Goal: Task Accomplishment & Management: Manage account settings

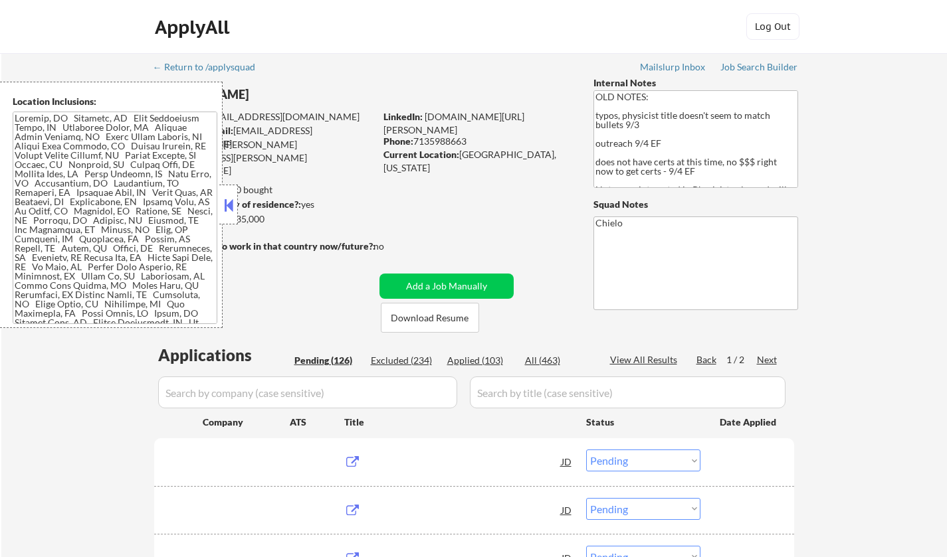
select select ""pending""
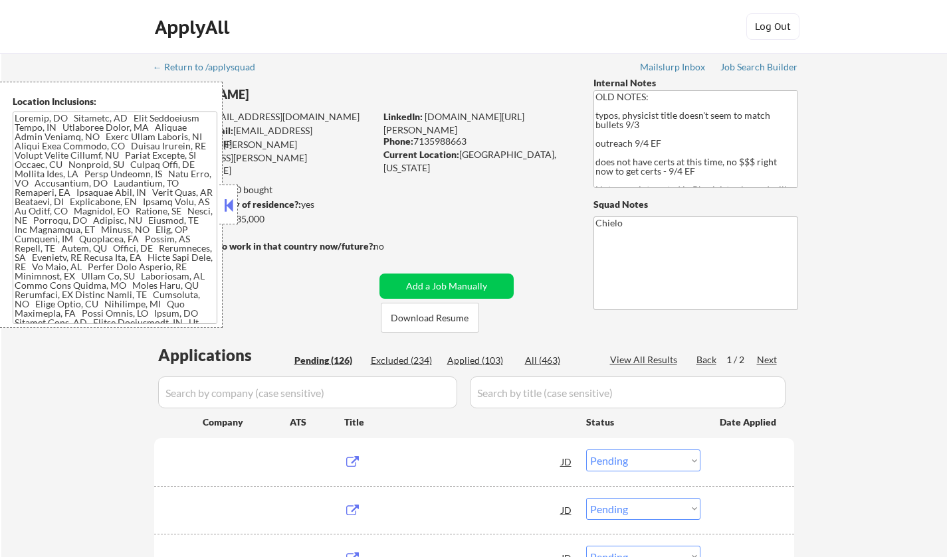
select select ""pending""
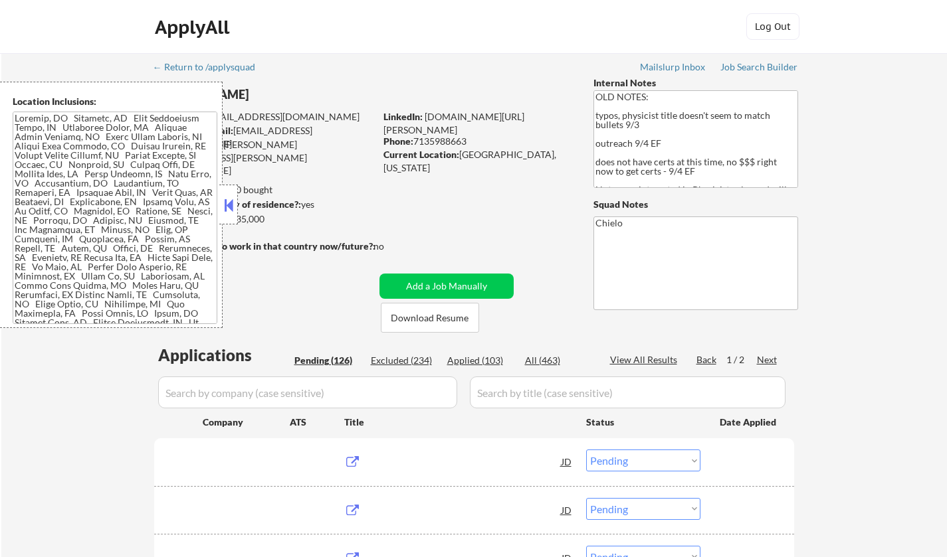
select select ""pending""
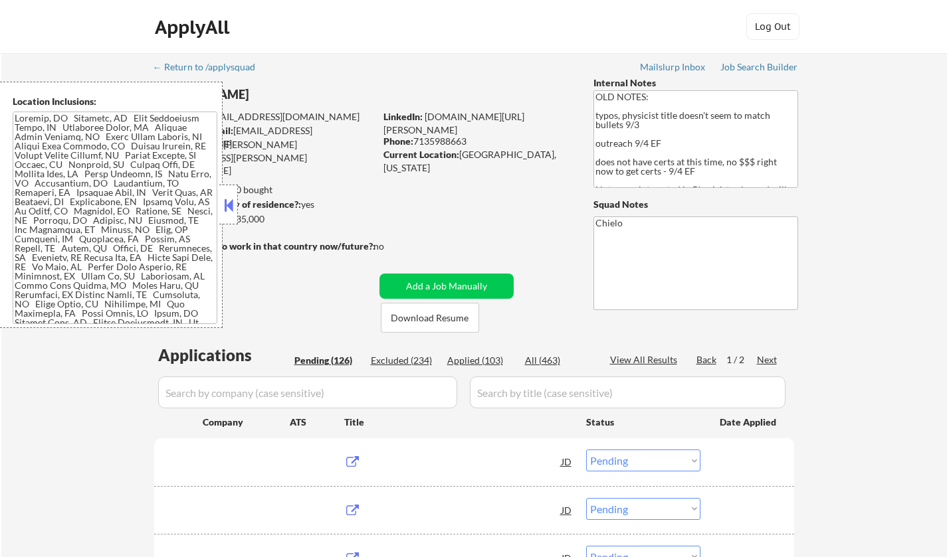
select select ""pending""
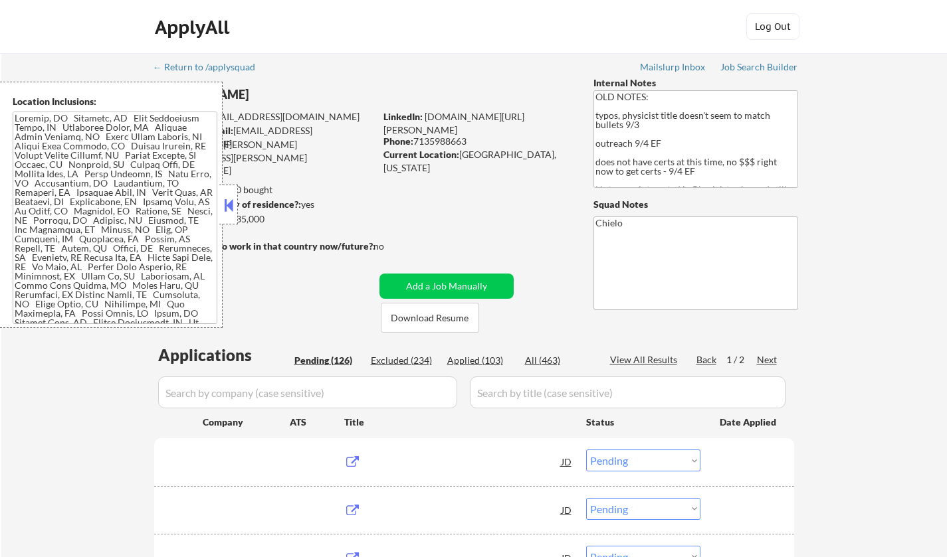
select select ""pending""
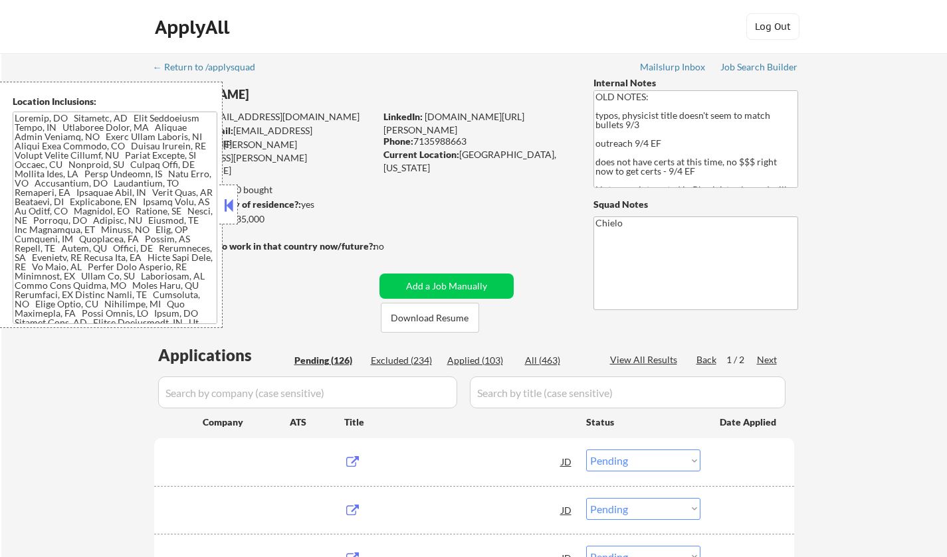
select select ""pending""
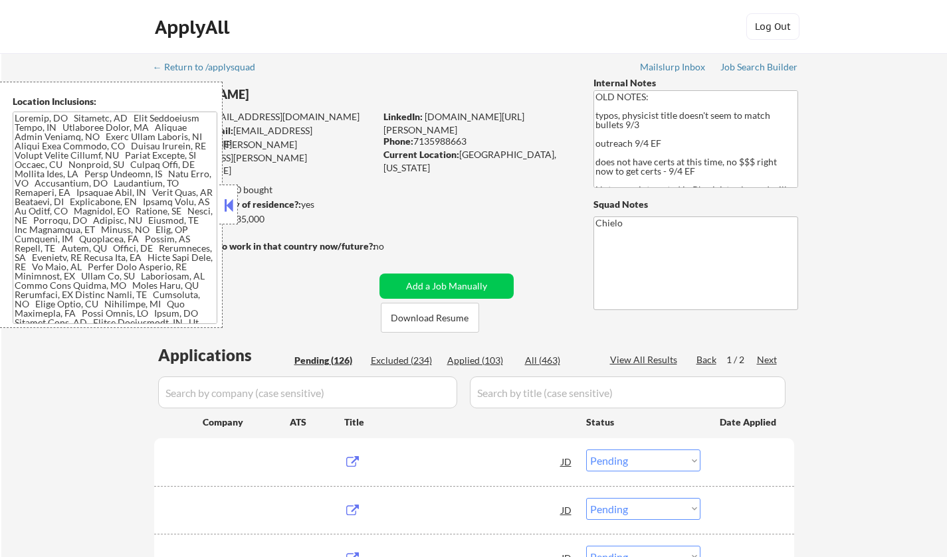
select select ""pending""
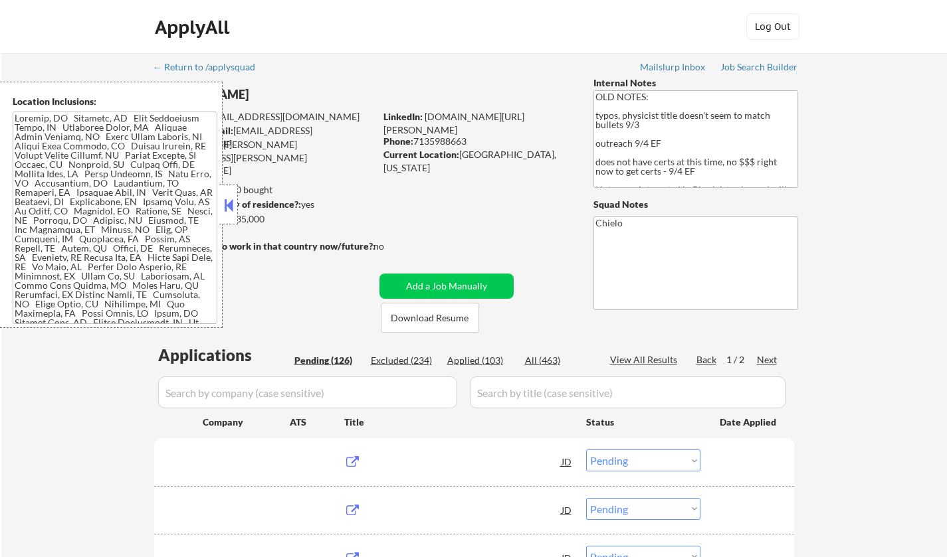
select select ""pending""
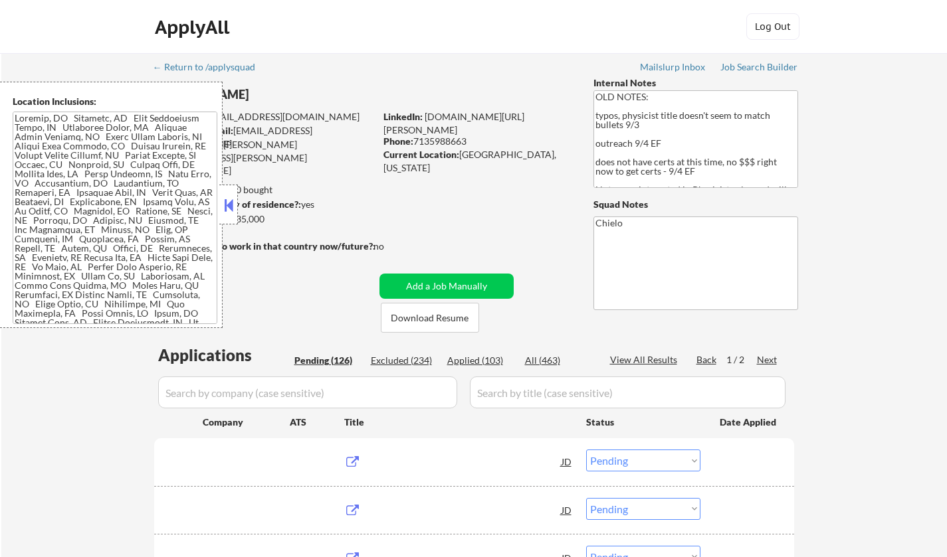
select select ""pending""
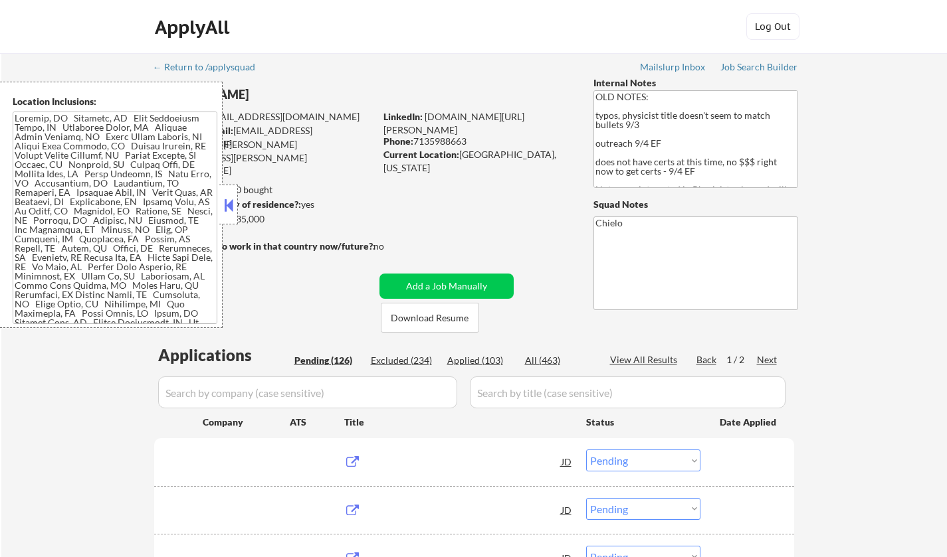
select select ""pending""
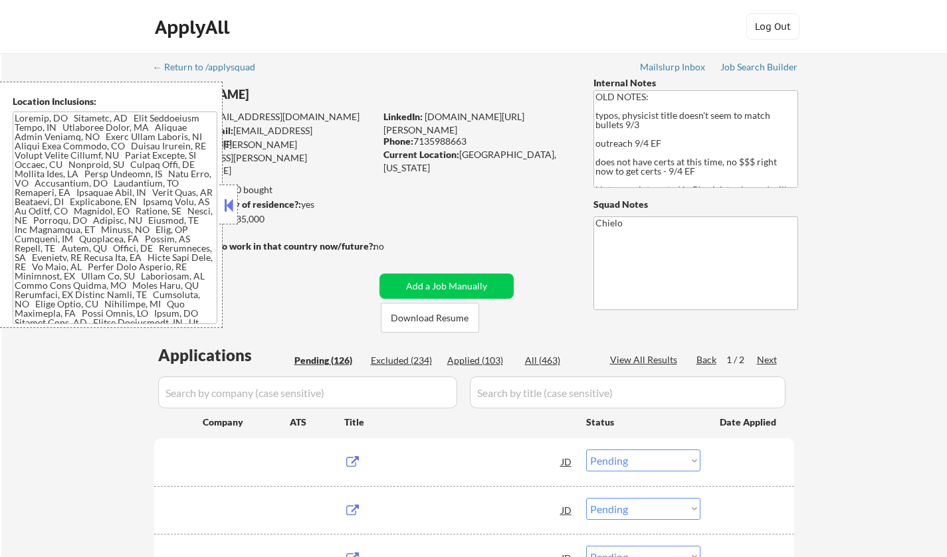
select select ""pending""
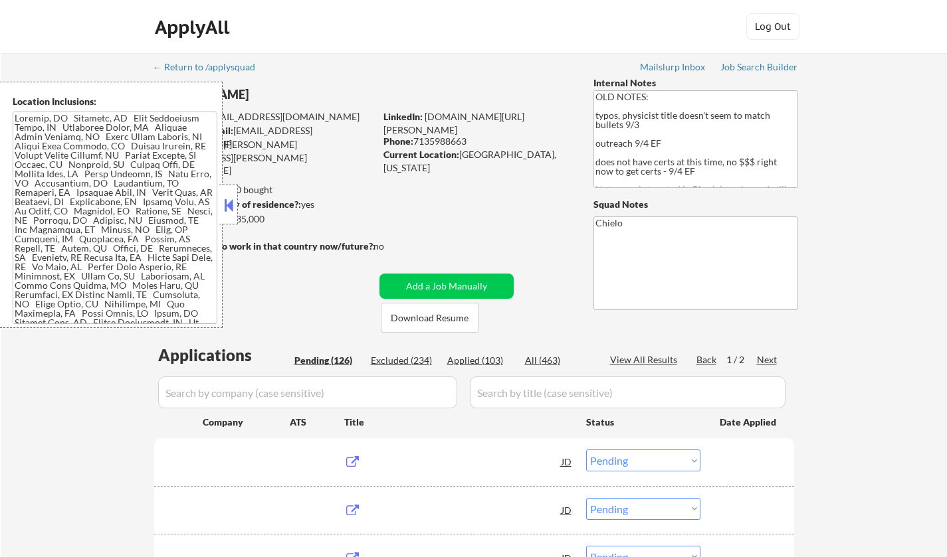
select select ""pending""
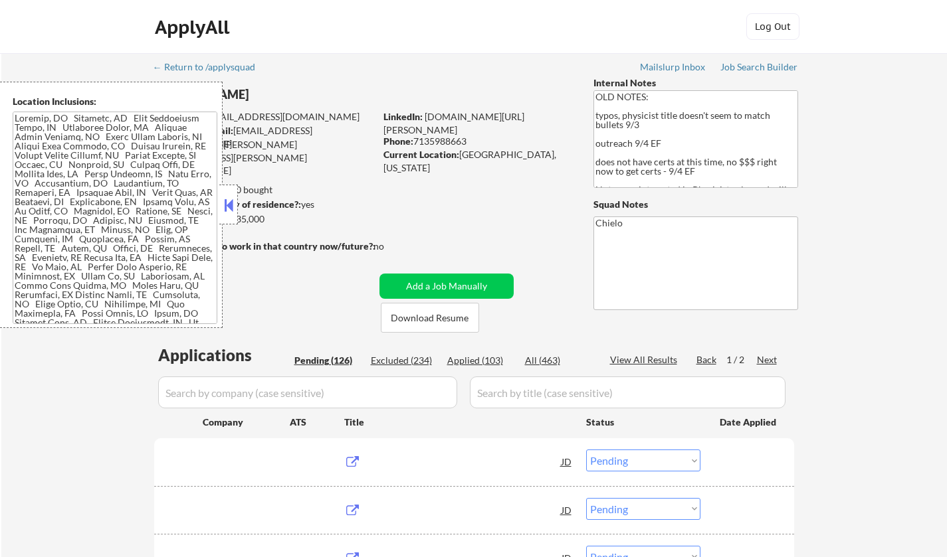
select select ""pending""
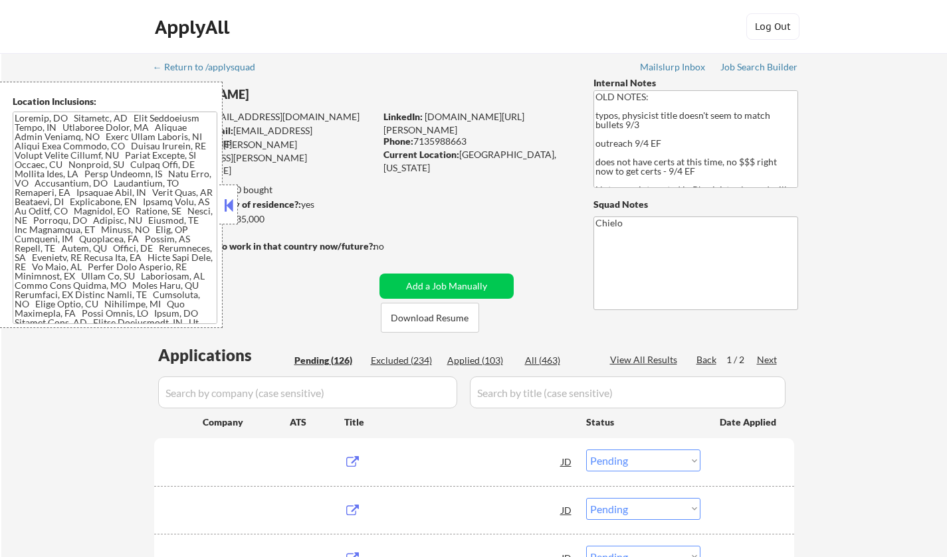
select select ""pending""
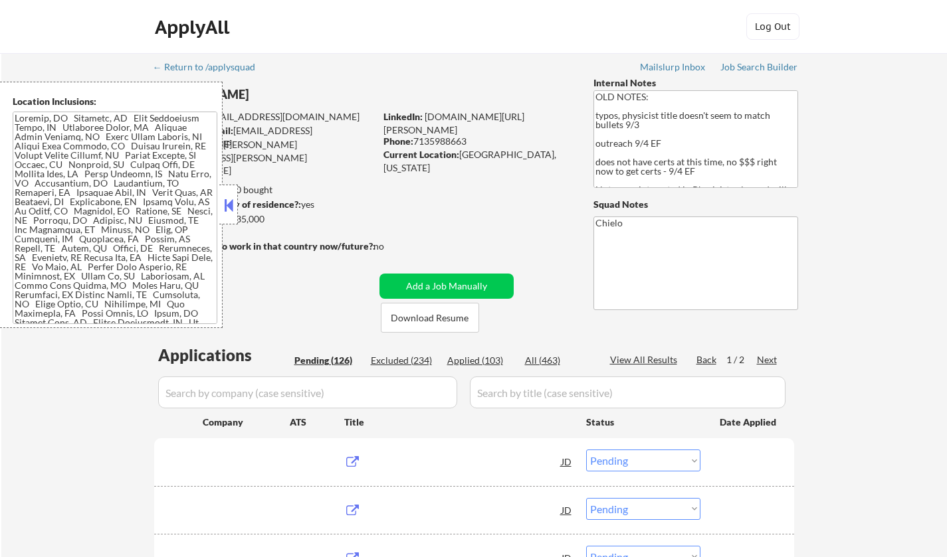
select select ""pending""
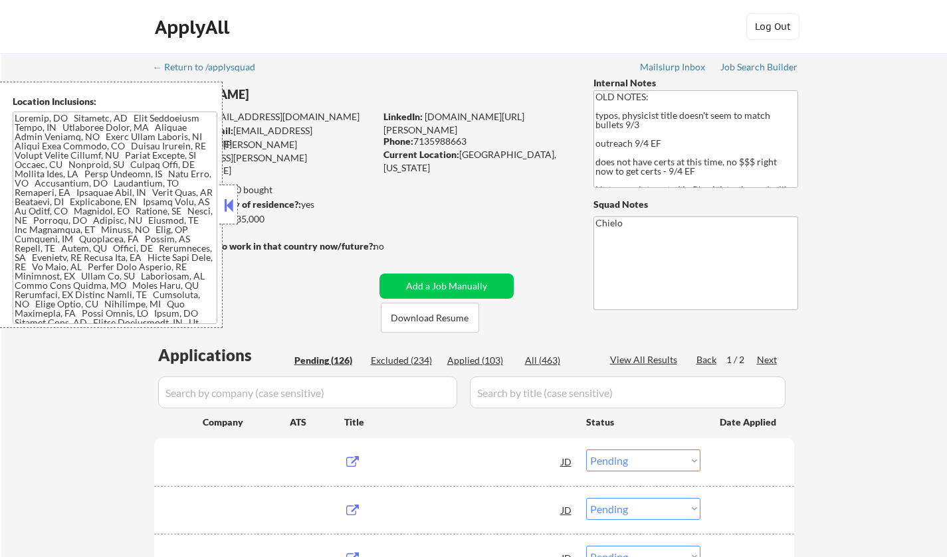
select select ""pending""
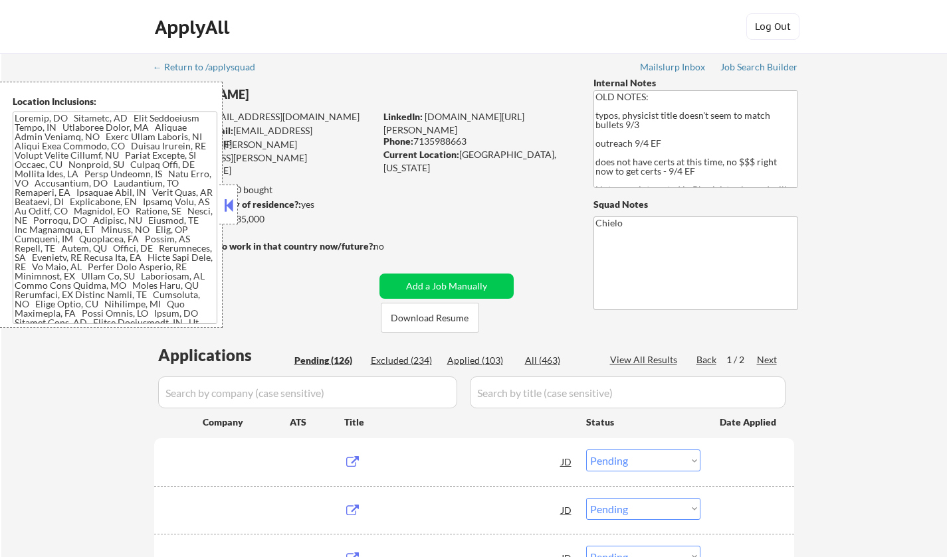
select select ""pending""
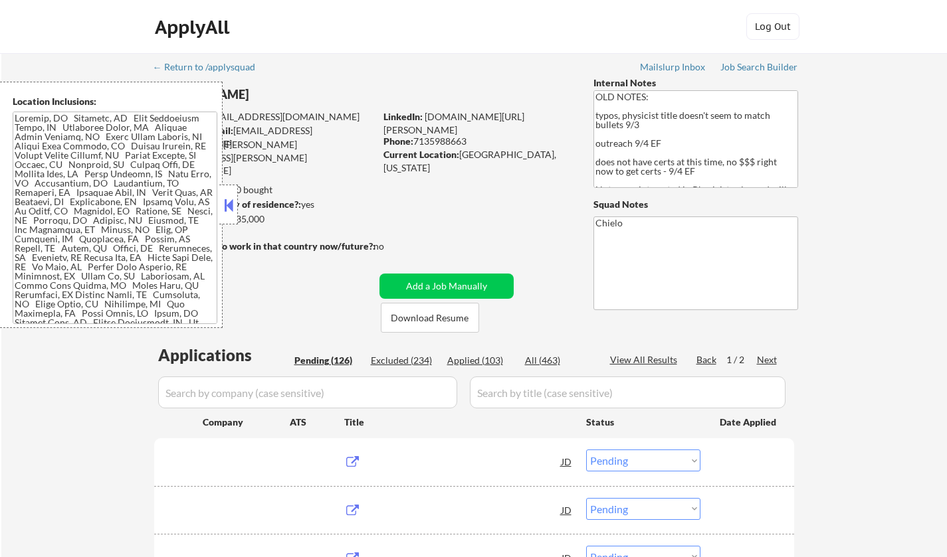
select select ""pending""
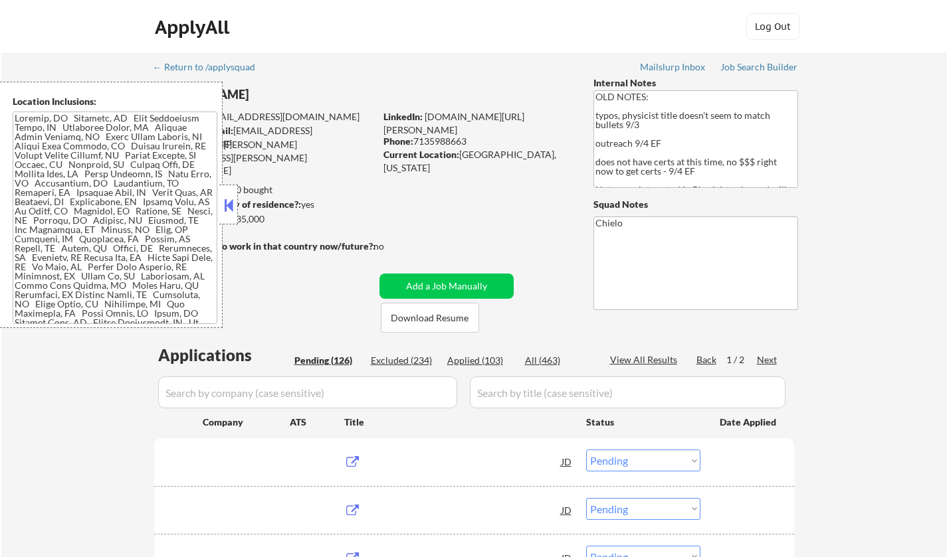
select select ""pending""
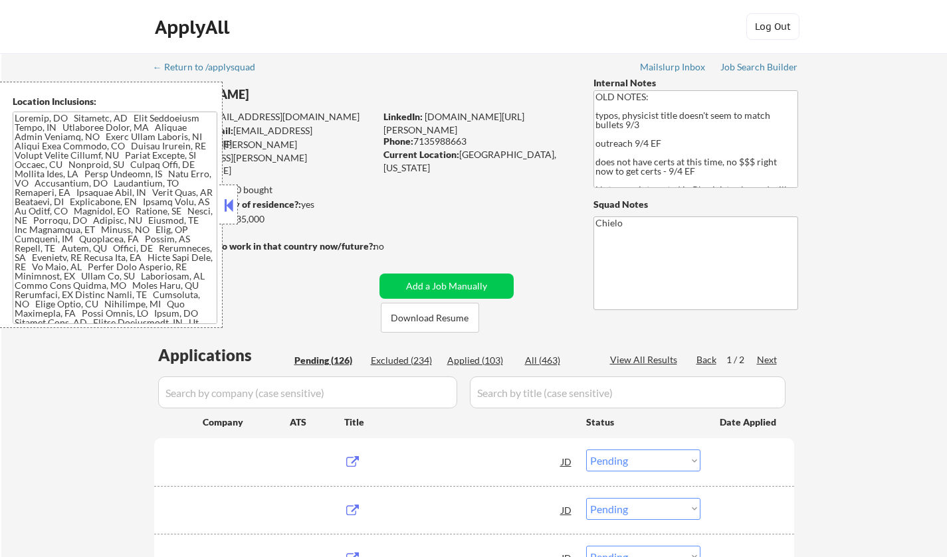
select select ""pending""
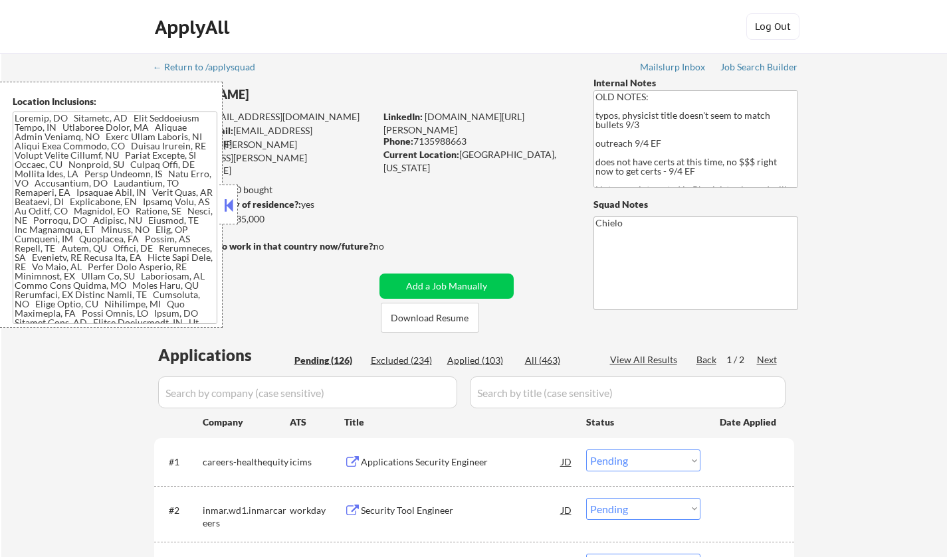
click at [225, 203] on button at bounding box center [228, 205] width 15 height 20
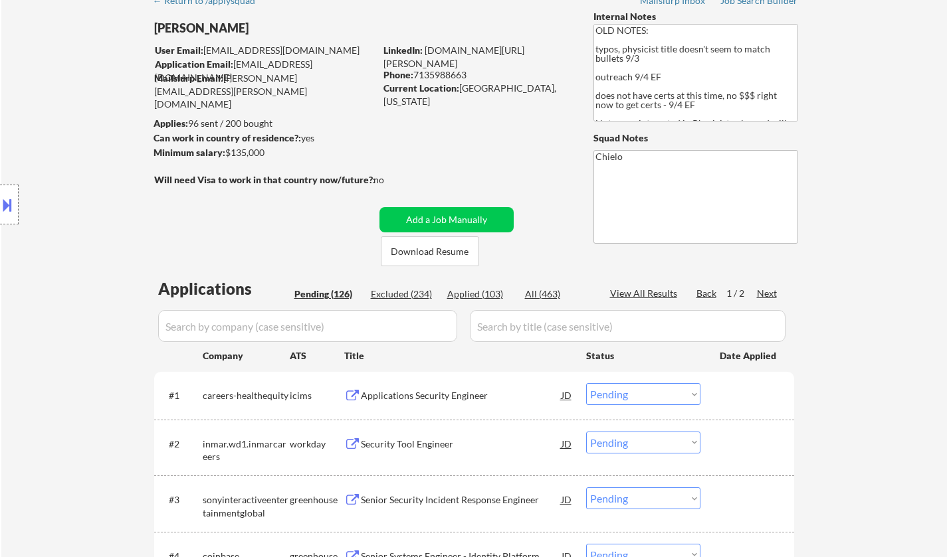
scroll to position [266, 0]
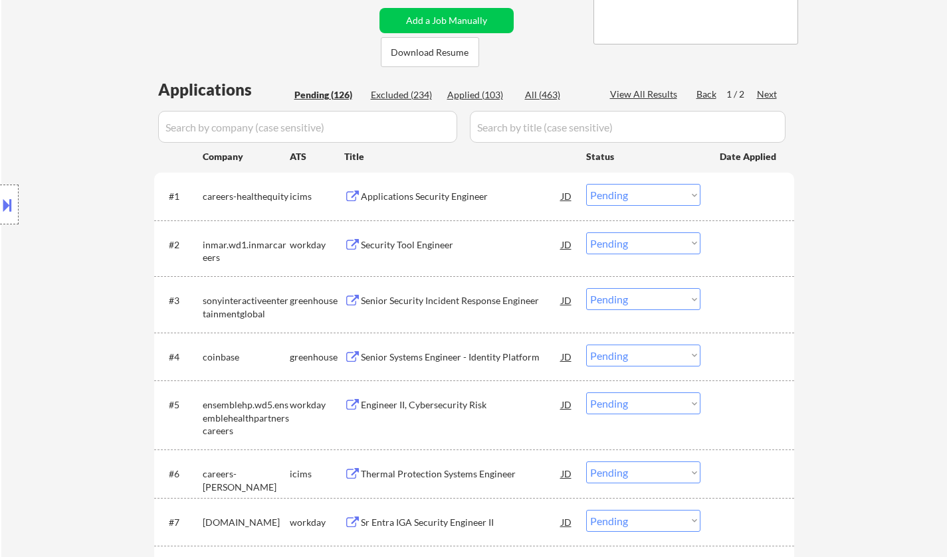
click at [435, 244] on div "Security Tool Engineer" at bounding box center [461, 244] width 201 height 13
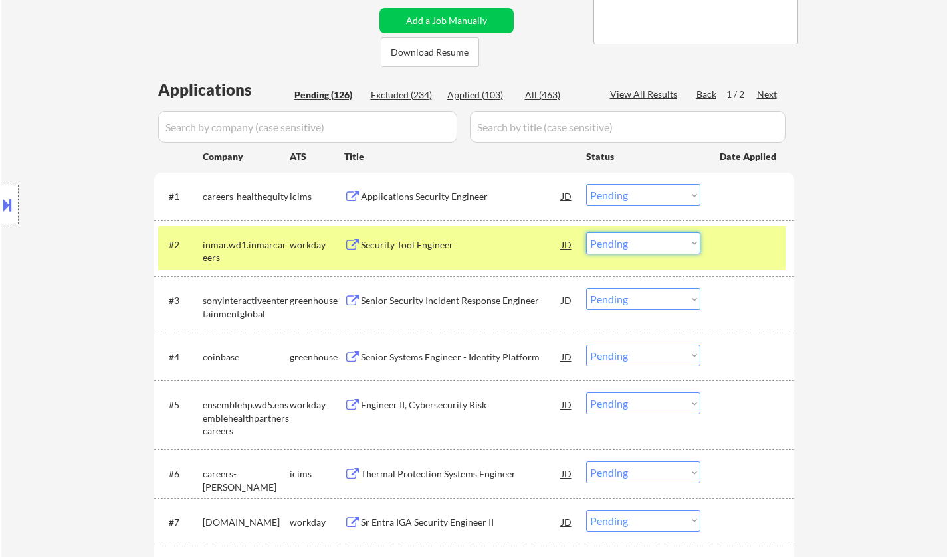
click at [650, 247] on select "Choose an option... Pending Applied Excluded (Questions) Excluded (Expired) Exc…" at bounding box center [643, 243] width 114 height 22
click at [586, 232] on select "Choose an option... Pending Applied Excluded (Questions) Excluded (Expired) Exc…" at bounding box center [643, 243] width 114 height 22
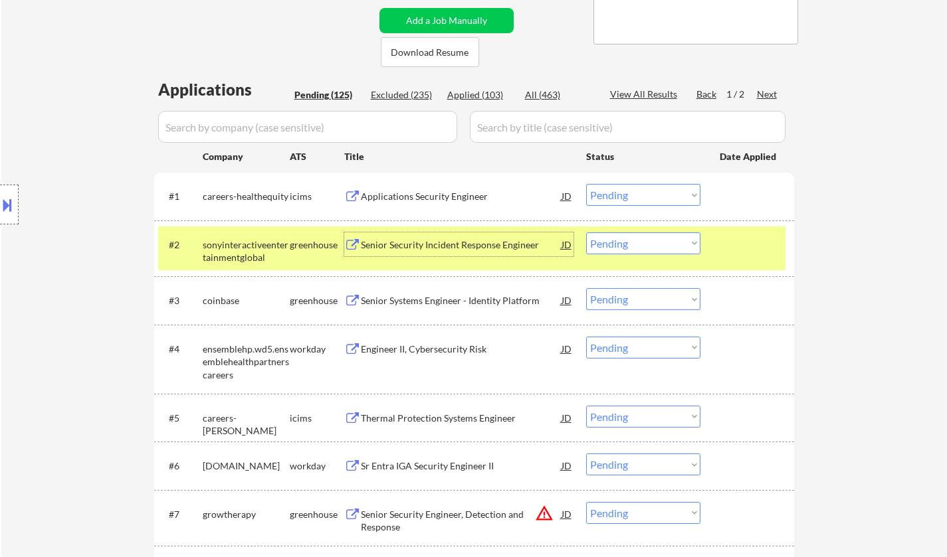
click at [409, 240] on div "Senior Security Incident Response Engineer" at bounding box center [461, 244] width 201 height 13
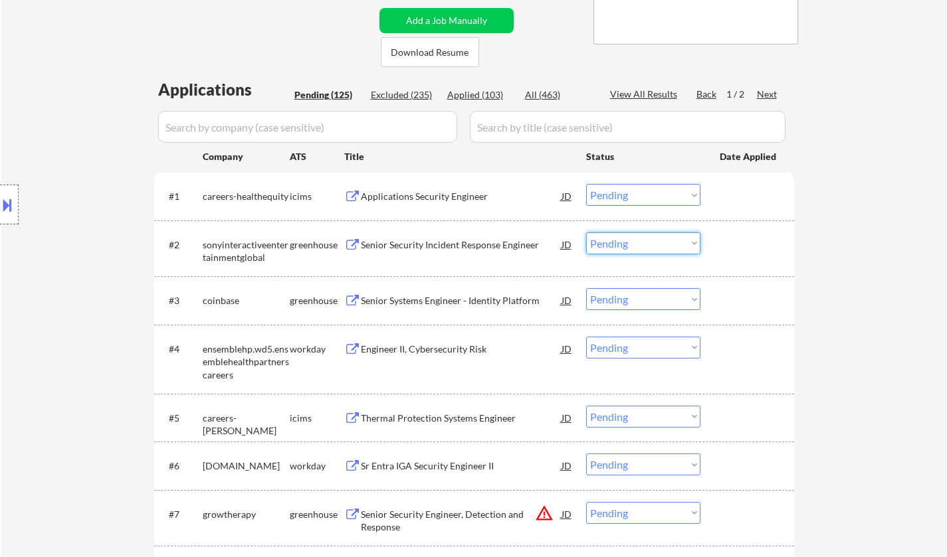
click at [622, 244] on select "Choose an option... Pending Applied Excluded (Questions) Excluded (Expired) Exc…" at bounding box center [643, 243] width 114 height 22
click at [586, 232] on select "Choose an option... Pending Applied Excluded (Questions) Excluded (Expired) Exc…" at bounding box center [643, 243] width 114 height 22
select select ""pending""
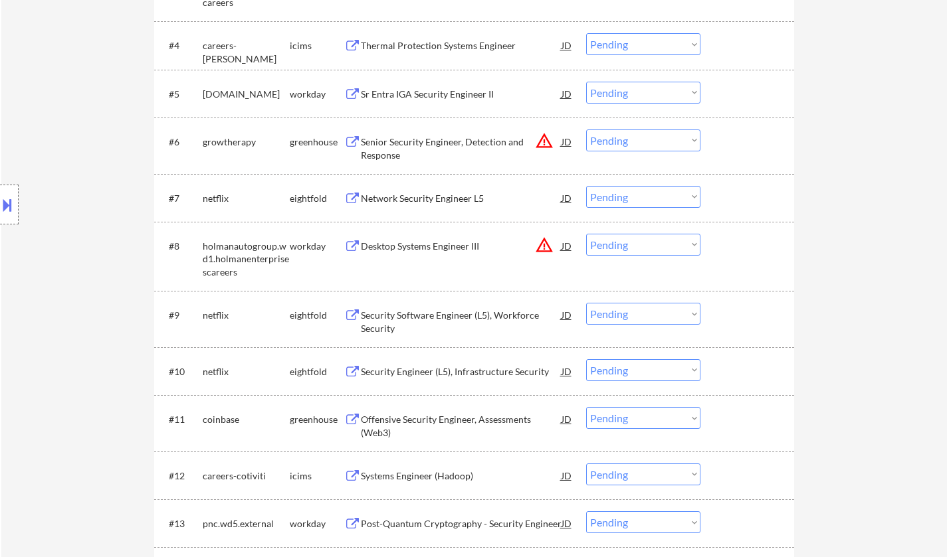
scroll to position [598, 0]
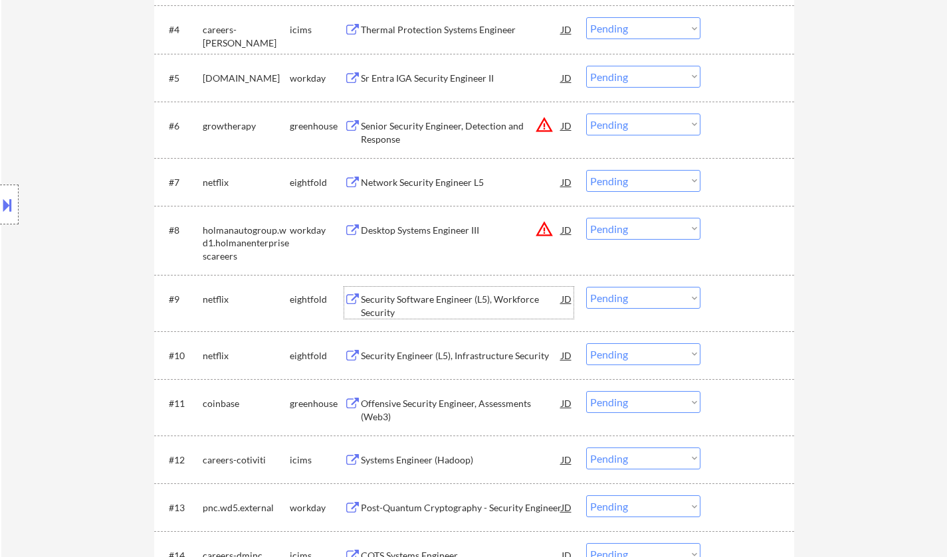
click at [462, 293] on div "Security Software Engineer (L5), Workforce Security" at bounding box center [461, 306] width 201 height 26
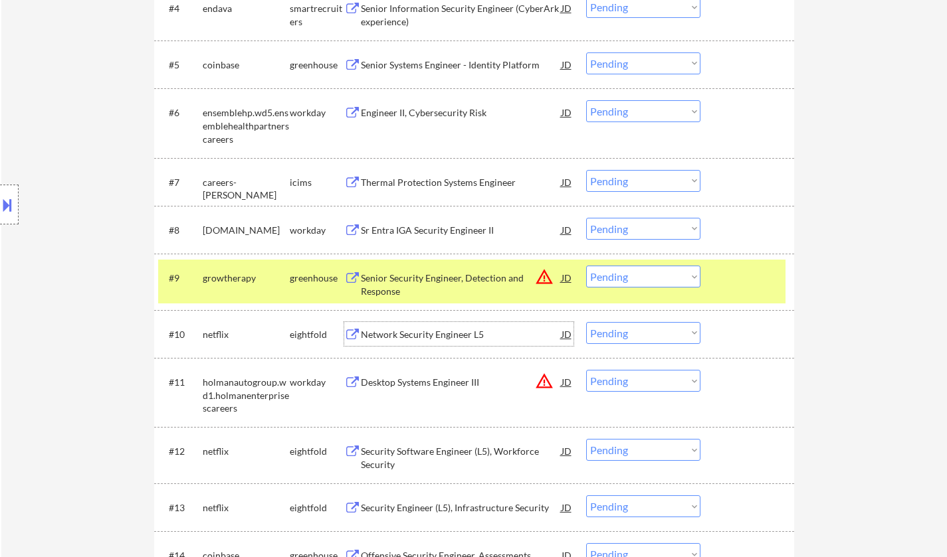
click at [463, 329] on div "Network Security Engineer L5" at bounding box center [461, 334] width 201 height 13
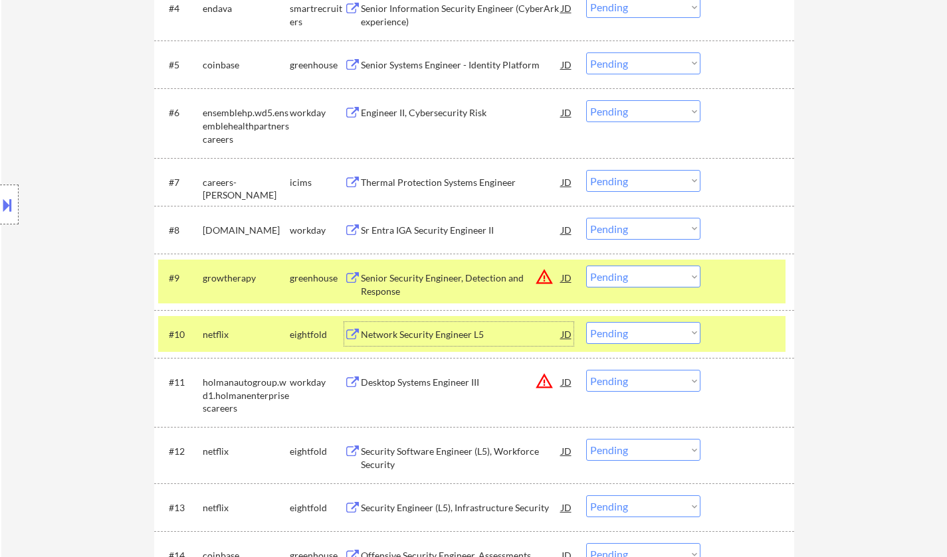
scroll to position [664, 0]
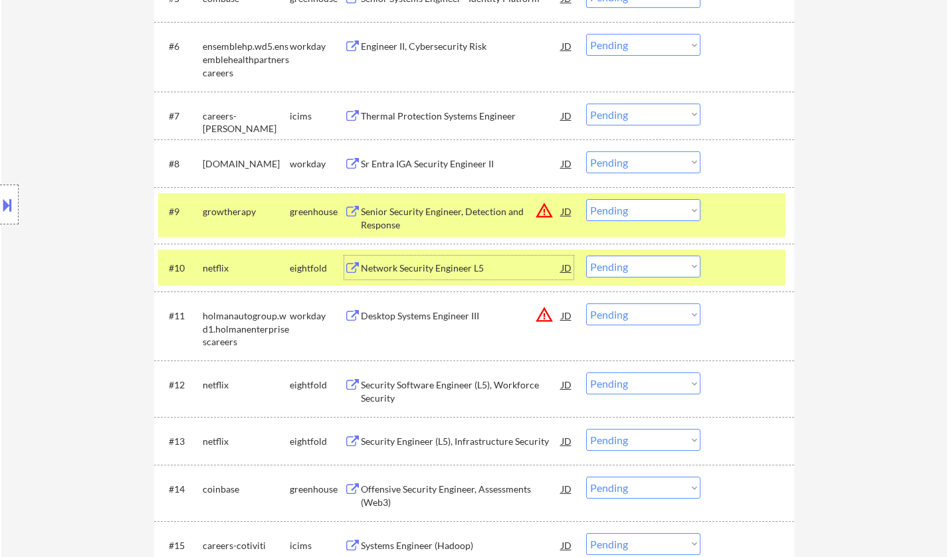
click at [460, 379] on div "Security Software Engineer (L5), Workforce Security" at bounding box center [461, 392] width 201 height 26
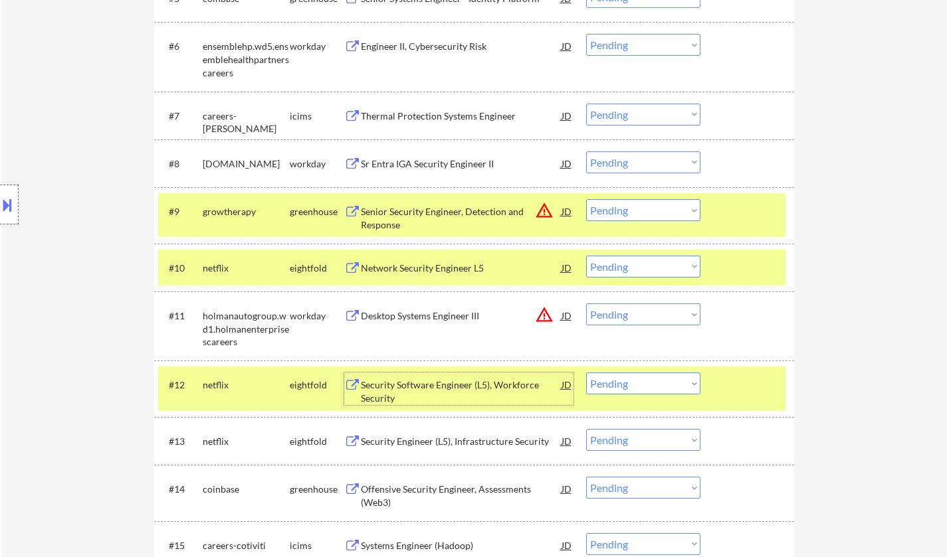
drag, startPoint x: 660, startPoint y: 389, endPoint x: 667, endPoint y: 403, distance: 15.2
click at [660, 389] on select "Choose an option... Pending Applied Excluded (Questions) Excluded (Expired) Exc…" at bounding box center [643, 384] width 114 height 22
click at [586, 373] on select "Choose an option... Pending Applied Excluded (Questions) Excluded (Expired) Exc…" at bounding box center [643, 384] width 114 height 22
select select ""pending""
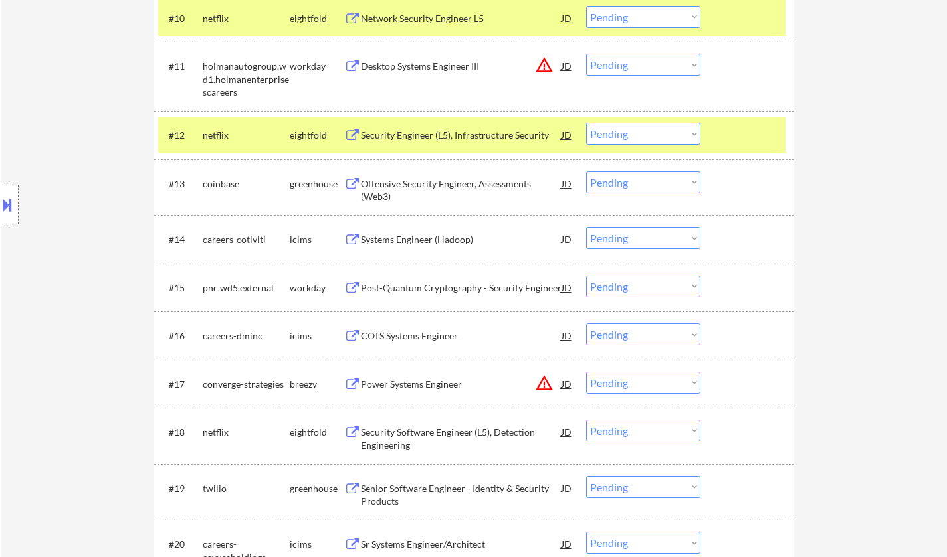
scroll to position [930, 0]
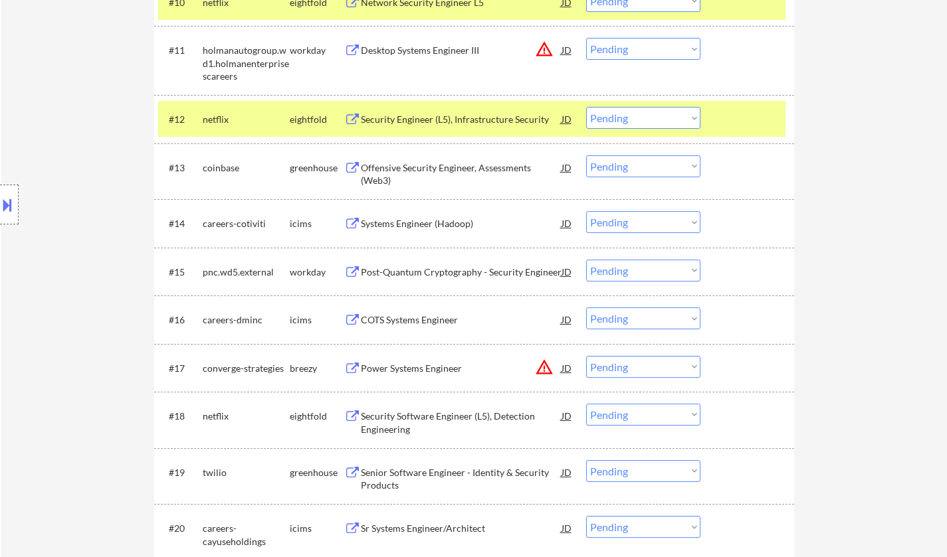
drag, startPoint x: 644, startPoint y: 372, endPoint x: 654, endPoint y: 374, distance: 9.5
click at [644, 372] on select "Choose an option... Pending Applied Excluded (Questions) Excluded (Expired) Exc…" at bounding box center [643, 367] width 114 height 22
click at [586, 356] on select "Choose an option... Pending Applied Excluded (Questions) Excluded (Expired) Exc…" at bounding box center [643, 367] width 114 height 22
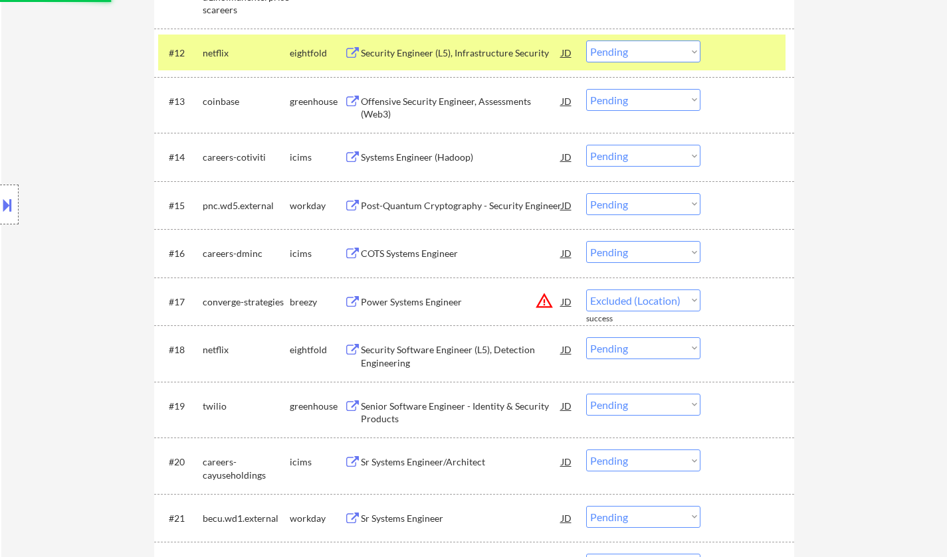
select select ""pending""
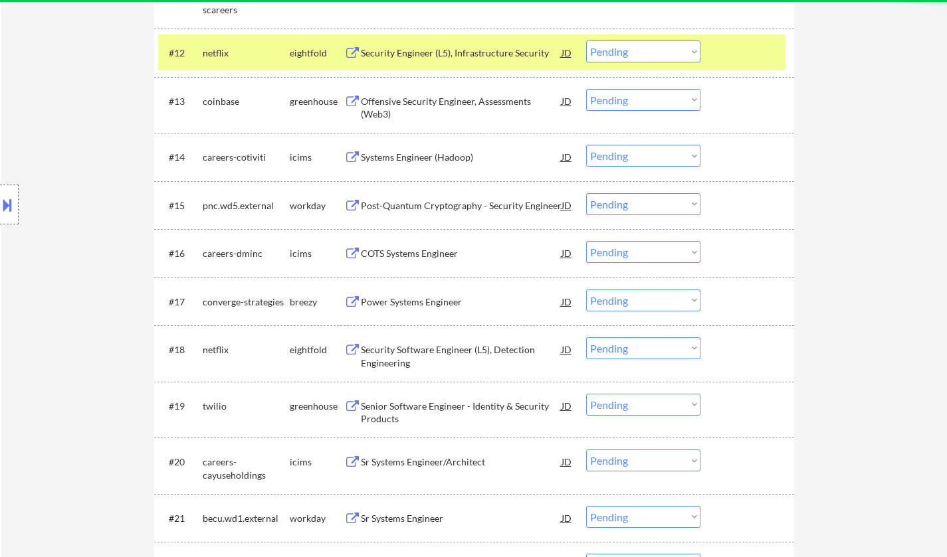
scroll to position [1063, 0]
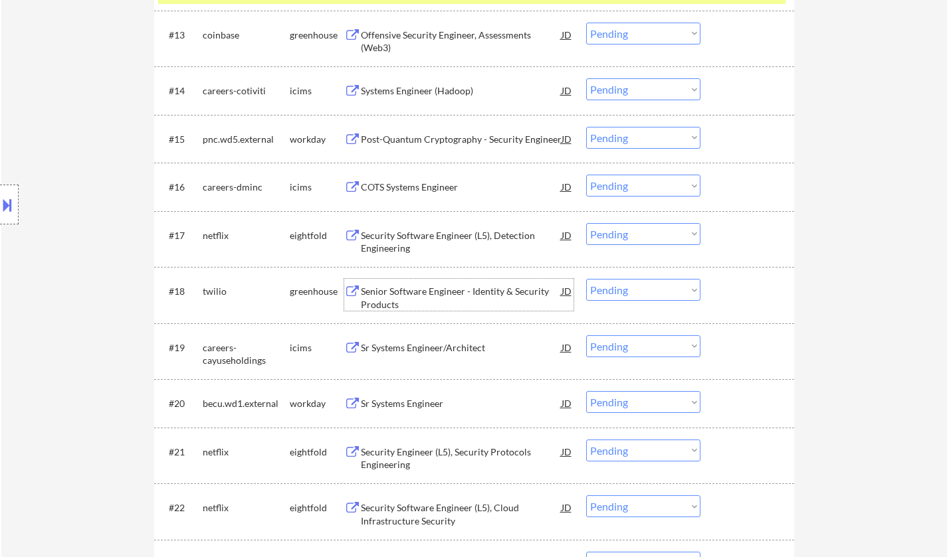
click at [476, 290] on div "Senior Software Engineer - Identity & Security Products" at bounding box center [461, 298] width 201 height 26
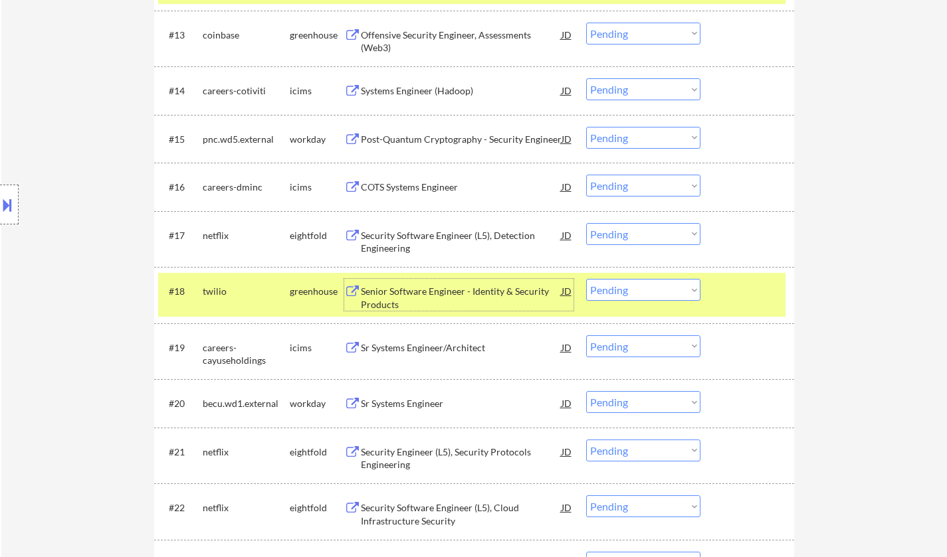
click at [657, 290] on select "Choose an option... Pending Applied Excluded (Questions) Excluded (Expired) Exc…" at bounding box center [643, 290] width 114 height 22
click at [586, 279] on select "Choose an option... Pending Applied Excluded (Questions) Excluded (Expired) Exc…" at bounding box center [643, 290] width 114 height 22
select select ""pending""
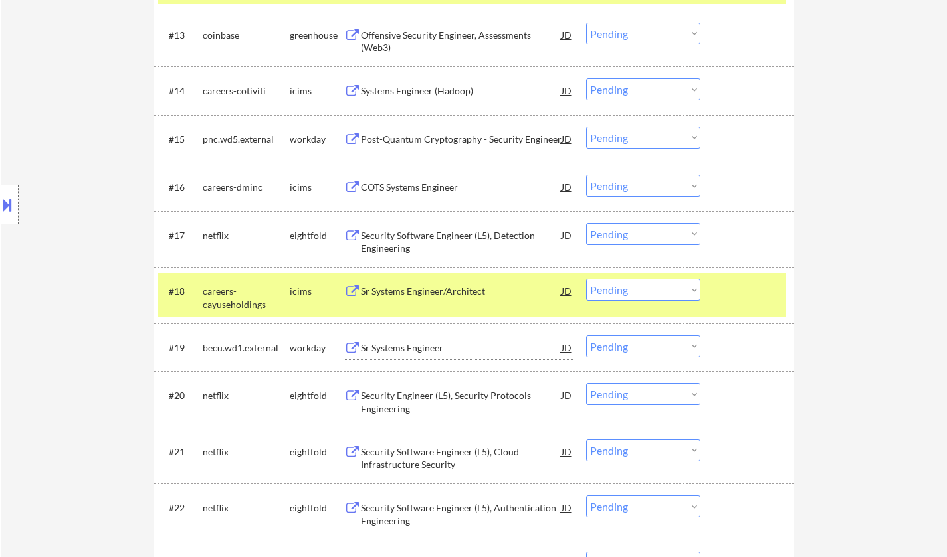
click at [422, 349] on div "Sr Systems Engineer" at bounding box center [461, 347] width 201 height 13
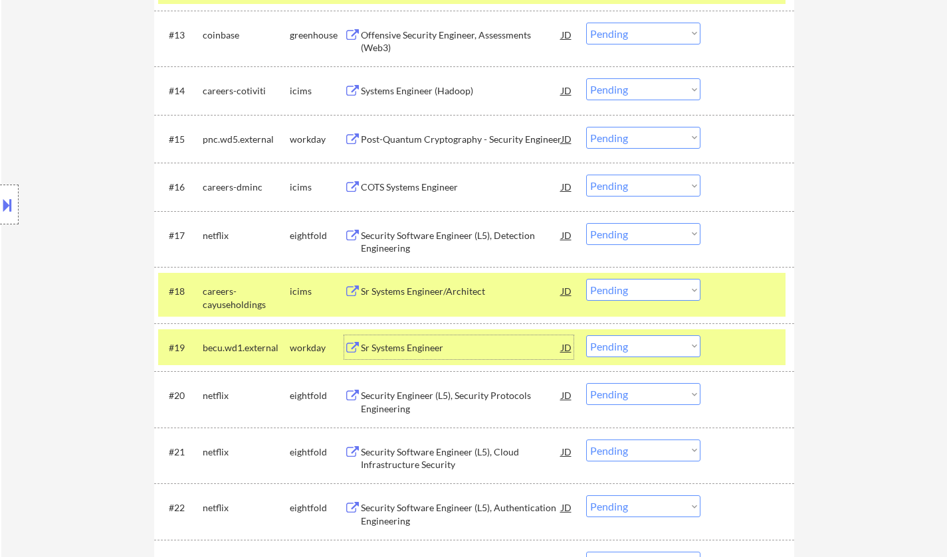
click at [655, 356] on select "Choose an option... Pending Applied Excluded (Questions) Excluded (Expired) Exc…" at bounding box center [643, 346] width 114 height 22
click at [586, 335] on select "Choose an option... Pending Applied Excluded (Questions) Excluded (Expired) Exc…" at bounding box center [643, 346] width 114 height 22
select select ""pending""
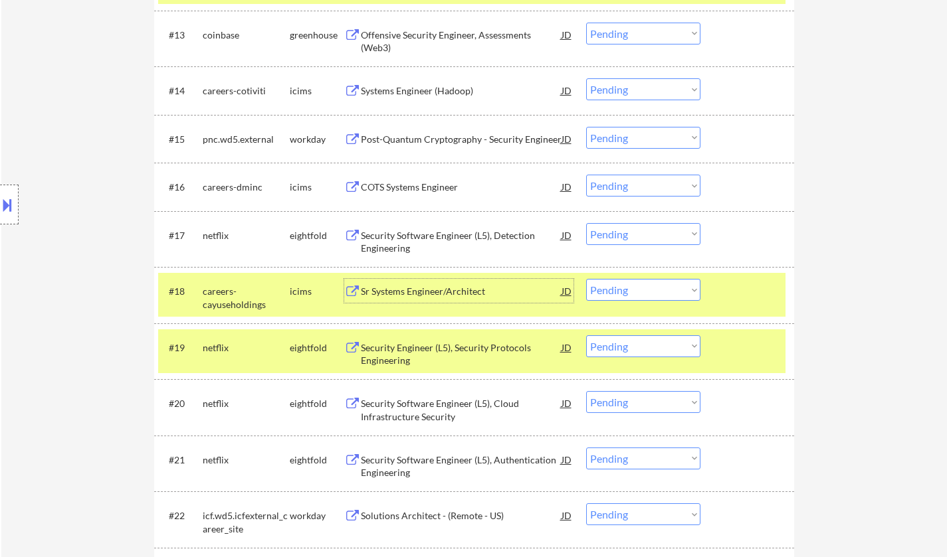
click at [436, 286] on div "Sr Systems Engineer/Architect" at bounding box center [461, 291] width 201 height 13
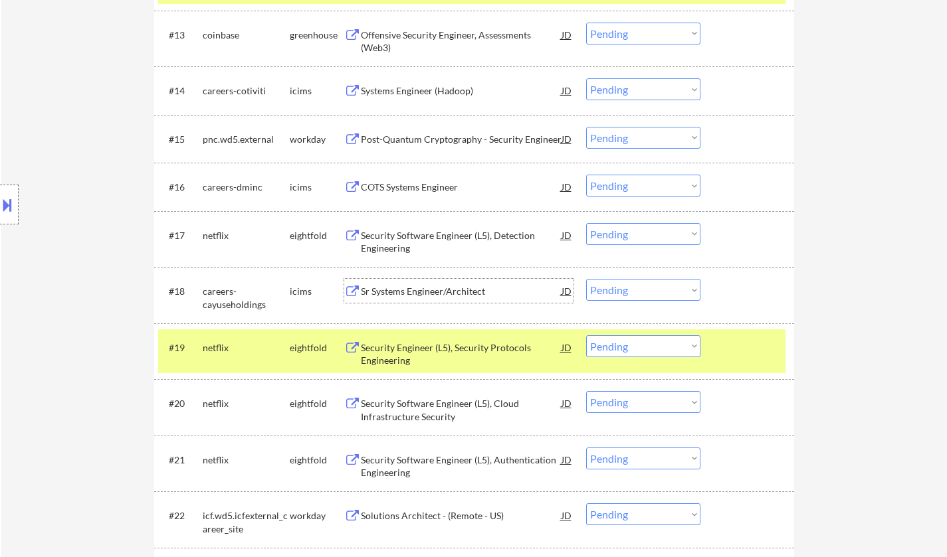
click at [651, 288] on select "Choose an option... Pending Applied Excluded (Questions) Excluded (Expired) Exc…" at bounding box center [643, 290] width 114 height 22
click at [586, 279] on select "Choose an option... Pending Applied Excluded (Questions) Excluded (Expired) Exc…" at bounding box center [643, 290] width 114 height 22
select select ""pending""
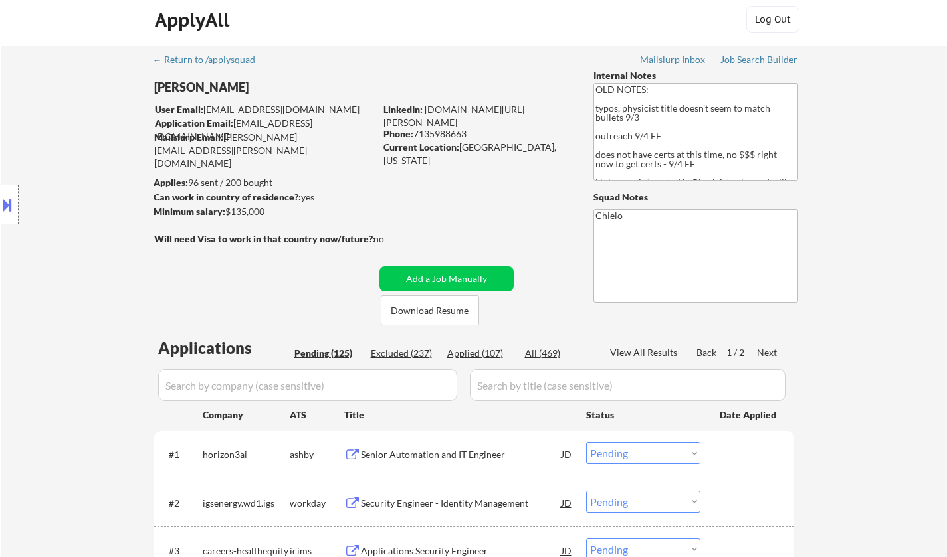
scroll to position [0, 0]
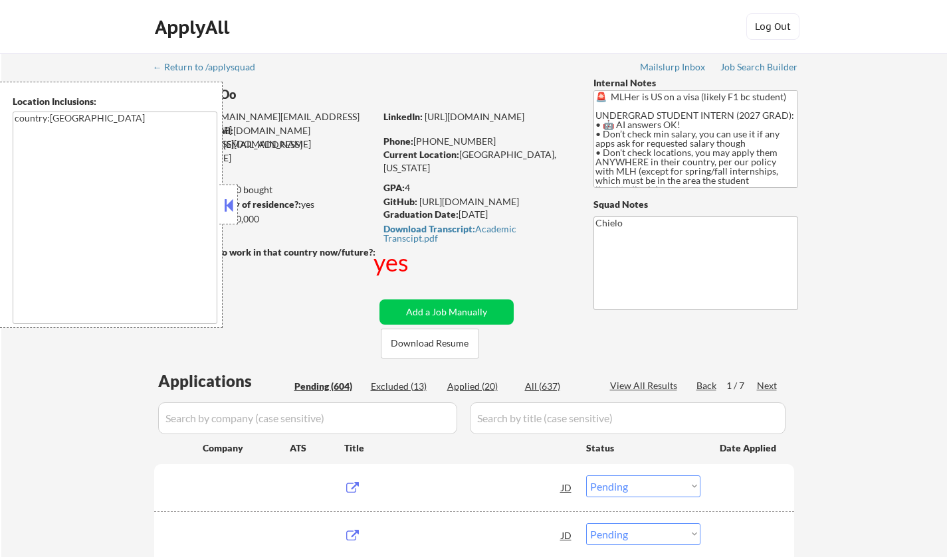
select select ""pending""
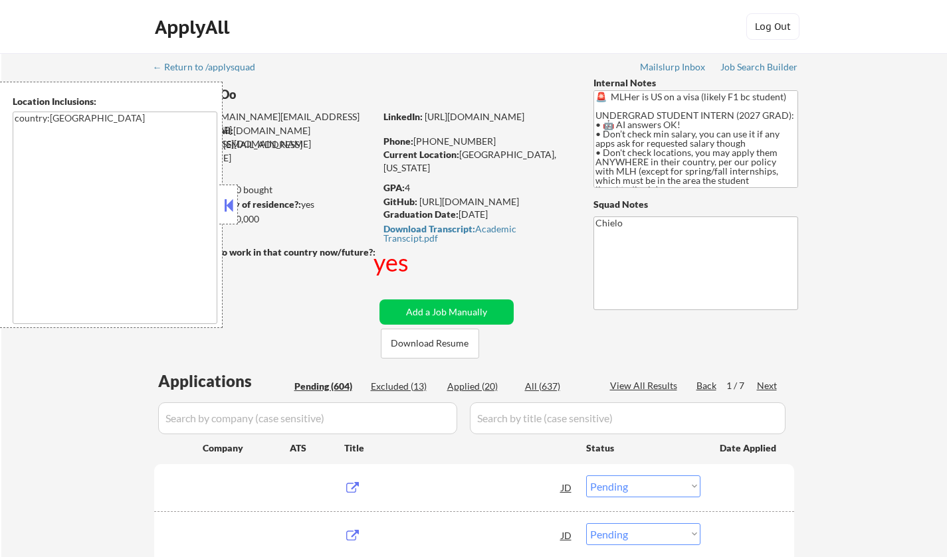
select select ""pending""
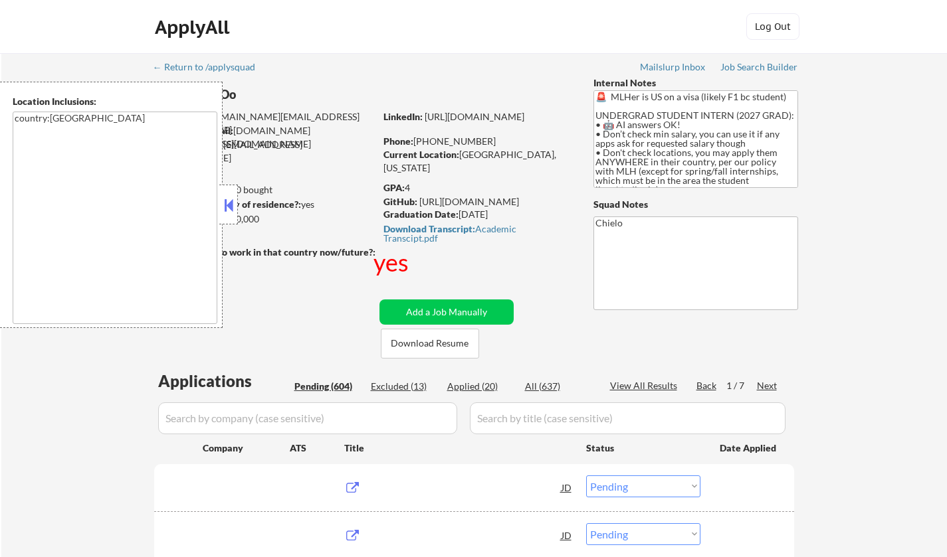
select select ""pending""
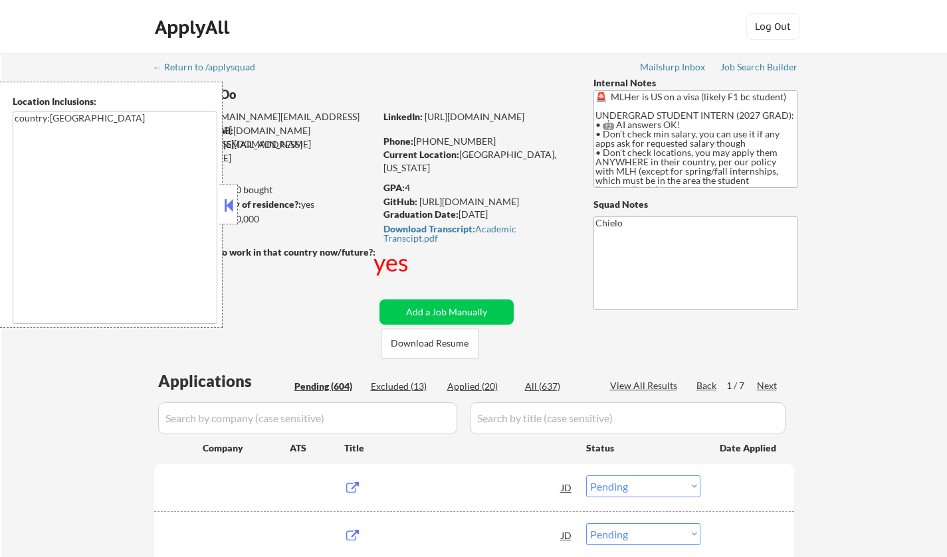
select select ""pending""
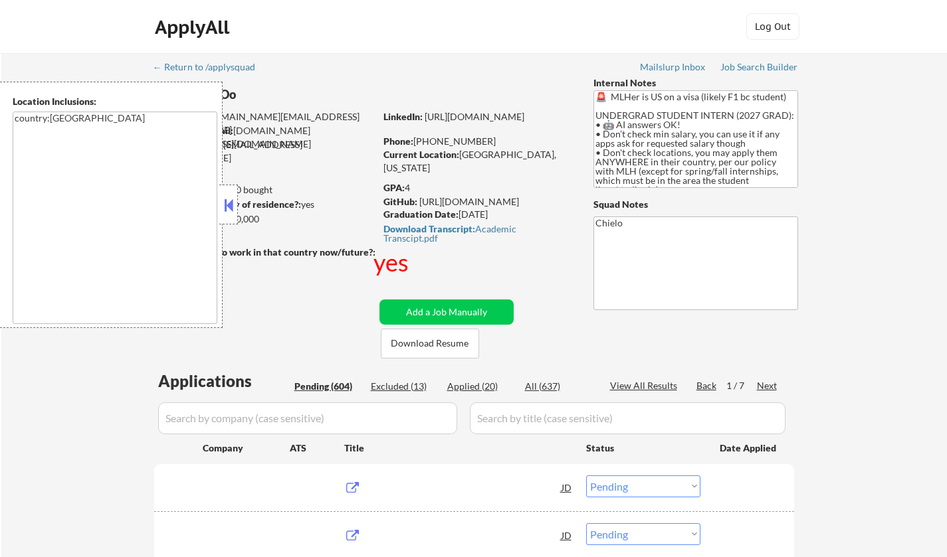
select select ""pending""
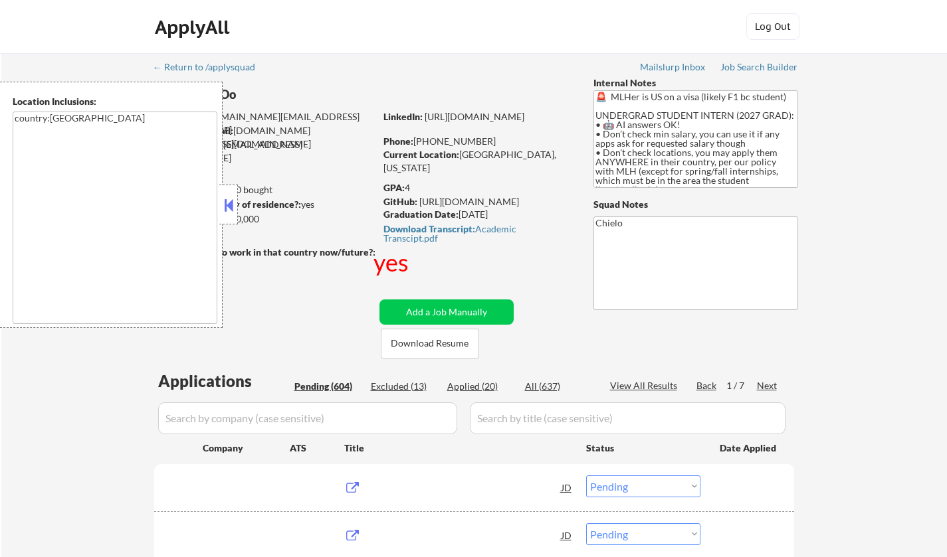
select select ""pending""
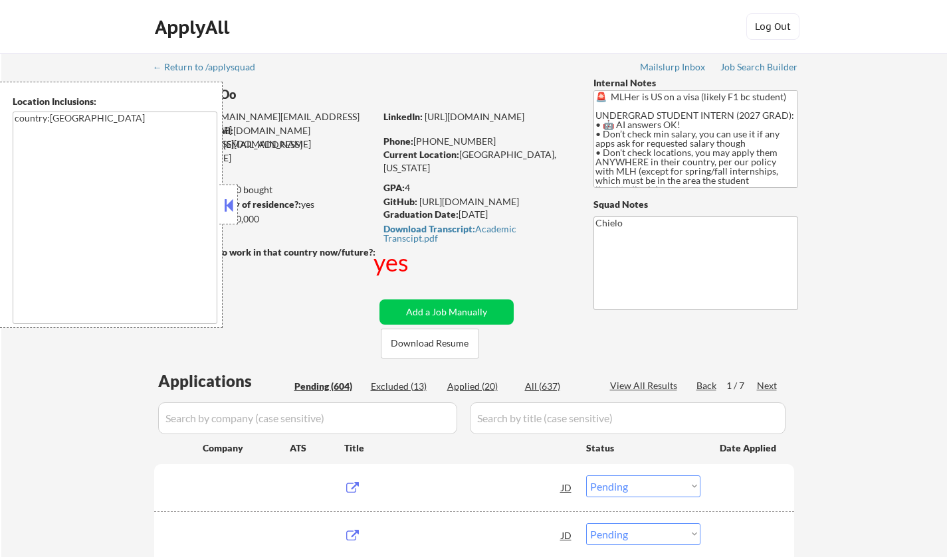
select select ""pending""
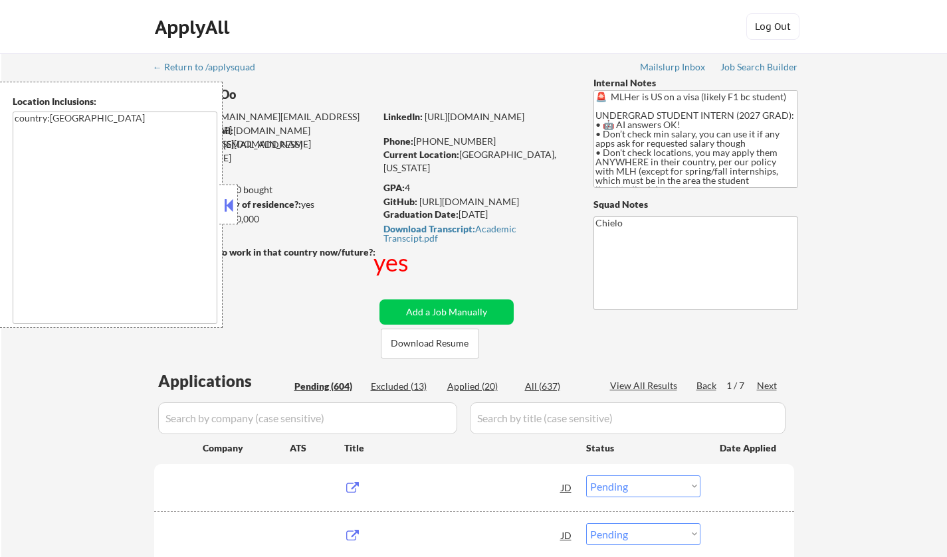
select select ""pending""
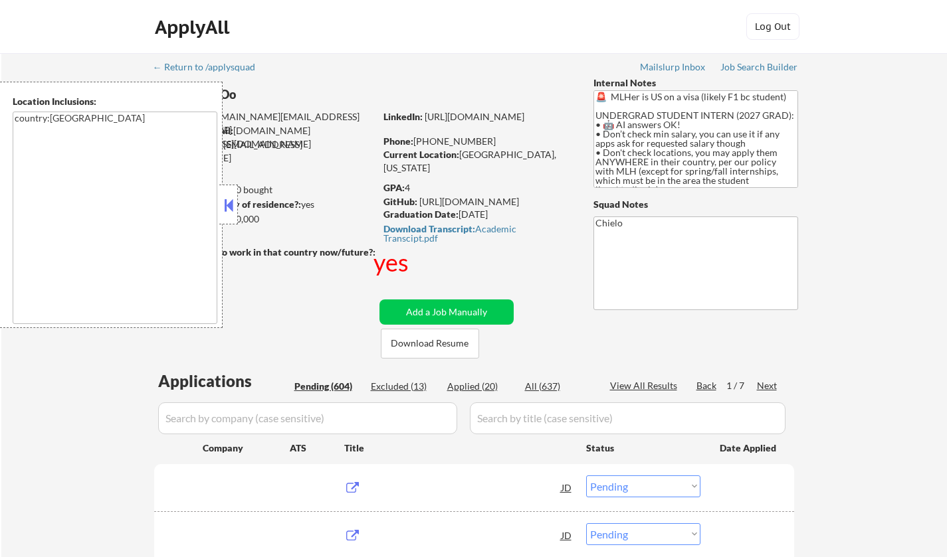
select select ""pending""
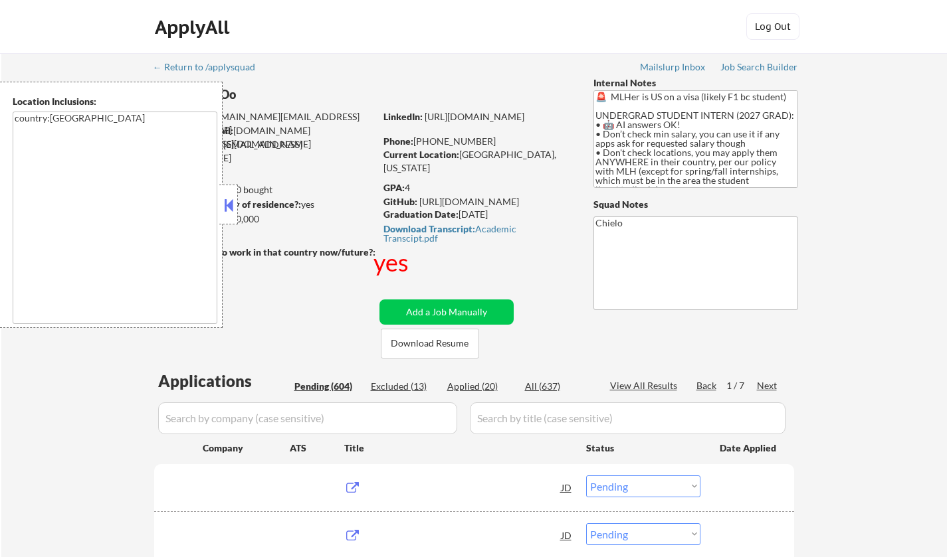
select select ""pending""
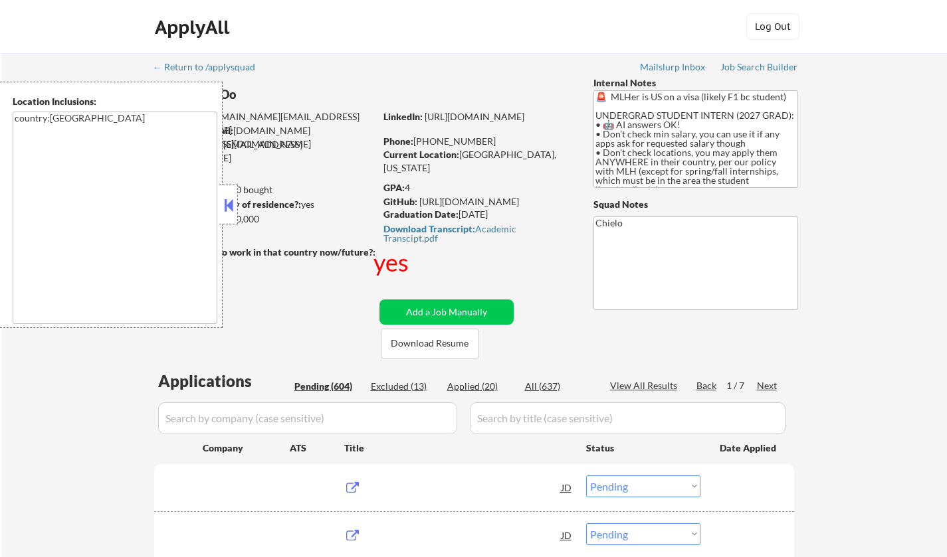
select select ""pending""
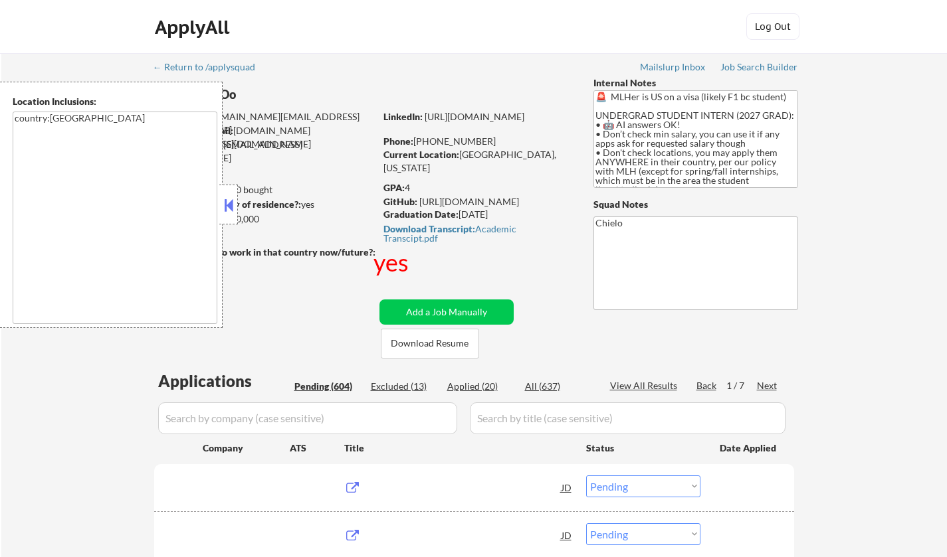
select select ""pending""
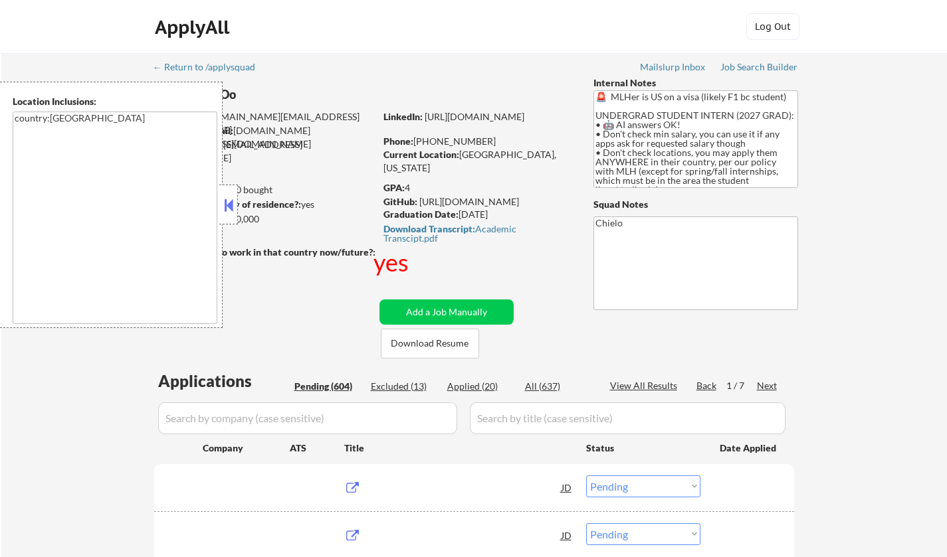
select select ""pending""
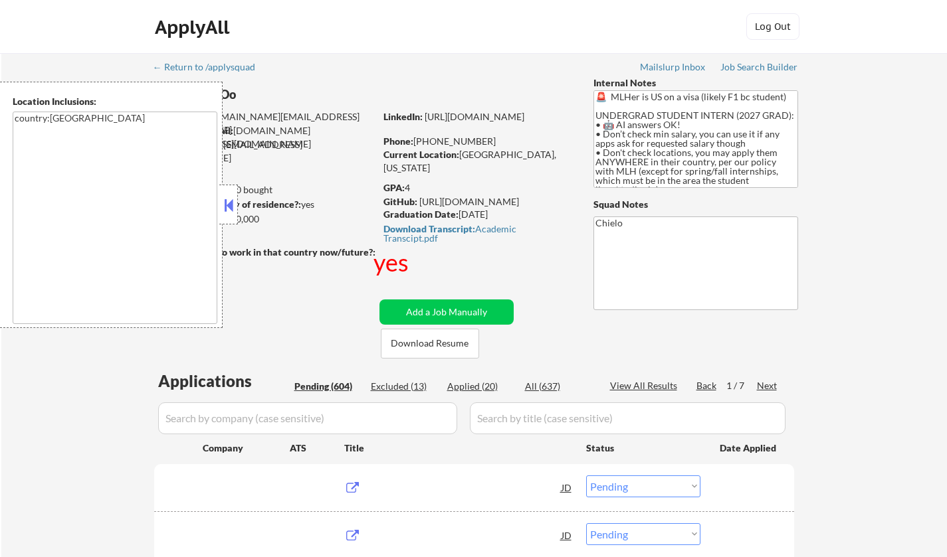
select select ""pending""
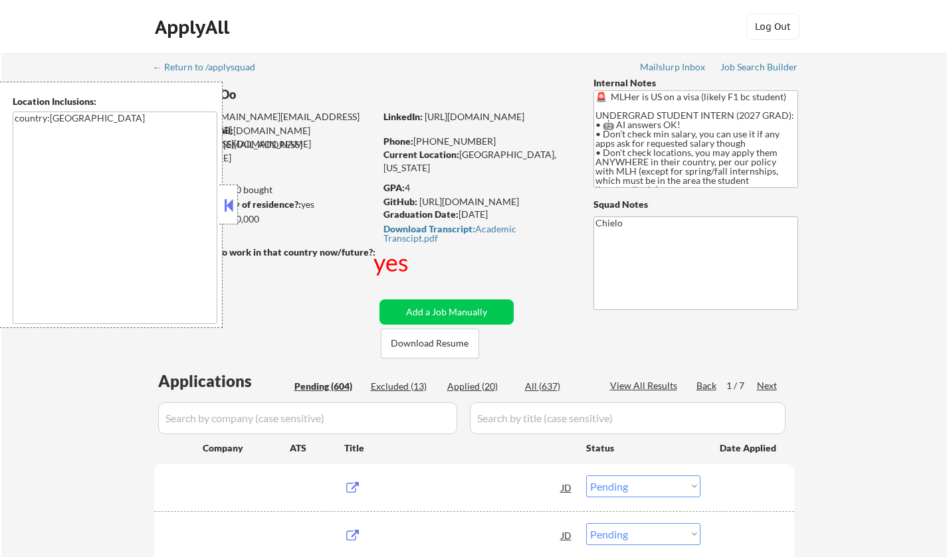
select select ""pending""
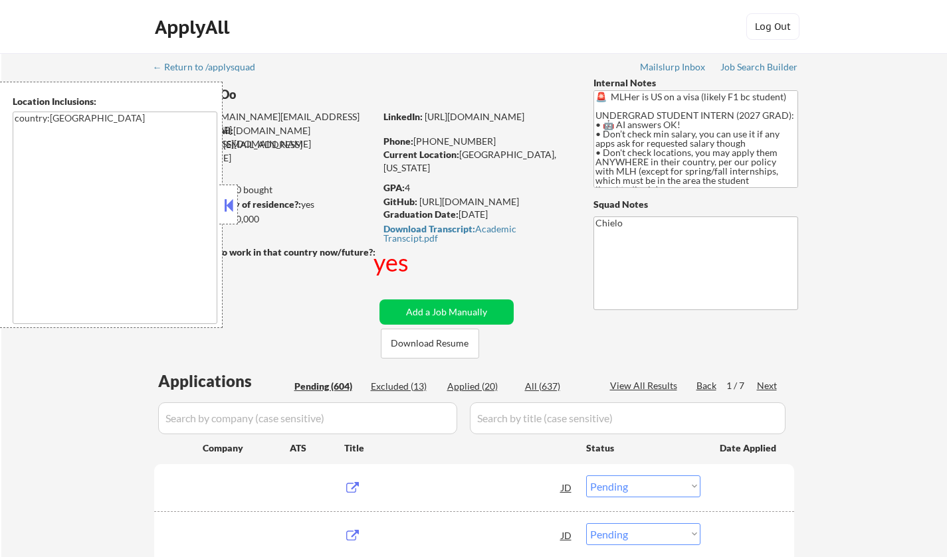
select select ""pending""
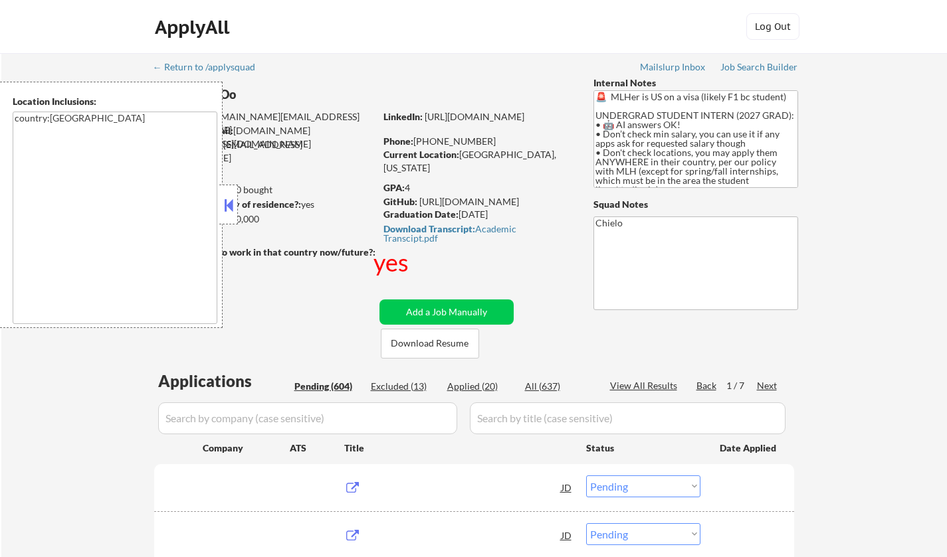
select select ""pending""
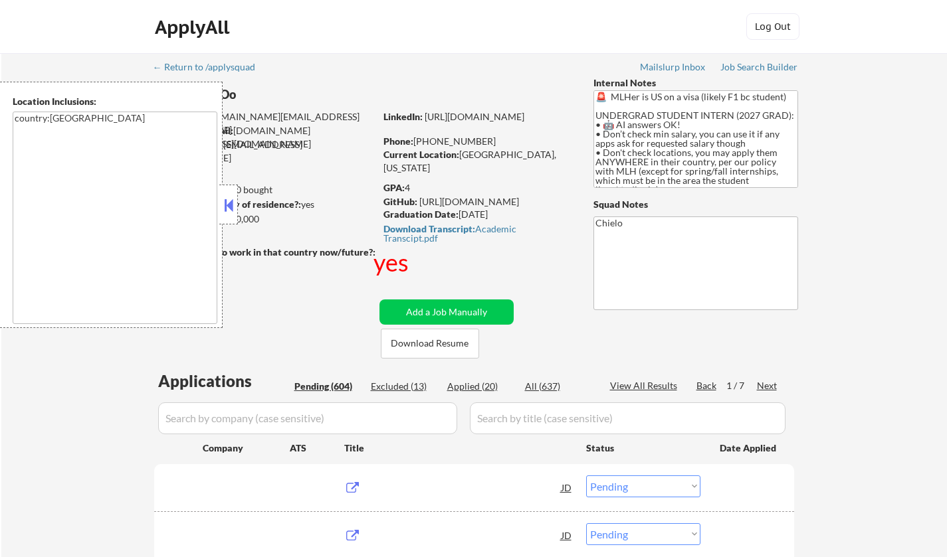
select select ""pending""
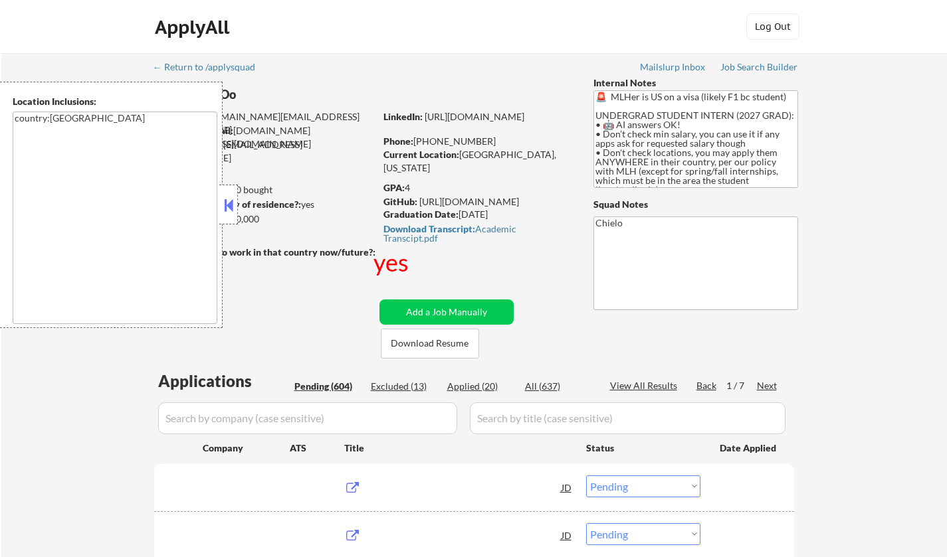
select select ""pending""
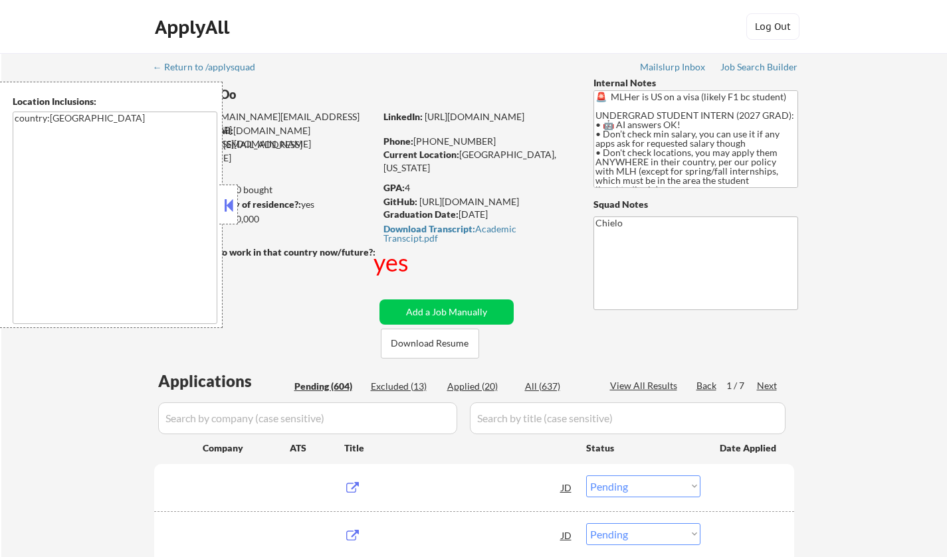
select select ""pending""
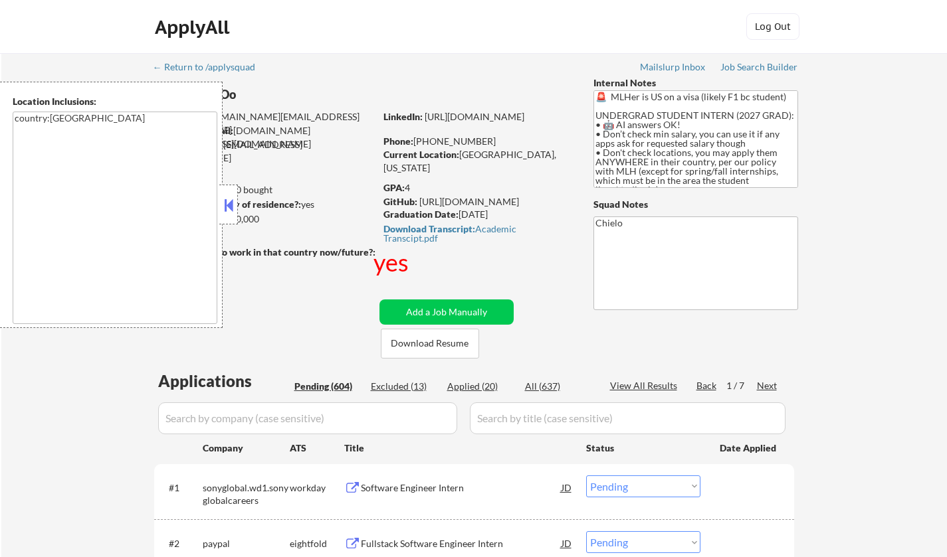
click at [229, 199] on button at bounding box center [228, 205] width 15 height 20
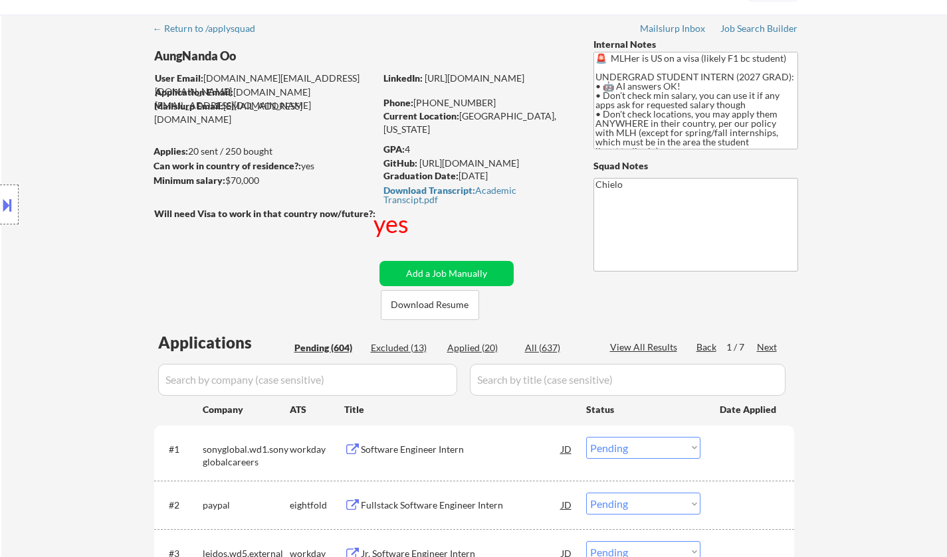
scroll to position [266, 0]
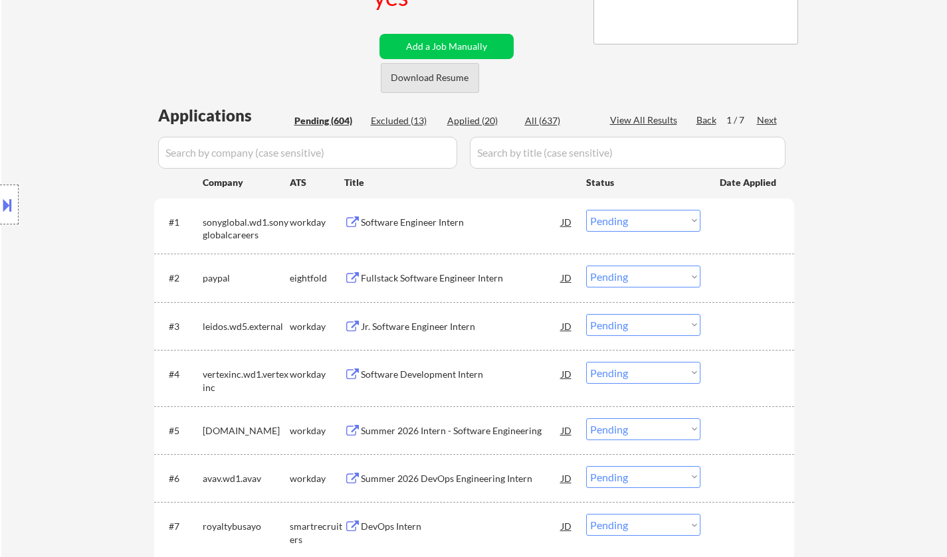
click at [415, 82] on button "Download Resume" at bounding box center [430, 78] width 98 height 30
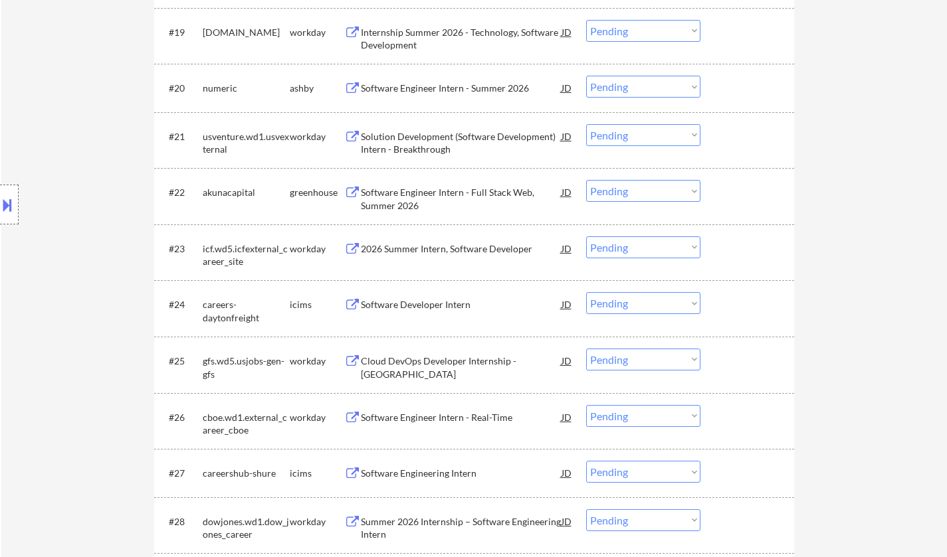
scroll to position [1262, 0]
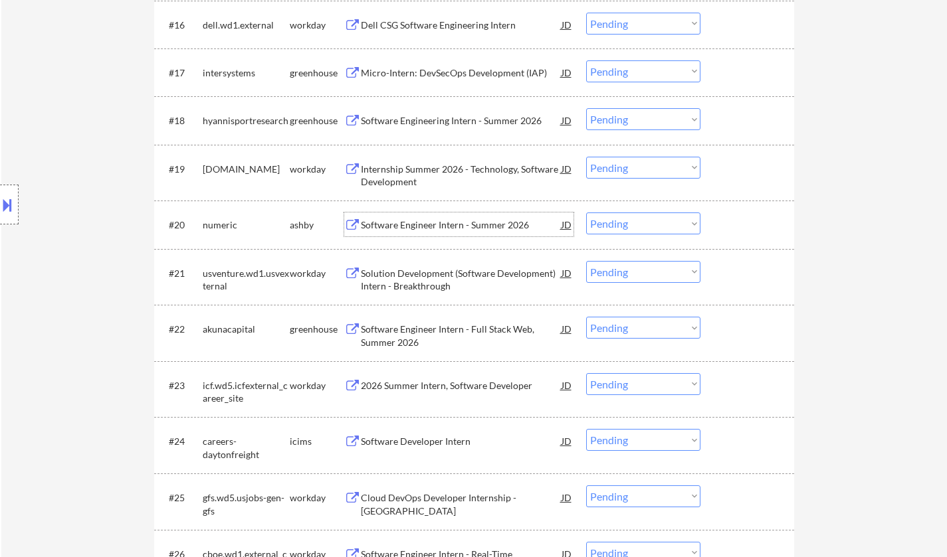
click at [462, 223] on div "Software Engineer Intern - Summer 2026" at bounding box center [461, 225] width 201 height 13
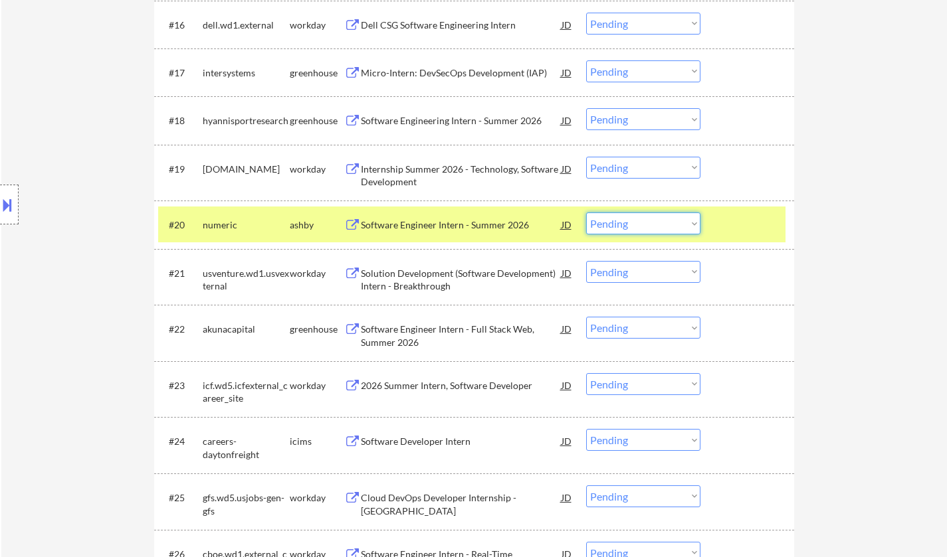
click at [624, 214] on select "Choose an option... Pending Applied Excluded (Questions) Excluded (Expired) Exc…" at bounding box center [643, 224] width 114 height 22
click at [586, 213] on select "Choose an option... Pending Applied Excluded (Questions) Excluded (Expired) Exc…" at bounding box center [643, 224] width 114 height 22
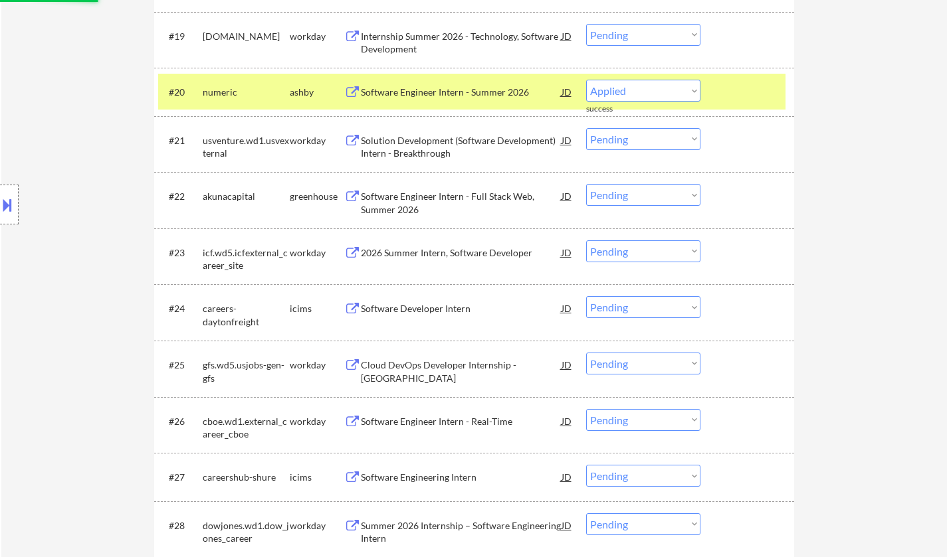
select select ""pending""
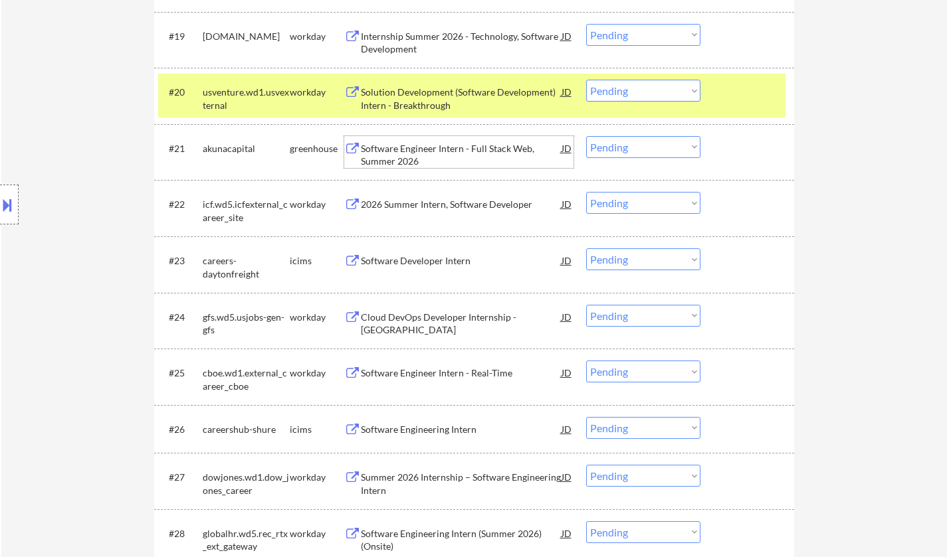
click at [416, 154] on div "Software Engineer Intern - Full Stack Web, Summer 2026" at bounding box center [461, 155] width 201 height 26
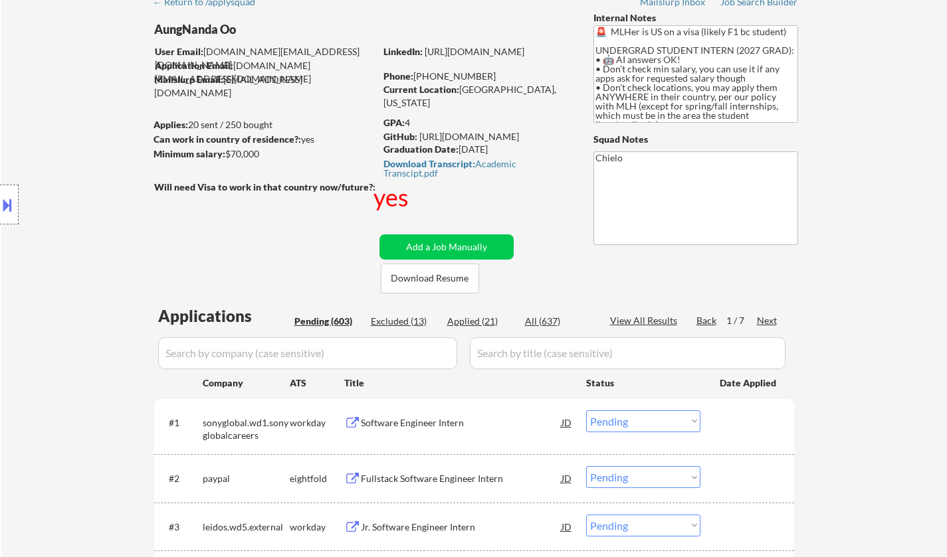
scroll to position [0, 0]
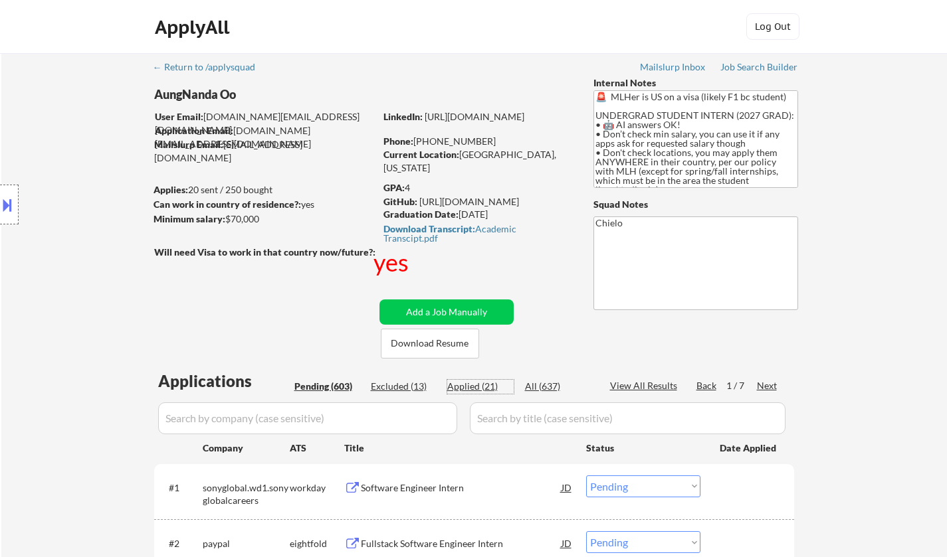
click at [470, 384] on div "Applied (21)" at bounding box center [480, 386] width 66 height 13
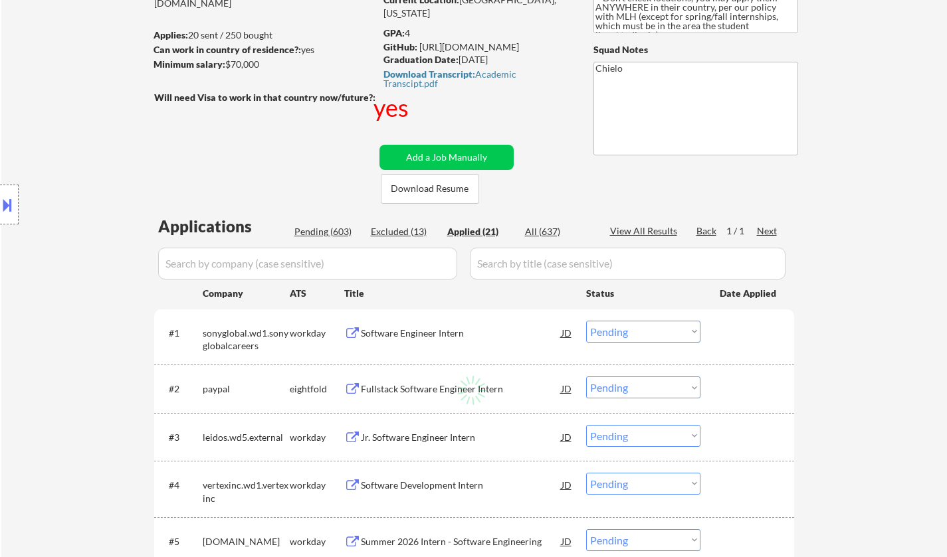
scroll to position [199, 0]
select select ""applied""
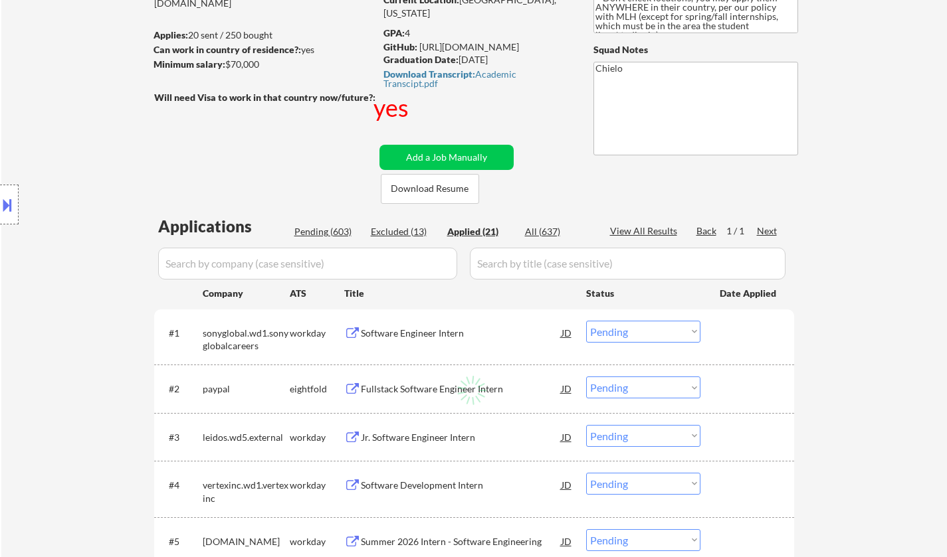
select select ""applied""
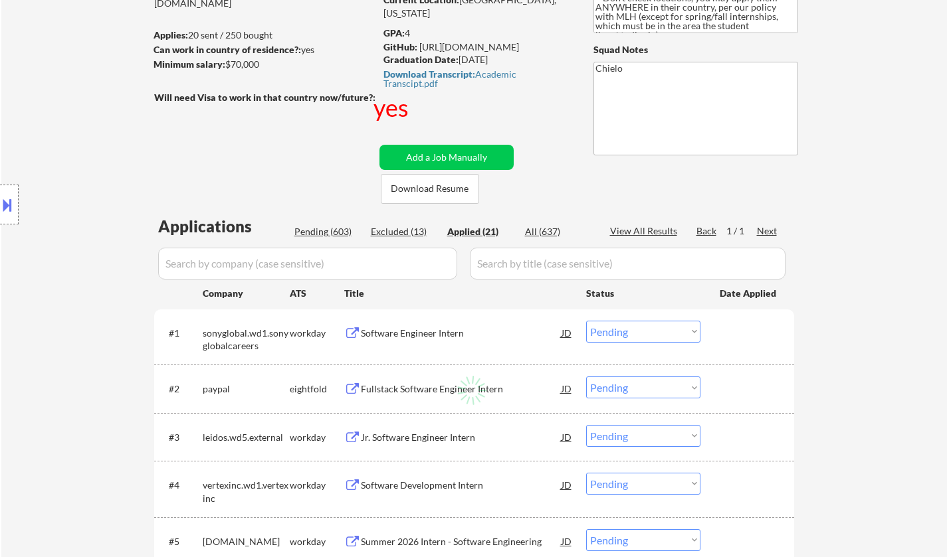
select select ""applied""
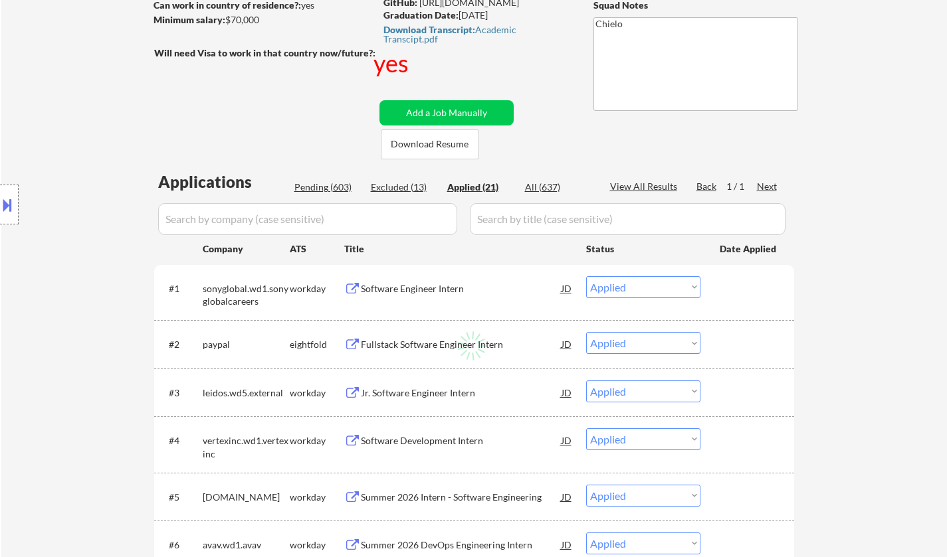
select select ""applied""
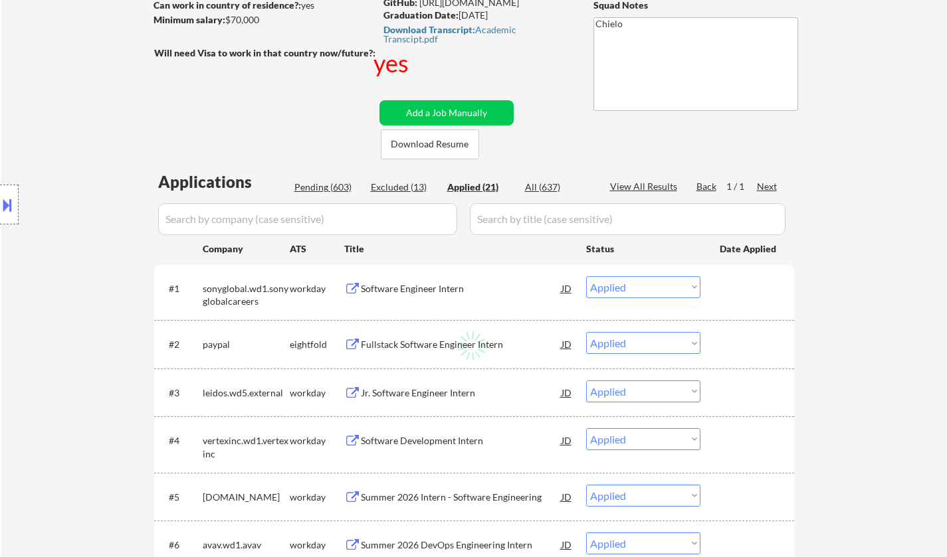
select select ""applied""
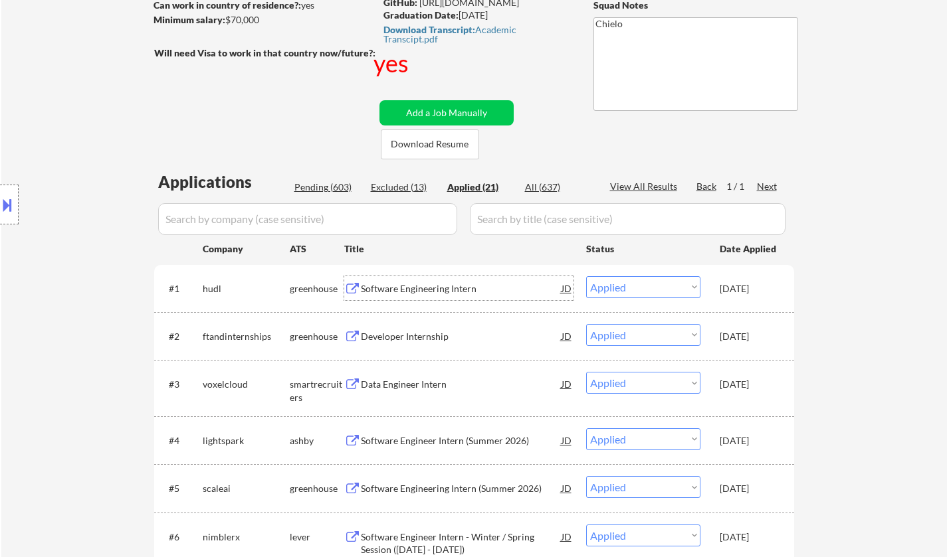
click at [404, 290] on div "Software Engineering Intern" at bounding box center [461, 288] width 201 height 13
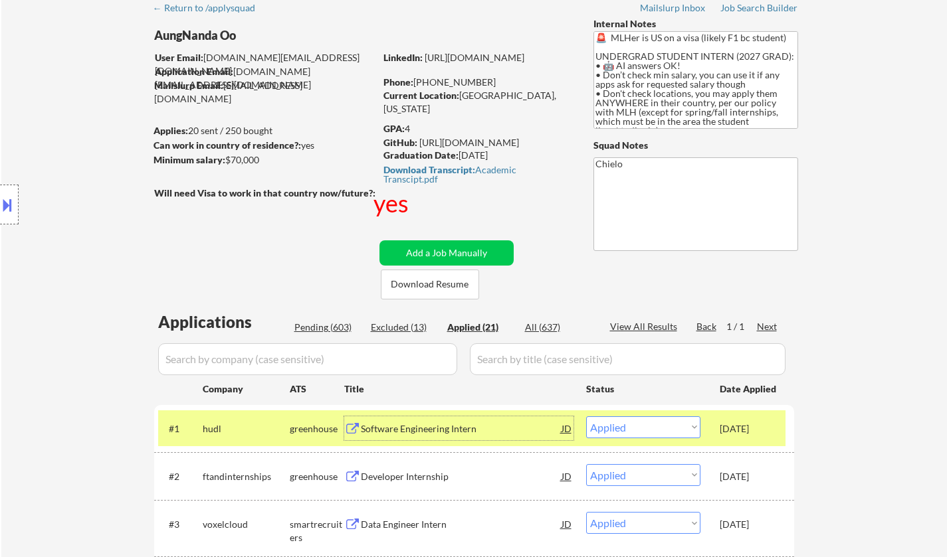
scroll to position [0, 0]
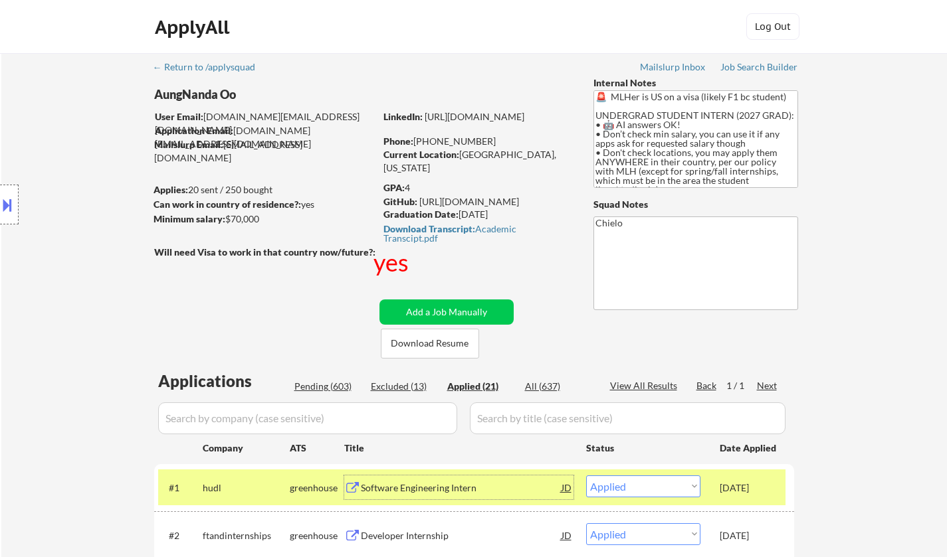
click at [387, 385] on div "Excluded (13)" at bounding box center [404, 386] width 66 height 13
select select ""excluded__salary_""
select select ""excluded__other_""
select select ""excluded__expired_""
select select ""excluded__bad_match_""
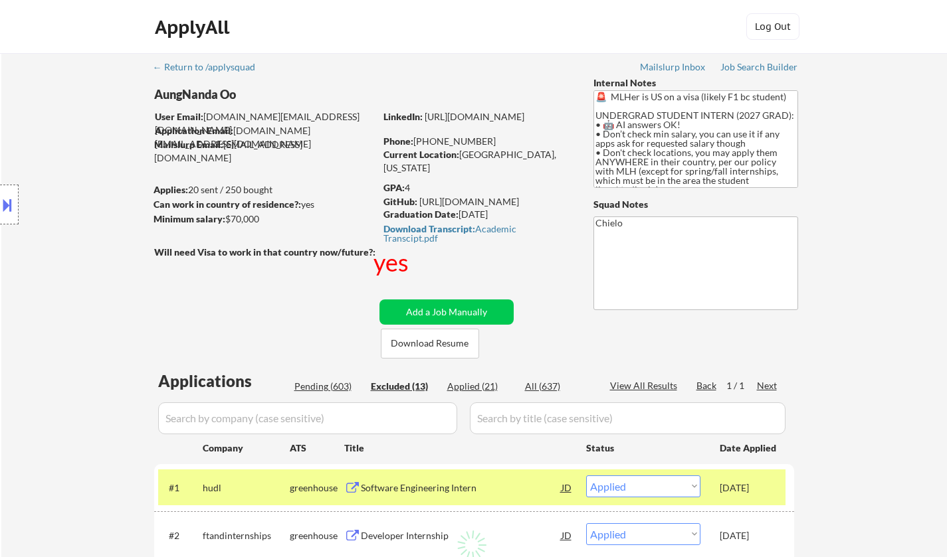
select select ""excluded__other_""
select select ""excluded__expired_""
select select ""excluded__other_""
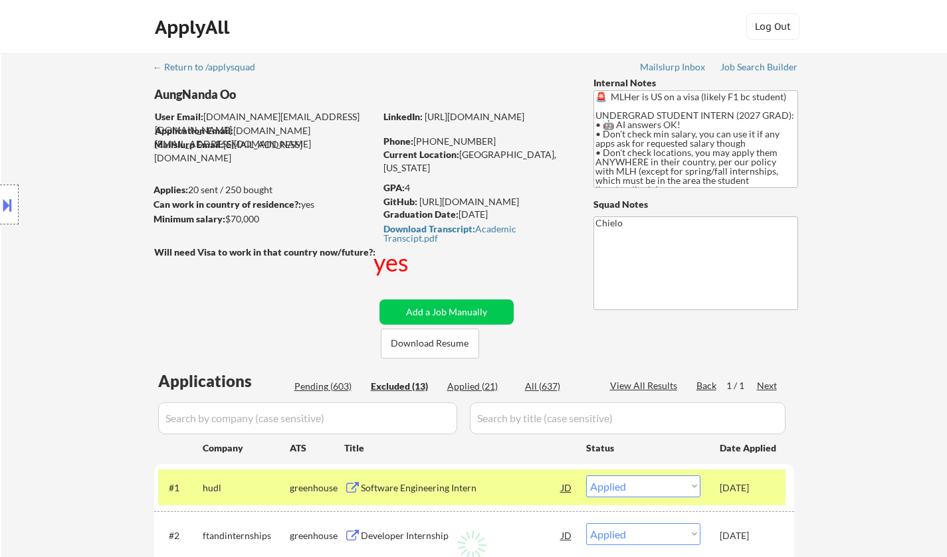
select select ""excluded__other_""
select select ""excluded""
select select ""excluded__expired_""
select select ""excluded__blocklist_""
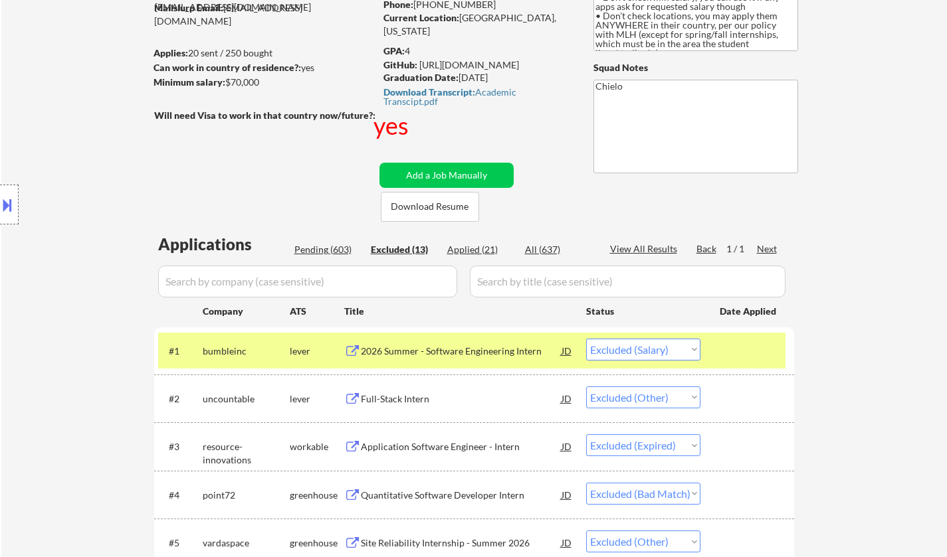
scroll to position [266, 0]
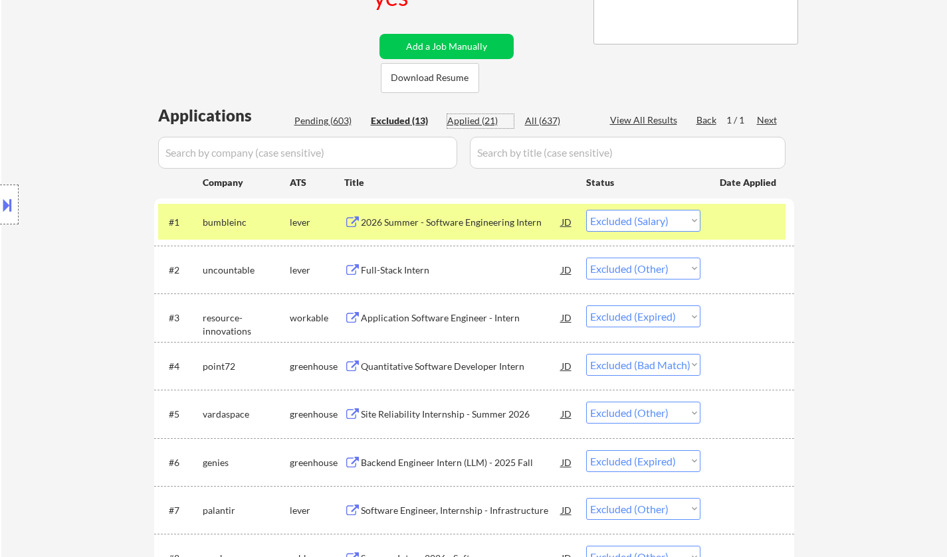
click at [471, 121] on div "Applied (21)" at bounding box center [480, 120] width 66 height 13
select select ""applied""
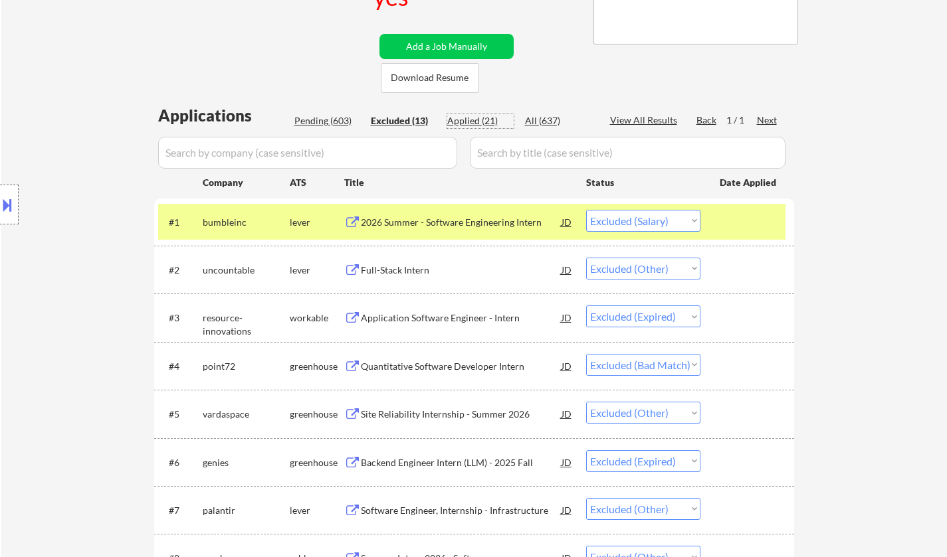
select select ""applied""
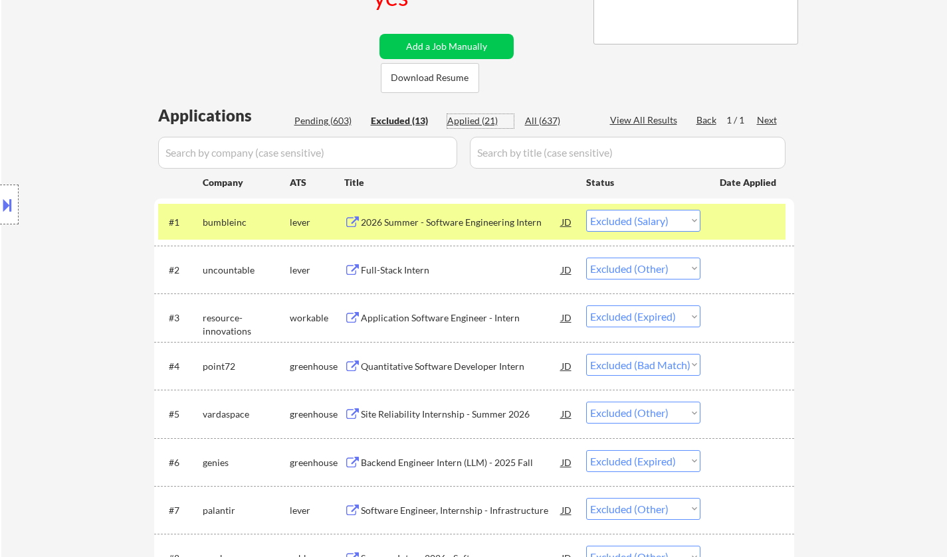
select select ""applied""
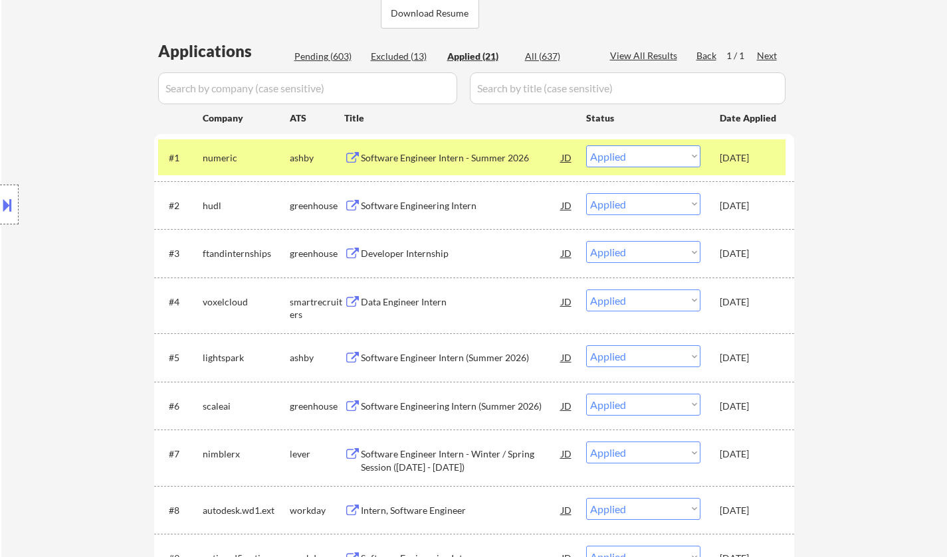
scroll to position [332, 0]
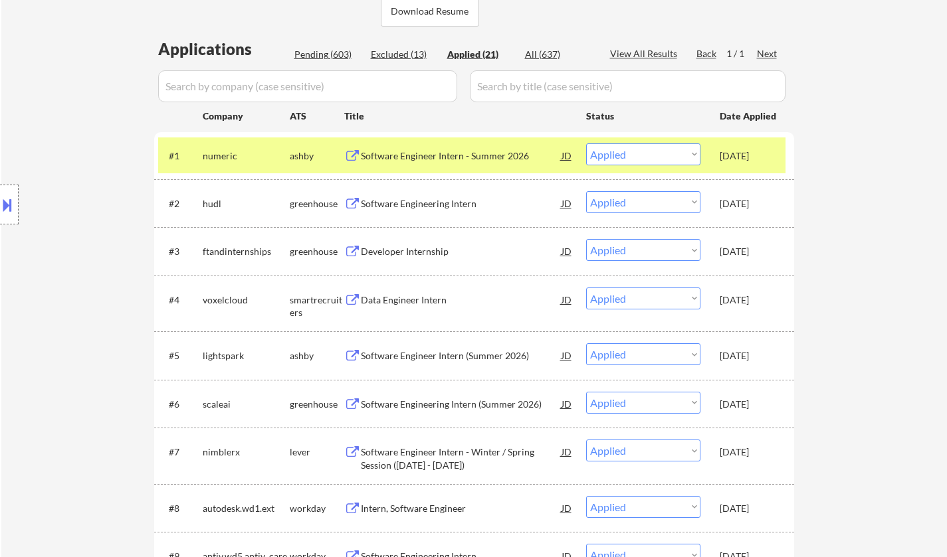
click at [401, 158] on div "Software Engineer Intern - Summer 2026" at bounding box center [461, 155] width 201 height 13
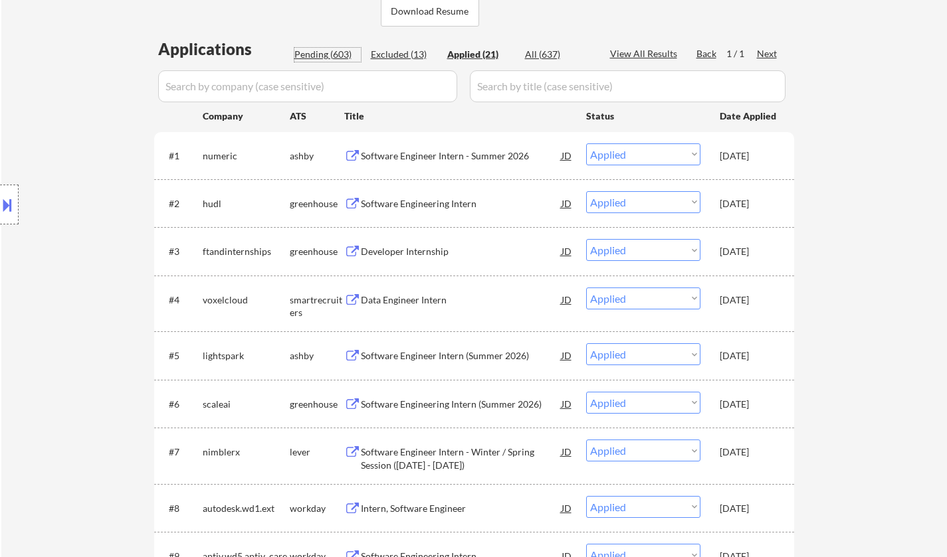
click at [322, 48] on div "Pending (603)" at bounding box center [327, 54] width 66 height 13
select select ""pending""
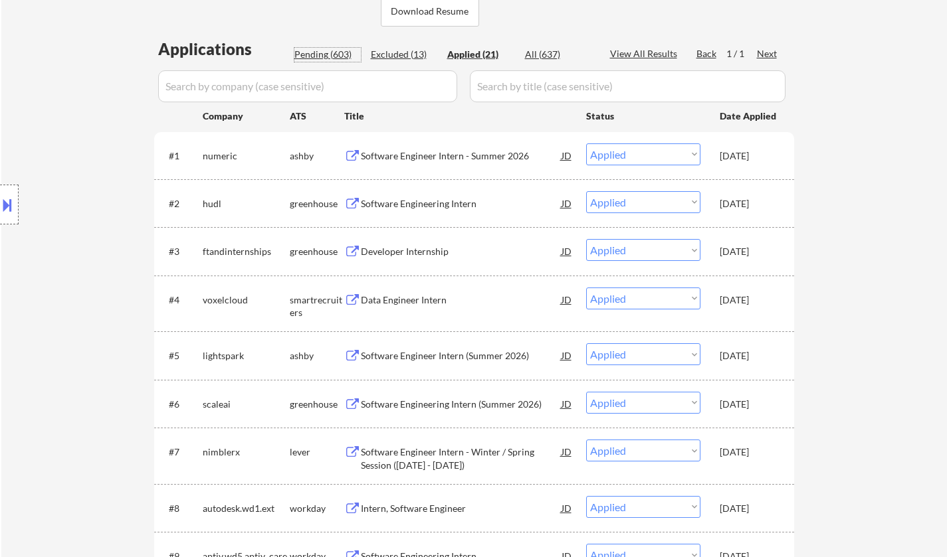
select select ""pending""
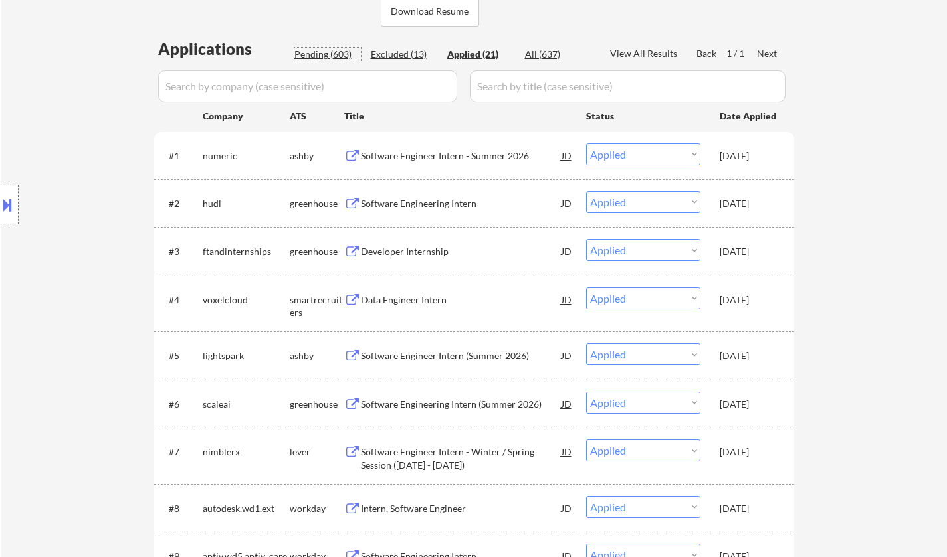
select select ""pending""
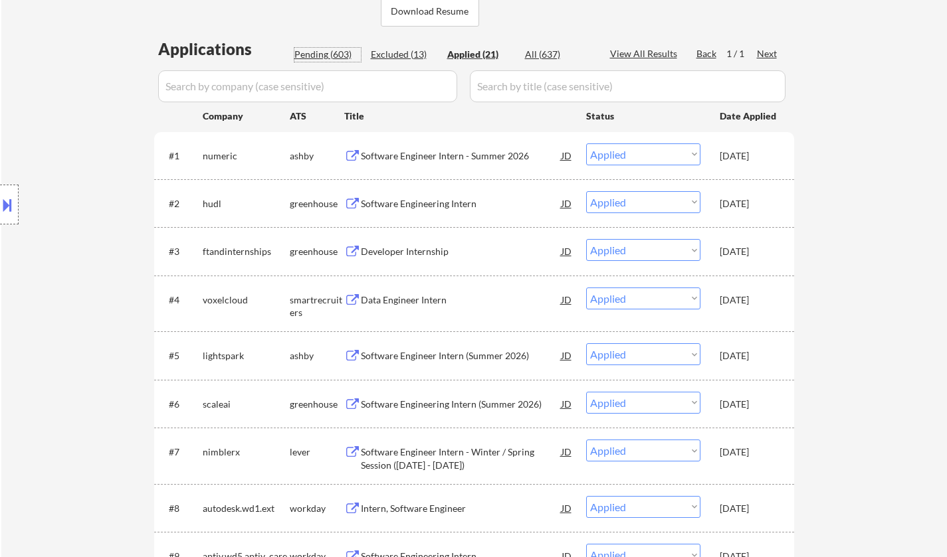
select select ""pending""
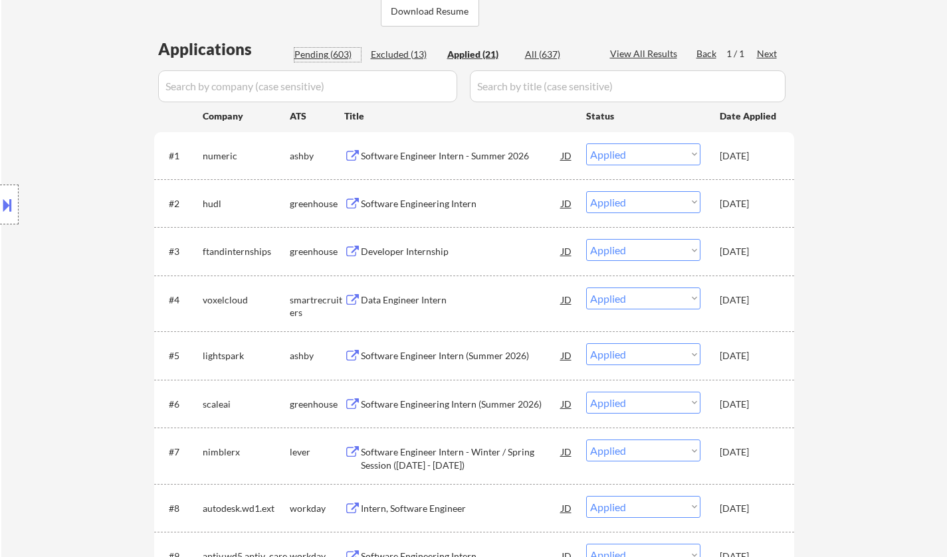
select select ""pending""
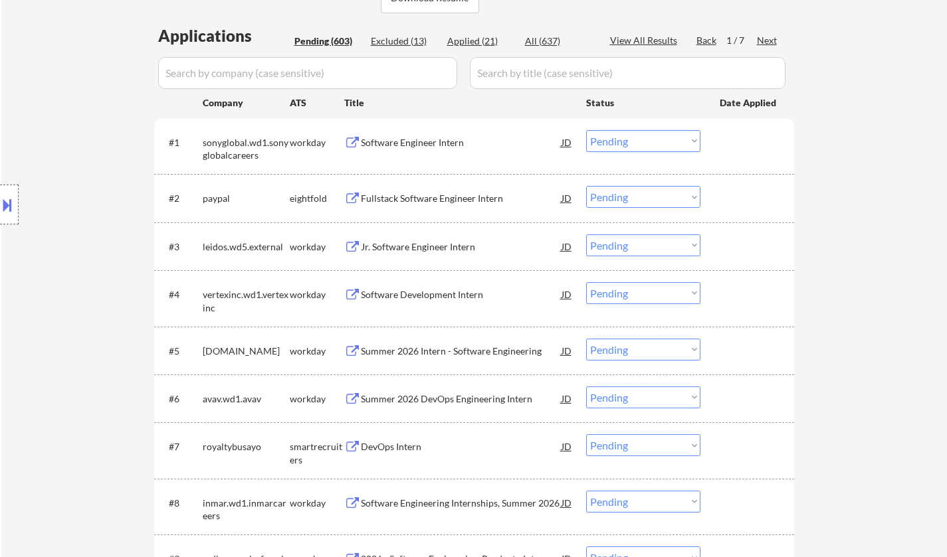
scroll to position [664, 0]
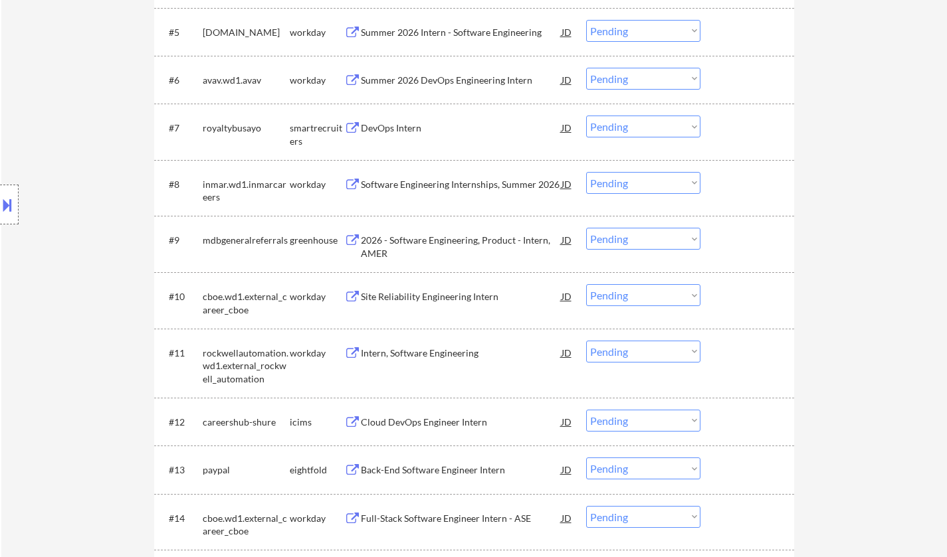
click at [474, 238] on div "2026 - Software Engineering, Product - Intern, AMER" at bounding box center [461, 247] width 201 height 26
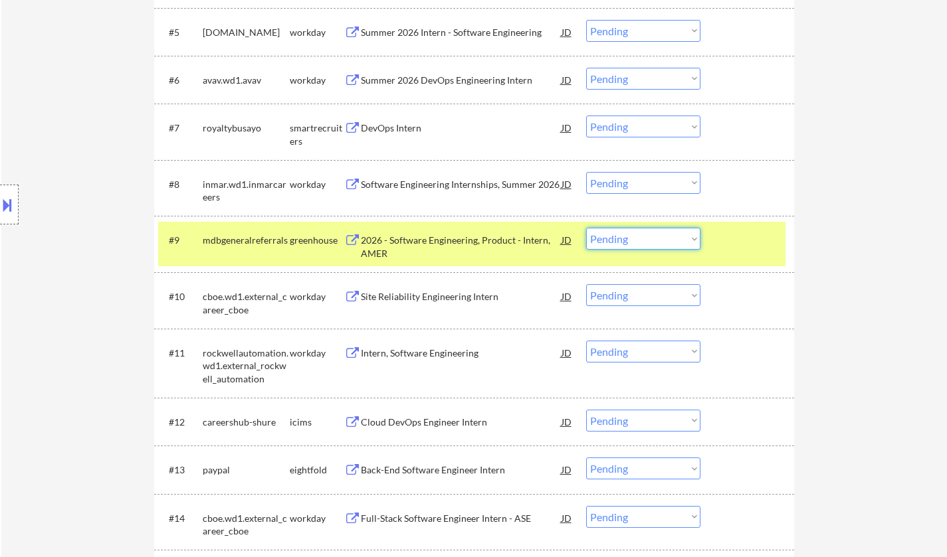
click at [643, 246] on select "Choose an option... Pending Applied Excluded (Questions) Excluded (Expired) Exc…" at bounding box center [643, 239] width 114 height 22
click at [586, 228] on select "Choose an option... Pending Applied Excluded (Questions) Excluded (Expired) Exc…" at bounding box center [643, 239] width 114 height 22
select select ""pending""
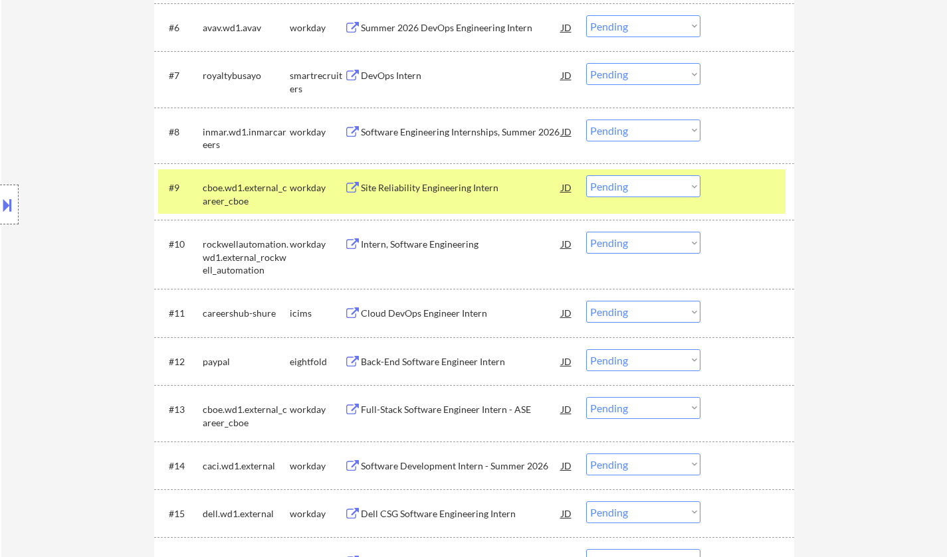
scroll to position [731, 0]
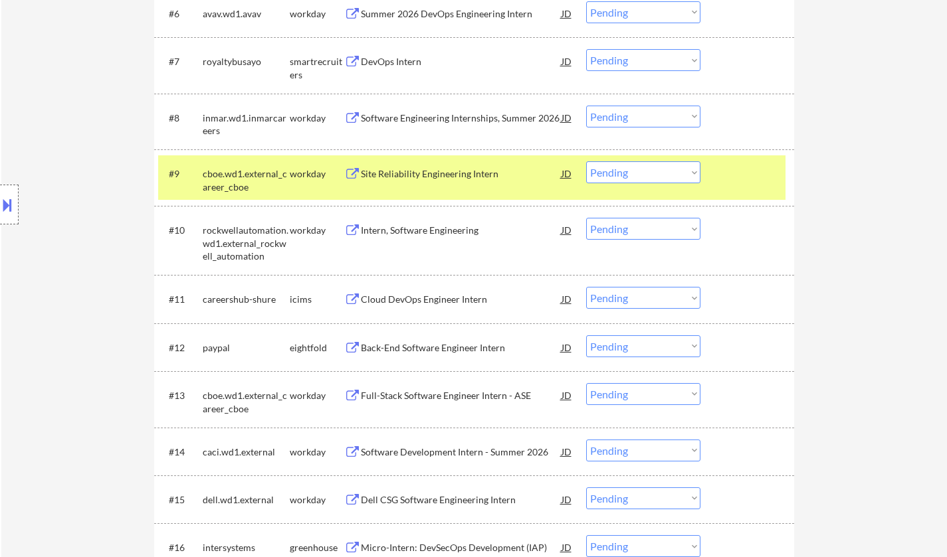
click at [401, 56] on div "DevOps Intern" at bounding box center [461, 61] width 201 height 13
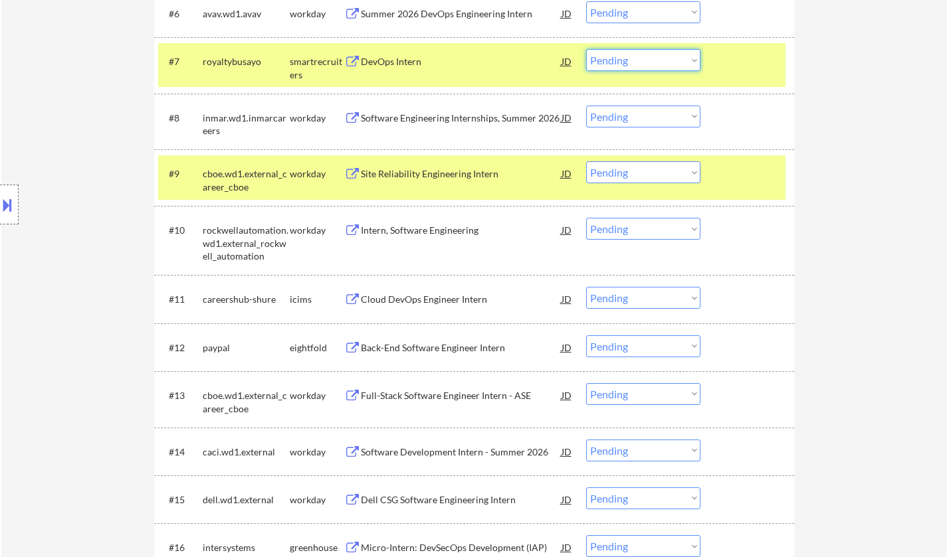
click at [644, 61] on select "Choose an option... Pending Applied Excluded (Questions) Excluded (Expired) Exc…" at bounding box center [643, 60] width 114 height 22
click at [586, 49] on select "Choose an option... Pending Applied Excluded (Questions) Excluded (Expired) Exc…" at bounding box center [643, 60] width 114 height 22
select select ""pending""
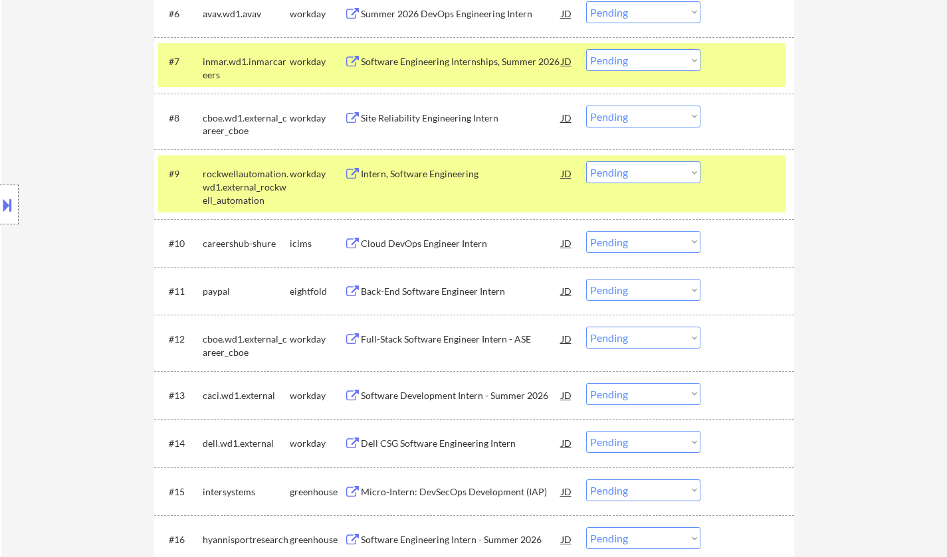
scroll to position [1063, 0]
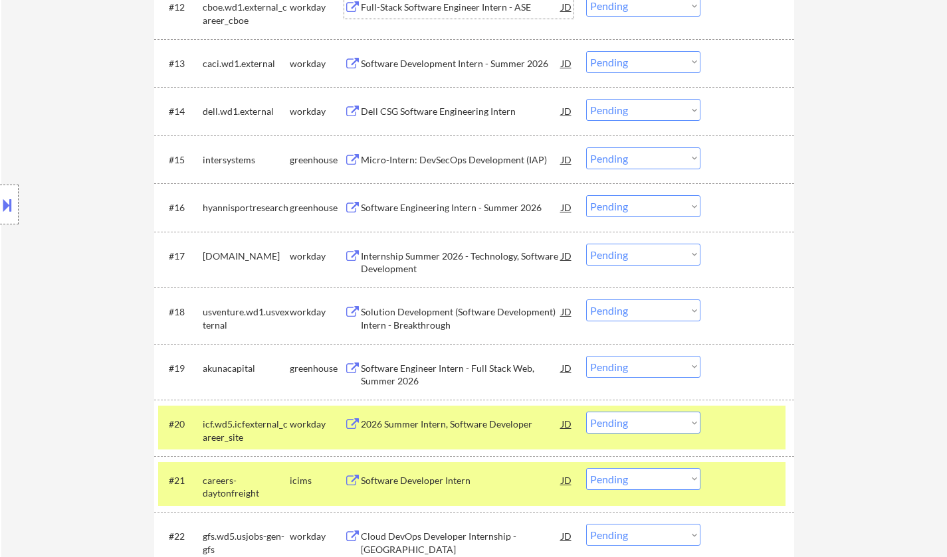
drag, startPoint x: 220, startPoint y: -64, endPoint x: 81, endPoint y: -63, distance: 138.8
drag, startPoint x: 81, startPoint y: -63, endPoint x: 60, endPoint y: 24, distance: 89.4
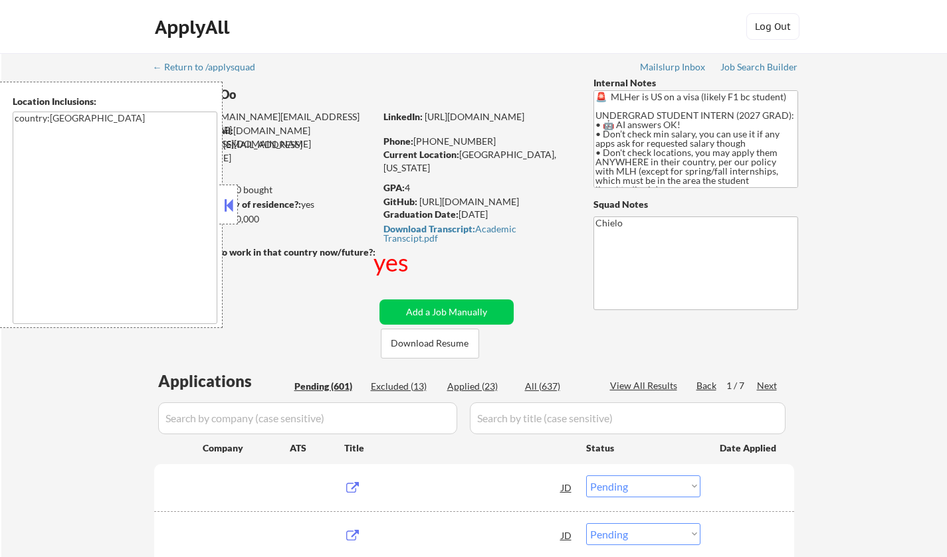
select select ""pending""
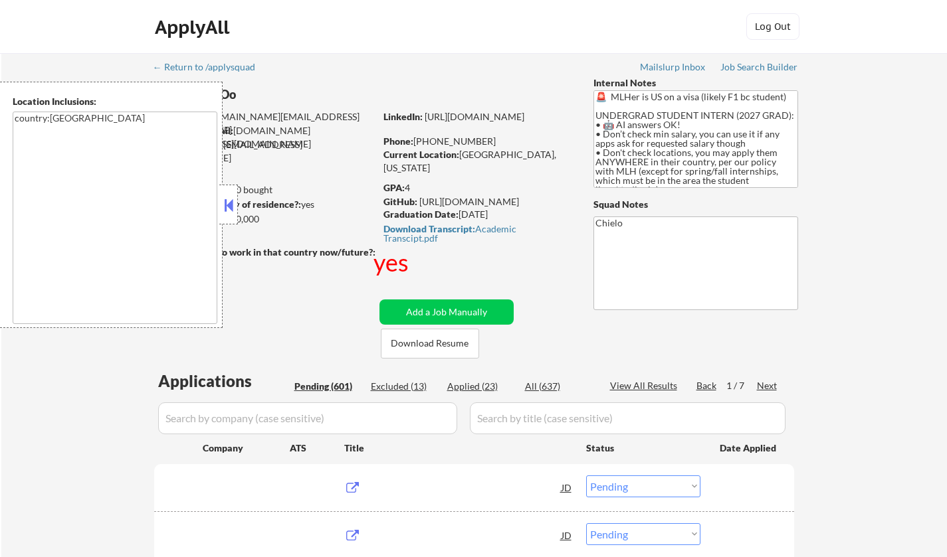
select select ""pending""
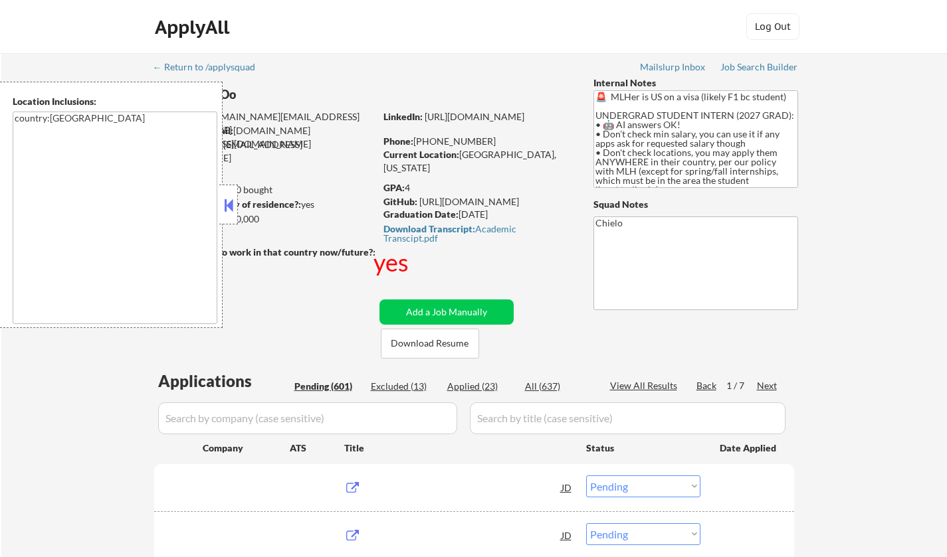
select select ""pending""
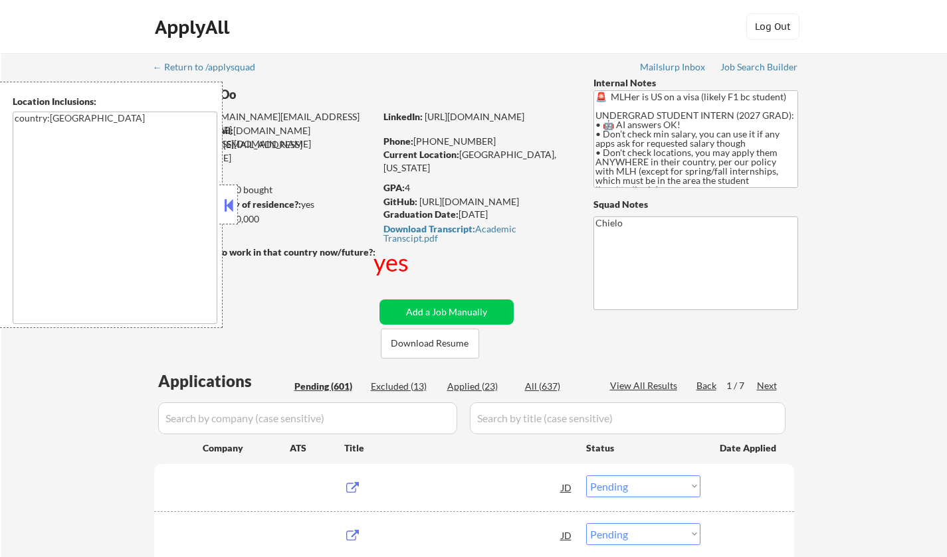
select select ""pending""
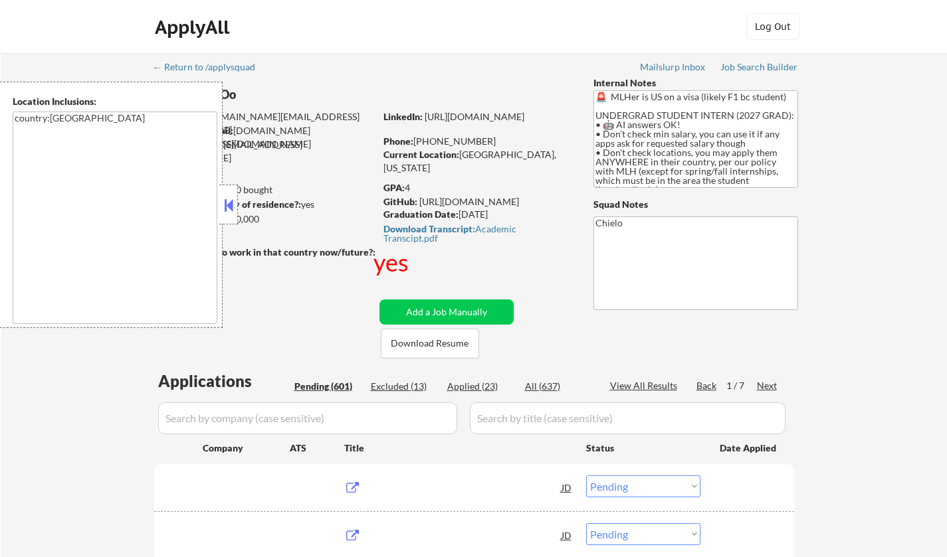
select select ""pending""
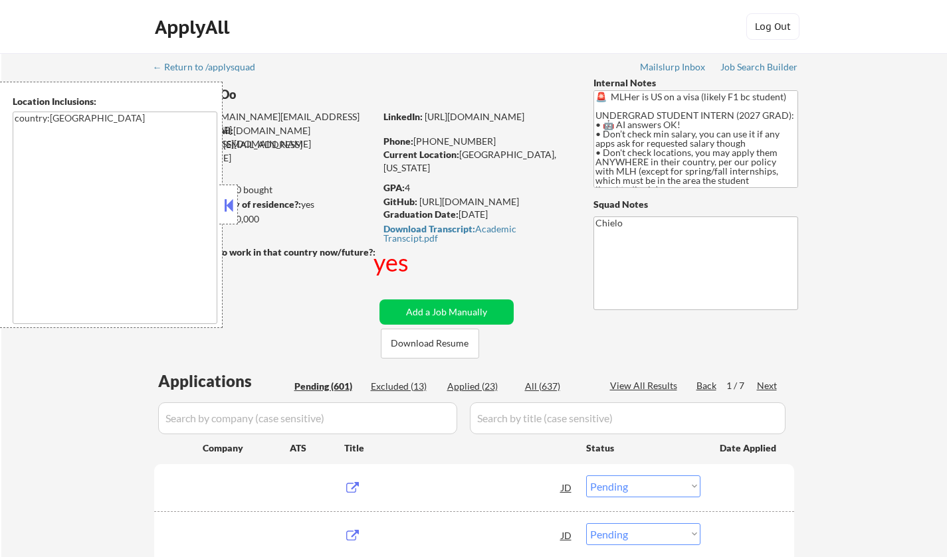
select select ""pending""
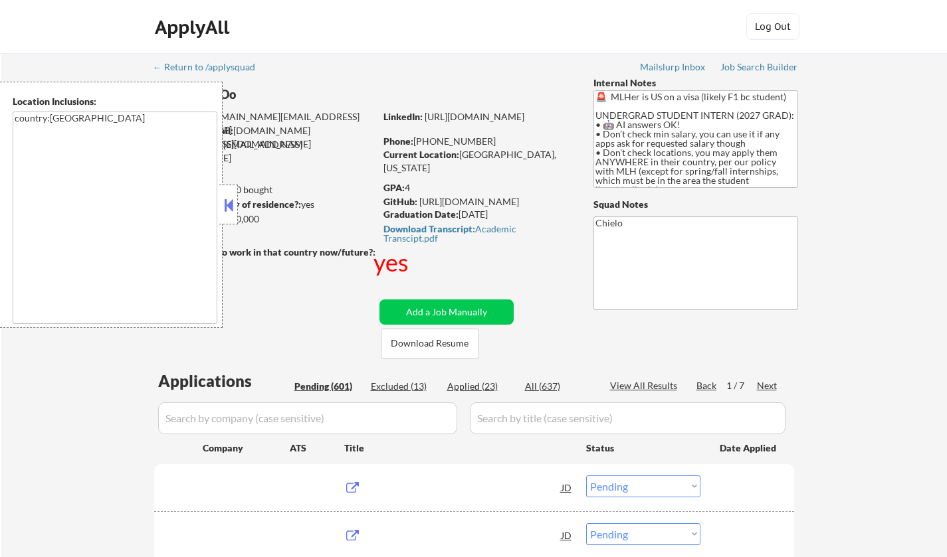
select select ""pending""
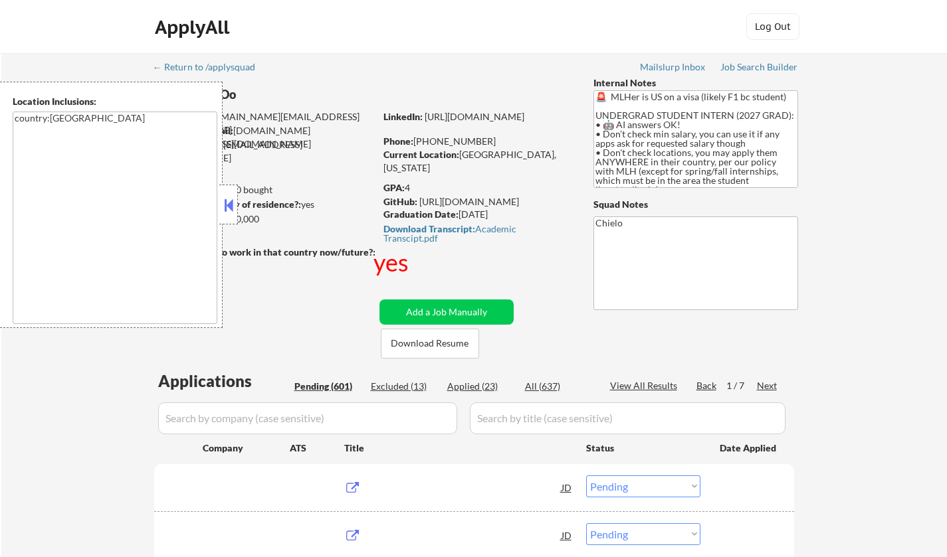
select select ""pending""
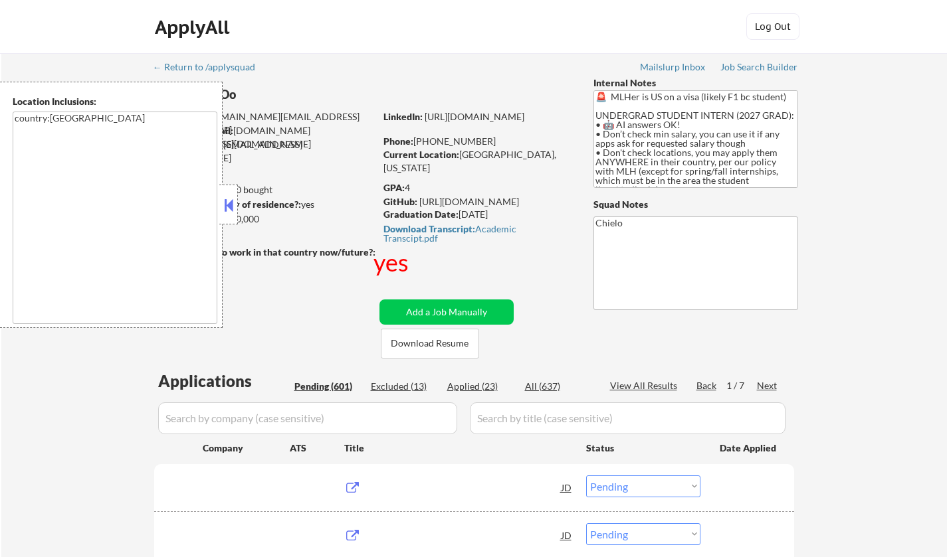
select select ""pending""
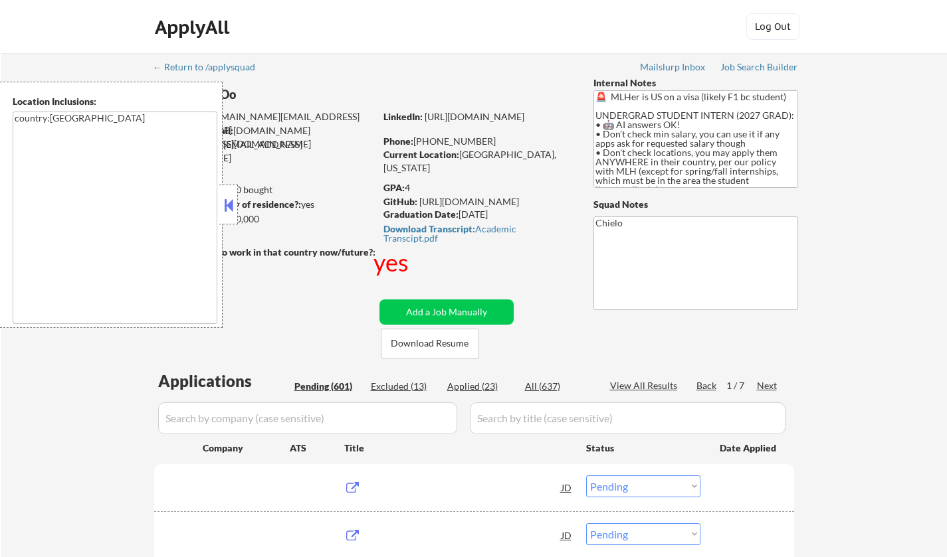
select select ""pending""
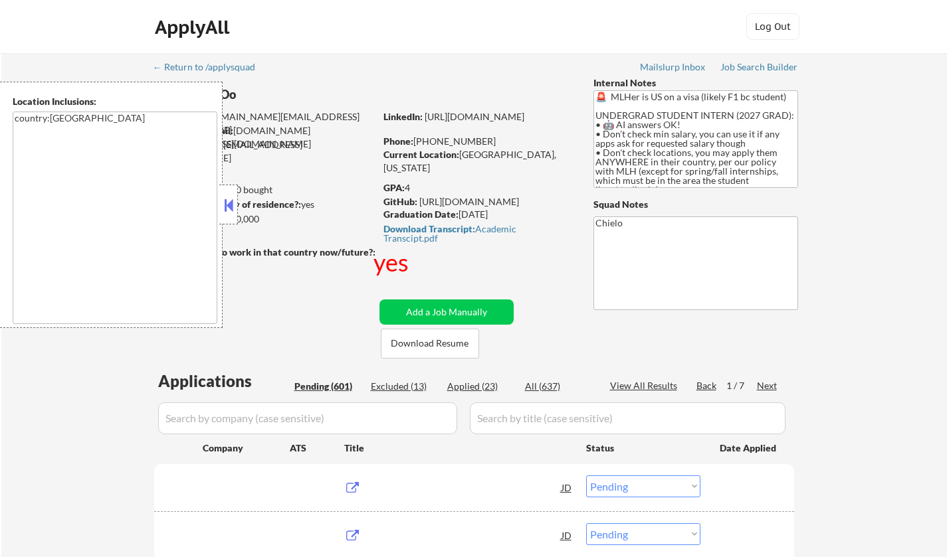
select select ""pending""
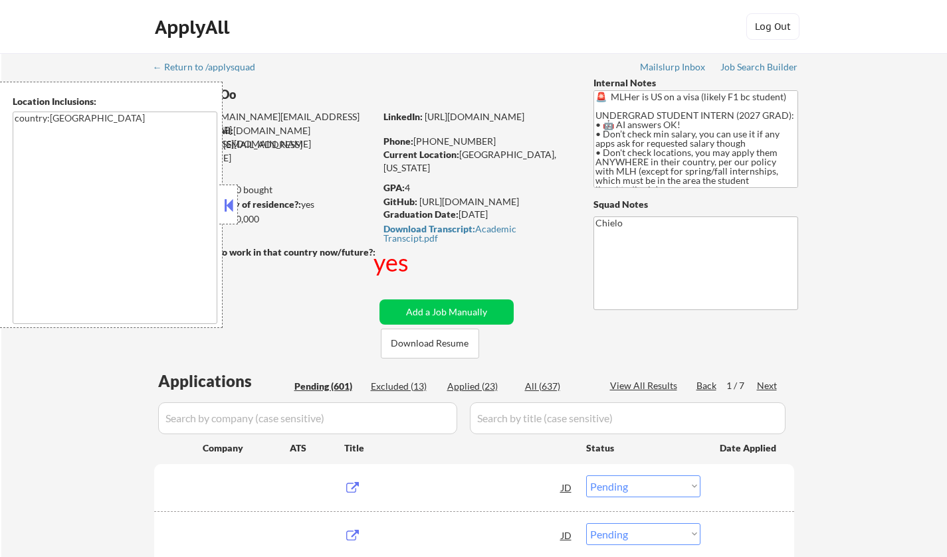
select select ""pending""
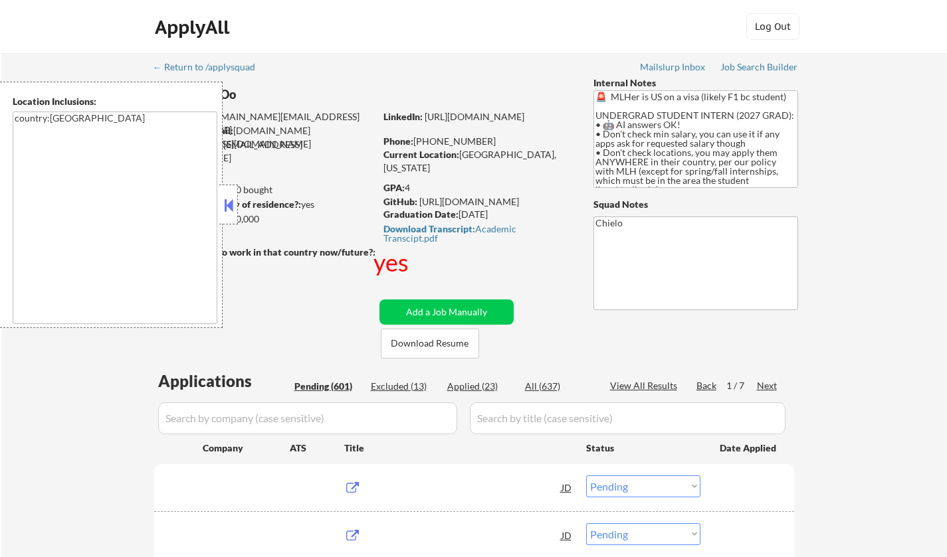
select select ""pending""
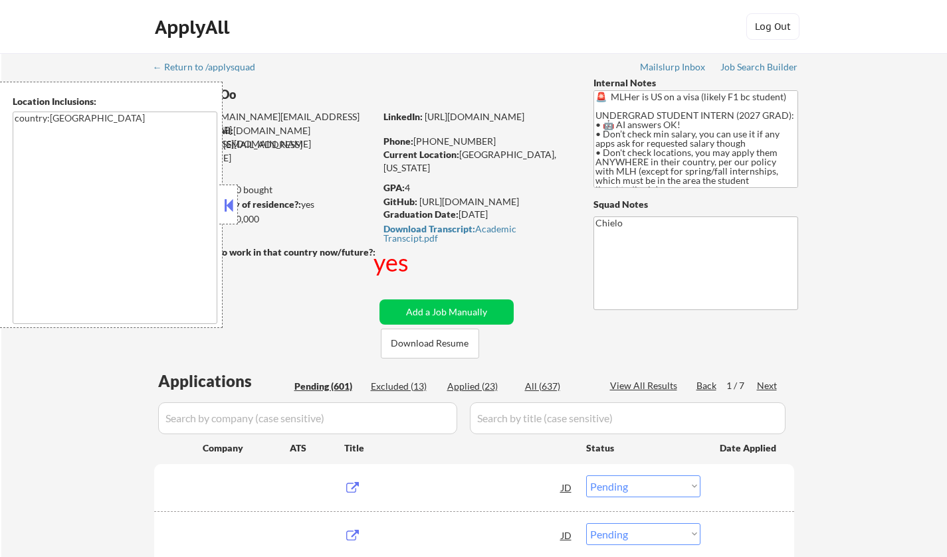
select select ""pending""
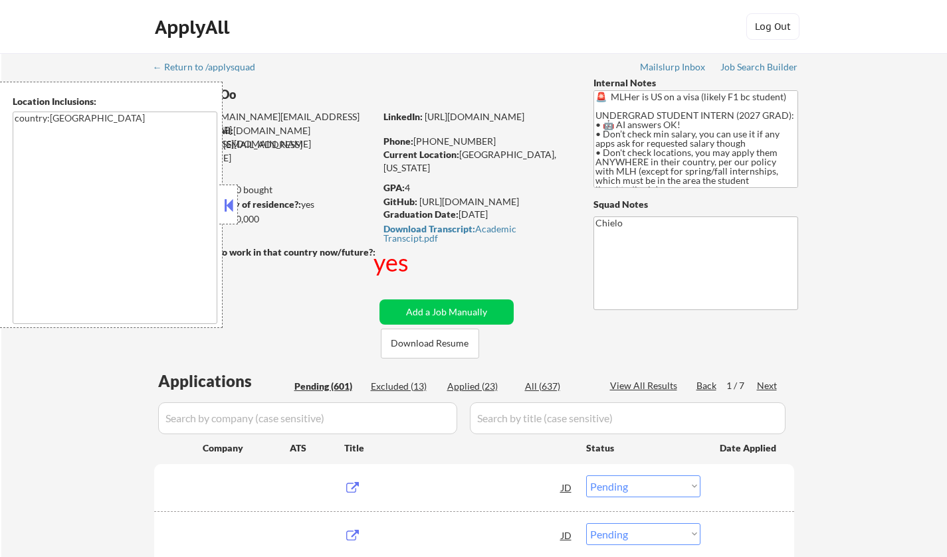
select select ""pending""
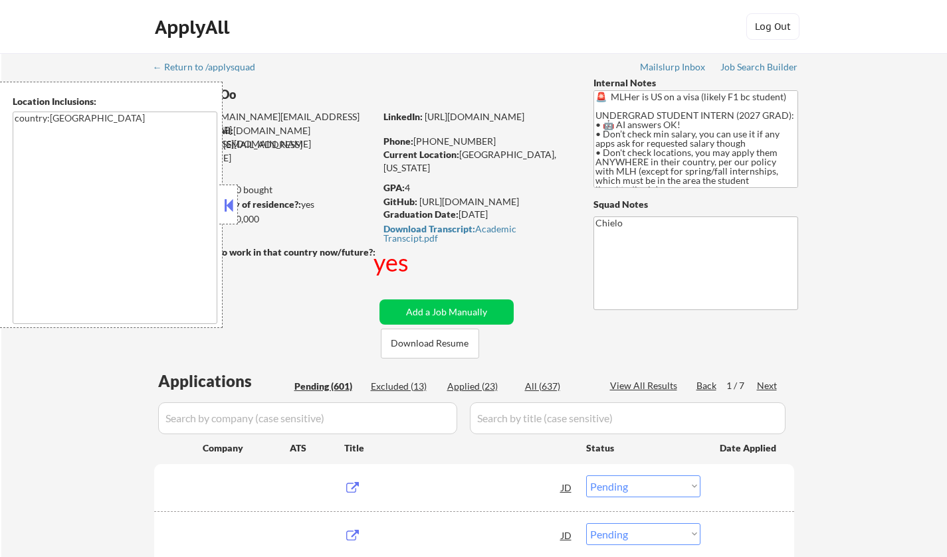
select select ""pending""
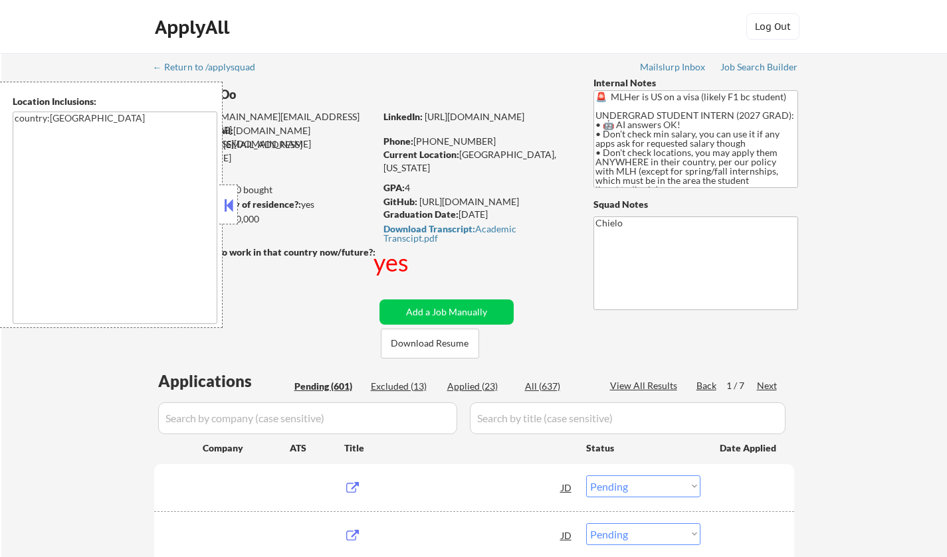
select select ""pending""
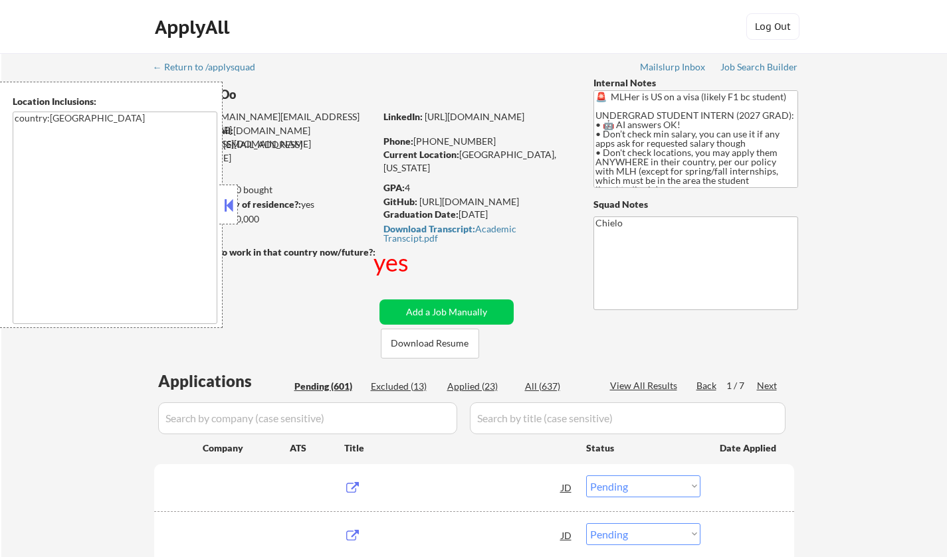
select select ""pending""
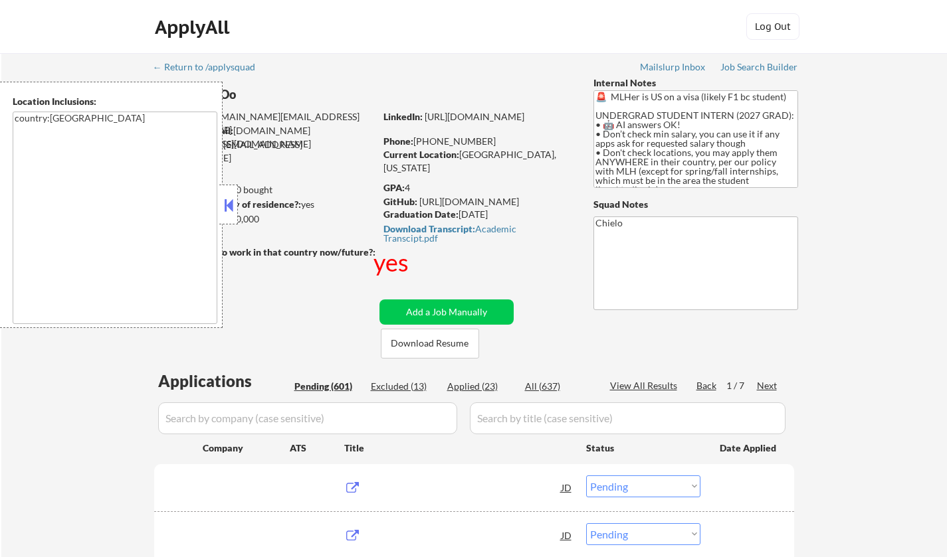
select select ""pending""
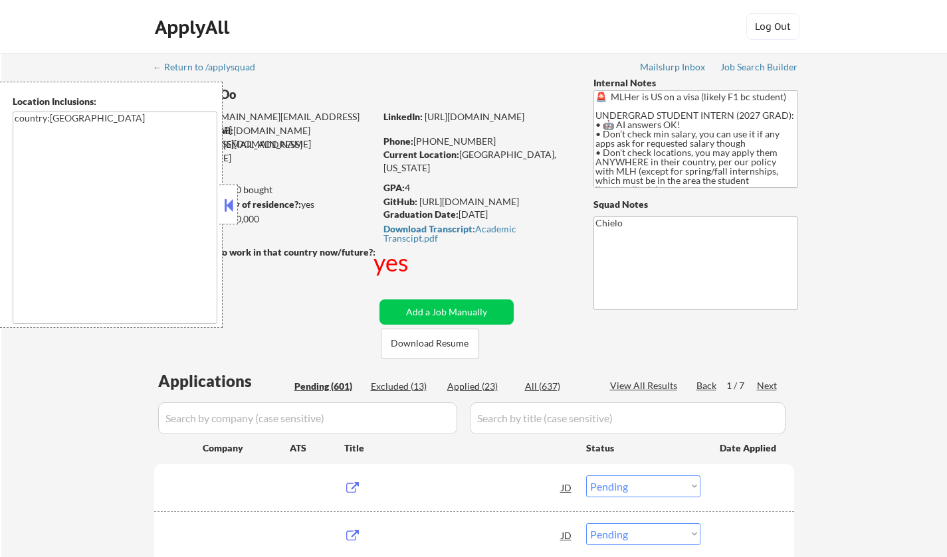
select select ""pending""
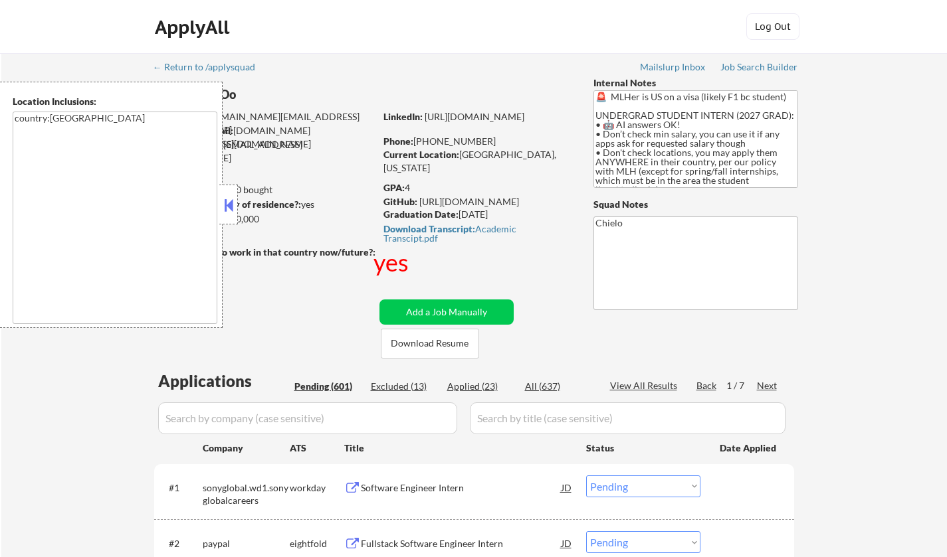
click at [228, 209] on button at bounding box center [228, 205] width 15 height 20
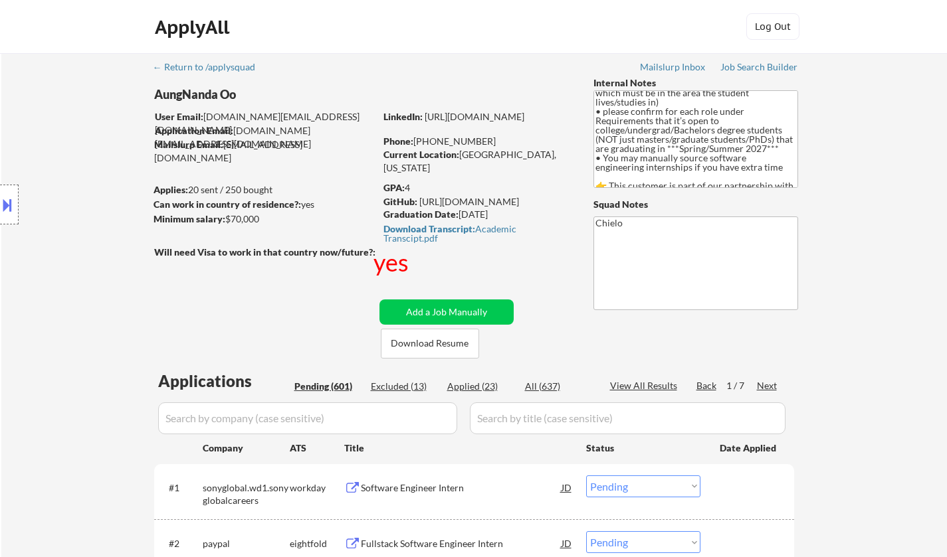
scroll to position [944, 0]
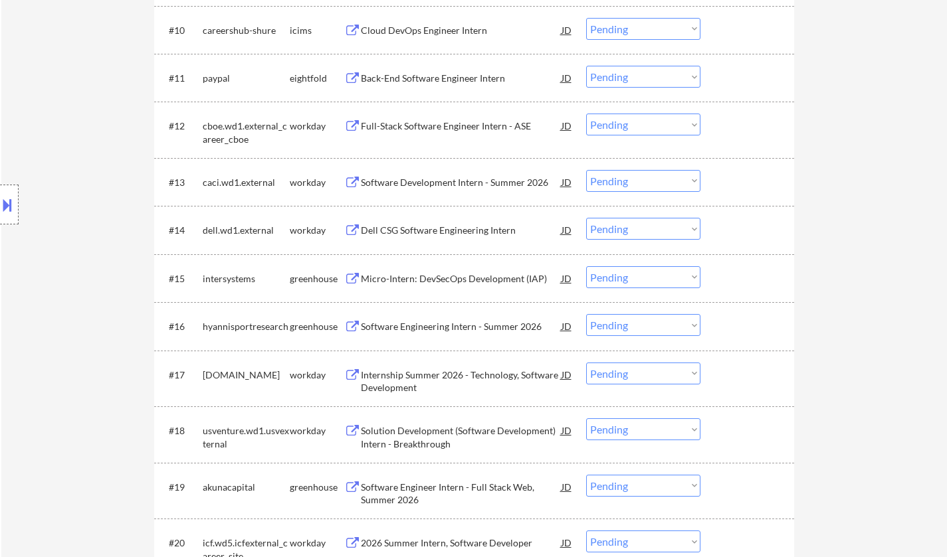
click at [452, 276] on div "Micro-Intern: DevSecOps Development (IAP)" at bounding box center [461, 278] width 201 height 13
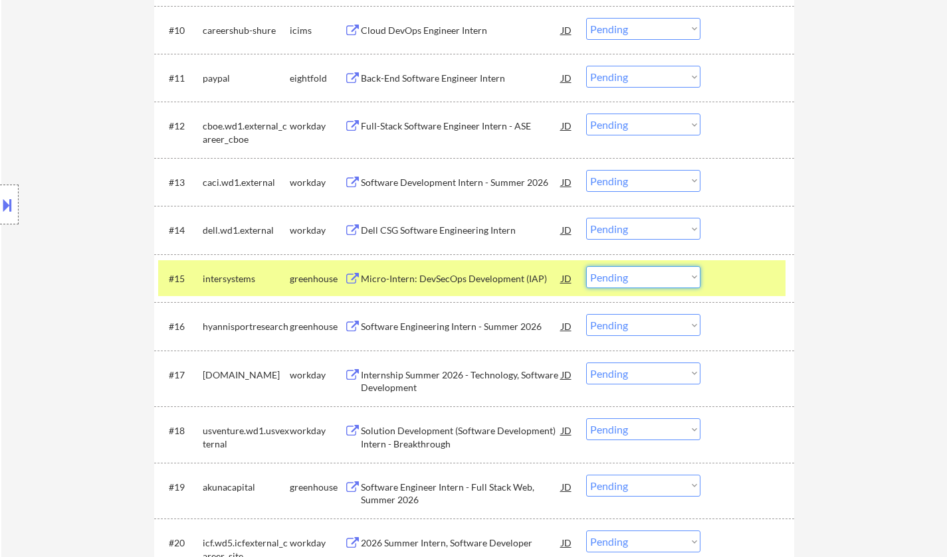
click at [650, 278] on select "Choose an option... Pending Applied Excluded (Questions) Excluded (Expired) Exc…" at bounding box center [643, 277] width 114 height 22
click at [586, 266] on select "Choose an option... Pending Applied Excluded (Questions) Excluded (Expired) Exc…" at bounding box center [643, 277] width 114 height 22
click at [470, 334] on div "Software Engineering Intern - Summer 2026" at bounding box center [461, 326] width 201 height 24
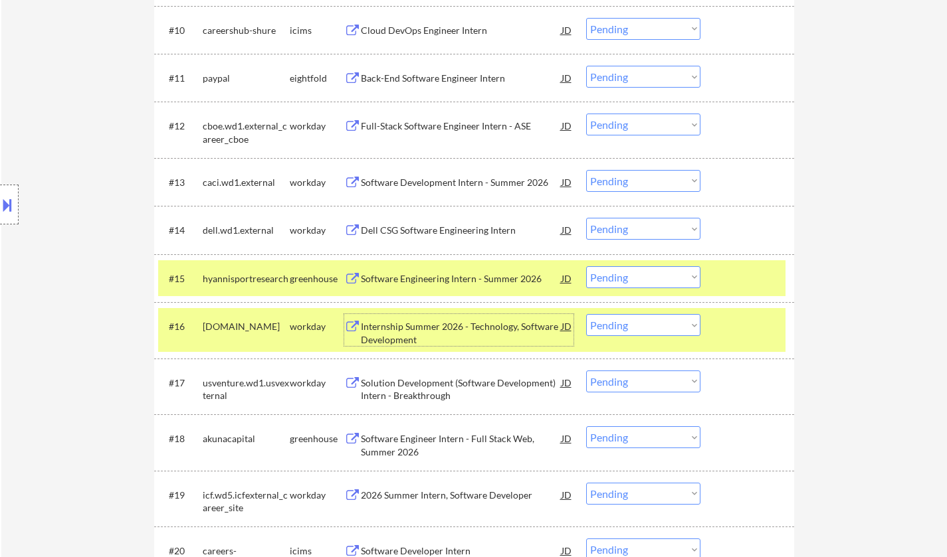
click at [654, 281] on select "Choose an option... Pending Applied Excluded (Questions) Excluded (Expired) Exc…" at bounding box center [643, 277] width 114 height 22
click at [586, 266] on select "Choose an option... Pending Applied Excluded (Questions) Excluded (Expired) Exc…" at bounding box center [643, 277] width 114 height 22
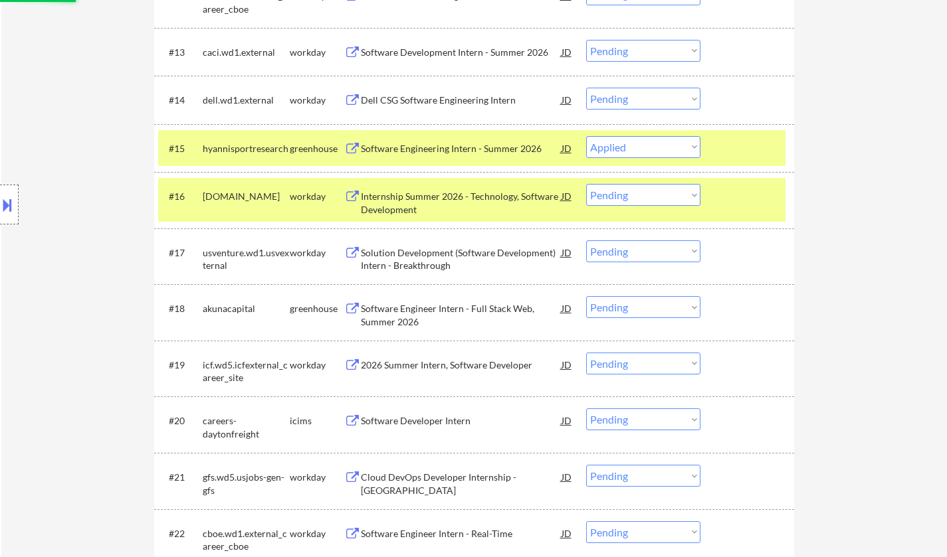
scroll to position [1077, 0]
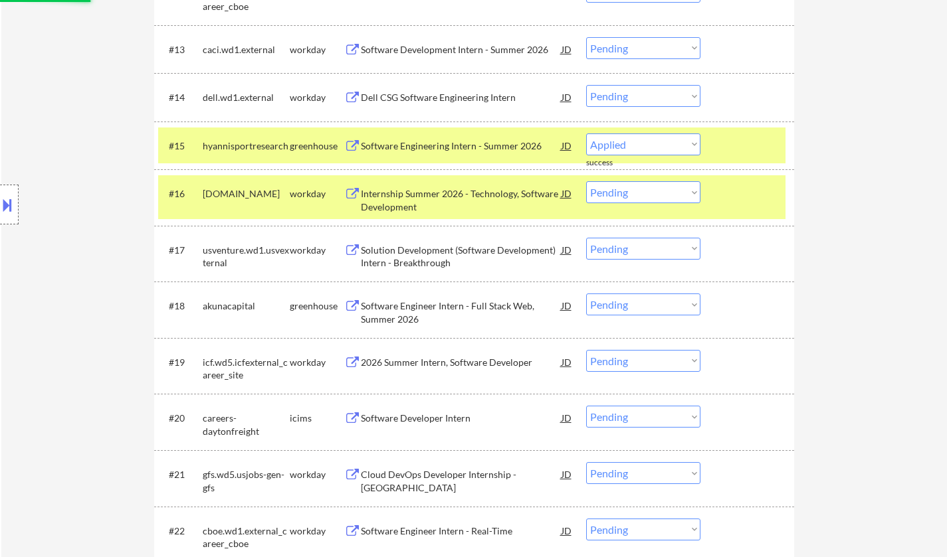
select select ""pending""
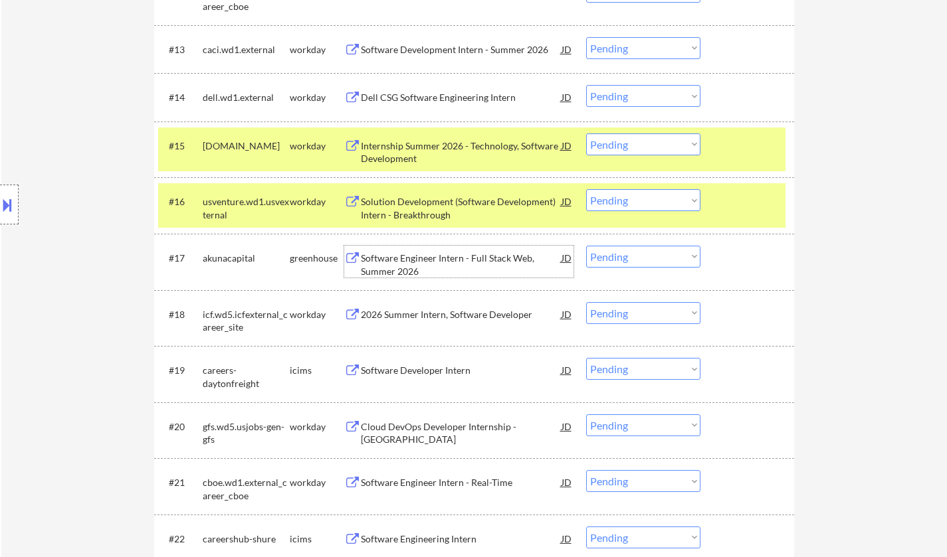
click at [452, 265] on div "Software Engineer Intern - Full Stack Web, Summer 2026" at bounding box center [461, 265] width 201 height 26
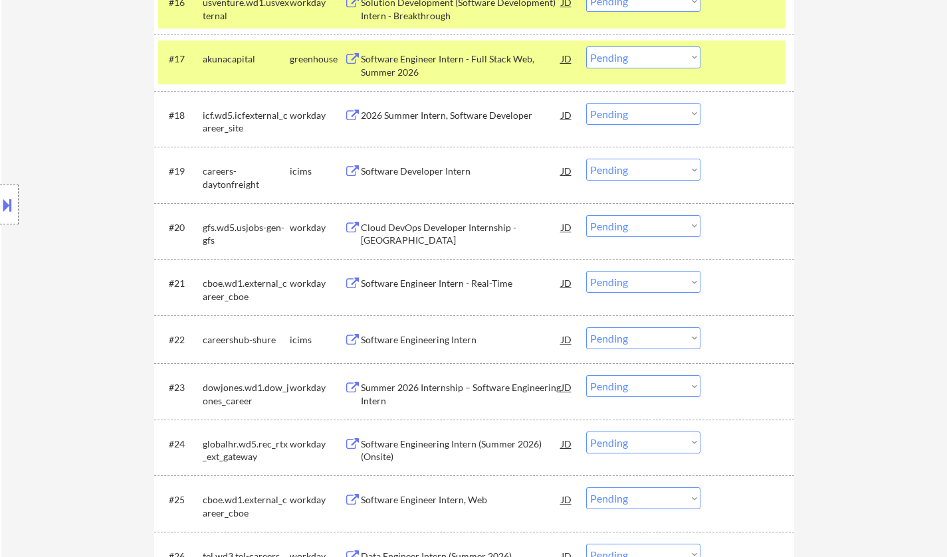
scroll to position [1914, 0]
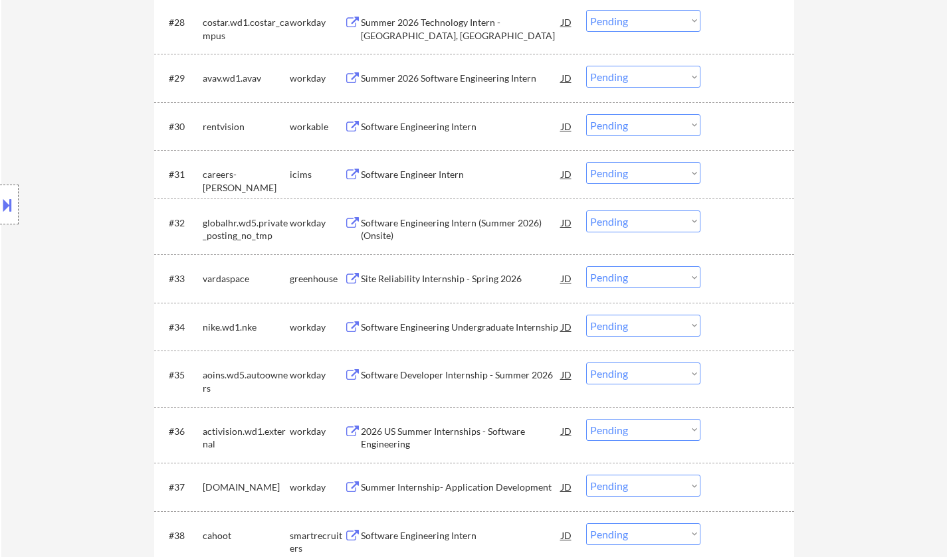
click at [440, 276] on div "Site Reliability Internship - Spring 2026" at bounding box center [461, 278] width 201 height 13
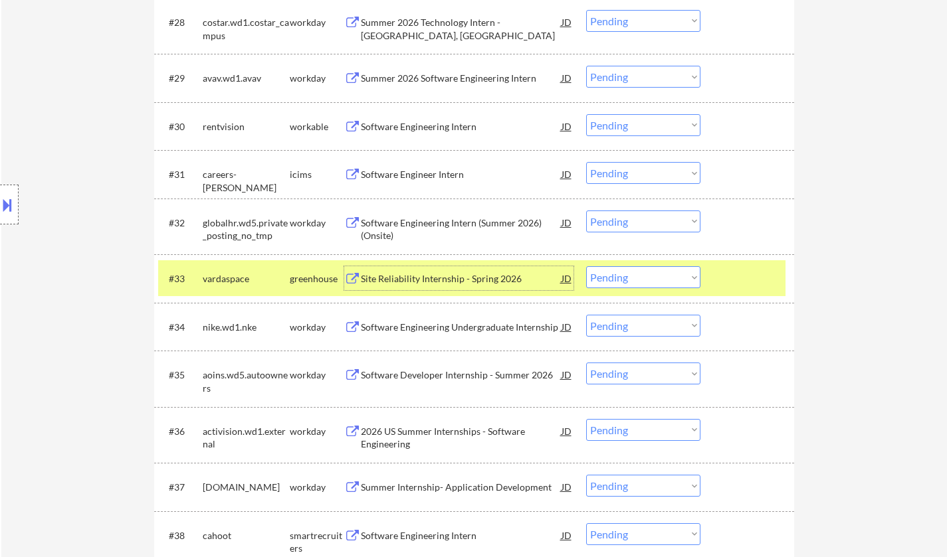
drag, startPoint x: 624, startPoint y: 271, endPoint x: 637, endPoint y: 278, distance: 14.3
click at [624, 271] on select "Choose an option... Pending Applied Excluded (Questions) Excluded (Expired) Exc…" at bounding box center [643, 277] width 114 height 22
click at [586, 266] on select "Choose an option... Pending Applied Excluded (Questions) Excluded (Expired) Exc…" at bounding box center [643, 277] width 114 height 22
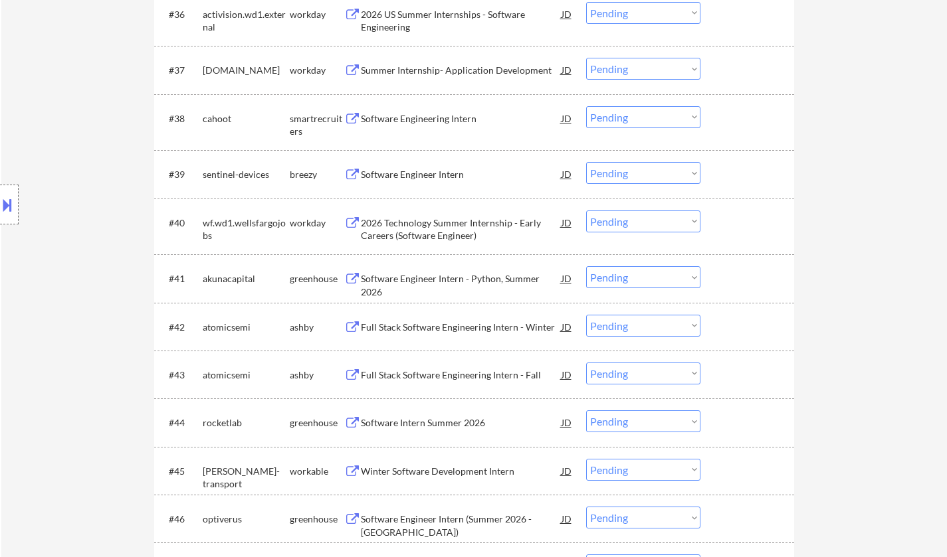
select select ""pending""
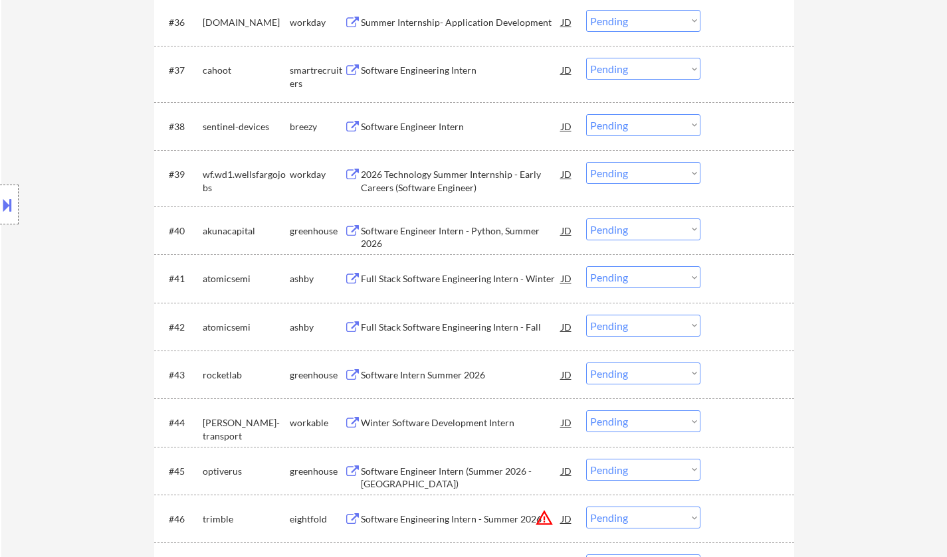
click at [427, 376] on div "Software Intern Summer 2026" at bounding box center [461, 375] width 201 height 13
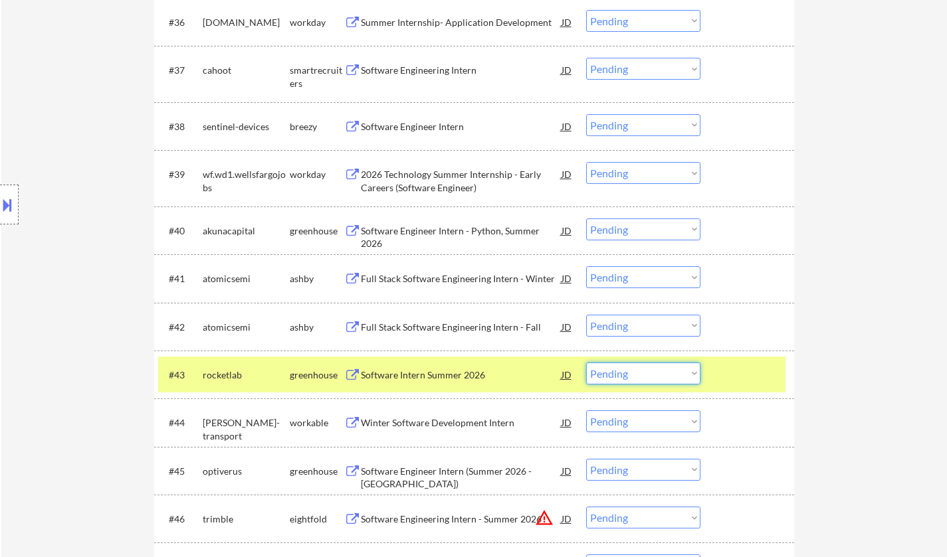
click at [646, 370] on select "Choose an option... Pending Applied Excluded (Questions) Excluded (Expired) Exc…" at bounding box center [643, 374] width 114 height 22
click at [586, 363] on select "Choose an option... Pending Applied Excluded (Questions) Excluded (Expired) Exc…" at bounding box center [643, 374] width 114 height 22
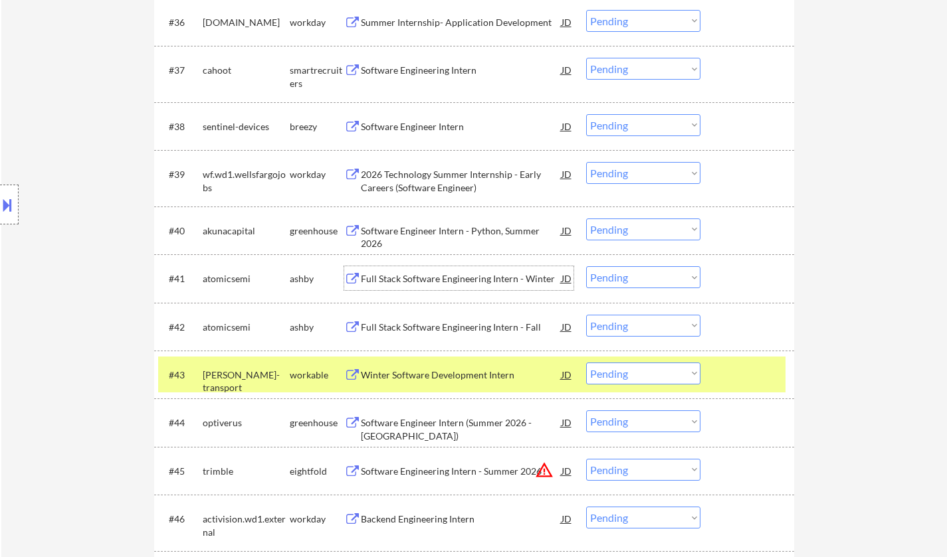
click at [455, 278] on div "Full Stack Software Engineering Intern - Winter" at bounding box center [461, 278] width 201 height 13
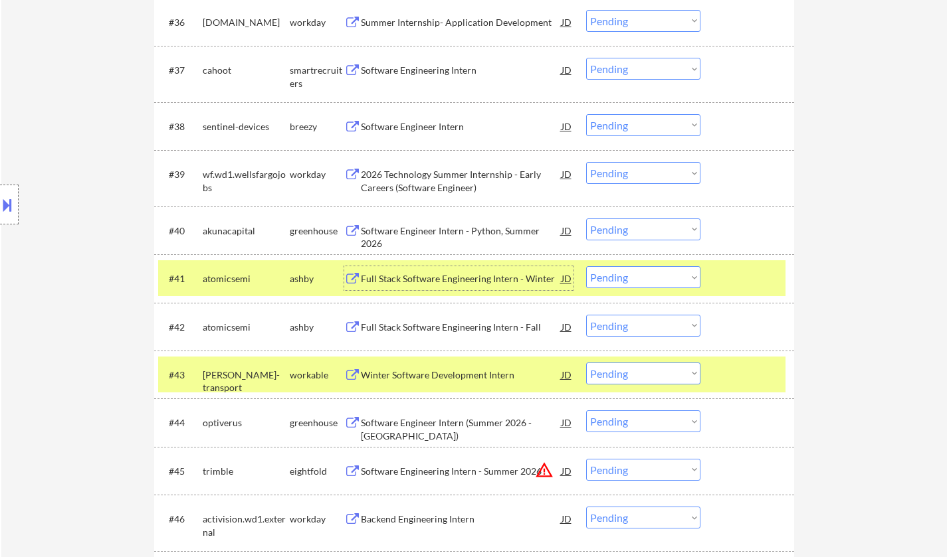
scroll to position [2398, 0]
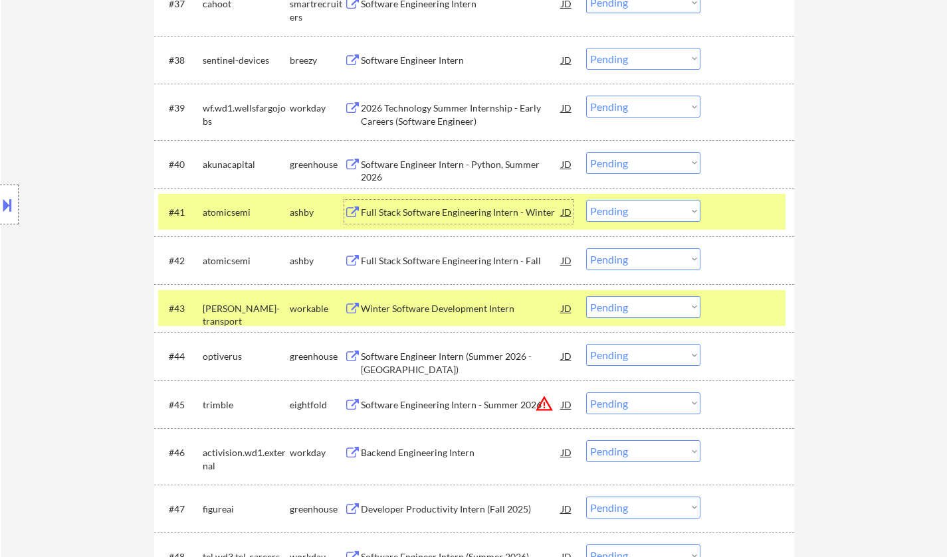
click at [448, 310] on div "Winter Software Development Intern" at bounding box center [461, 308] width 201 height 13
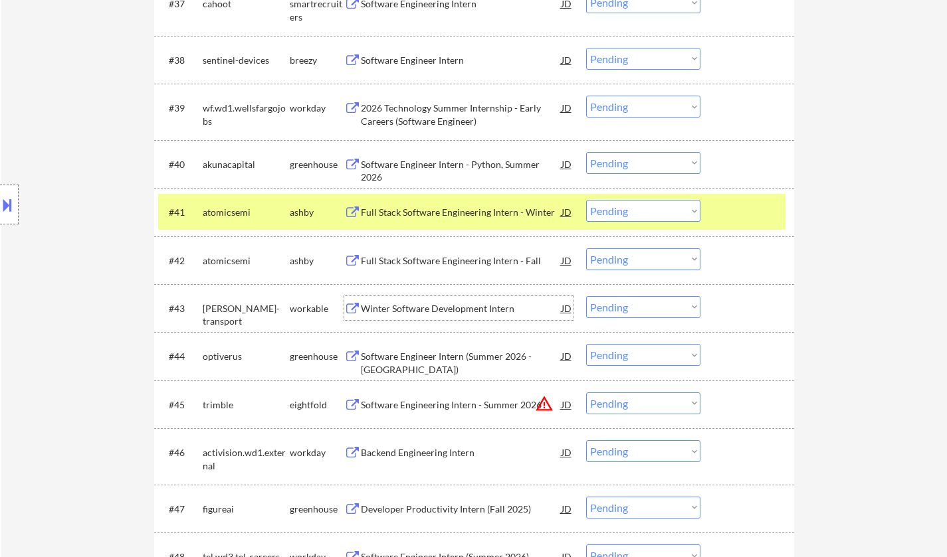
click at [647, 310] on select "Choose an option... Pending Applied Excluded (Questions) Excluded (Expired) Exc…" at bounding box center [643, 307] width 114 height 22
click at [586, 296] on select "Choose an option... Pending Applied Excluded (Questions) Excluded (Expired) Exc…" at bounding box center [643, 307] width 114 height 22
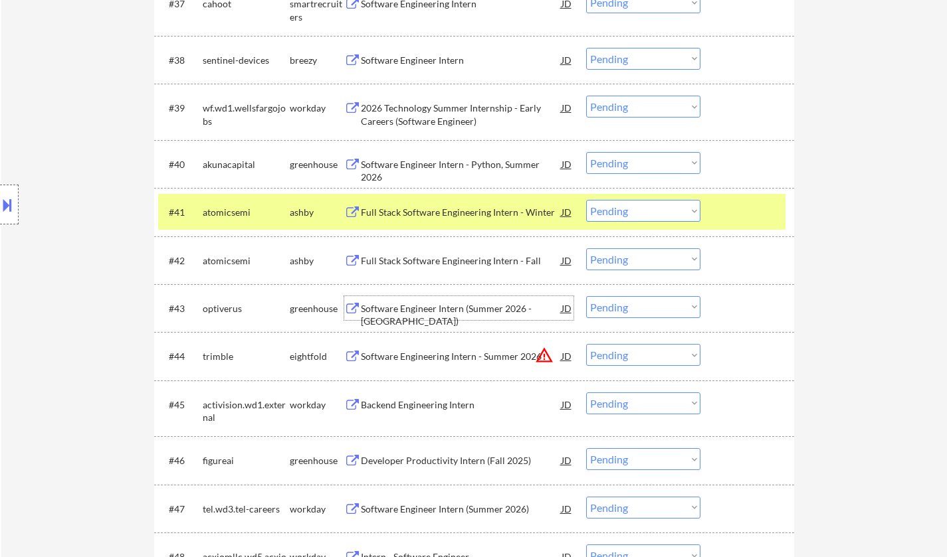
click at [434, 304] on div "Software Engineer Intern (Summer 2026 - Austin)" at bounding box center [461, 315] width 201 height 26
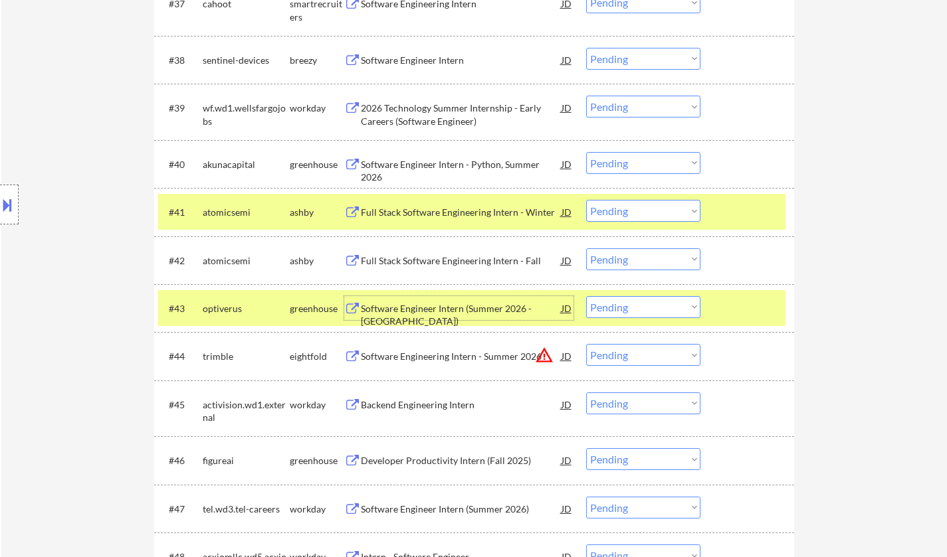
click at [656, 306] on select "Choose an option... Pending Applied Excluded (Questions) Excluded (Expired) Exc…" at bounding box center [643, 307] width 114 height 22
click at [586, 296] on select "Choose an option... Pending Applied Excluded (Questions) Excluded (Expired) Exc…" at bounding box center [643, 307] width 114 height 22
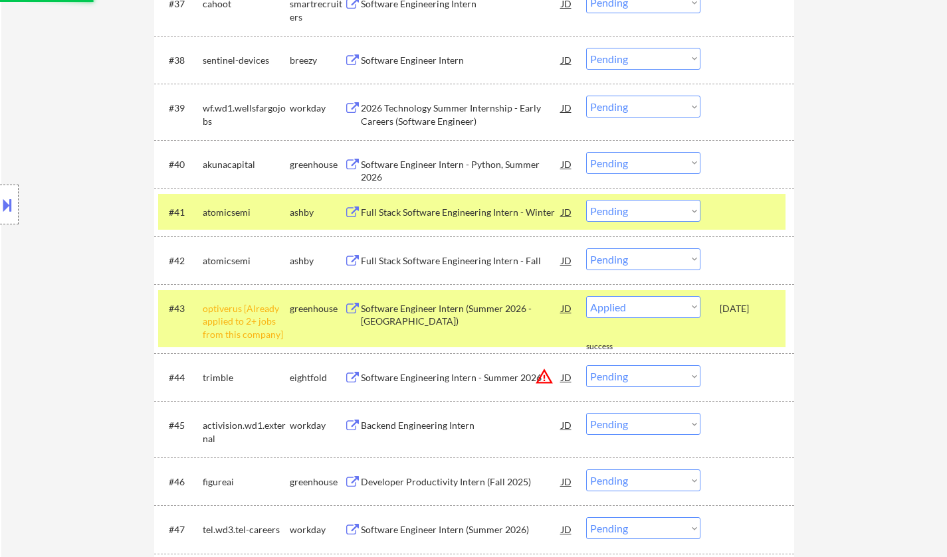
select select ""pending""
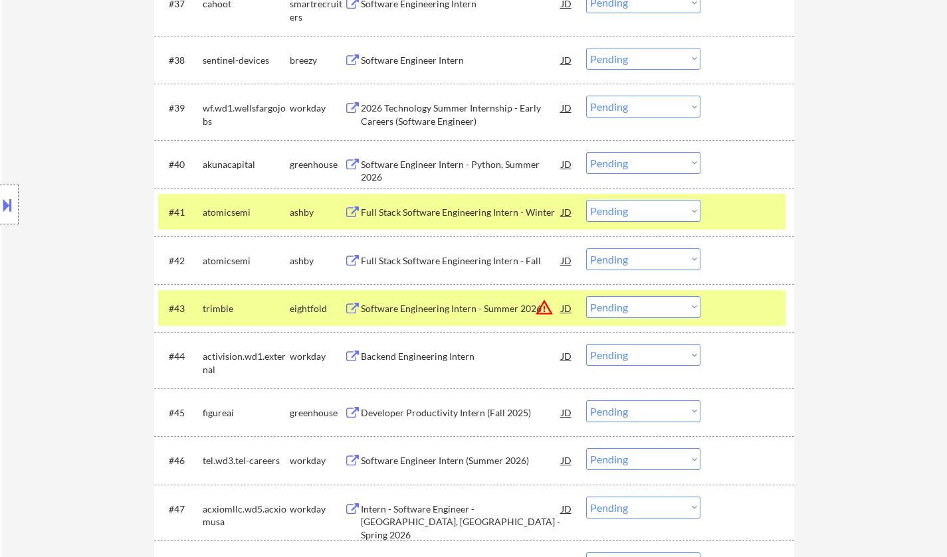
click at [418, 361] on div "Backend Engineering Intern" at bounding box center [461, 356] width 201 height 13
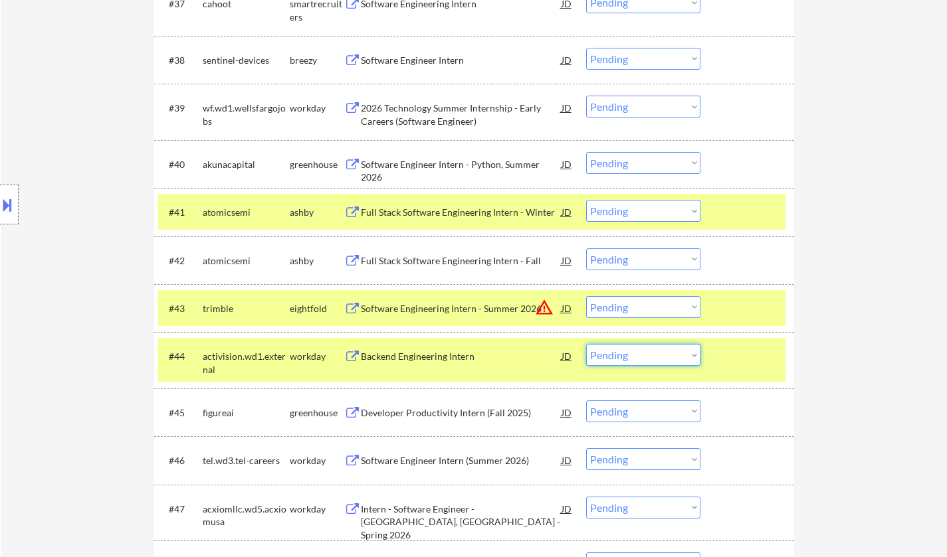
click at [668, 354] on select "Choose an option... Pending Applied Excluded (Questions) Excluded (Expired) Exc…" at bounding box center [643, 355] width 114 height 22
click at [586, 344] on select "Choose an option... Pending Applied Excluded (Questions) Excluded (Expired) Exc…" at bounding box center [643, 355] width 114 height 22
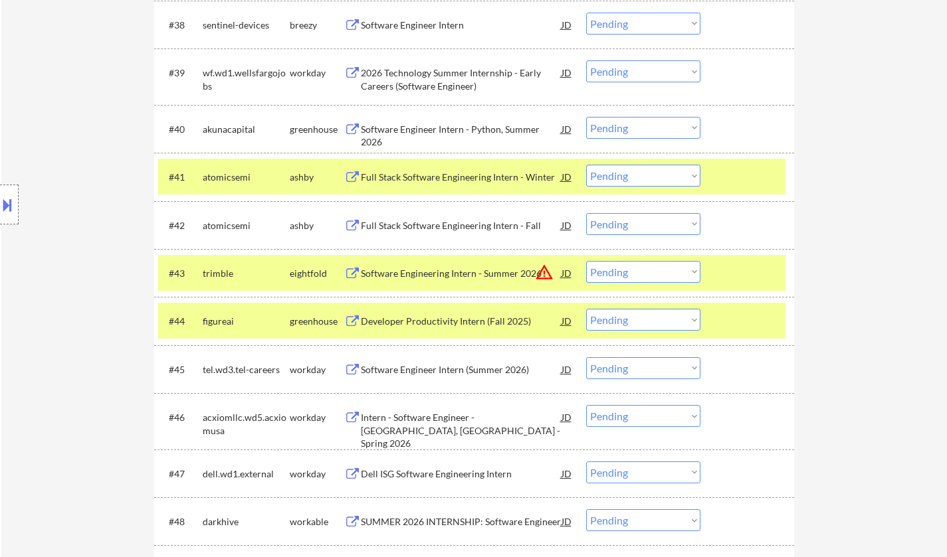
scroll to position [2464, 0]
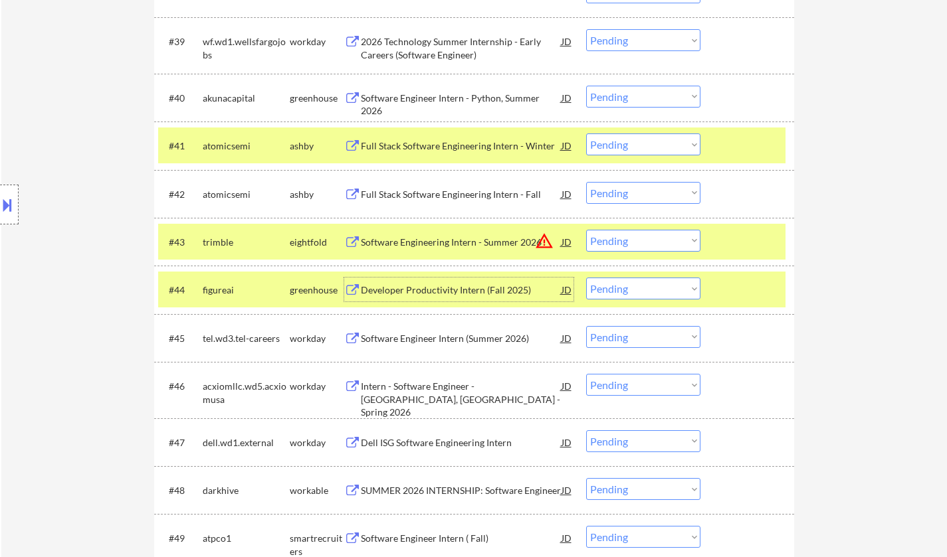
click at [426, 292] on div "Developer Productivity Intern (Fall 2025)" at bounding box center [461, 290] width 201 height 13
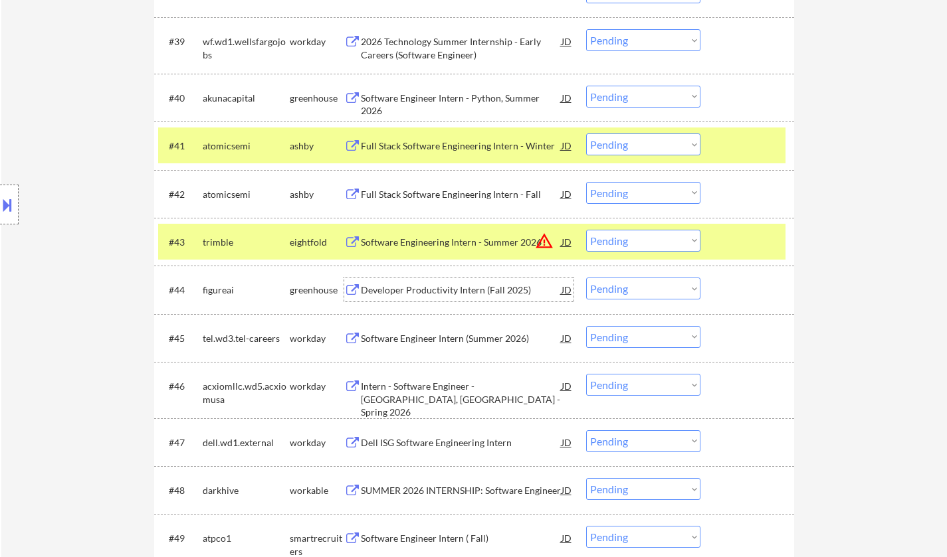
drag, startPoint x: 636, startPoint y: 289, endPoint x: 642, endPoint y: 297, distance: 9.6
click at [636, 289] on select "Choose an option... Pending Applied Excluded (Questions) Excluded (Expired) Exc…" at bounding box center [643, 289] width 114 height 22
click at [586, 278] on select "Choose an option... Pending Applied Excluded (Questions) Excluded (Expired) Exc…" at bounding box center [643, 289] width 114 height 22
select select ""pending""
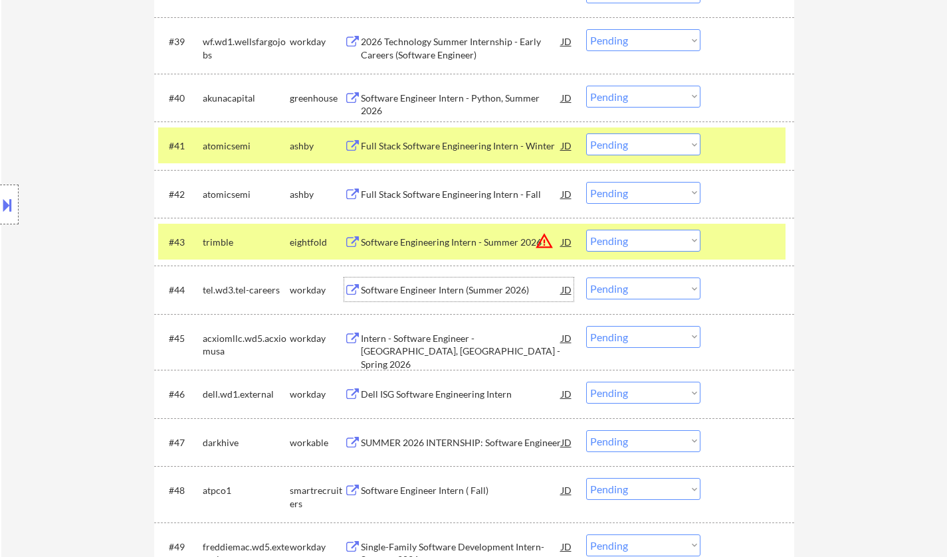
click at [466, 294] on div "Software Engineer Intern (Summer 2026)" at bounding box center [461, 290] width 201 height 13
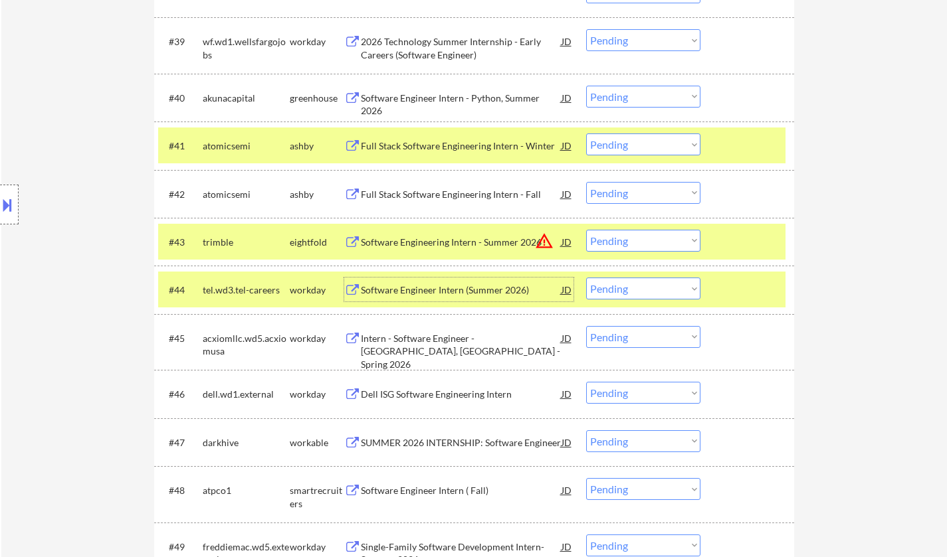
click at [409, 288] on div "Software Engineer Intern (Summer 2026)" at bounding box center [461, 290] width 201 height 13
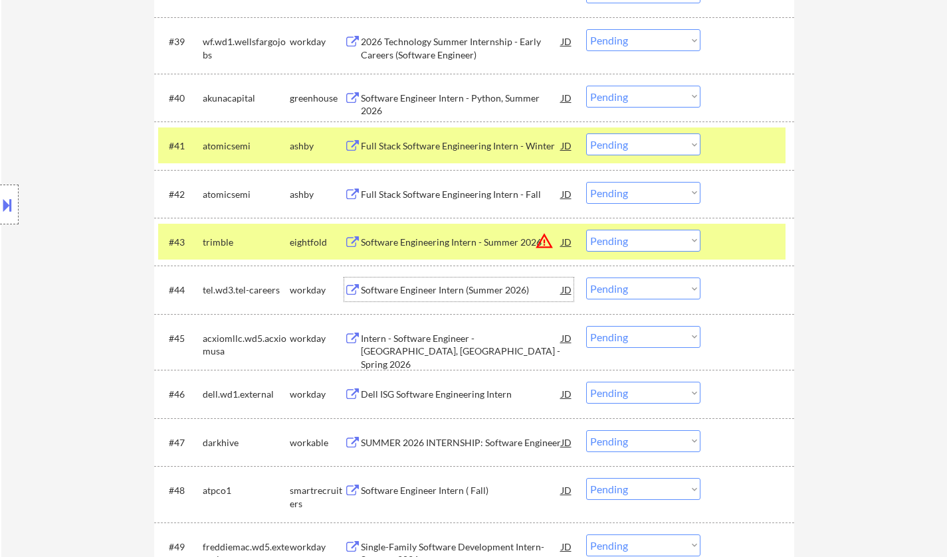
scroll to position [2597, 0]
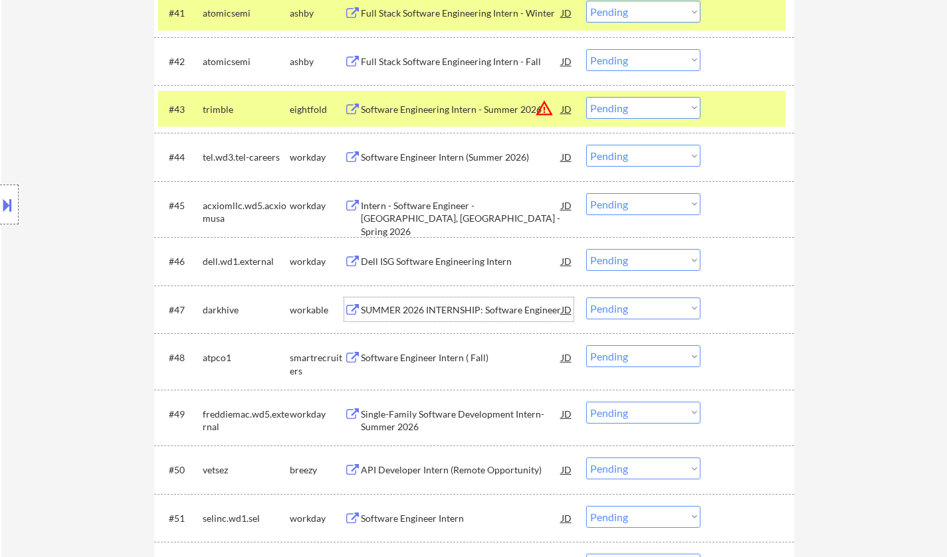
click at [442, 310] on div "SUMMER 2026 INTERNSHIP: Software Engineer" at bounding box center [461, 310] width 201 height 13
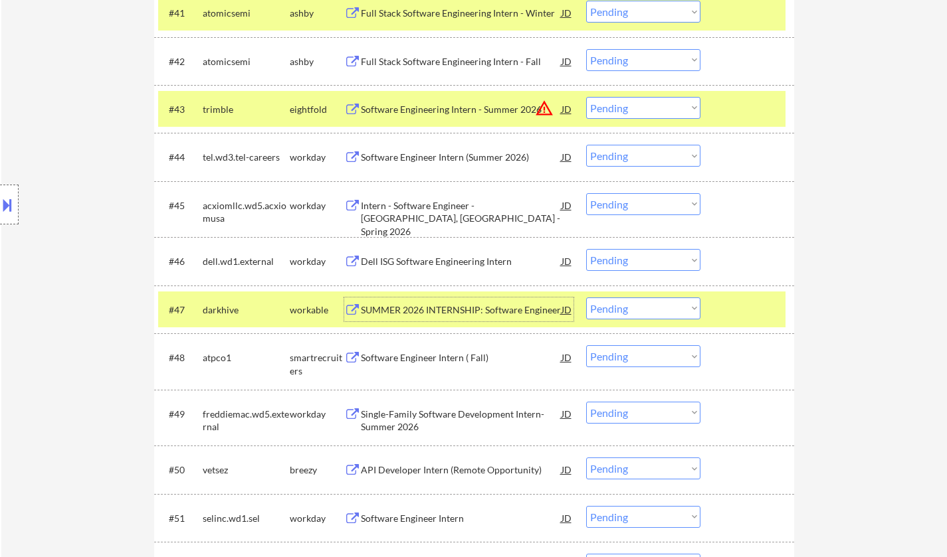
drag, startPoint x: 644, startPoint y: 306, endPoint x: 664, endPoint y: 317, distance: 22.6
click at [646, 307] on select "Choose an option... Pending Applied Excluded (Questions) Excluded (Expired) Exc…" at bounding box center [643, 309] width 114 height 22
click at [586, 298] on select "Choose an option... Pending Applied Excluded (Questions) Excluded (Expired) Exc…" at bounding box center [643, 309] width 114 height 22
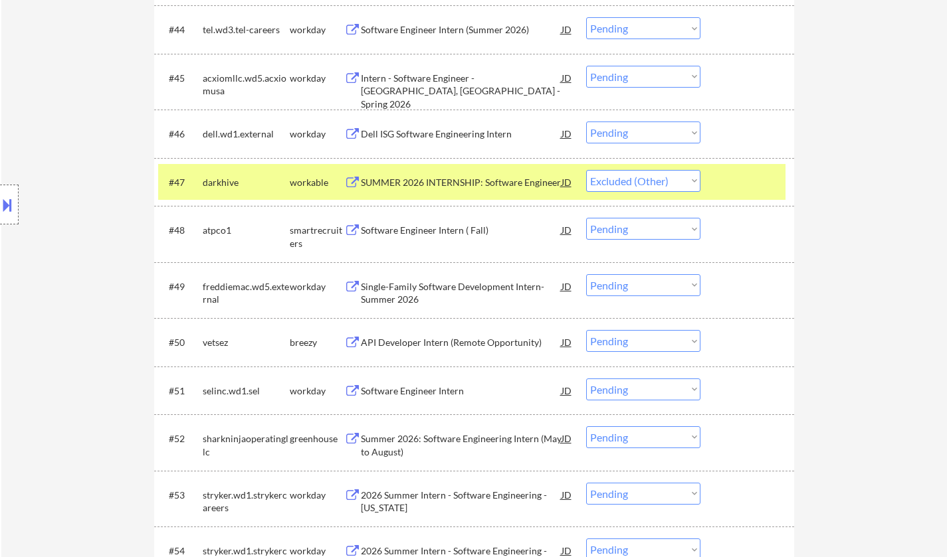
scroll to position [2730, 0]
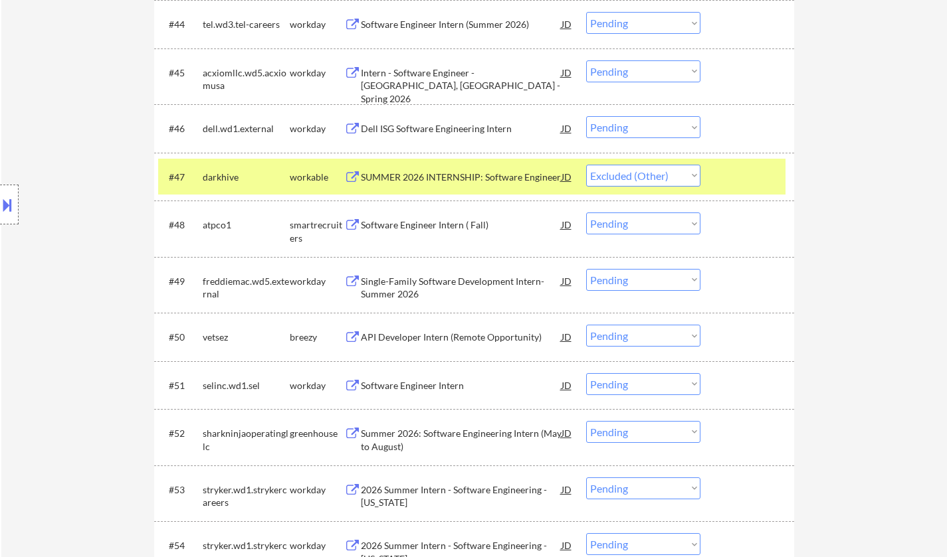
click at [422, 217] on div "Software Engineer Intern ( Fall)" at bounding box center [461, 225] width 201 height 24
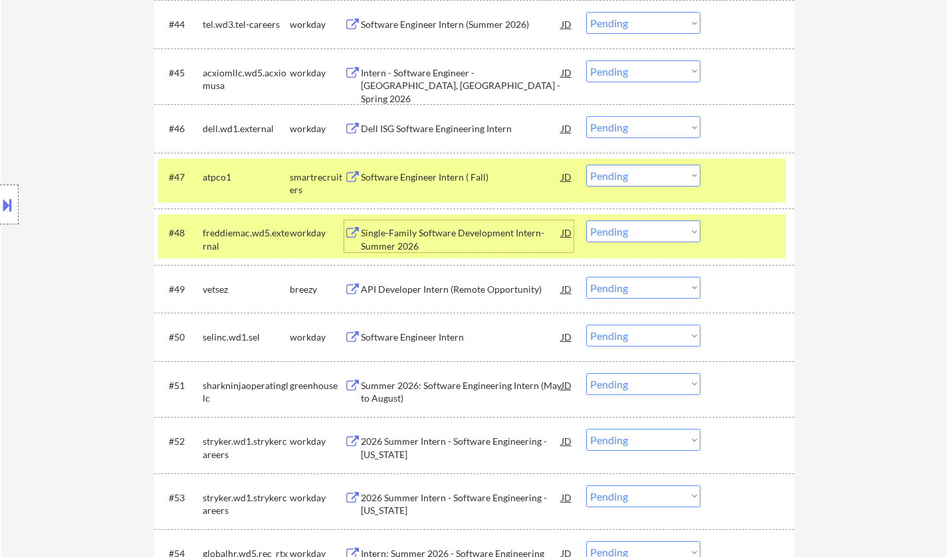
click at [661, 176] on select "Choose an option... Pending Applied Excluded (Questions) Excluded (Expired) Exc…" at bounding box center [643, 176] width 114 height 22
click at [586, 165] on select "Choose an option... Pending Applied Excluded (Questions) Excluded (Expired) Exc…" at bounding box center [643, 176] width 114 height 22
select select ""pending""
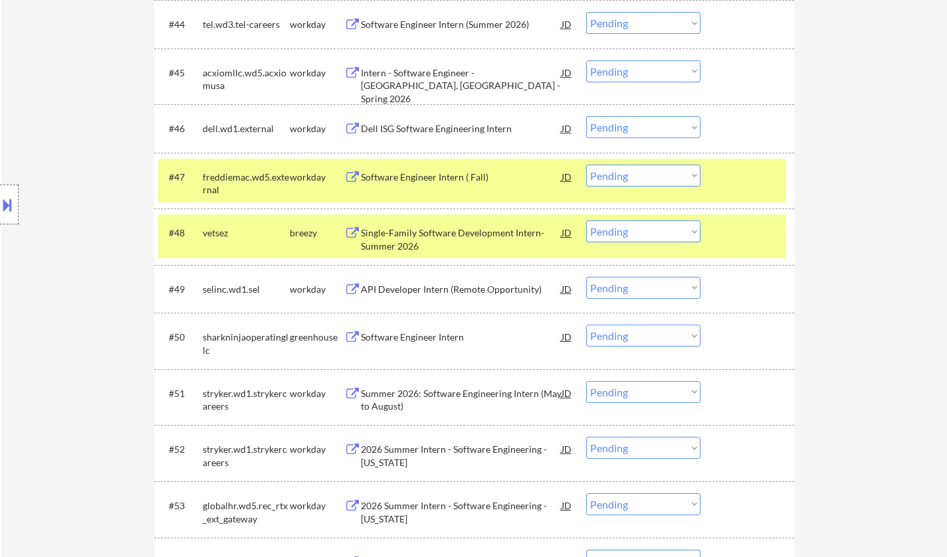
click at [467, 226] on div "Single-Family Software Development Intern- Summer 2026" at bounding box center [461, 237] width 201 height 32
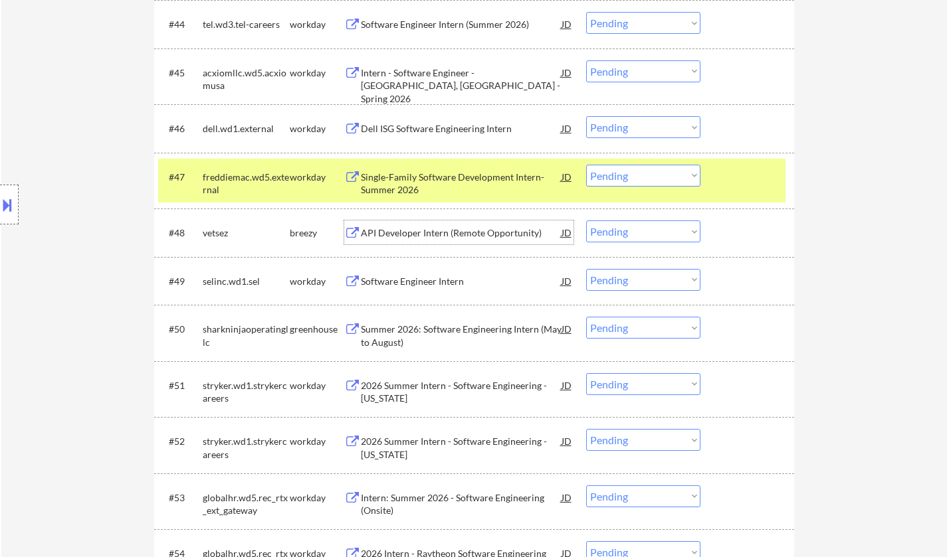
click at [618, 236] on select "Choose an option... Pending Applied Excluded (Questions) Excluded (Expired) Exc…" at bounding box center [643, 232] width 114 height 22
click at [586, 221] on select "Choose an option... Pending Applied Excluded (Questions) Excluded (Expired) Exc…" at bounding box center [643, 232] width 114 height 22
select select ""pending""
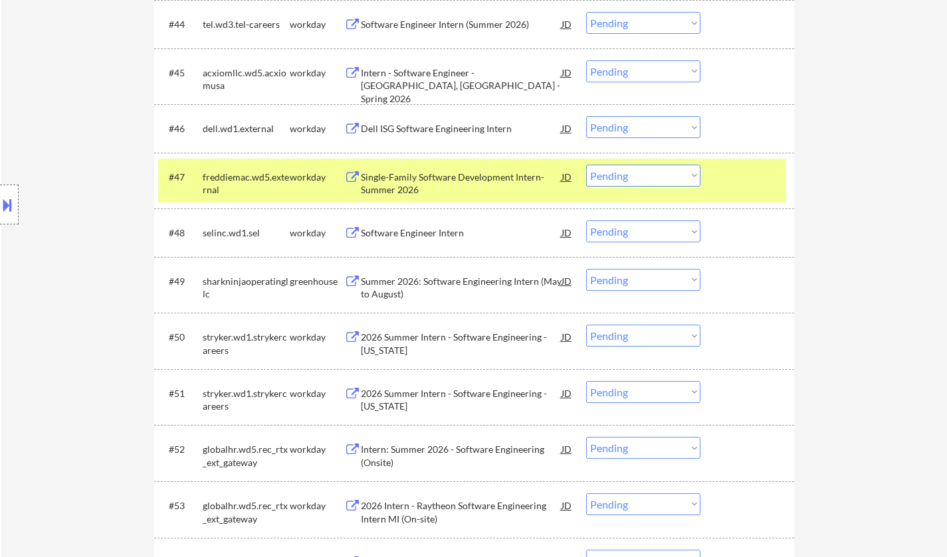
click at [418, 281] on div "Summer 2026: Software Engineering Intern (May to August)" at bounding box center [461, 288] width 201 height 26
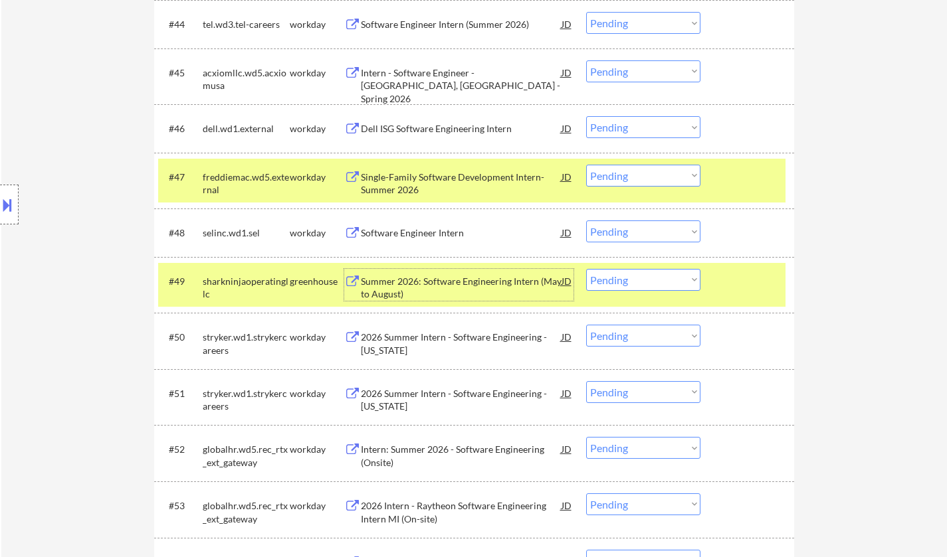
click at [660, 282] on select "Choose an option... Pending Applied Excluded (Questions) Excluded (Expired) Exc…" at bounding box center [643, 280] width 114 height 22
click at [586, 269] on select "Choose an option... Pending Applied Excluded (Questions) Excluded (Expired) Exc…" at bounding box center [643, 280] width 114 height 22
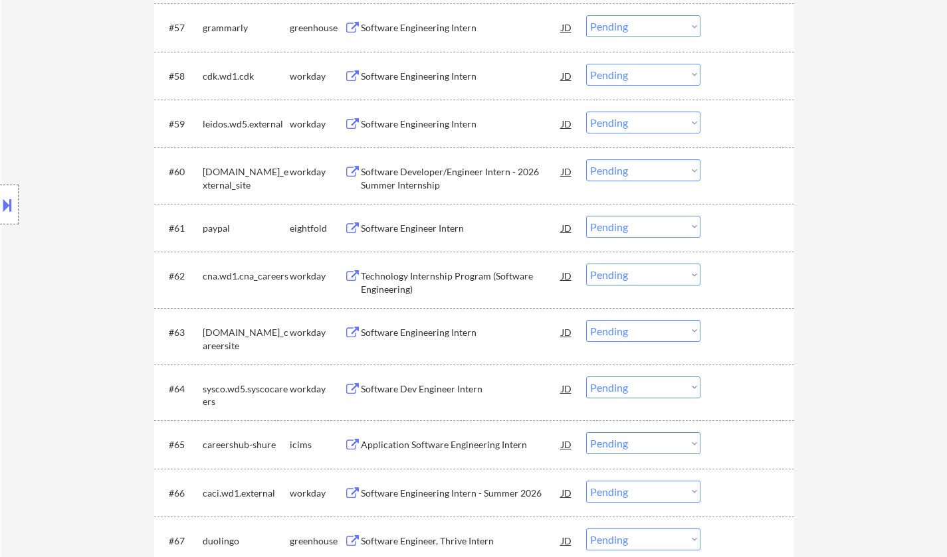
scroll to position [3831, 0]
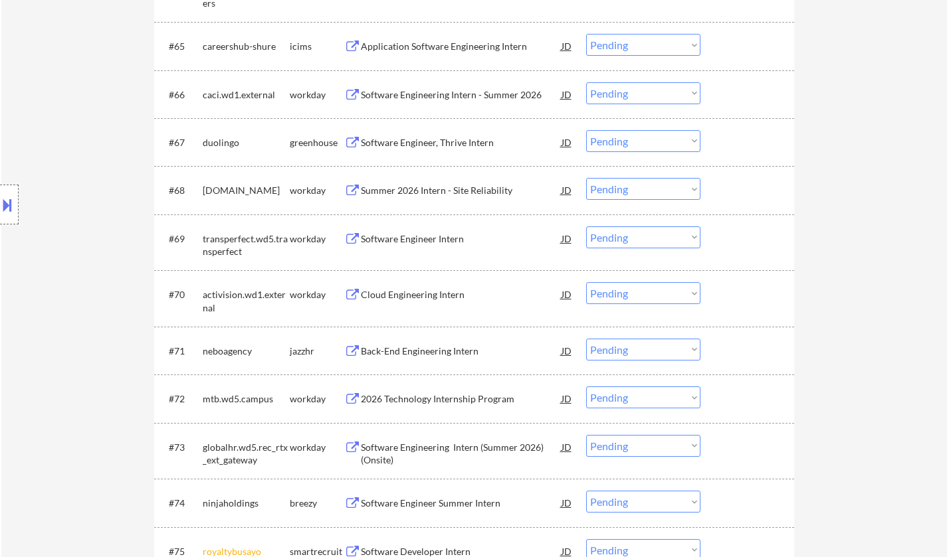
select select ""pending""
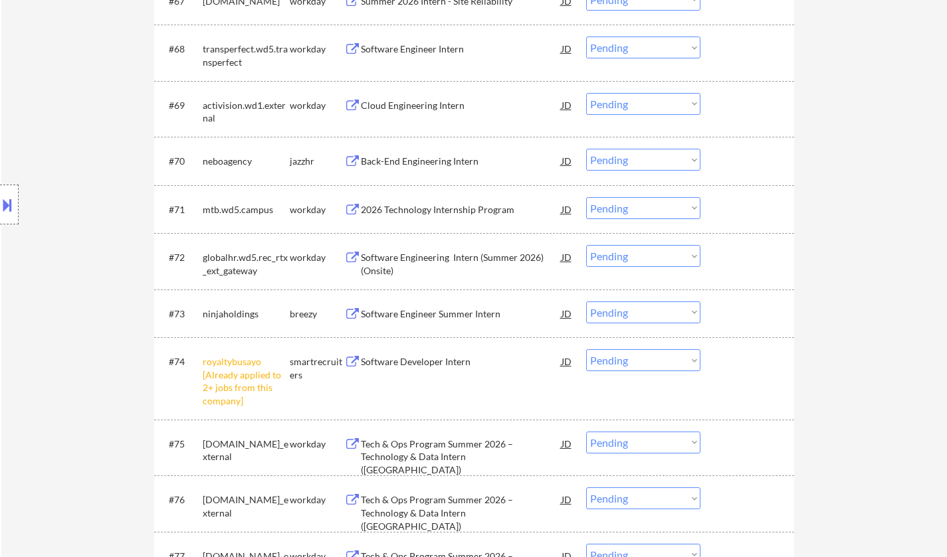
scroll to position [4097, 0]
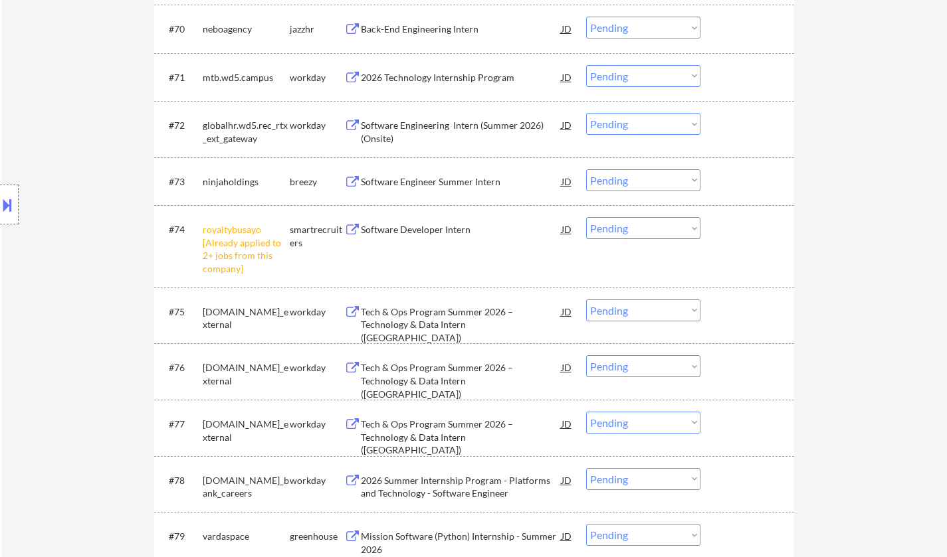
drag, startPoint x: 618, startPoint y: 226, endPoint x: 624, endPoint y: 232, distance: 8.5
click at [618, 226] on select "Choose an option... Pending Applied Excluded (Questions) Excluded (Expired) Exc…" at bounding box center [643, 228] width 114 height 22
click at [586, 217] on select "Choose an option... Pending Applied Excluded (Questions) Excluded (Expired) Exc…" at bounding box center [643, 228] width 114 height 22
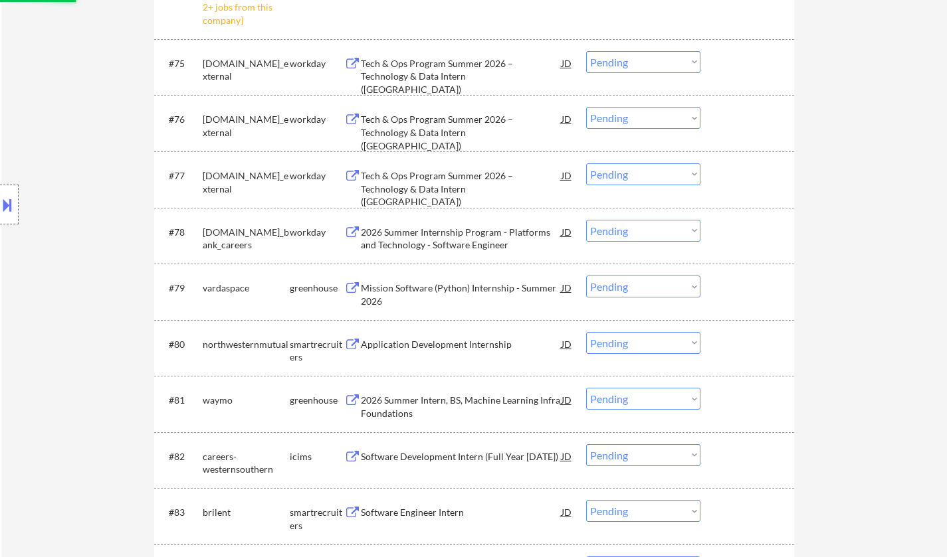
scroll to position [4363, 0]
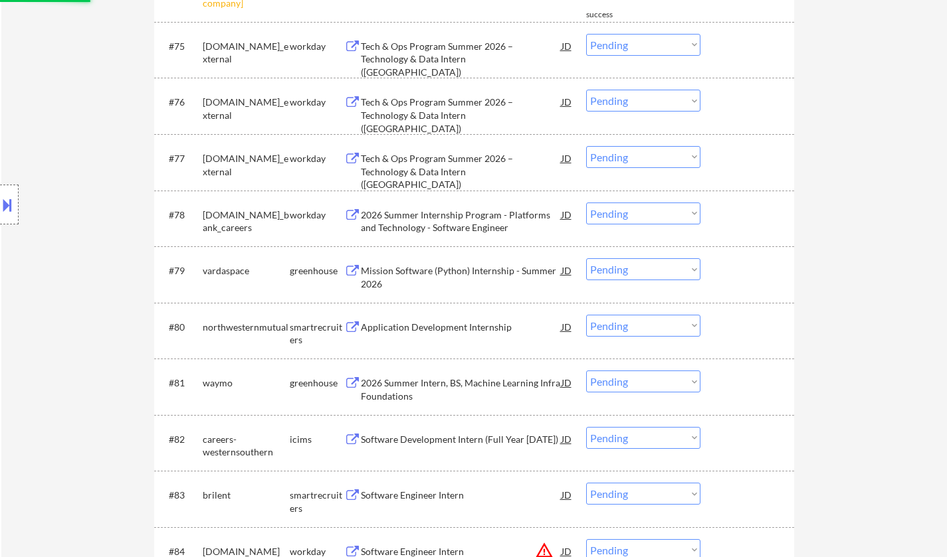
select select ""pending""
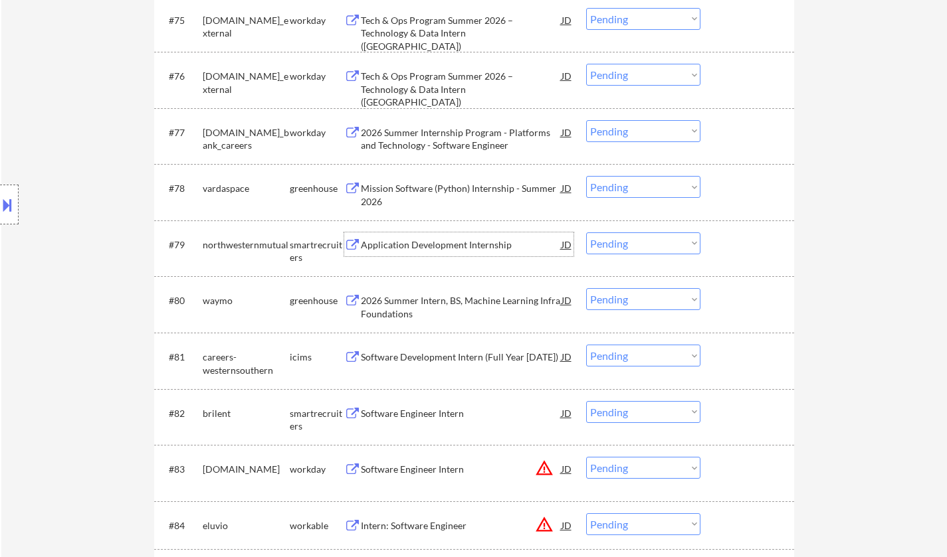
click at [442, 251] on div "Application Development Internship" at bounding box center [461, 244] width 201 height 13
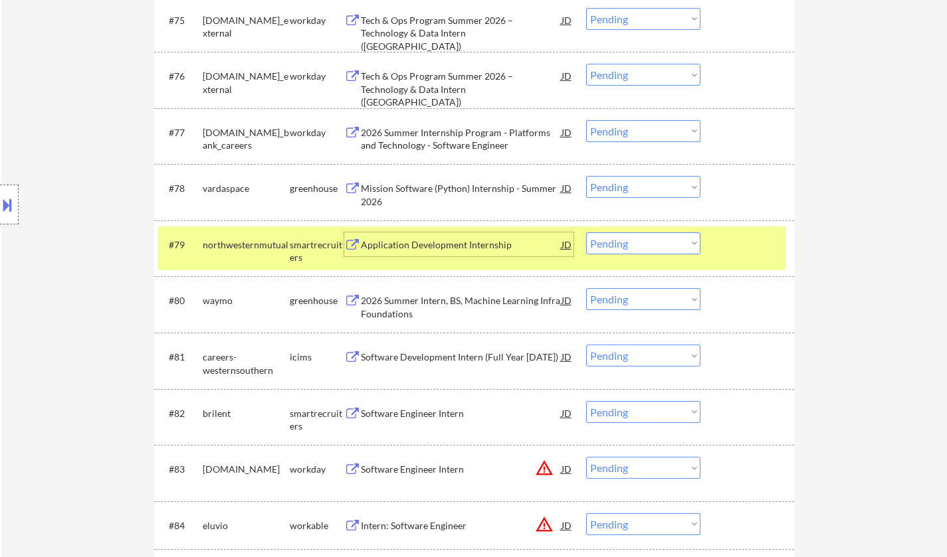
click at [672, 242] on select "Choose an option... Pending Applied Excluded (Questions) Excluded (Expired) Exc…" at bounding box center [643, 243] width 114 height 22
click at [586, 232] on select "Choose an option... Pending Applied Excluded (Questions) Excluded (Expired) Exc…" at bounding box center [643, 243] width 114 height 22
select select ""pending""
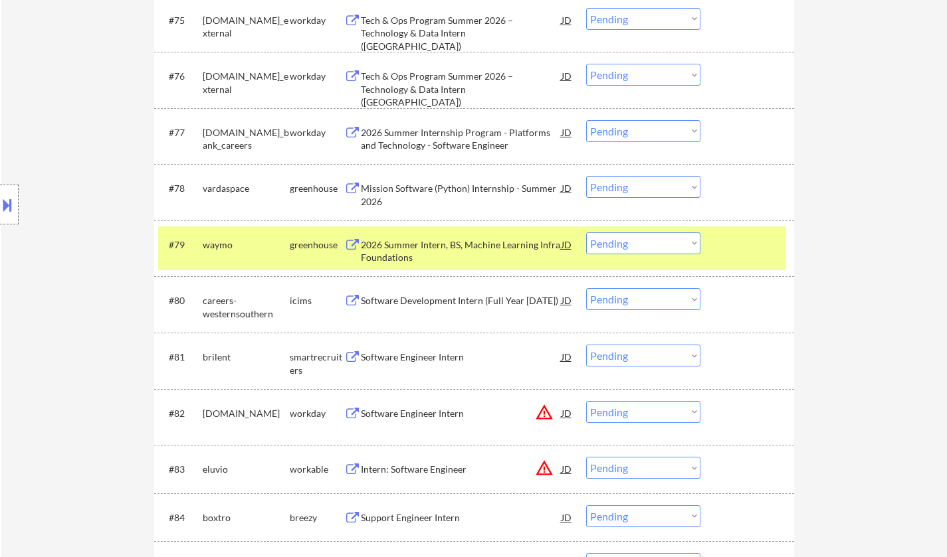
click at [404, 359] on div "Software Engineer Intern" at bounding box center [461, 357] width 201 height 13
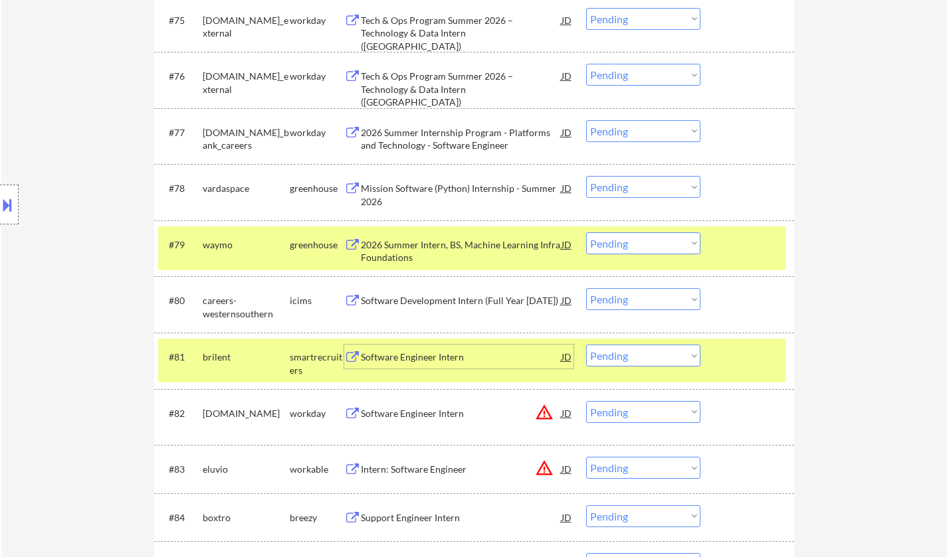
click at [662, 351] on select "Choose an option... Pending Applied Excluded (Questions) Excluded (Expired) Exc…" at bounding box center [643, 356] width 114 height 22
click at [586, 345] on select "Choose an option... Pending Applied Excluded (Questions) Excluded (Expired) Exc…" at bounding box center [643, 356] width 114 height 22
select select ""pending""
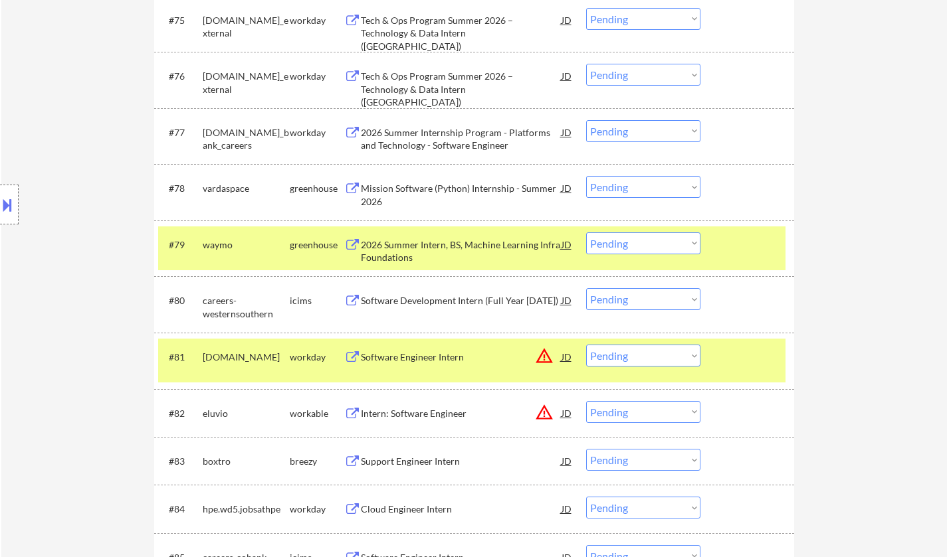
scroll to position [4429, 0]
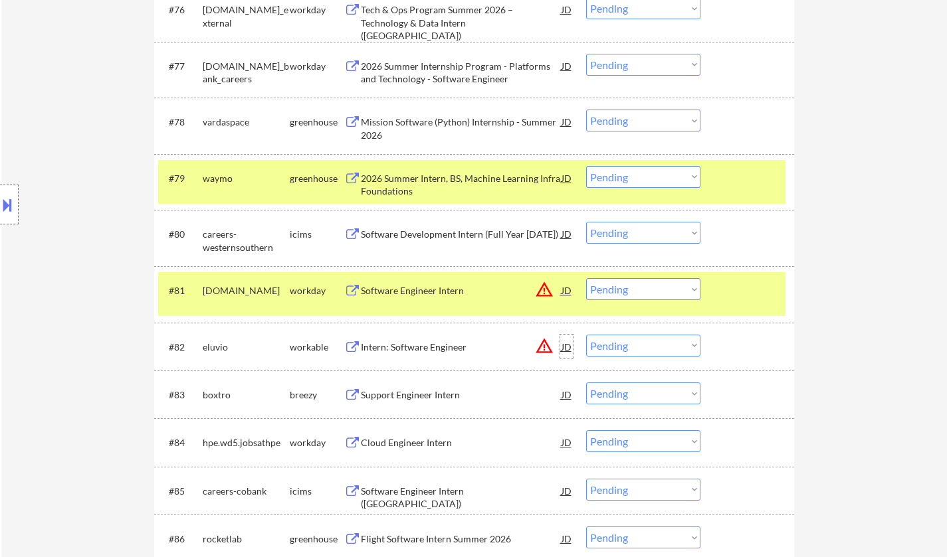
click at [565, 341] on div "JD" at bounding box center [566, 347] width 13 height 24
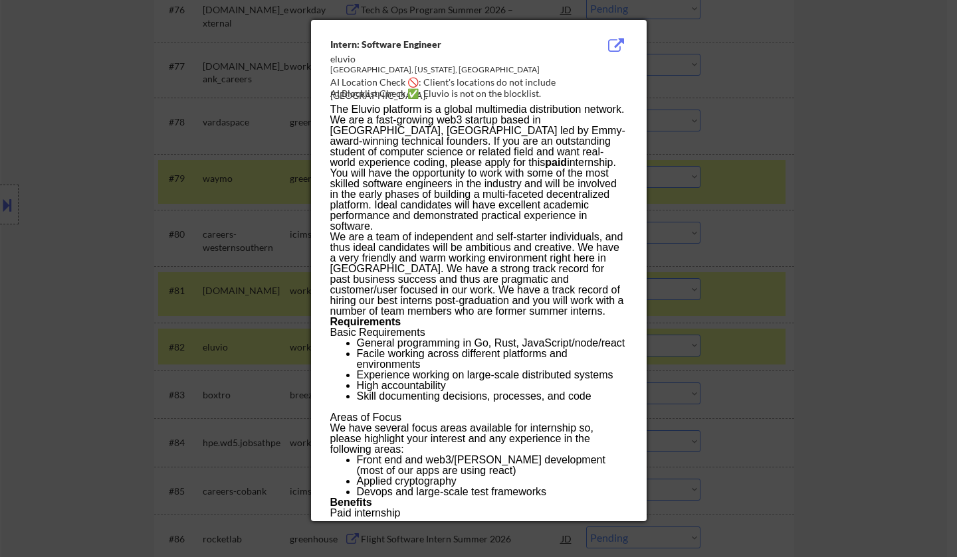
click at [866, 362] on div at bounding box center [478, 278] width 957 height 557
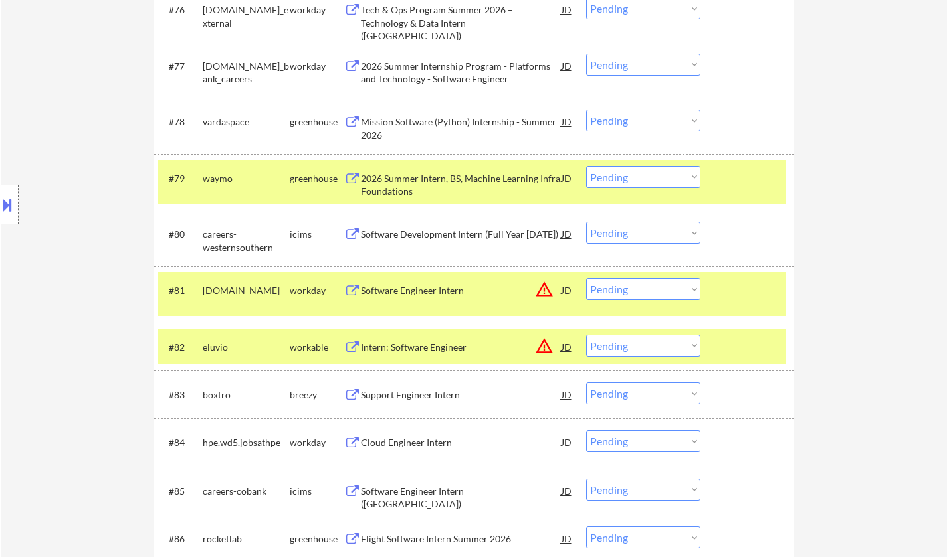
click at [384, 345] on div "Intern: Software Engineer" at bounding box center [461, 347] width 201 height 13
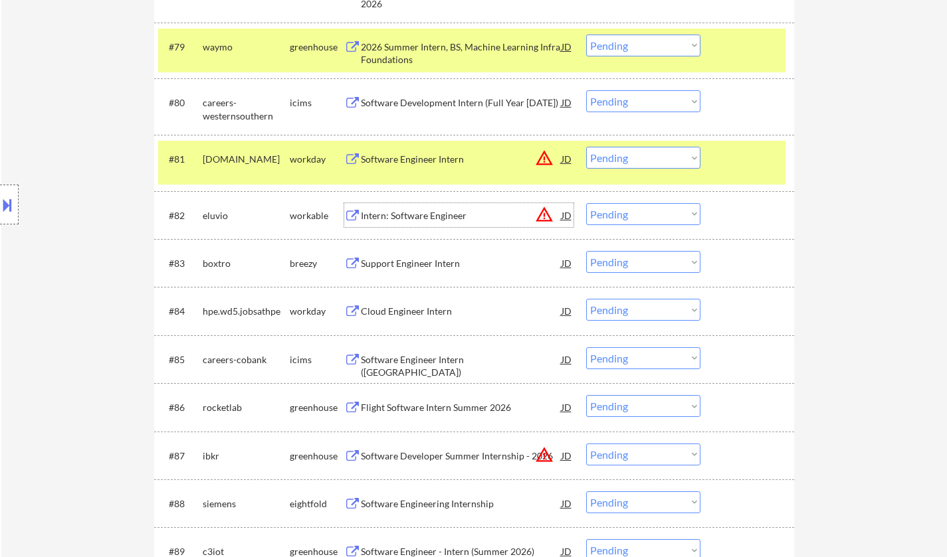
scroll to position [4562, 0]
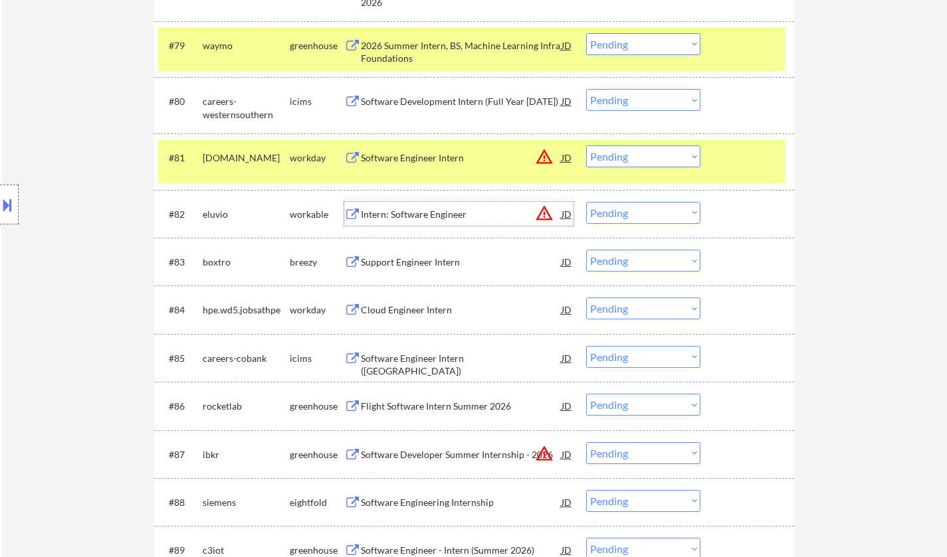
drag, startPoint x: 626, startPoint y: 212, endPoint x: 633, endPoint y: 223, distance: 12.9
click at [626, 212] on select "Choose an option... Pending Applied Excluded (Questions) Excluded (Expired) Exc…" at bounding box center [643, 213] width 114 height 22
click at [586, 202] on select "Choose an option... Pending Applied Excluded (Questions) Excluded (Expired) Exc…" at bounding box center [643, 213] width 114 height 22
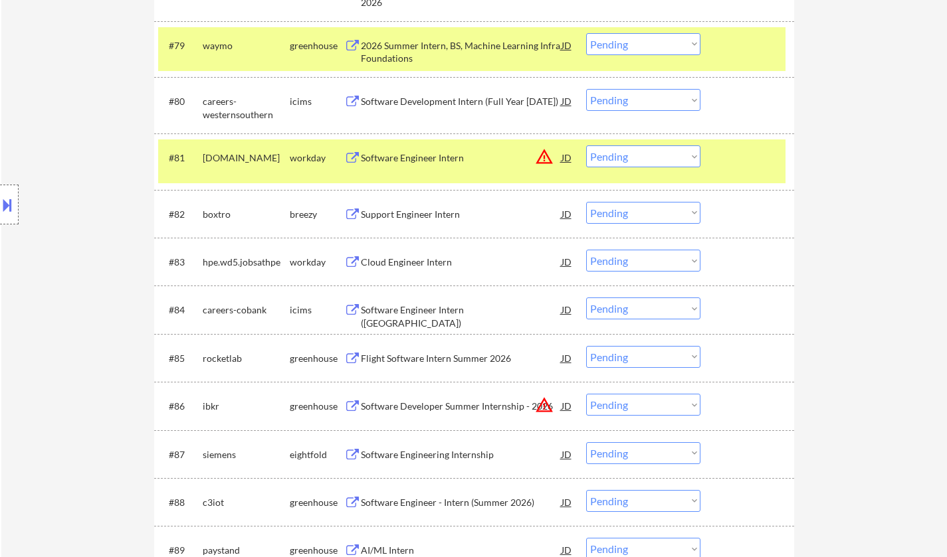
click at [420, 215] on div "Support Engineer Intern" at bounding box center [461, 214] width 201 height 13
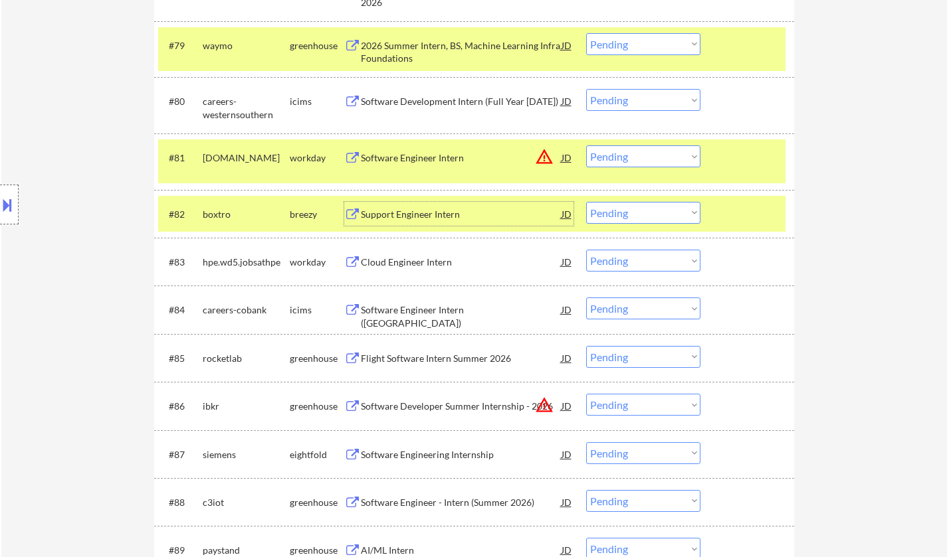
click at [637, 211] on select "Choose an option... Pending Applied Excluded (Questions) Excluded (Expired) Exc…" at bounding box center [643, 213] width 114 height 22
click at [586, 202] on select "Choose an option... Pending Applied Excluded (Questions) Excluded (Expired) Exc…" at bounding box center [643, 213] width 114 height 22
select select ""pending""
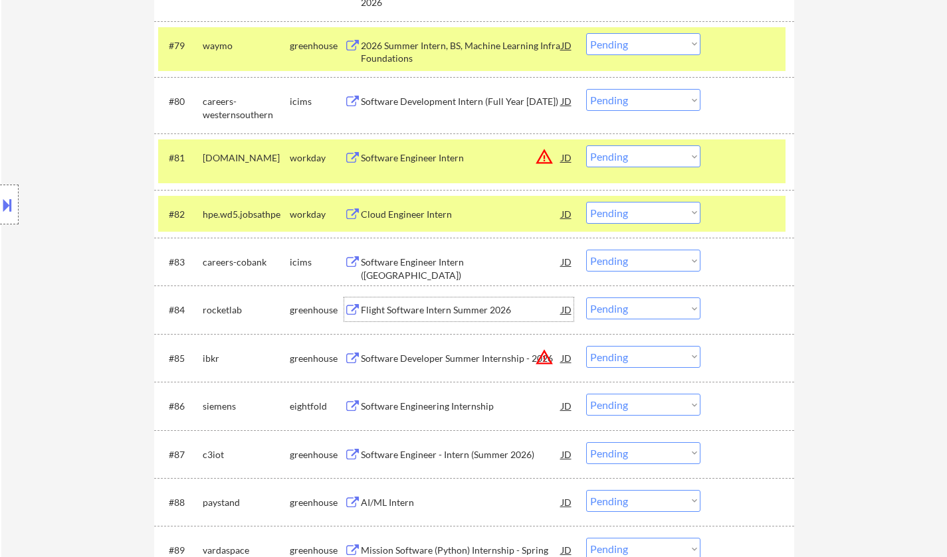
click at [434, 308] on div "Flight Software Intern Summer 2026" at bounding box center [461, 310] width 201 height 13
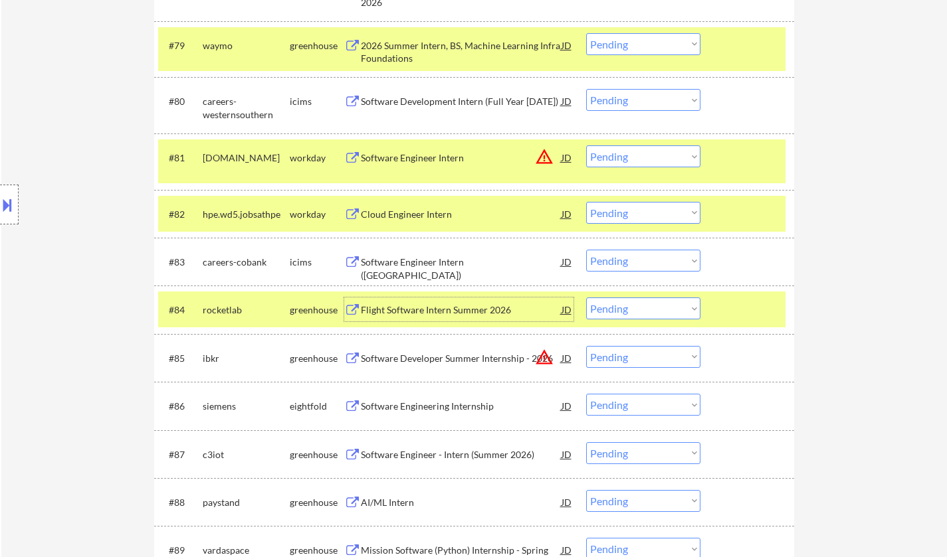
click at [626, 315] on select "Choose an option... Pending Applied Excluded (Questions) Excluded (Expired) Exc…" at bounding box center [643, 309] width 114 height 22
click at [586, 298] on select "Choose an option... Pending Applied Excluded (Questions) Excluded (Expired) Exc…" at bounding box center [643, 309] width 114 height 22
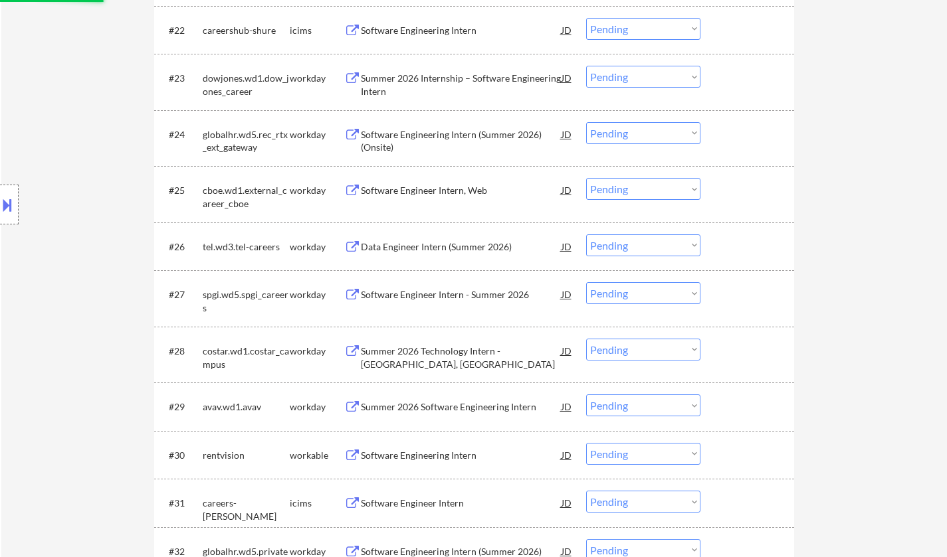
select select ""pending""
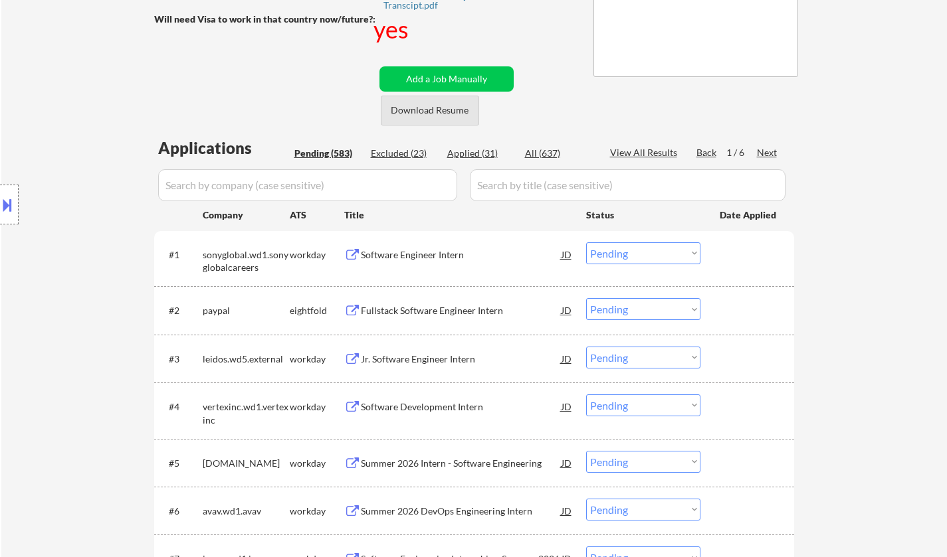
scroll to position [266, 0]
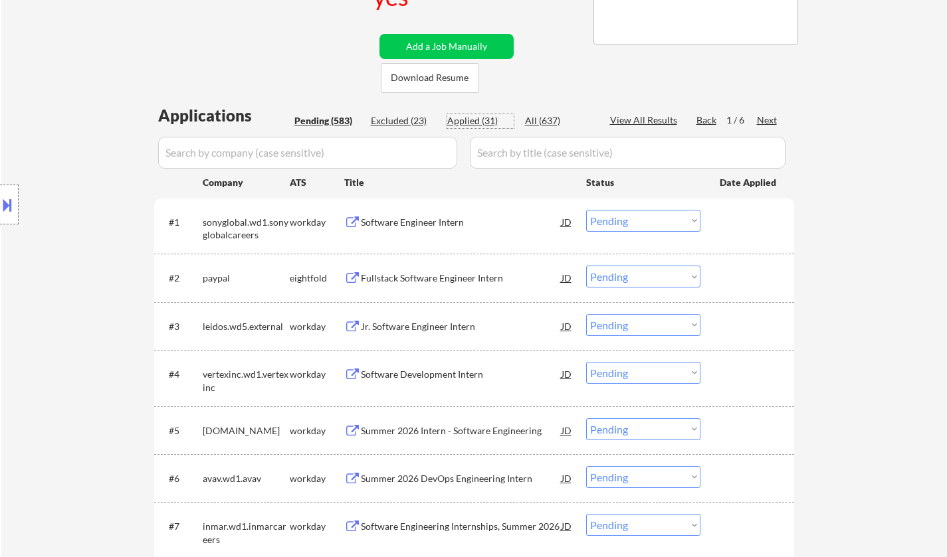
click at [460, 120] on div "Applied (31)" at bounding box center [480, 120] width 66 height 13
select select ""applied""
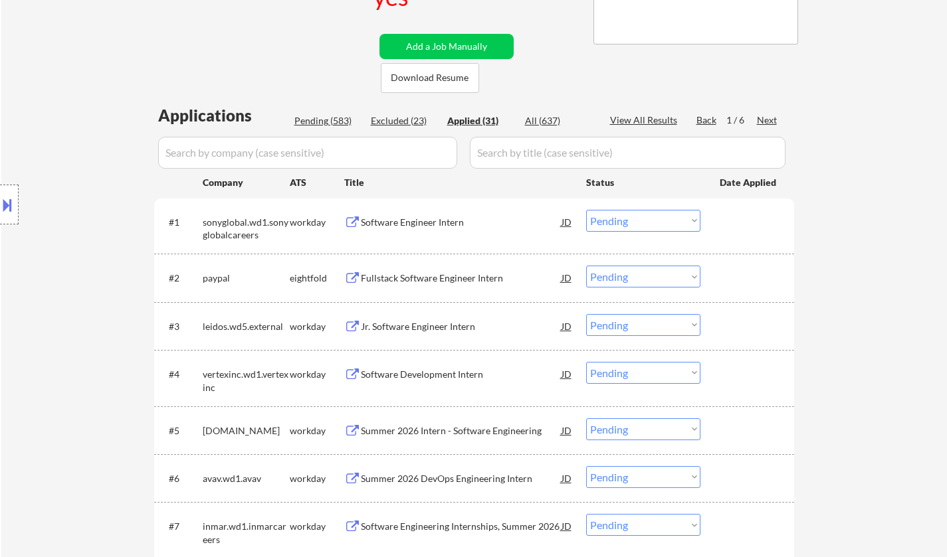
select select ""applied""
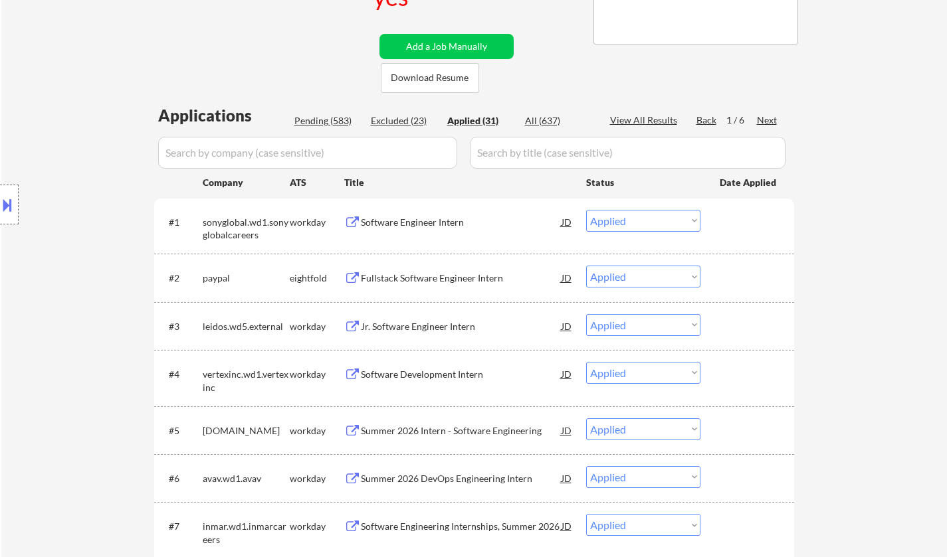
select select ""applied""
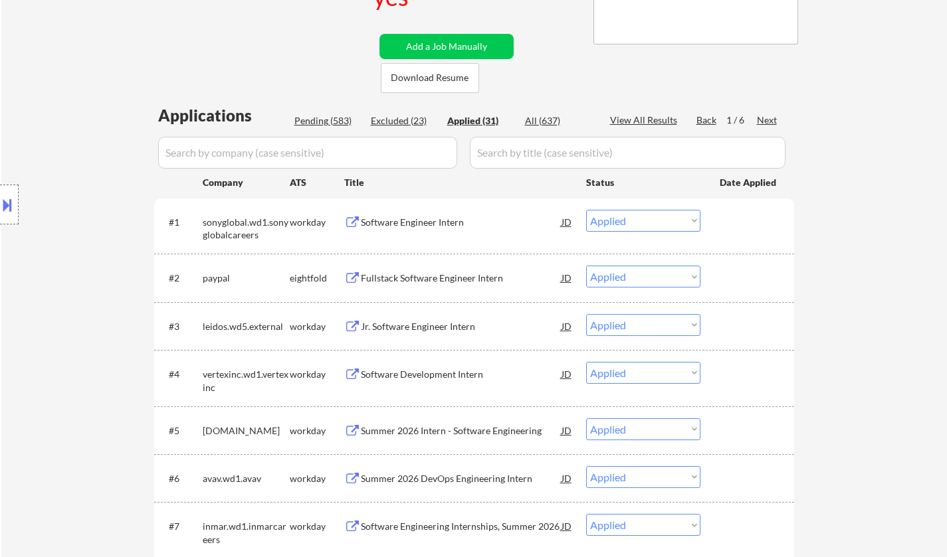
select select ""applied""
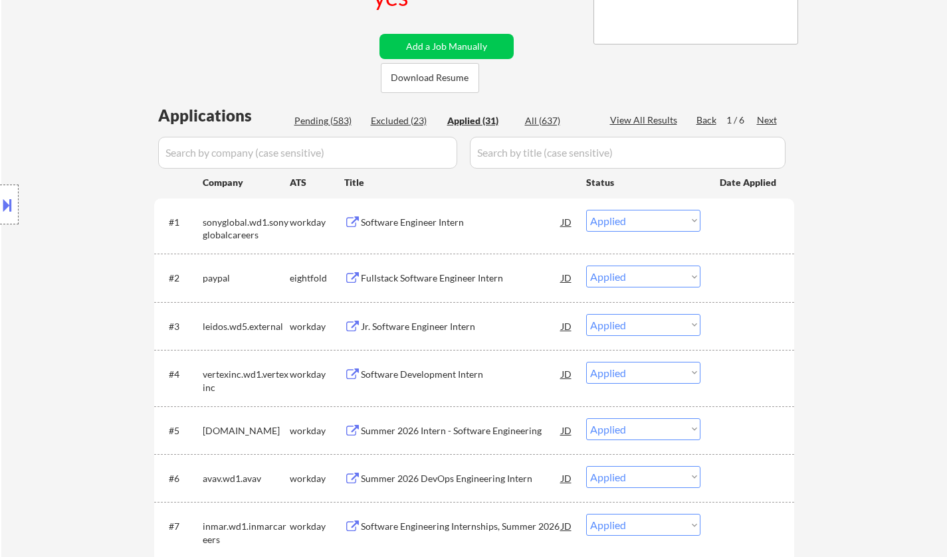
select select ""applied""
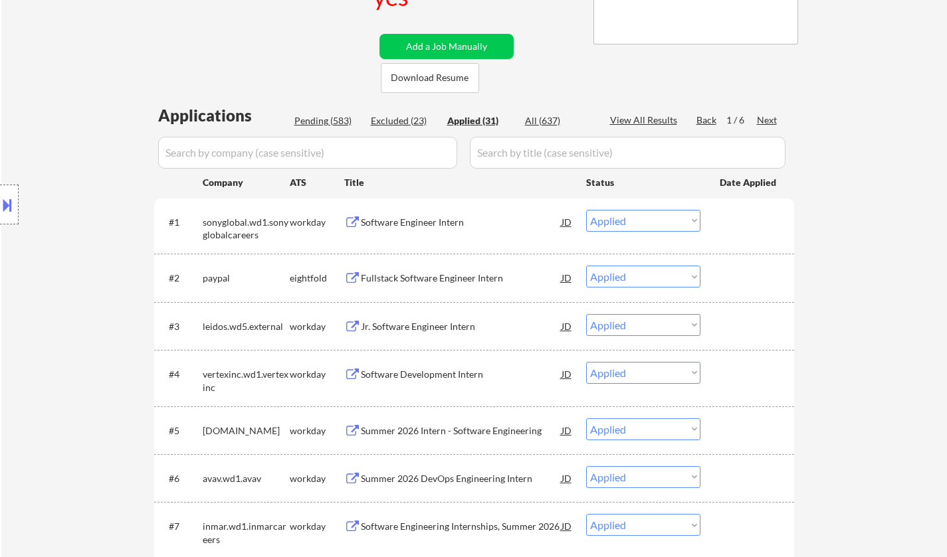
select select ""applied""
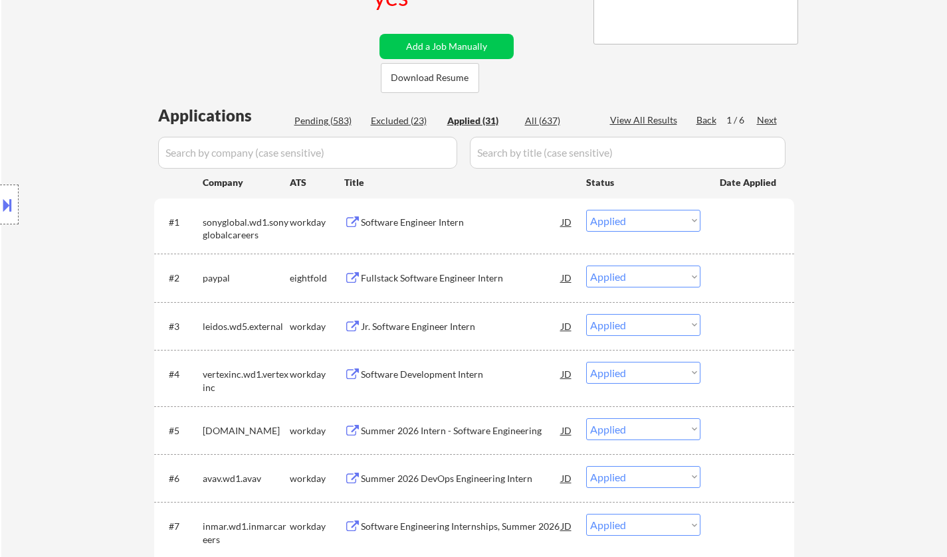
select select ""applied""
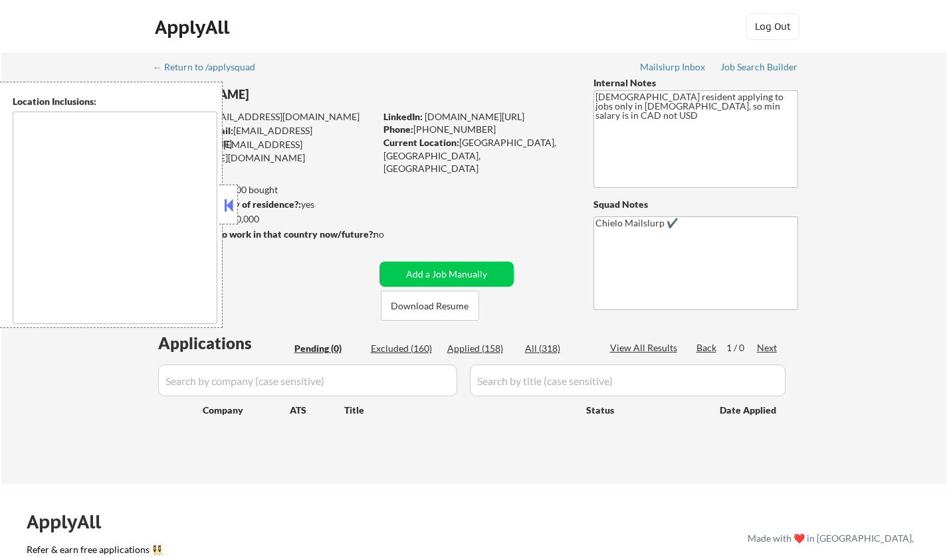
click at [221, 206] on button at bounding box center [228, 205] width 15 height 20
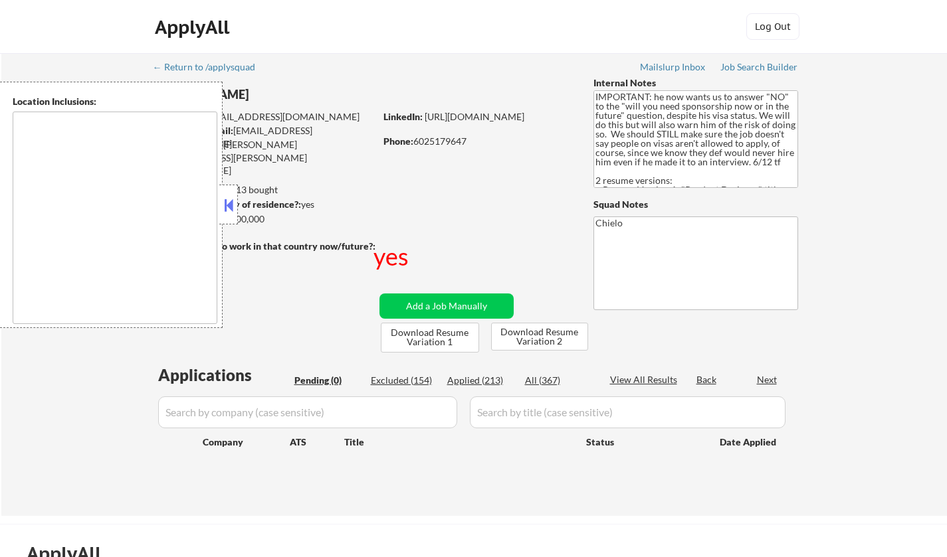
type textarea "country:[GEOGRAPHIC_DATA]"
click at [228, 202] on button at bounding box center [228, 205] width 15 height 20
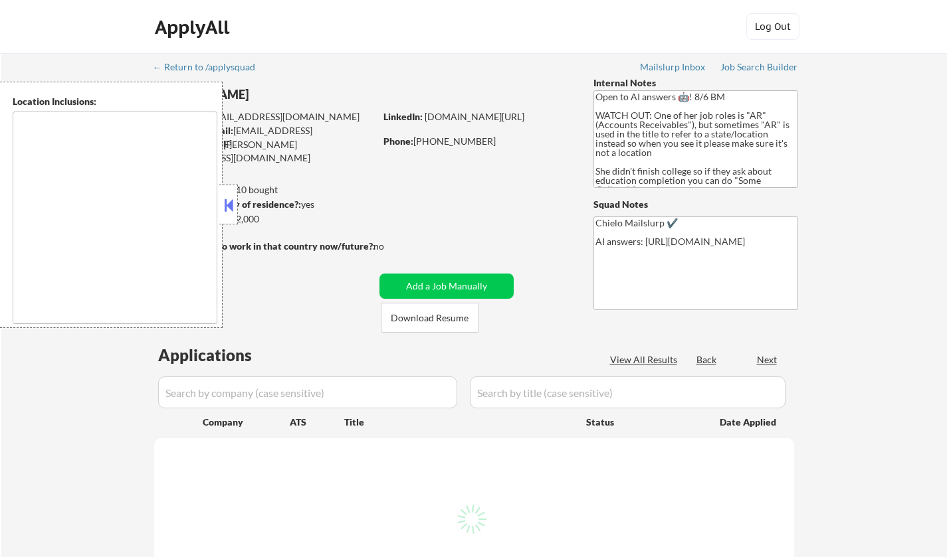
type textarea "[GEOGRAPHIC_DATA], [GEOGRAPHIC_DATA] [GEOGRAPHIC_DATA], [GEOGRAPHIC_DATA] [GEOG…"
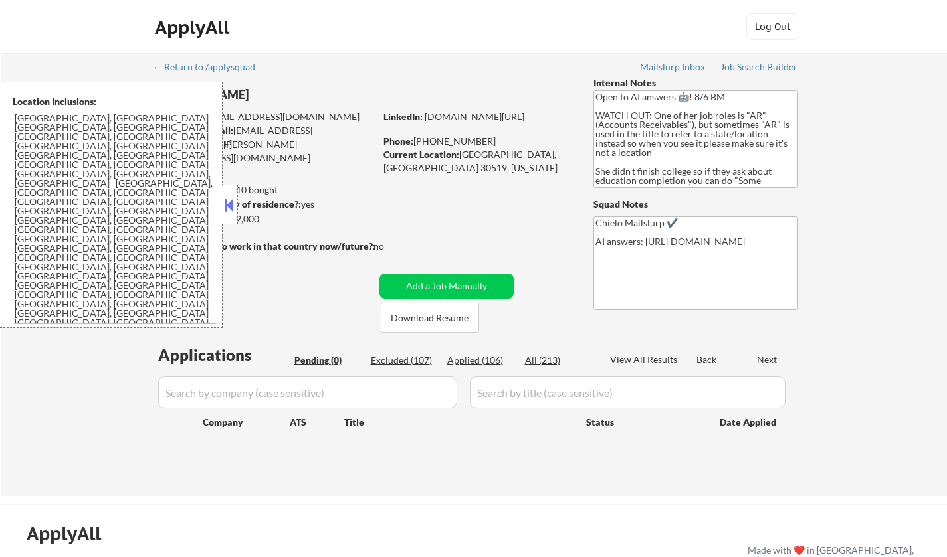
click at [226, 207] on button at bounding box center [228, 205] width 15 height 20
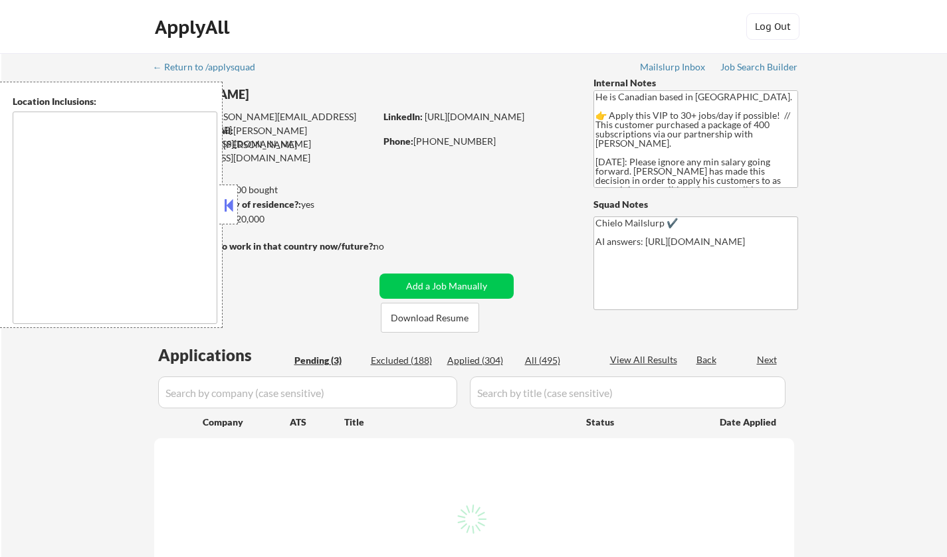
select select ""pending""
type textarea "[GEOGRAPHIC_DATA], ON [GEOGRAPHIC_DATA], ON [GEOGRAPHIC_DATA], ON [GEOGRAPHIC_D…"
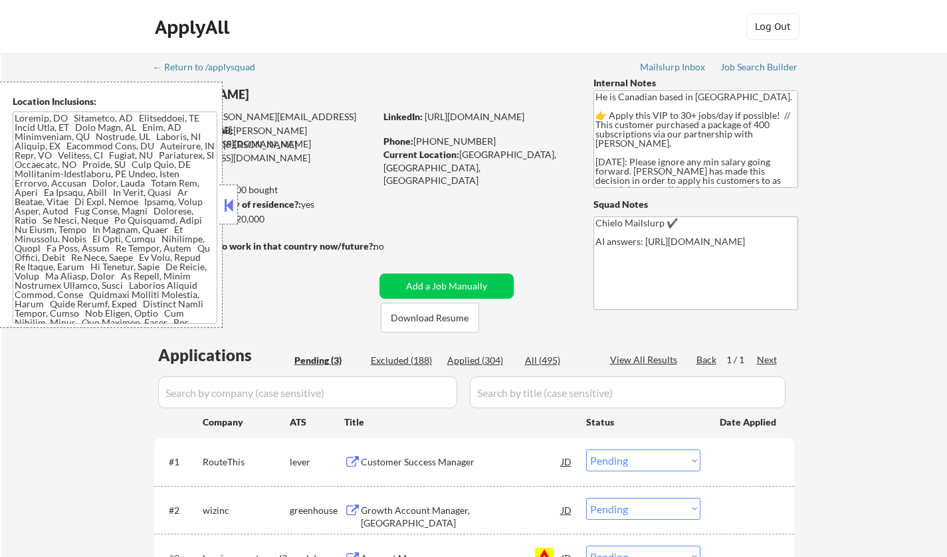
click at [225, 203] on button at bounding box center [228, 205] width 15 height 20
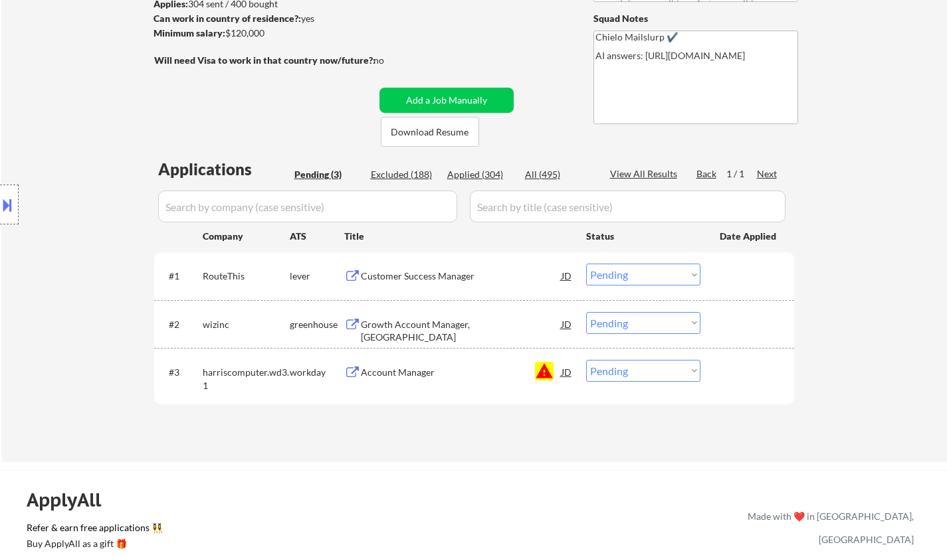
scroll to position [199, 0]
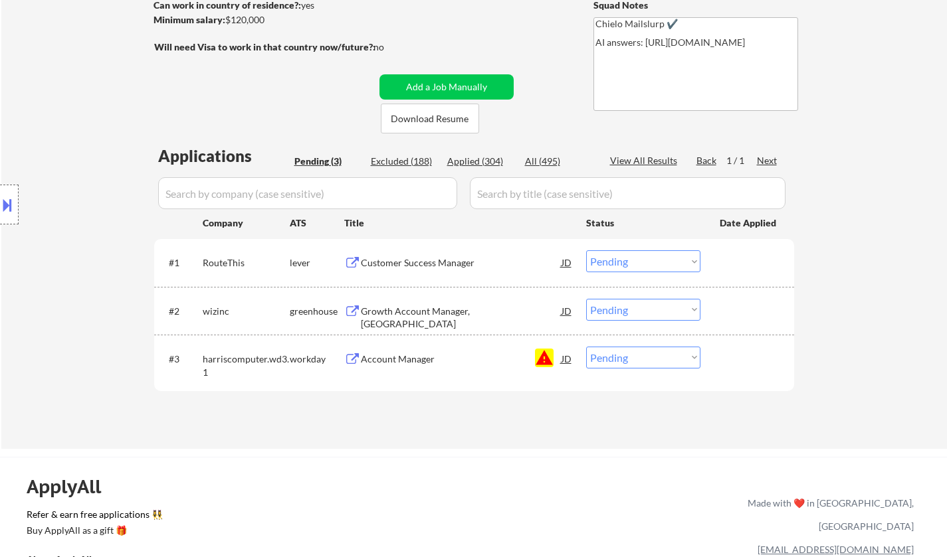
click at [634, 365] on select "Choose an option... Pending Applied Excluded (Questions) Excluded (Expired) Exc…" at bounding box center [643, 358] width 114 height 22
select select ""excluded__blocklist_""
click at [586, 347] on select "Choose an option... Pending Applied Excluded (Questions) Excluded (Expired) Exc…" at bounding box center [643, 358] width 114 height 22
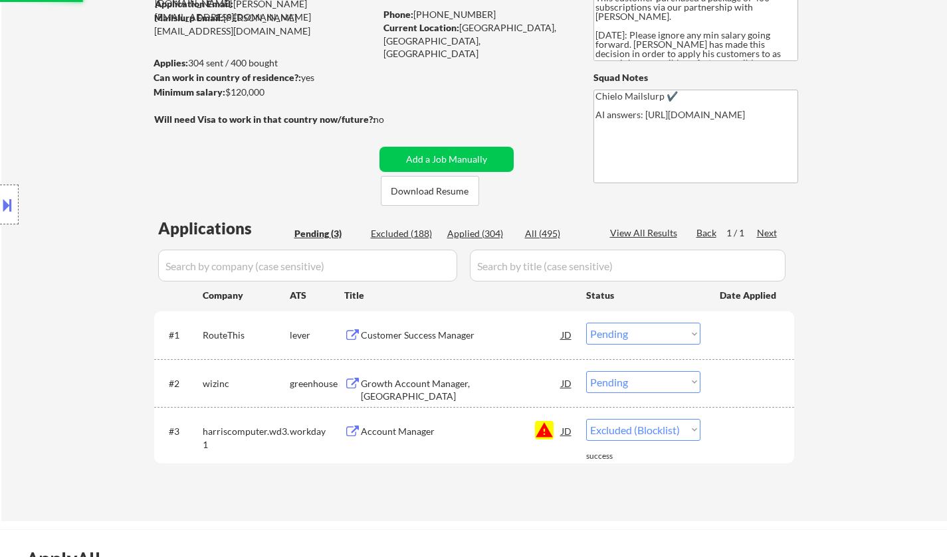
scroll to position [66, 0]
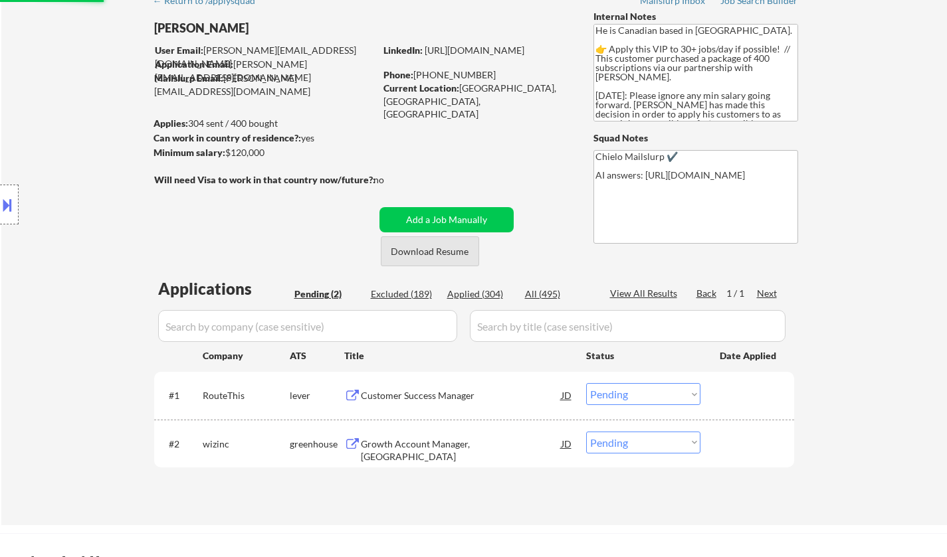
click at [440, 251] on button "Download Resume" at bounding box center [430, 251] width 98 height 30
click at [400, 388] on div "Customer Success Manager" at bounding box center [461, 395] width 201 height 24
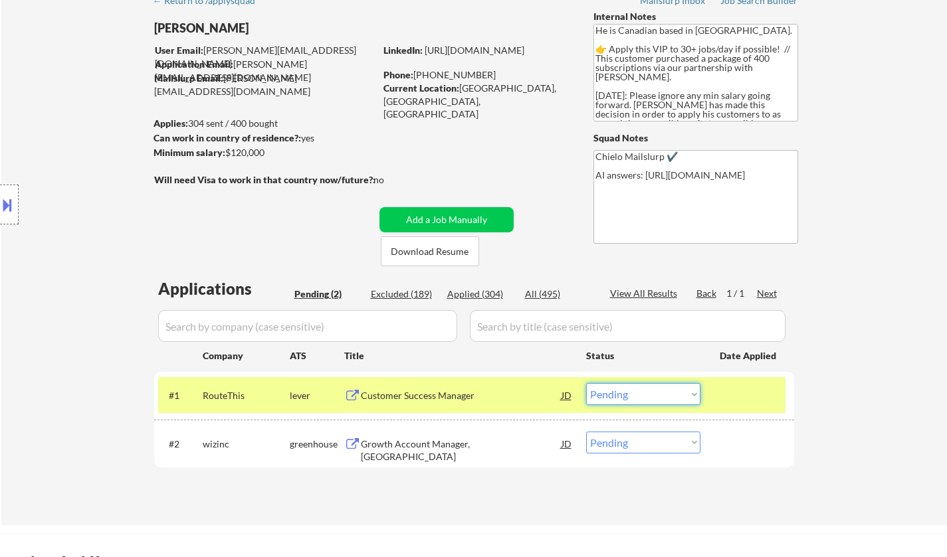
drag, startPoint x: 653, startPoint y: 393, endPoint x: 657, endPoint y: 403, distance: 10.1
click at [653, 393] on select "Choose an option... Pending Applied Excluded (Questions) Excluded (Expired) Exc…" at bounding box center [643, 394] width 114 height 22
click at [586, 383] on select "Choose an option... Pending Applied Excluded (Questions) Excluded (Expired) Exc…" at bounding box center [643, 394] width 114 height 22
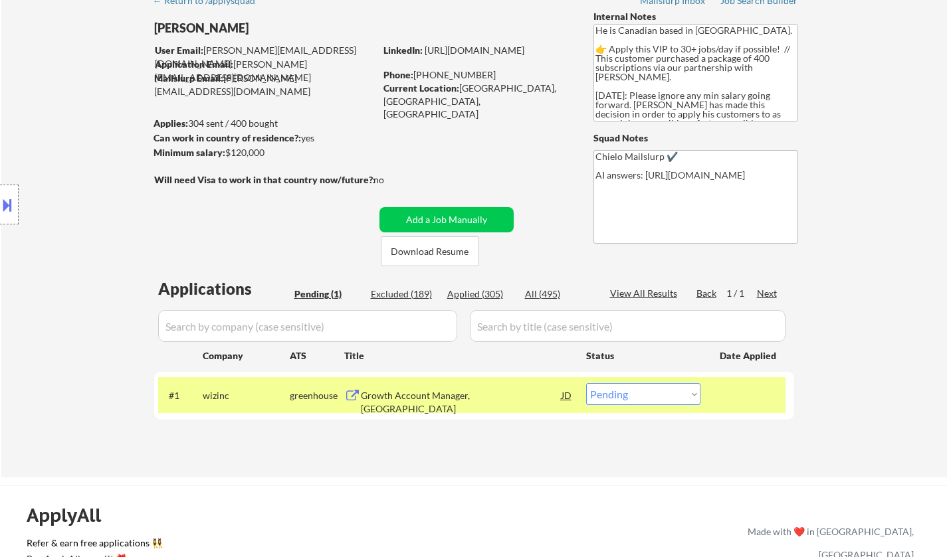
click at [440, 399] on div "Growth Account Manager, [GEOGRAPHIC_DATA]" at bounding box center [461, 402] width 201 height 26
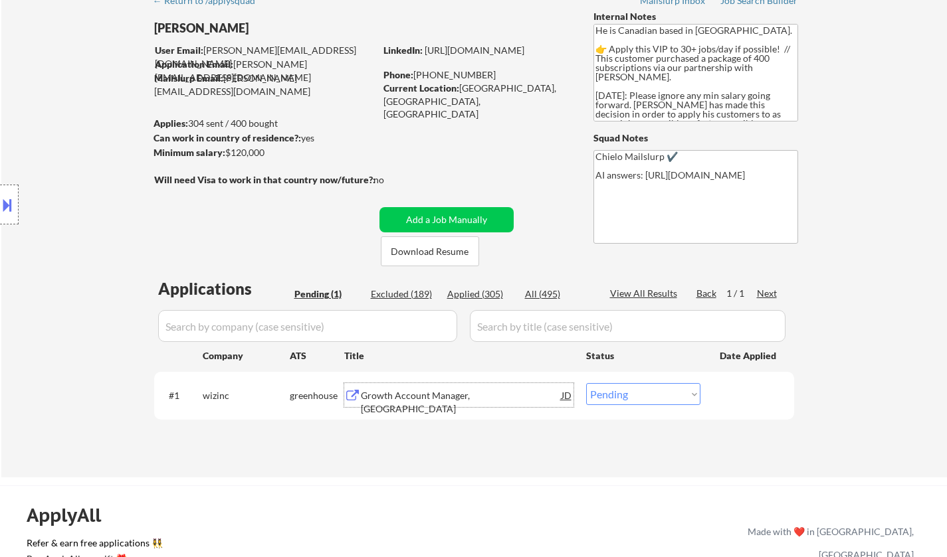
click at [638, 401] on select "Choose an option... Pending Applied Excluded (Questions) Excluded (Expired) Exc…" at bounding box center [643, 394] width 114 height 22
select select ""applied""
click at [586, 383] on select "Choose an option... Pending Applied Excluded (Questions) Excluded (Expired) Exc…" at bounding box center [643, 394] width 114 height 22
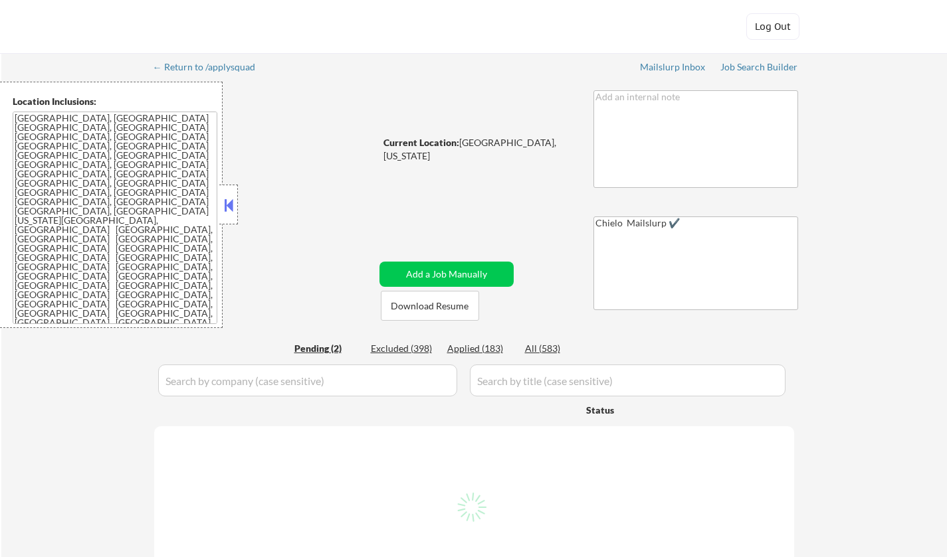
select select ""pending""
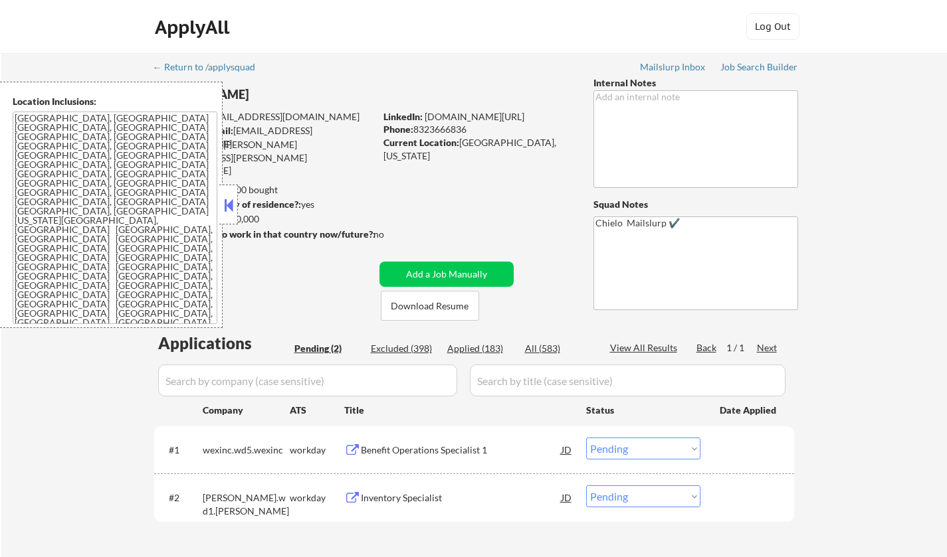
click at [225, 214] on button at bounding box center [228, 205] width 15 height 20
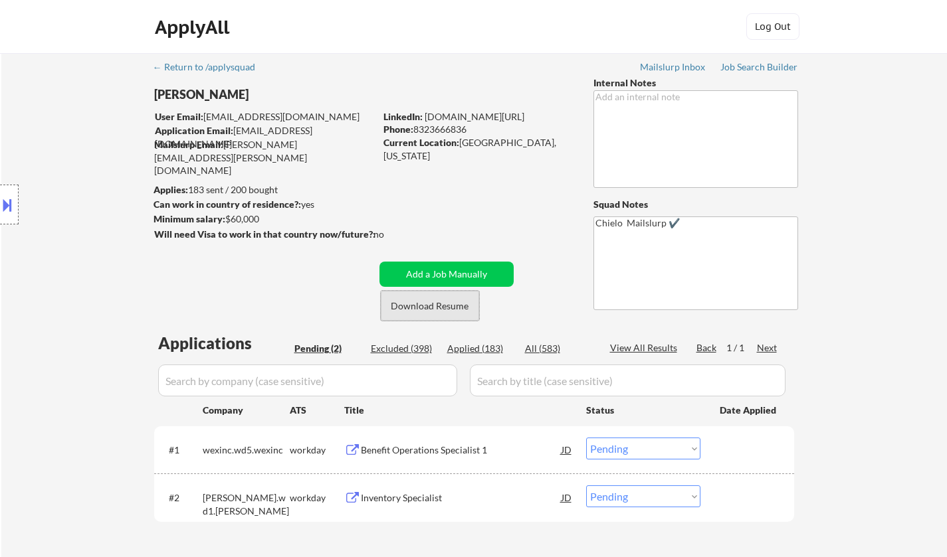
click at [436, 300] on button "Download Resume" at bounding box center [430, 306] width 98 height 30
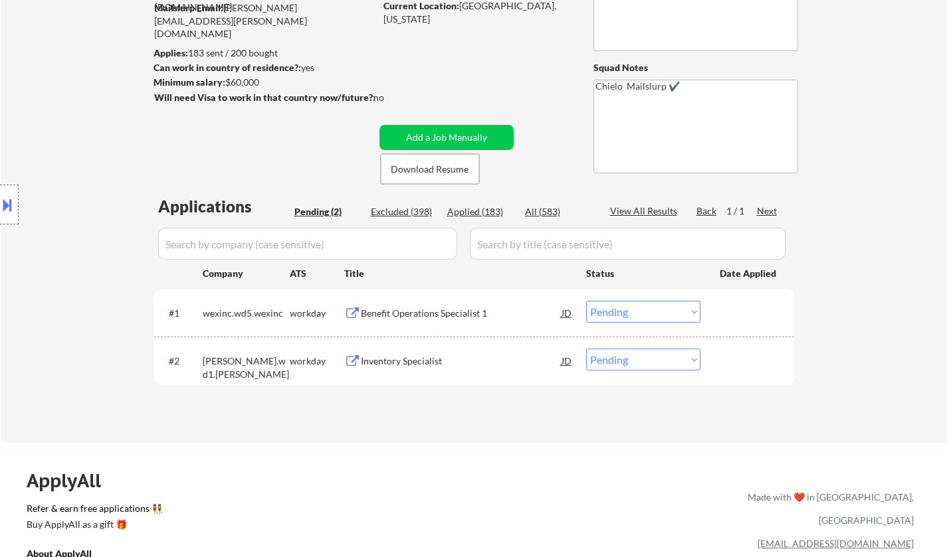
scroll to position [266, 0]
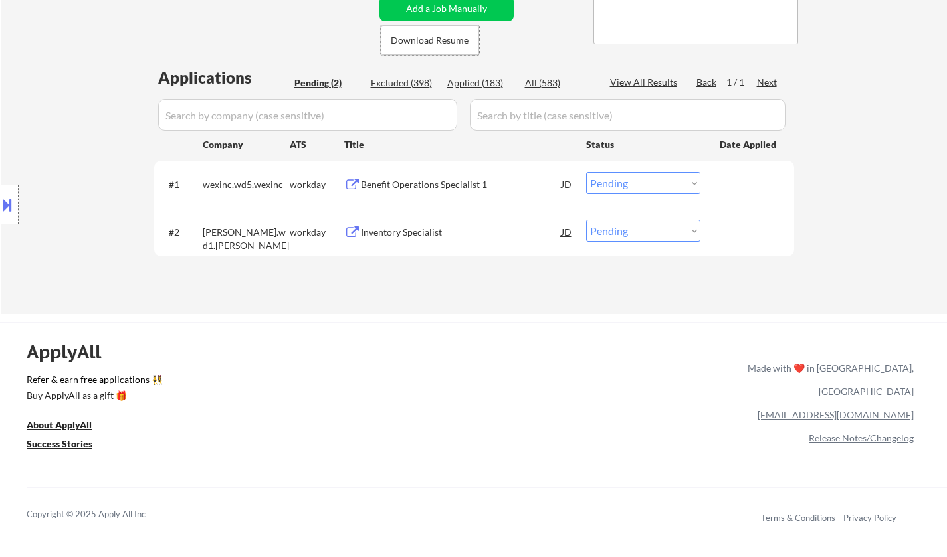
click at [410, 228] on div "Inventory Specialist" at bounding box center [461, 232] width 201 height 13
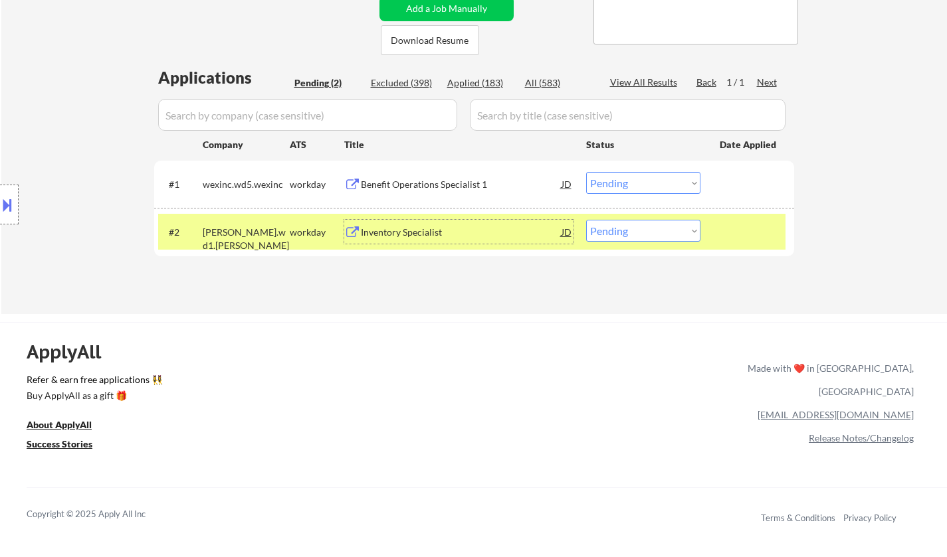
click at [624, 230] on select "Choose an option... Pending Applied Excluded (Questions) Excluded (Expired) Exc…" at bounding box center [643, 231] width 114 height 22
select select ""excluded__bad_match_""
click at [586, 220] on select "Choose an option... Pending Applied Excluded (Questions) Excluded (Expired) Exc…" at bounding box center [643, 231] width 114 height 22
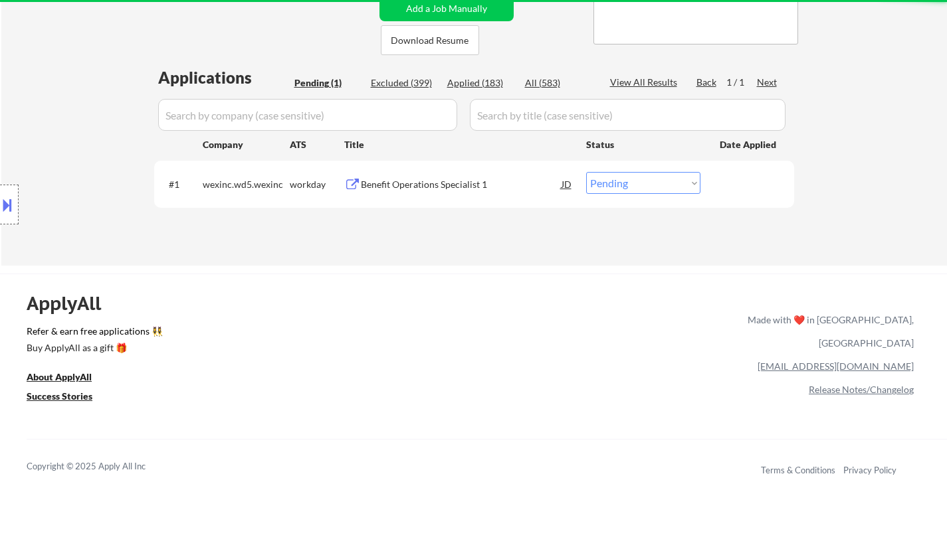
click at [454, 197] on div "#1 wexinc.wd5.wexinc workday Benefit Operations Specialist 1 JD Choose an optio…" at bounding box center [471, 184] width 627 height 36
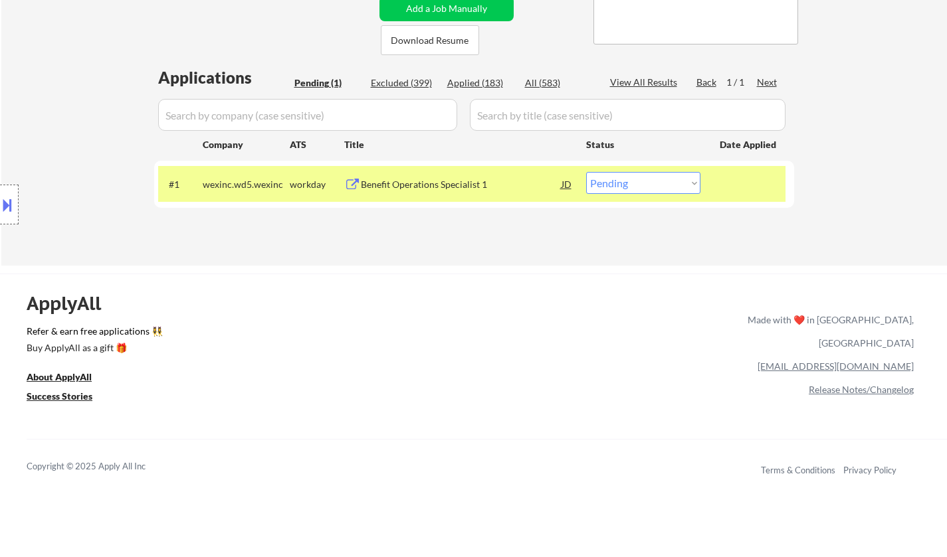
click at [438, 173] on div "Benefit Operations Specialist 1" at bounding box center [461, 184] width 201 height 24
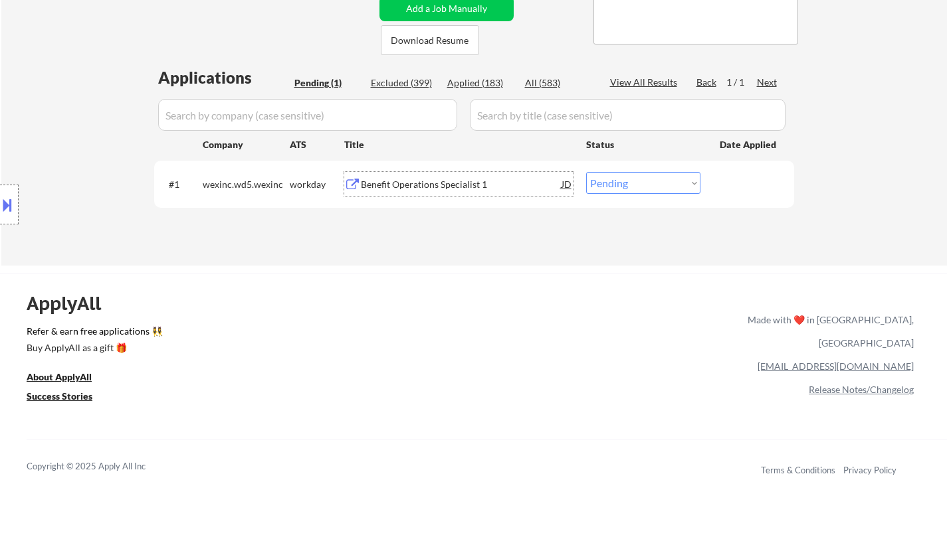
drag, startPoint x: 645, startPoint y: 178, endPoint x: 654, endPoint y: 183, distance: 10.7
click at [645, 178] on select "Choose an option... Pending Applied Excluded (Questions) Excluded (Expired) Exc…" at bounding box center [643, 183] width 114 height 22
select select ""excluded__salary_""
click at [586, 172] on select "Choose an option... Pending Applied Excluded (Questions) Excluded (Expired) Exc…" at bounding box center [643, 183] width 114 height 22
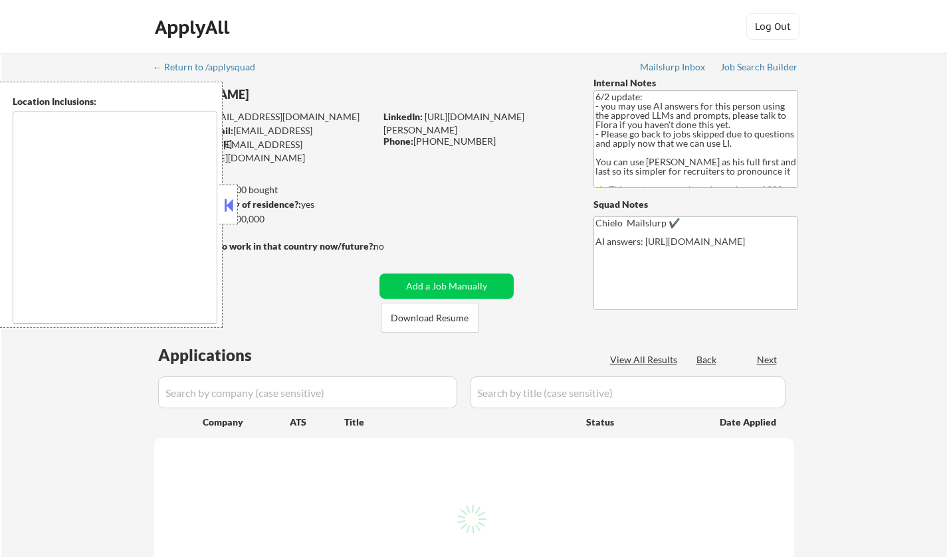
click at [229, 207] on button at bounding box center [228, 205] width 15 height 20
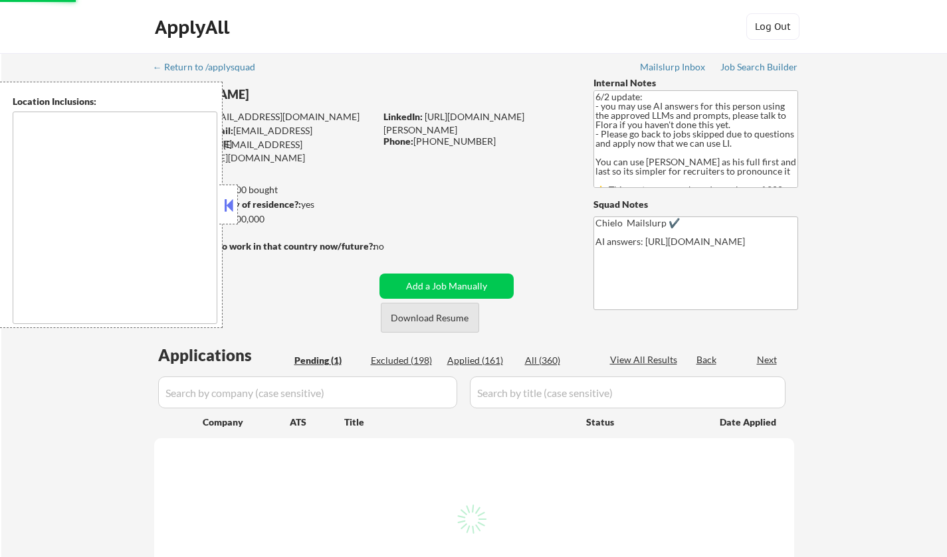
type textarea "[GEOGRAPHIC_DATA], [GEOGRAPHIC_DATA] [GEOGRAPHIC_DATA], [GEOGRAPHIC_DATA] [GEOG…"
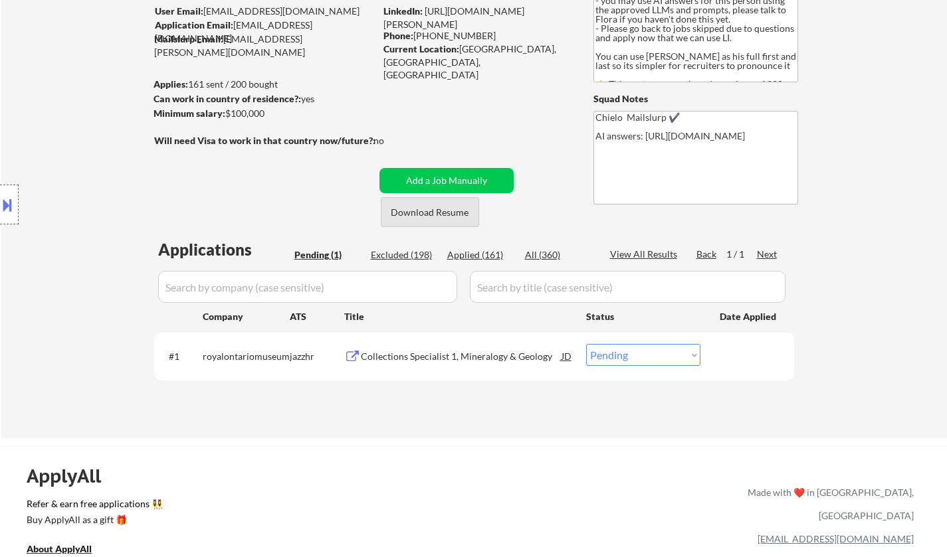
scroll to position [133, 0]
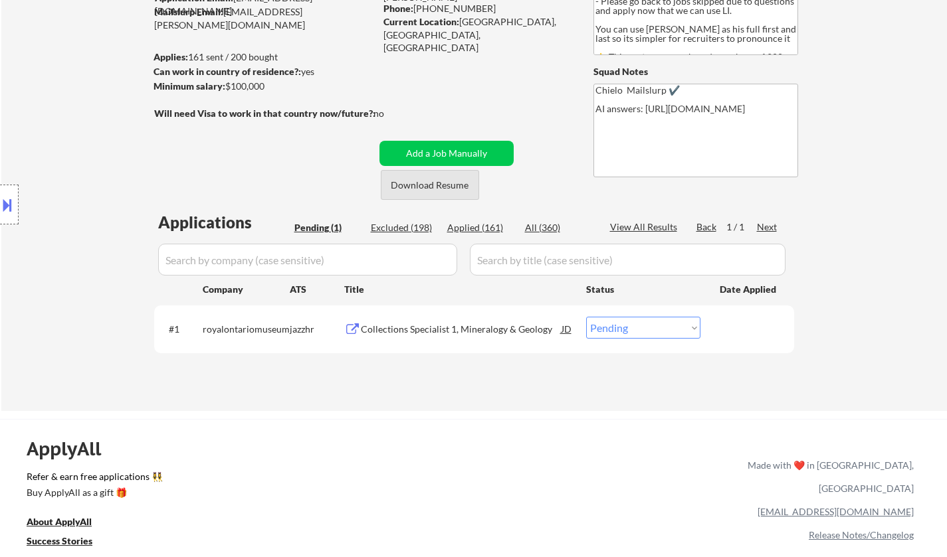
click at [440, 189] on button "Download Resume" at bounding box center [430, 185] width 98 height 30
click at [478, 338] on div "Collections Specialist 1, Mineralogy & Geology" at bounding box center [461, 329] width 201 height 24
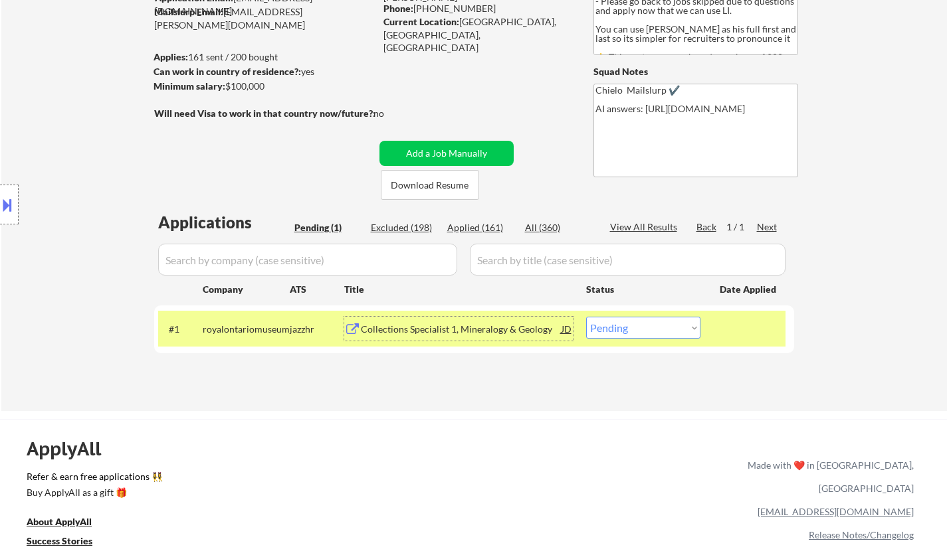
click at [656, 314] on div "#1 royalontariomuseum jazzhr Collections Specialist 1, Mineralogy & Geology JD …" at bounding box center [471, 329] width 627 height 36
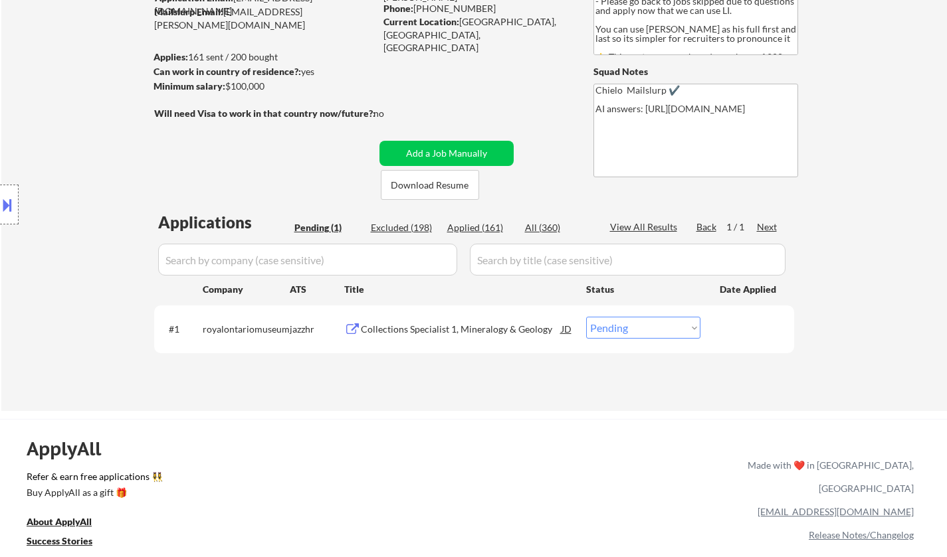
click at [659, 333] on select "Choose an option... Pending Applied Excluded (Questions) Excluded (Expired) Exc…" at bounding box center [643, 328] width 114 height 22
select select ""excluded__bad_match_""
click at [586, 317] on select "Choose an option... Pending Applied Excluded (Questions) Excluded (Expired) Exc…" at bounding box center [643, 328] width 114 height 22
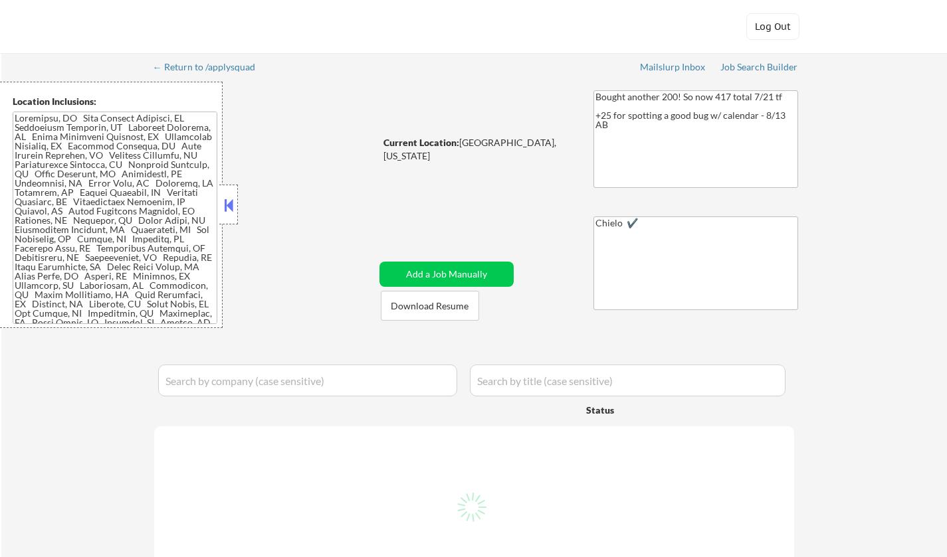
select select ""pending""
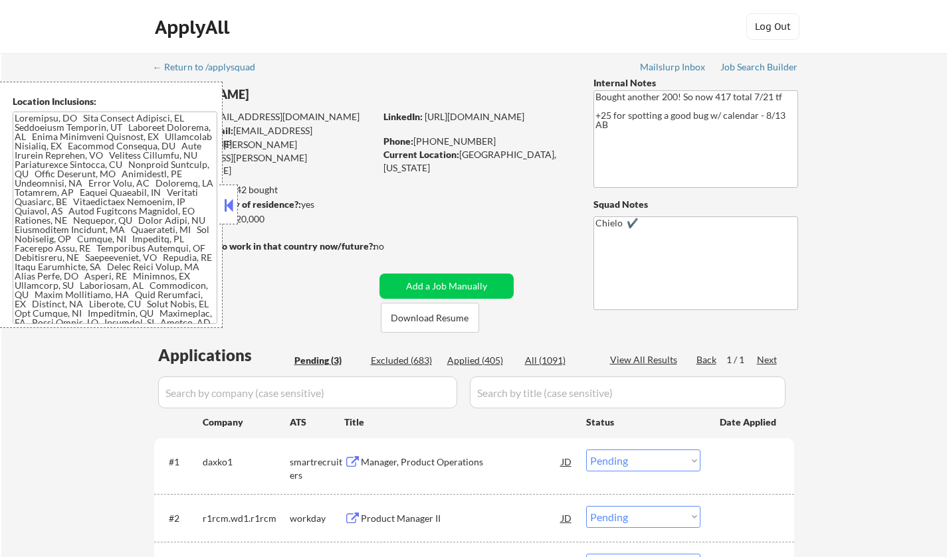
click at [234, 204] on button at bounding box center [228, 205] width 15 height 20
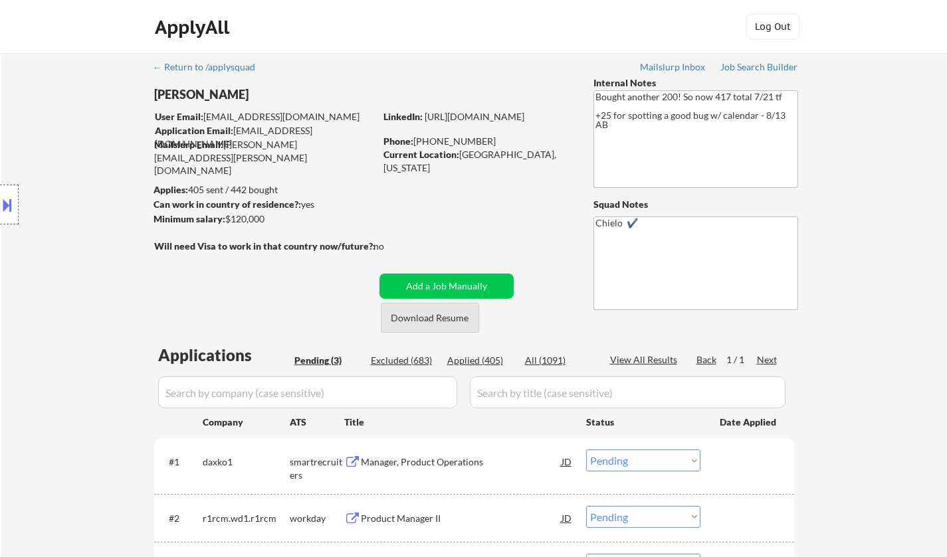
click at [440, 315] on button "Download Resume" at bounding box center [430, 318] width 98 height 30
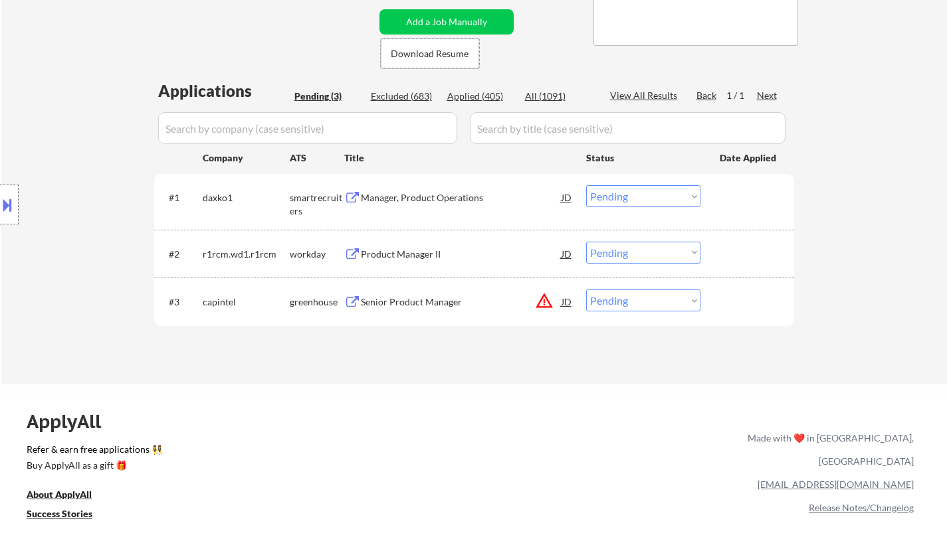
scroll to position [266, 0]
click at [403, 193] on div "Manager, Product Operations" at bounding box center [461, 196] width 201 height 13
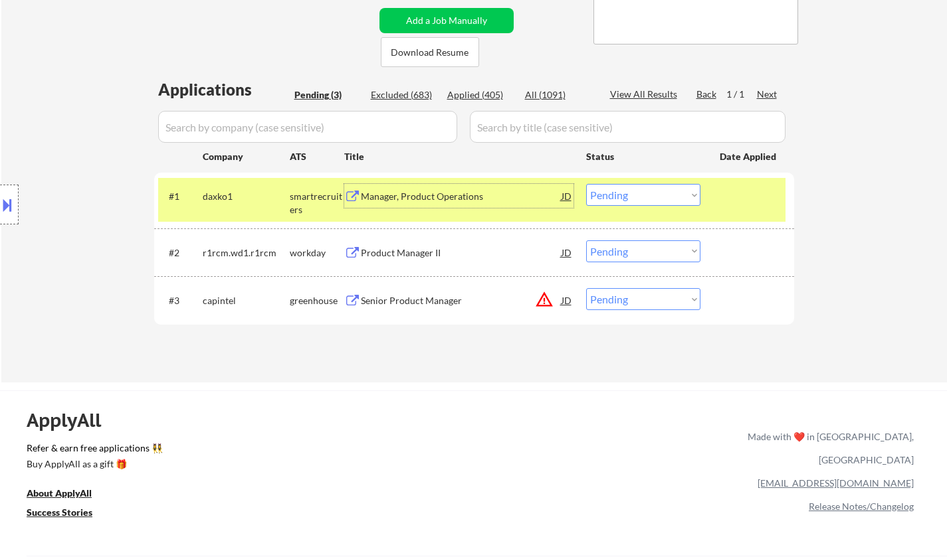
click at [638, 196] on select "Choose an option... Pending Applied Excluded (Questions) Excluded (Expired) Exc…" at bounding box center [643, 195] width 114 height 22
click at [586, 184] on select "Choose an option... Pending Applied Excluded (Questions) Excluded (Expired) Exc…" at bounding box center [643, 195] width 114 height 22
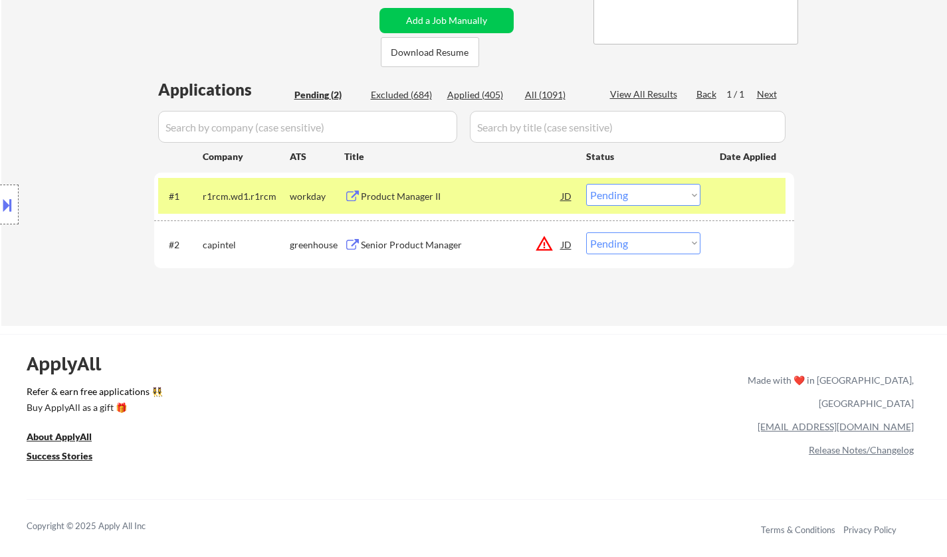
click at [384, 192] on div "Product Manager II" at bounding box center [461, 196] width 201 height 13
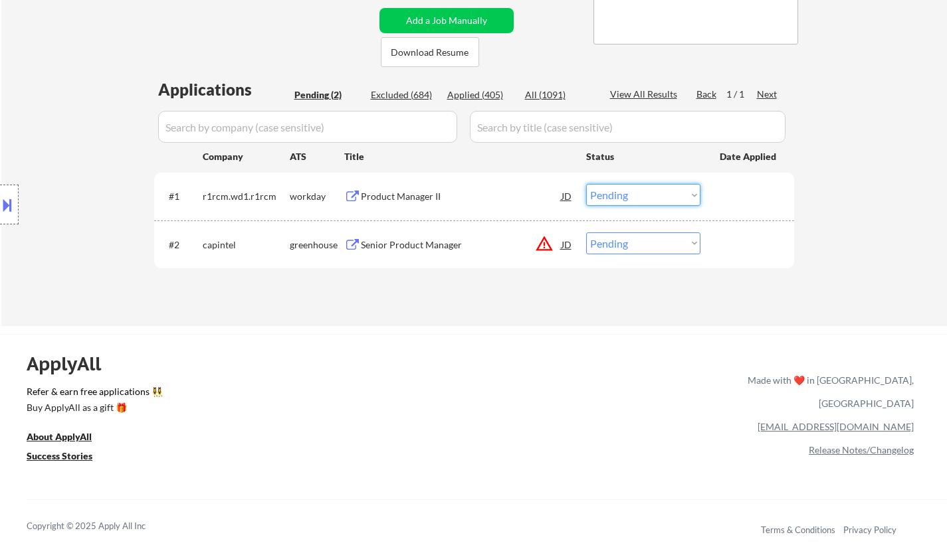
drag, startPoint x: 629, startPoint y: 187, endPoint x: 633, endPoint y: 203, distance: 16.4
click at [629, 187] on select "Choose an option... Pending Applied Excluded (Questions) Excluded (Expired) Exc…" at bounding box center [643, 195] width 114 height 22
click at [586, 184] on select "Choose an option... Pending Applied Excluded (Questions) Excluded (Expired) Exc…" at bounding box center [643, 195] width 114 height 22
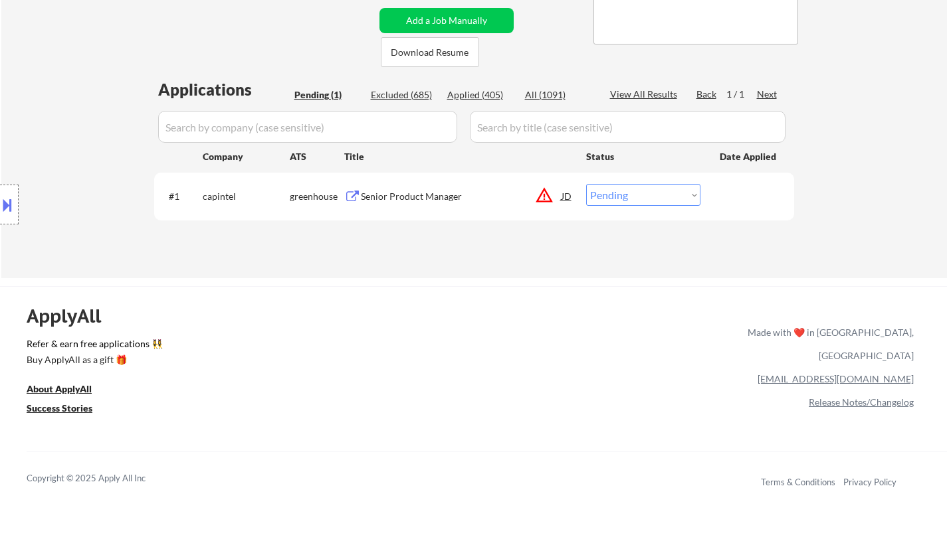
click at [573, 195] on div "#1 capintel greenhouse Senior Product Manager JD warning_amber Choose an option…" at bounding box center [471, 196] width 627 height 36
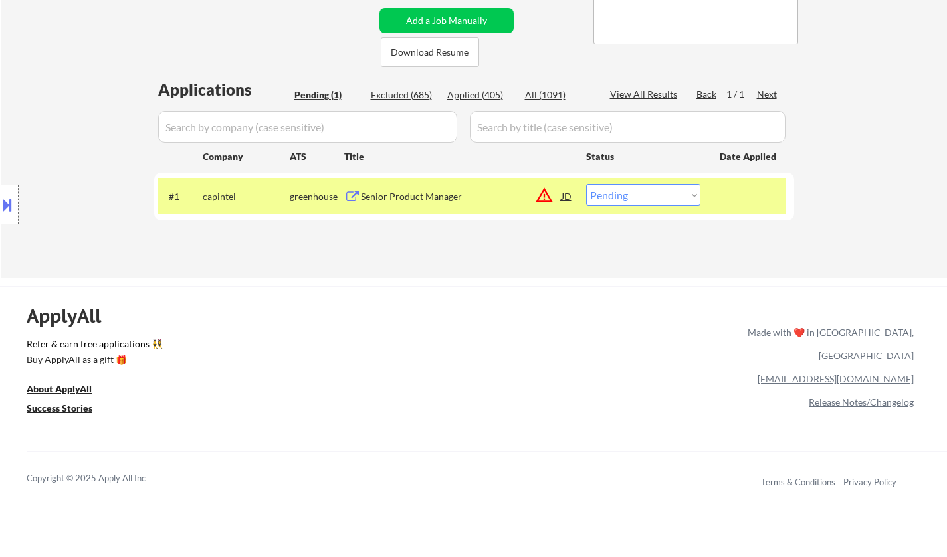
click at [563, 195] on div "JD" at bounding box center [566, 196] width 13 height 24
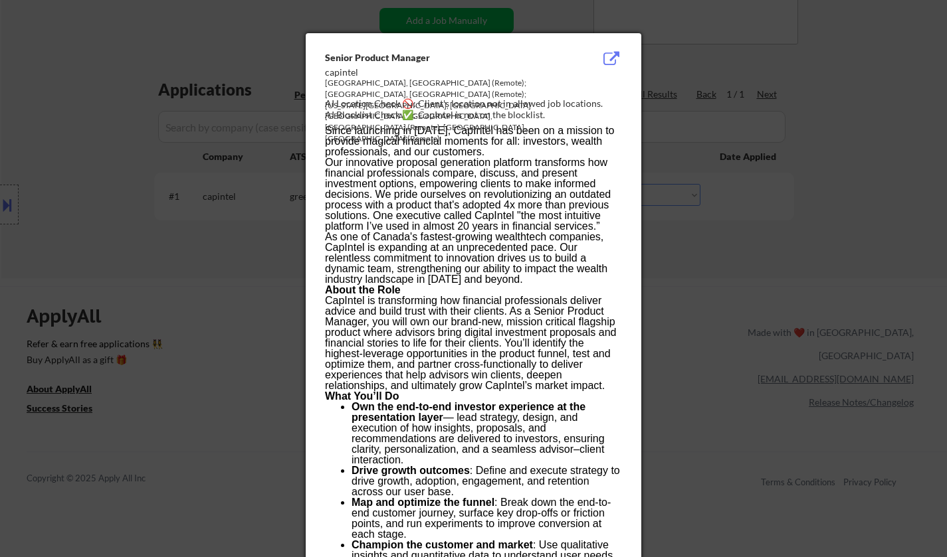
click at [688, 252] on div at bounding box center [473, 278] width 947 height 557
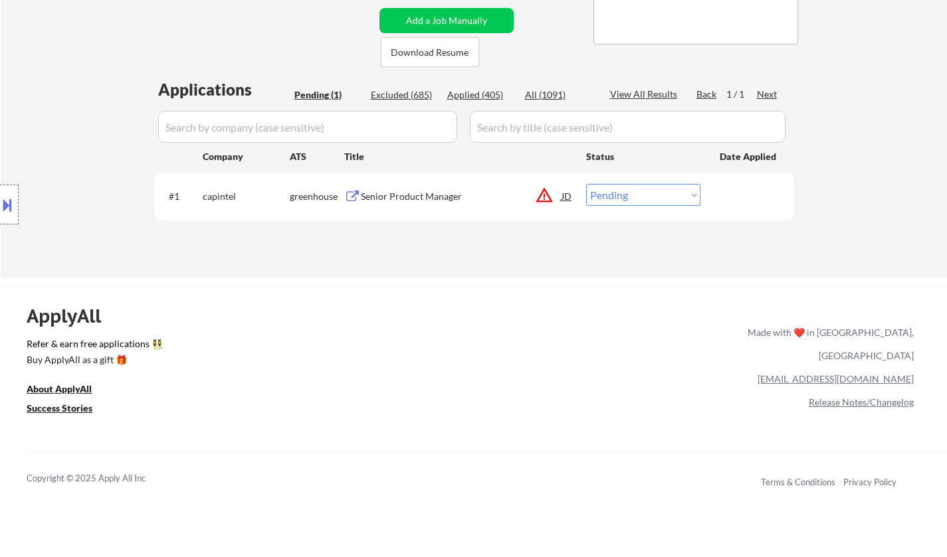
click at [640, 197] on select "Choose an option... Pending Applied Excluded (Questions) Excluded (Expired) Exc…" at bounding box center [643, 195] width 114 height 22
select select ""excluded__location_""
click at [586, 184] on select "Choose an option... Pending Applied Excluded (Questions) Excluded (Expired) Exc…" at bounding box center [643, 195] width 114 height 22
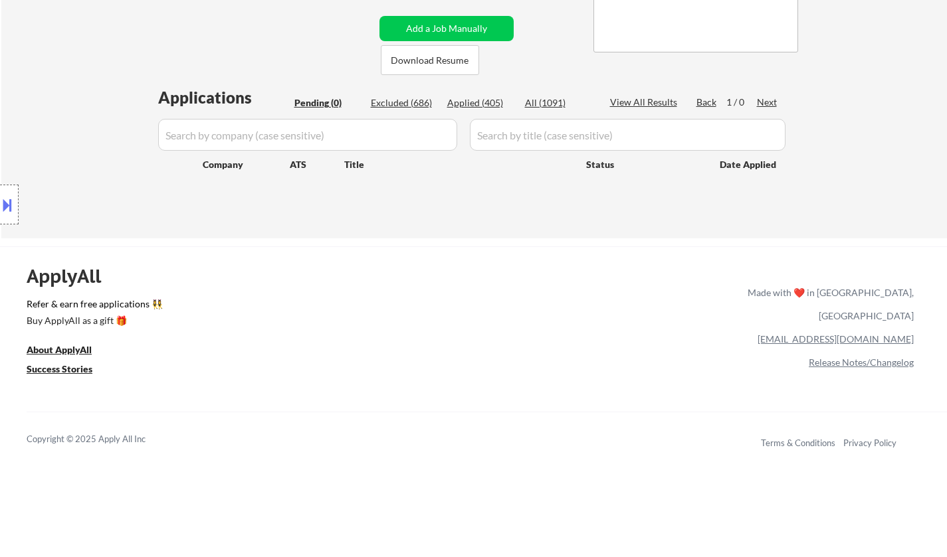
scroll to position [0, 0]
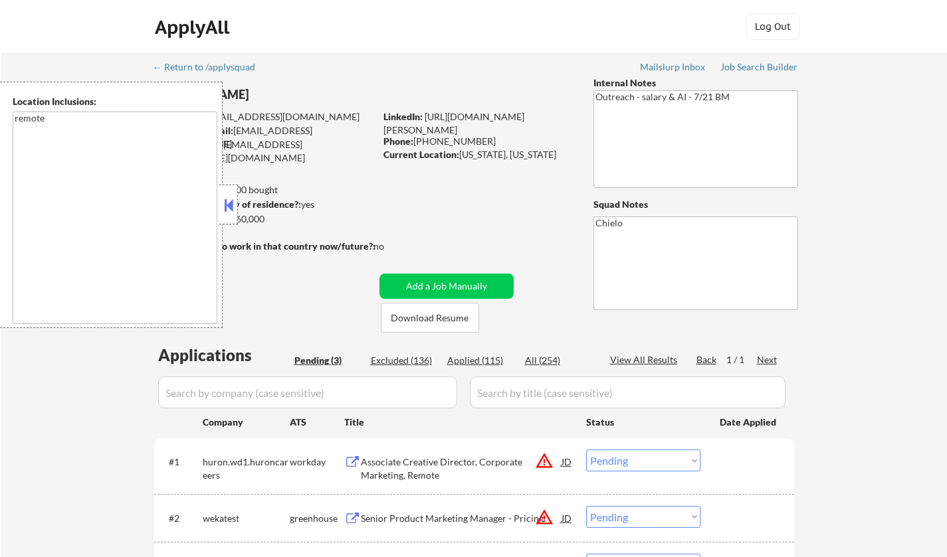
select select ""pending""
click at [230, 209] on button at bounding box center [228, 205] width 15 height 20
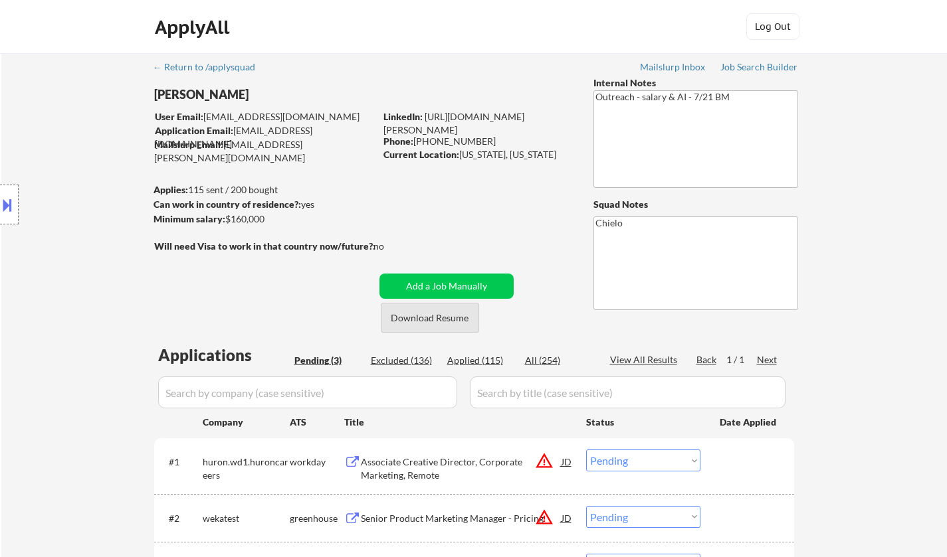
click at [454, 318] on button "Download Resume" at bounding box center [430, 318] width 98 height 30
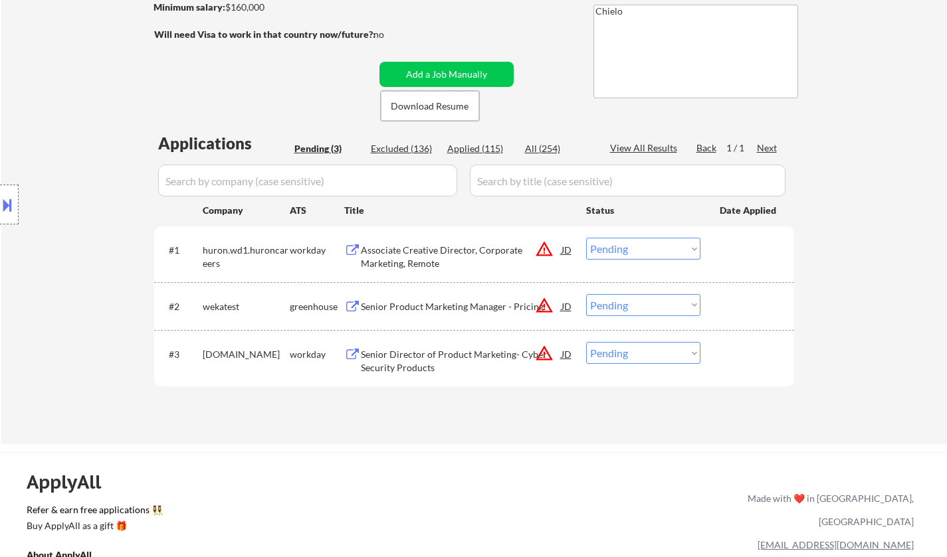
scroll to position [332, 0]
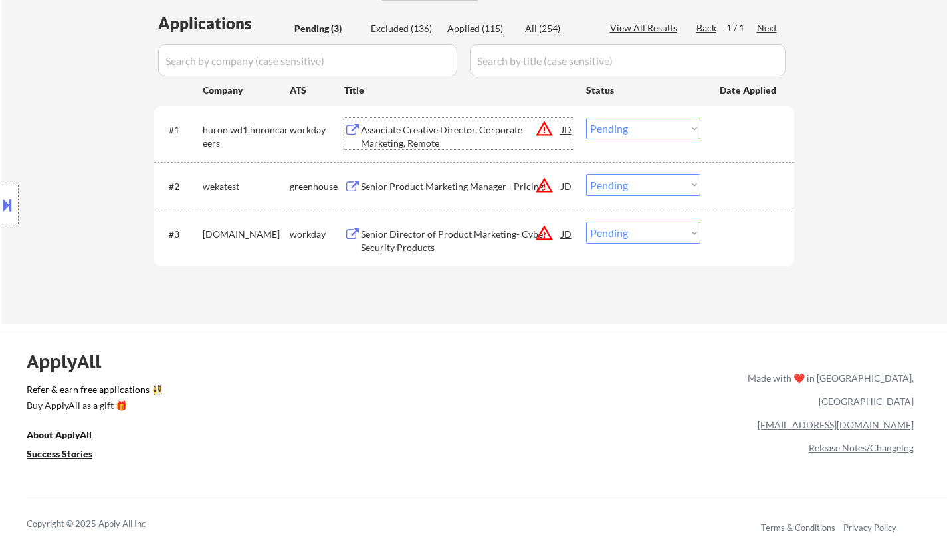
click at [415, 119] on div "Associate Creative Director, Corporate Marketing, Remote" at bounding box center [461, 134] width 201 height 32
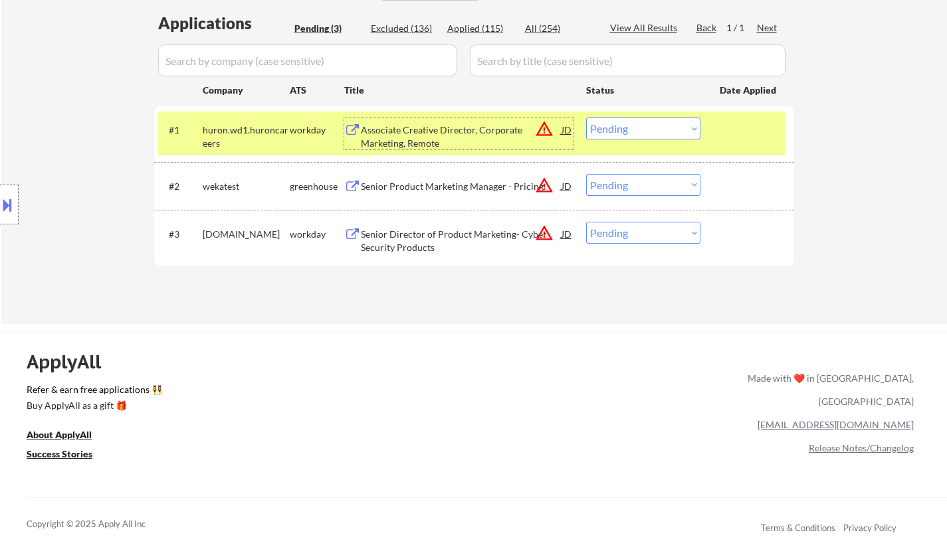
click at [657, 129] on select "Choose an option... Pending Applied Excluded (Questions) Excluded (Expired) Exc…" at bounding box center [643, 129] width 114 height 22
click at [586, 118] on select "Choose an option... Pending Applied Excluded (Questions) Excluded (Expired) Exc…" at bounding box center [643, 129] width 114 height 22
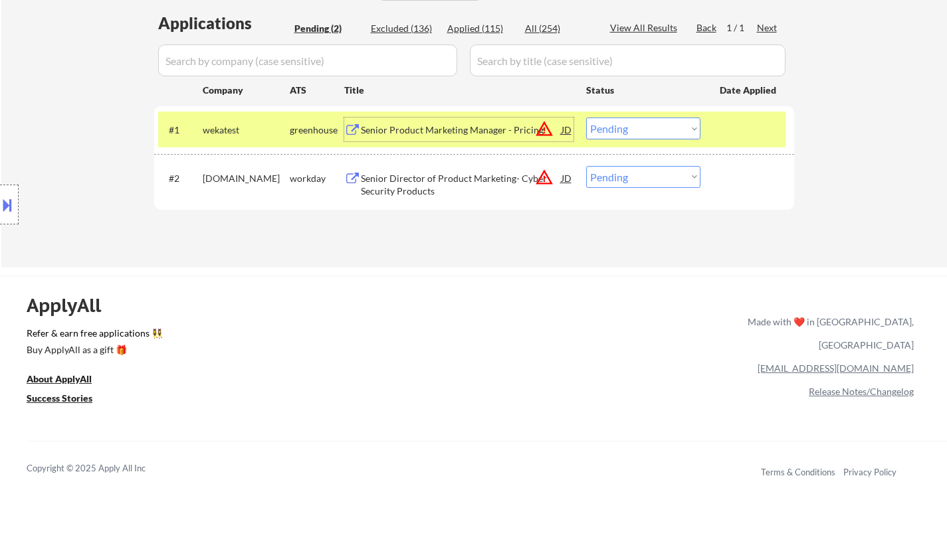
click at [451, 134] on div "Senior Product Marketing Manager - Pricing" at bounding box center [461, 130] width 201 height 13
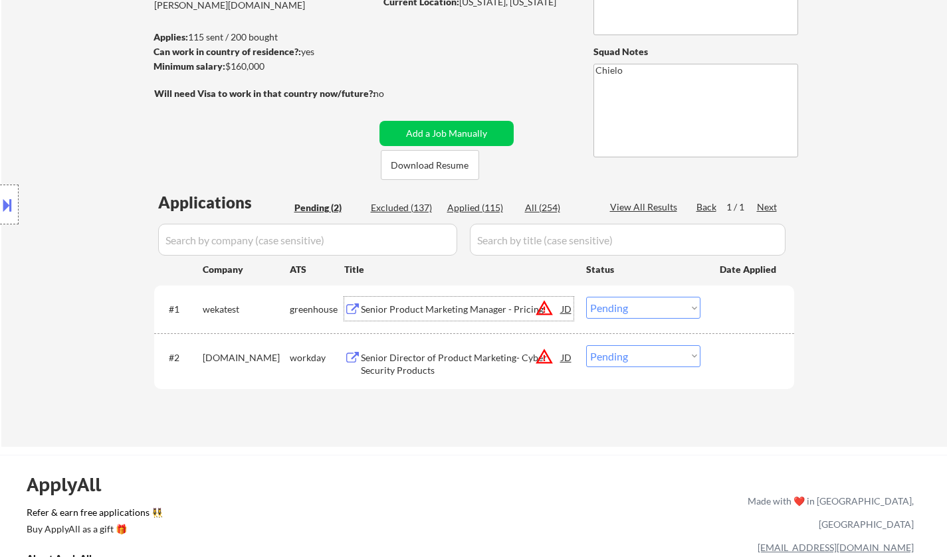
scroll to position [199, 0]
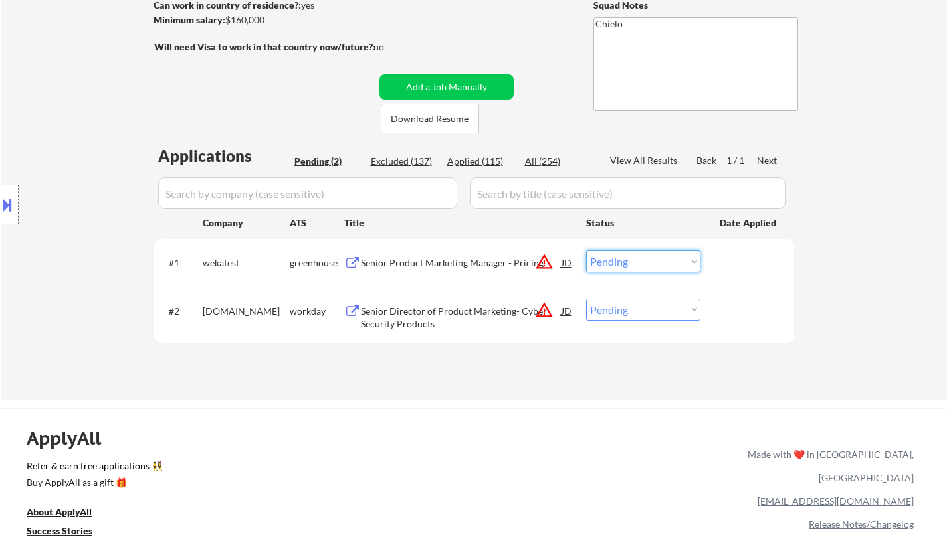
drag, startPoint x: 634, startPoint y: 266, endPoint x: 640, endPoint y: 270, distance: 7.6
click at [634, 266] on select "Choose an option... Pending Applied Excluded (Questions) Excluded (Expired) Exc…" at bounding box center [643, 261] width 114 height 22
click at [900, 306] on div "← Return to /applysquad Mailslurp Inbox Job Search Builder [PERSON_NAME] User E…" at bounding box center [473, 127] width 945 height 547
click at [567, 263] on div "JD" at bounding box center [566, 262] width 13 height 24
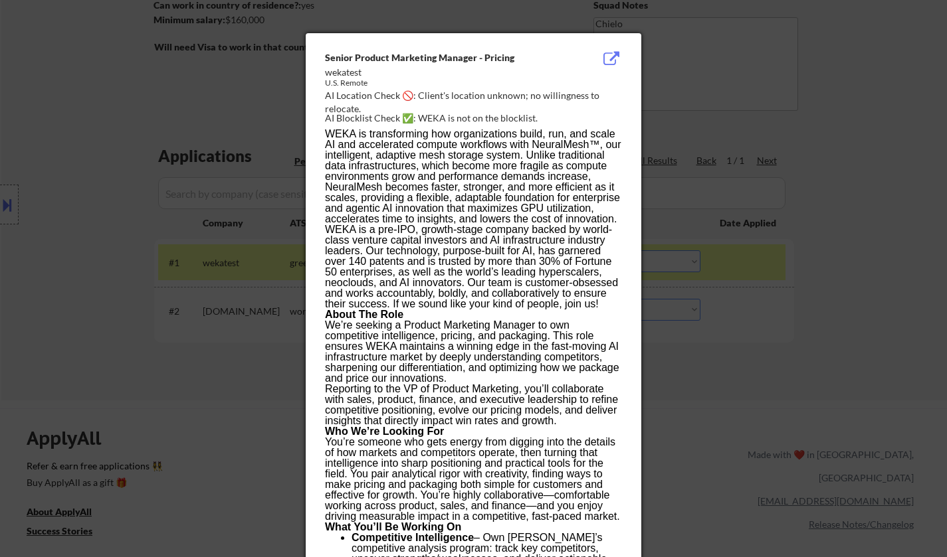
click at [860, 290] on div at bounding box center [473, 278] width 947 height 557
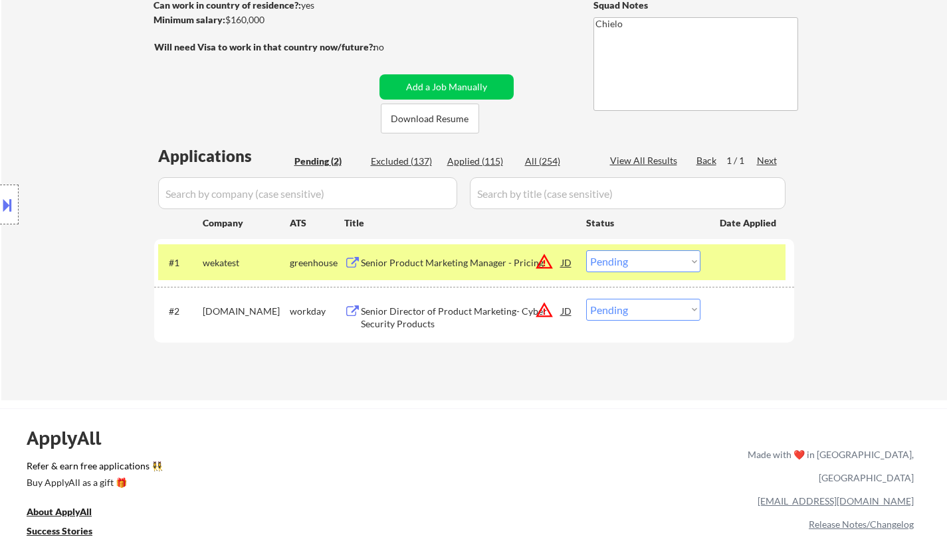
click at [682, 257] on select "Choose an option... Pending Applied Excluded (Questions) Excluded (Expired) Exc…" at bounding box center [643, 261] width 114 height 22
click at [586, 250] on select "Choose an option... Pending Applied Excluded (Questions) Excluded (Expired) Exc…" at bounding box center [643, 261] width 114 height 22
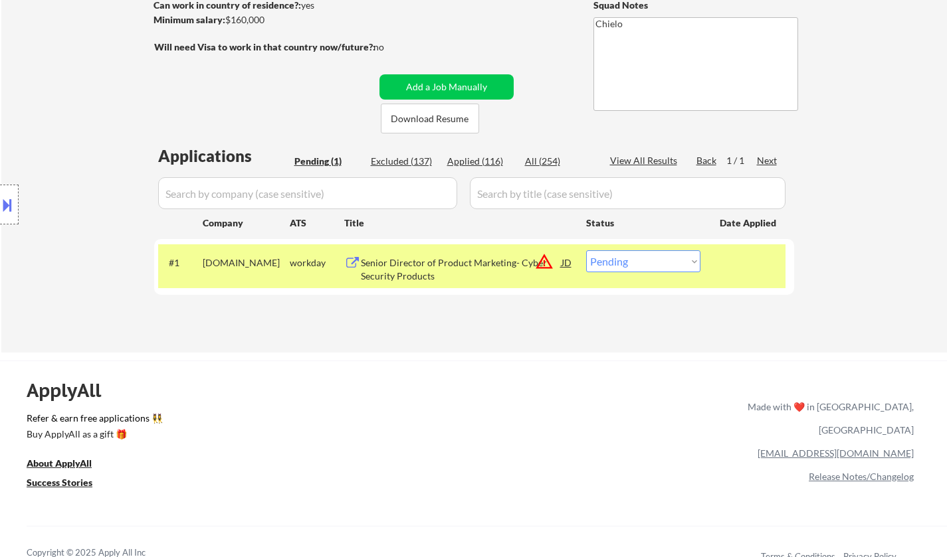
click at [408, 265] on div "Senior Director of Product Marketing- Cyber Security Products" at bounding box center [461, 269] width 201 height 26
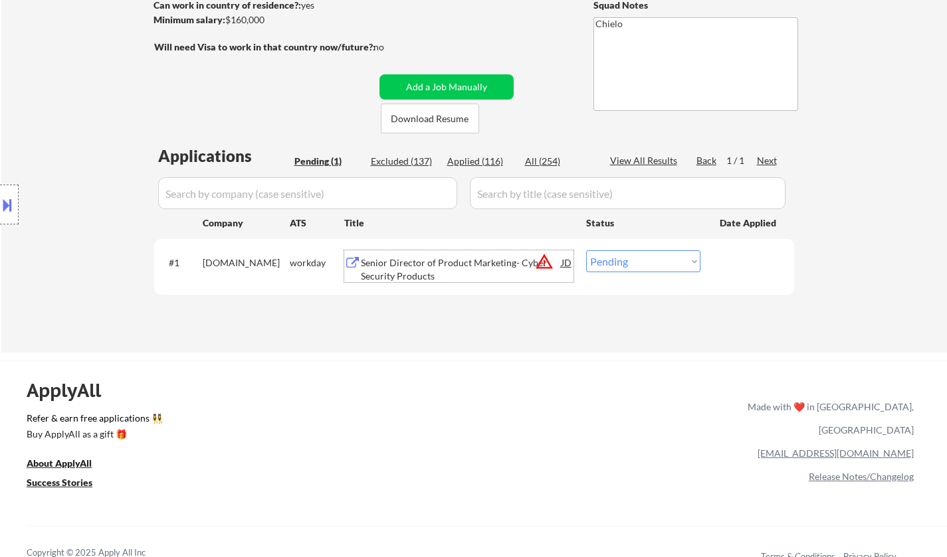
click at [0, 205] on button at bounding box center [7, 205] width 15 height 22
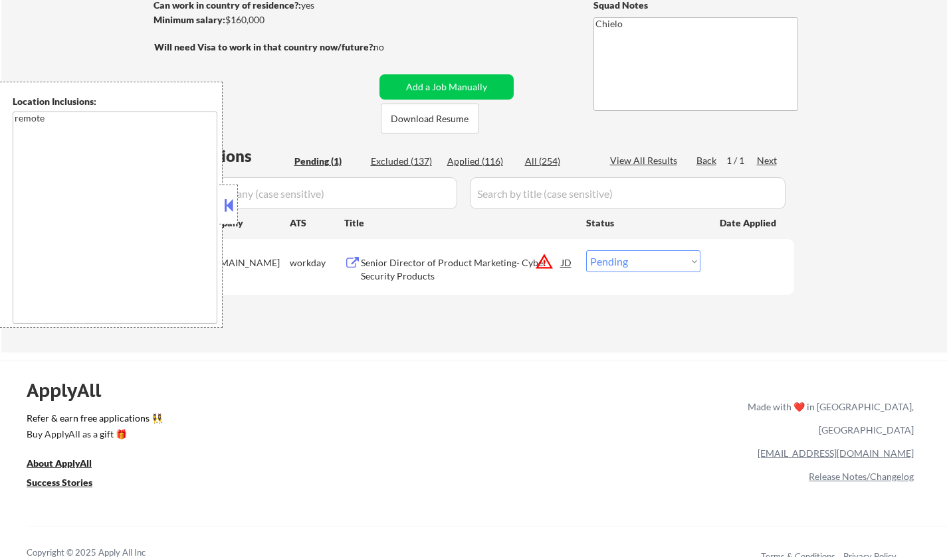
click at [230, 209] on button at bounding box center [228, 205] width 15 height 20
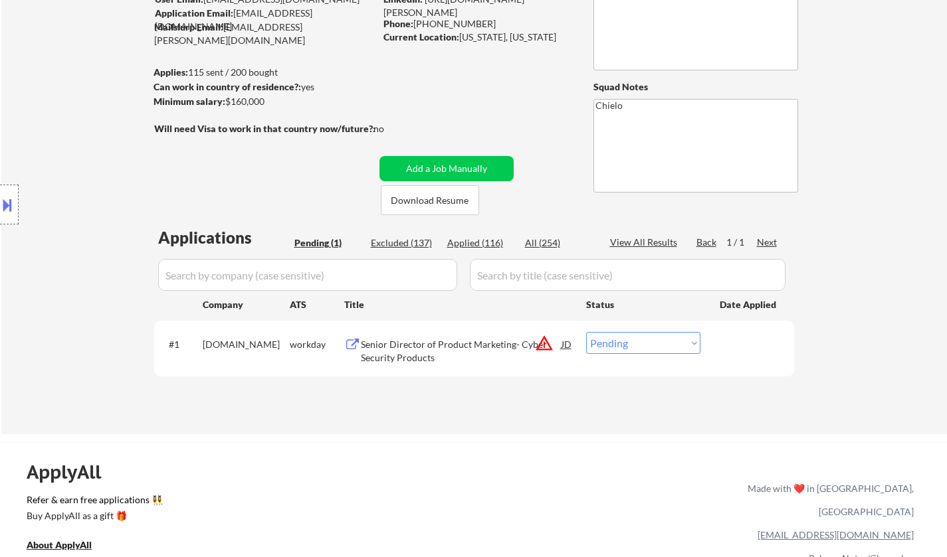
scroll to position [266, 0]
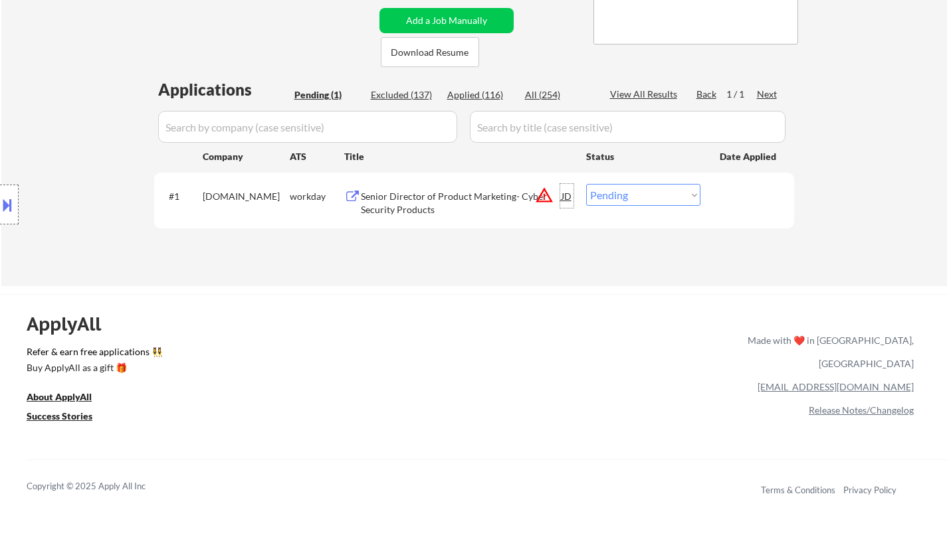
click at [567, 196] on div "JD" at bounding box center [566, 196] width 13 height 24
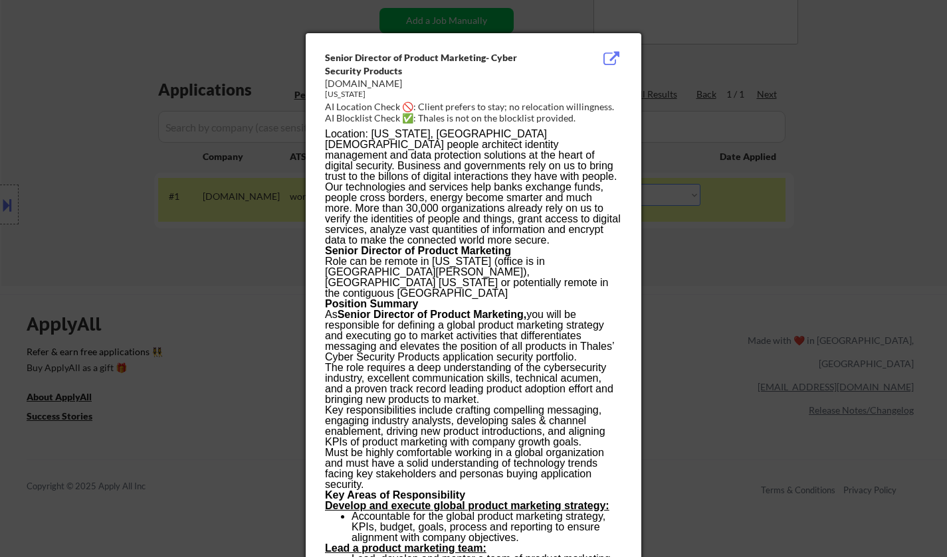
click at [814, 338] on div at bounding box center [473, 278] width 947 height 557
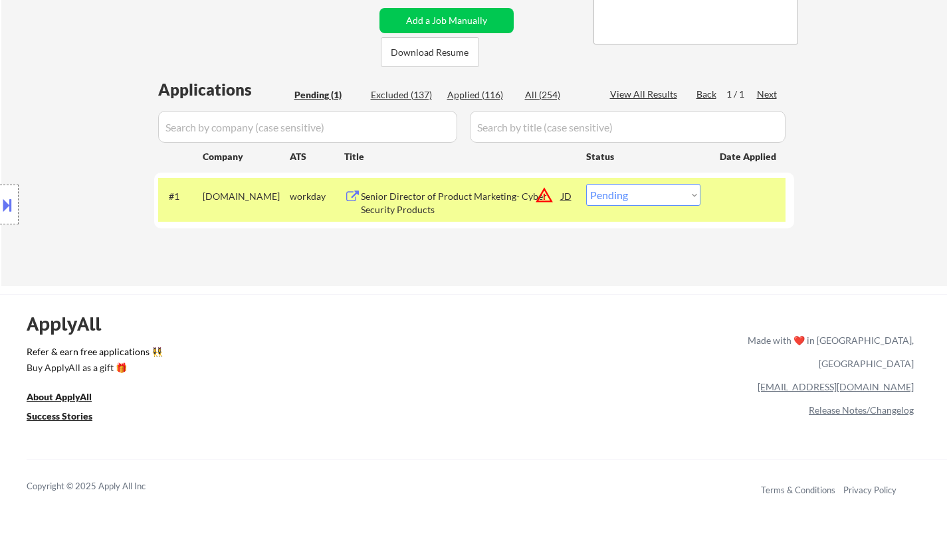
click at [680, 188] on select "Choose an option... Pending Applied Excluded (Questions) Excluded (Expired) Exc…" at bounding box center [643, 195] width 114 height 22
select select ""excluded__location_""
click at [586, 184] on select "Choose an option... Pending Applied Excluded (Questions) Excluded (Expired) Exc…" at bounding box center [643, 195] width 114 height 22
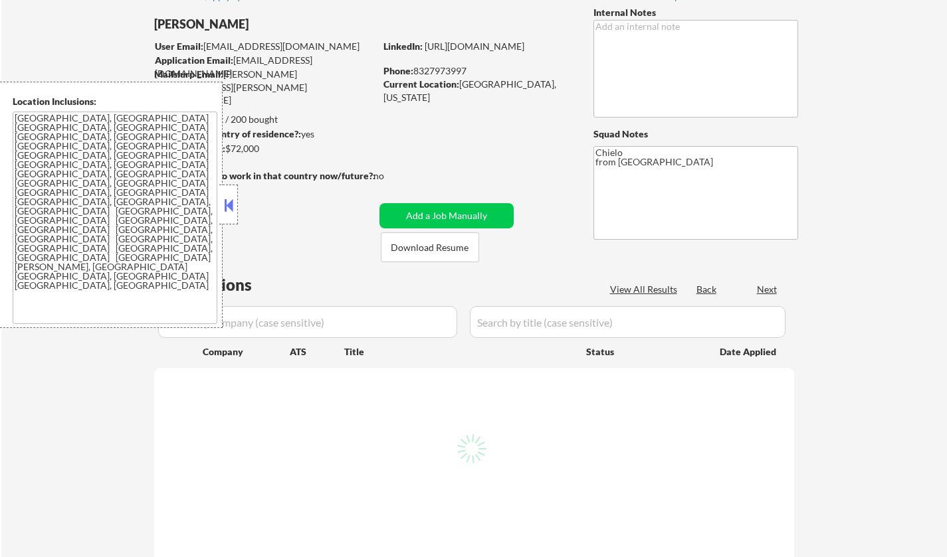
scroll to position [133, 0]
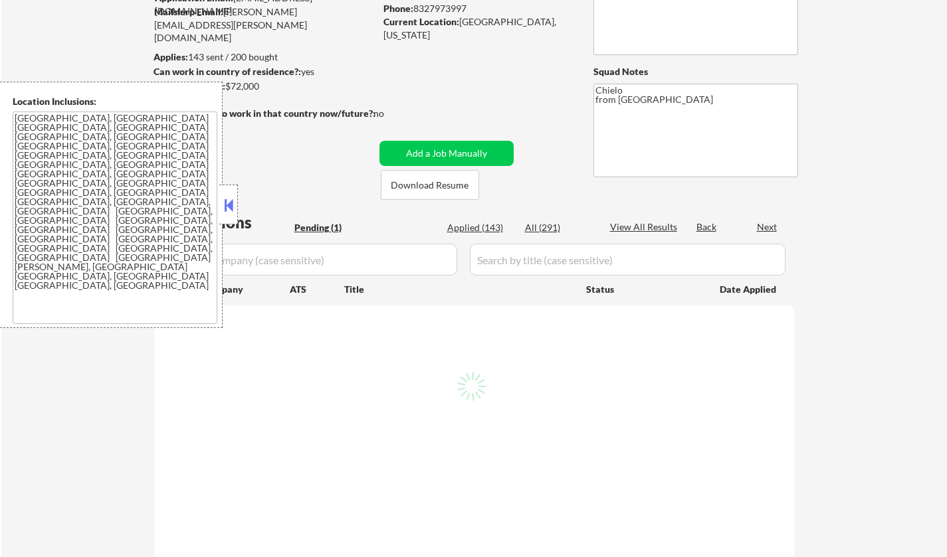
click at [228, 209] on button at bounding box center [228, 205] width 15 height 20
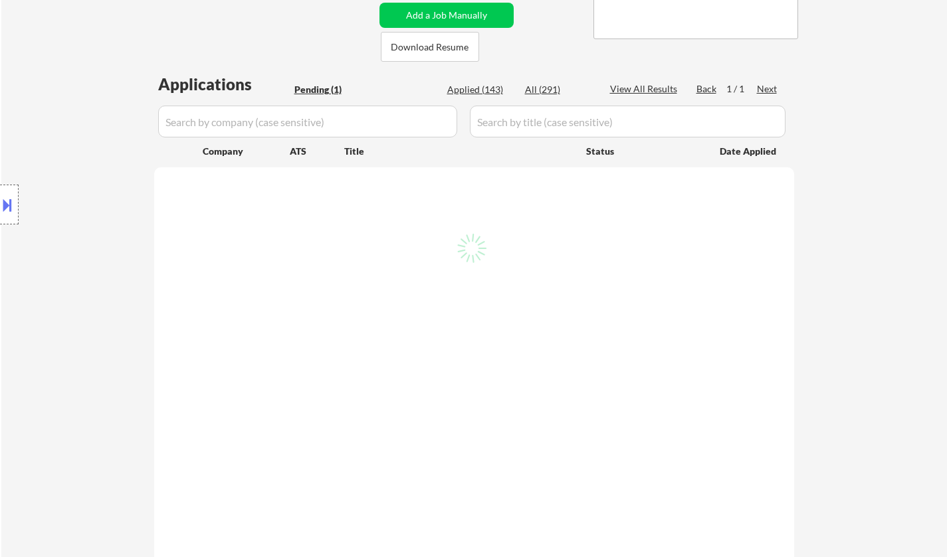
scroll to position [332, 0]
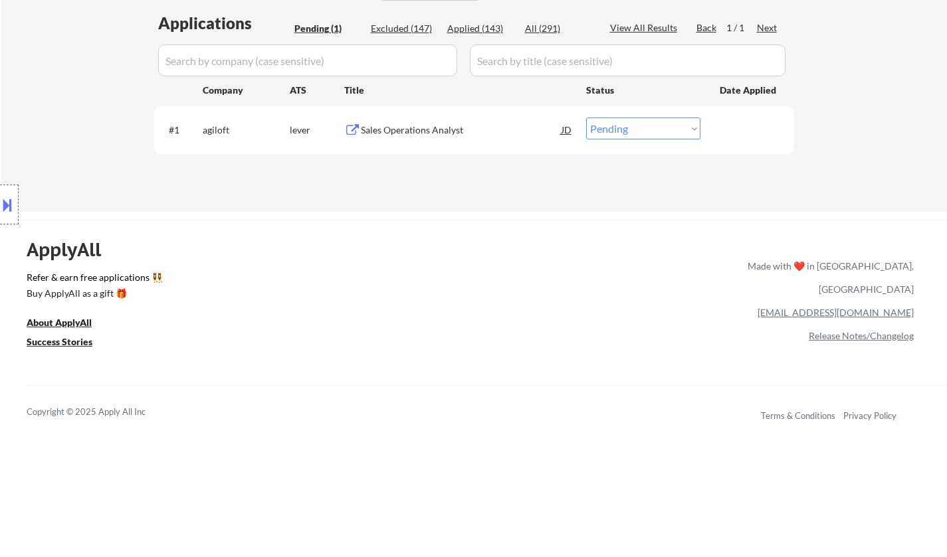
click at [407, 137] on div "Sales Operations Analyst" at bounding box center [461, 130] width 201 height 24
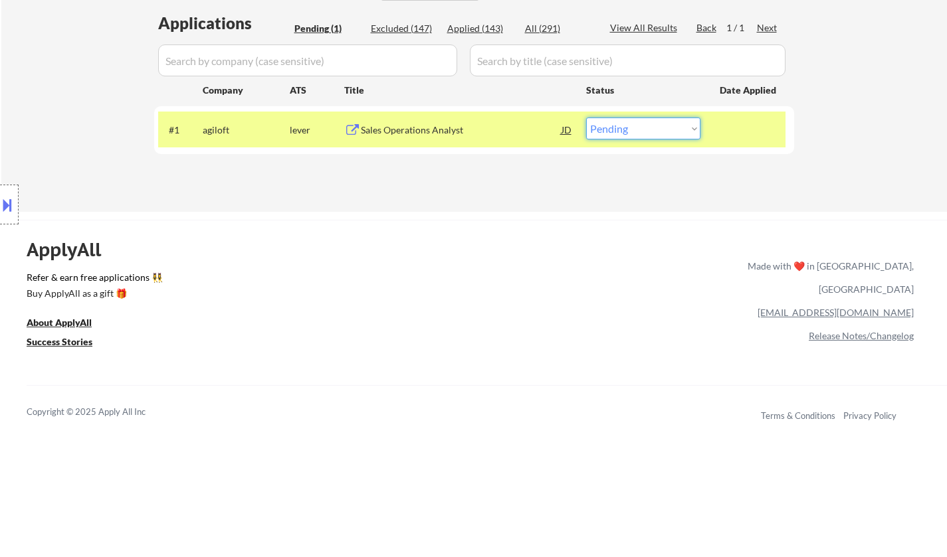
click at [635, 126] on select "Choose an option... Pending Applied Excluded (Questions) Excluded (Expired) Exc…" at bounding box center [643, 129] width 114 height 22
select select ""applied""
click at [586, 118] on select "Choose an option... Pending Applied Excluded (Questions) Excluded (Expired) Exc…" at bounding box center [643, 129] width 114 height 22
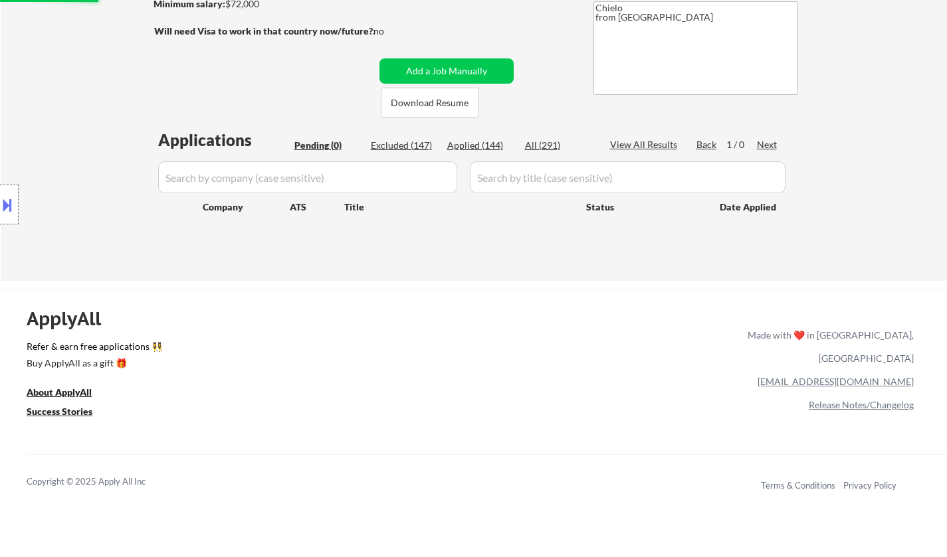
scroll to position [199, 0]
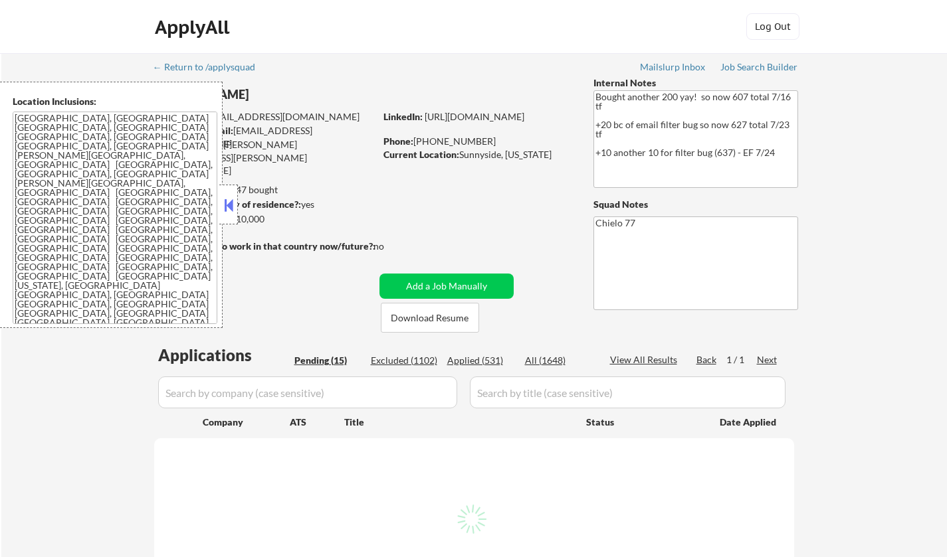
select select ""pending""
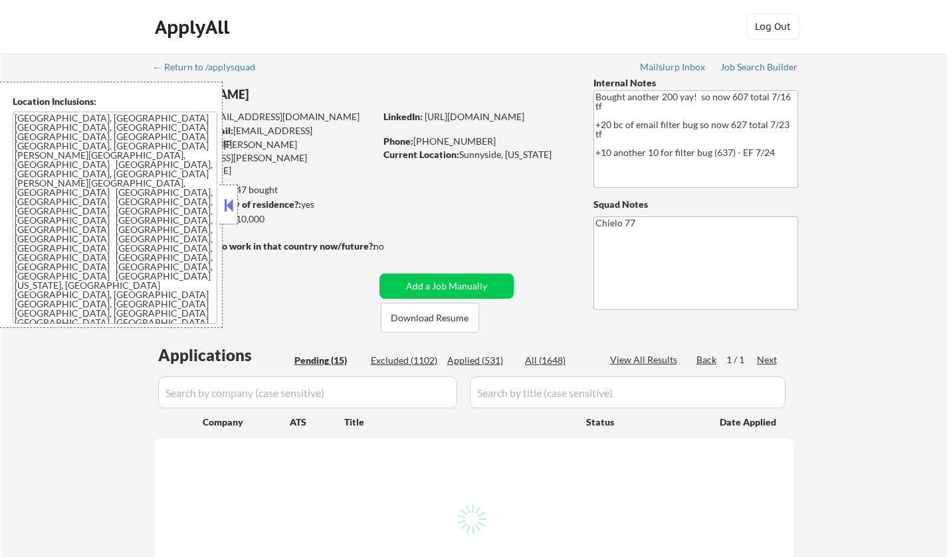
select select ""pending""
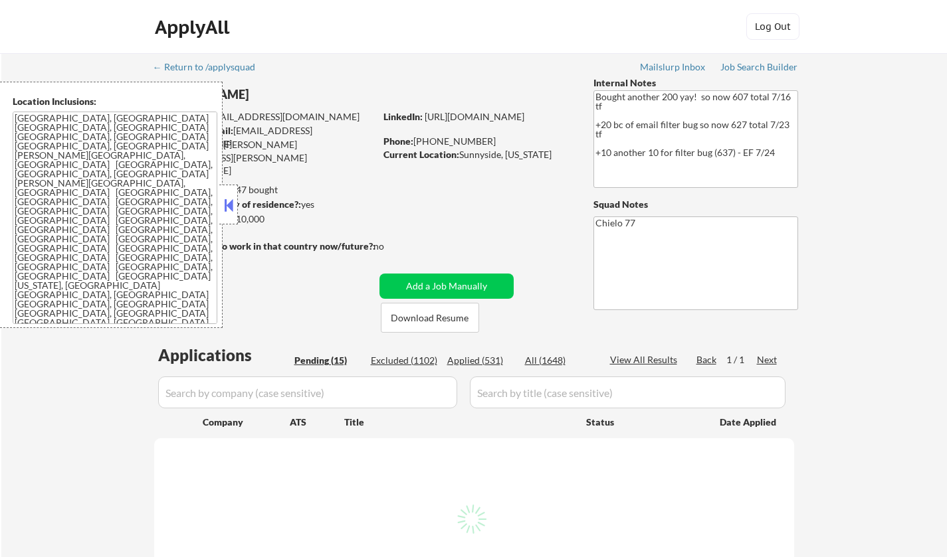
select select ""pending""
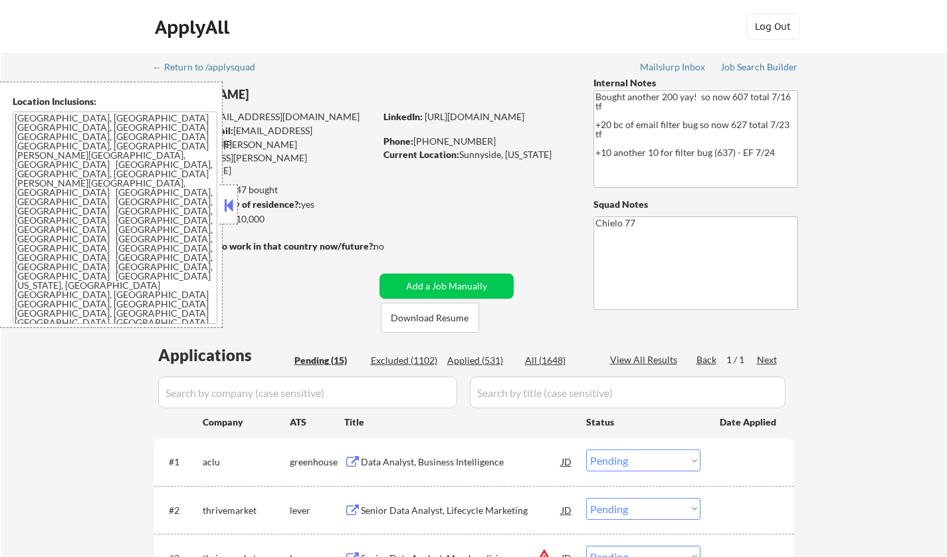
click at [227, 212] on button at bounding box center [228, 205] width 15 height 20
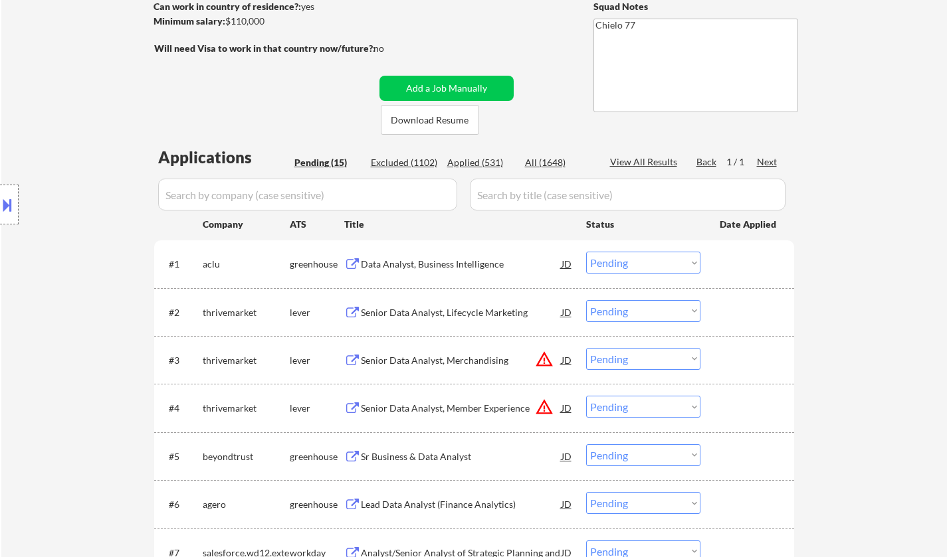
scroll to position [199, 0]
click at [434, 118] on button "Download Resume" at bounding box center [430, 119] width 98 height 30
click at [411, 262] on div "Data Analyst, Business Intelligence" at bounding box center [461, 262] width 201 height 13
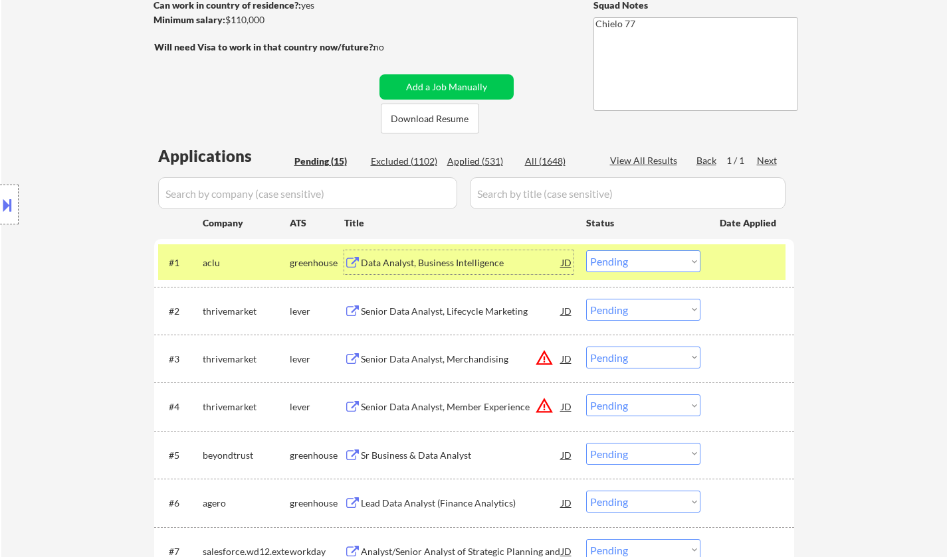
drag, startPoint x: 626, startPoint y: 263, endPoint x: 636, endPoint y: 270, distance: 12.9
click at [626, 263] on select "Choose an option... Pending Applied Excluded (Questions) Excluded (Expired) Exc…" at bounding box center [643, 261] width 114 height 22
click at [586, 250] on select "Choose an option... Pending Applied Excluded (Questions) Excluded (Expired) Exc…" at bounding box center [643, 261] width 114 height 22
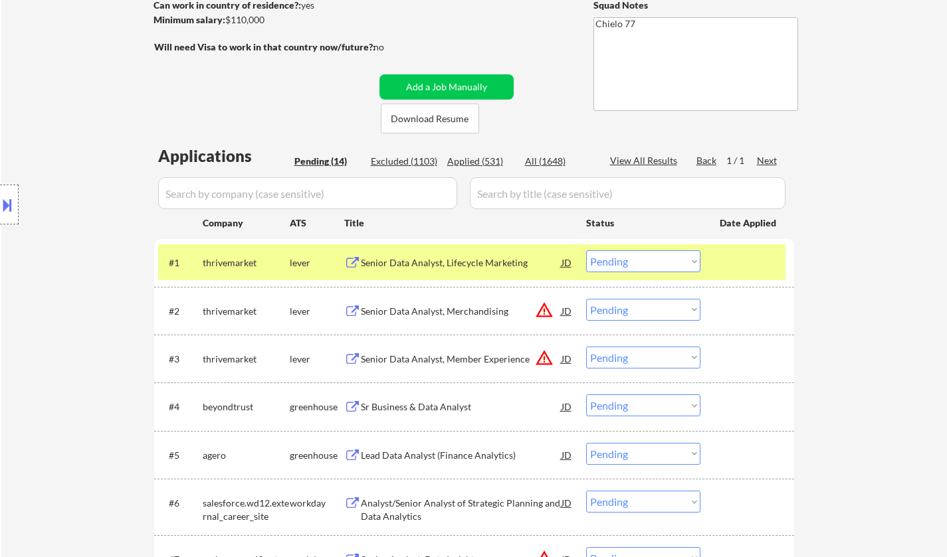
click at [424, 266] on div "Senior Data Analyst, Lifecycle Marketing" at bounding box center [461, 262] width 201 height 13
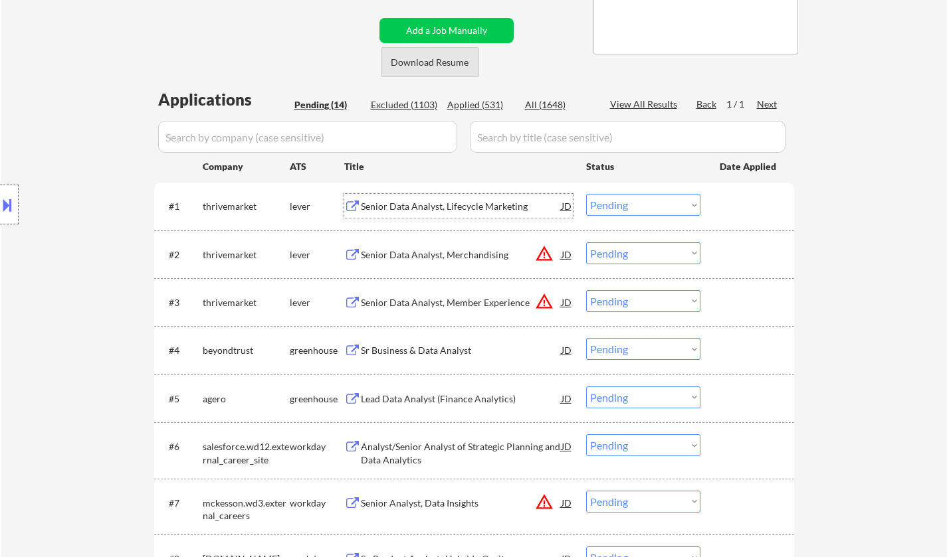
scroll to position [332, 0]
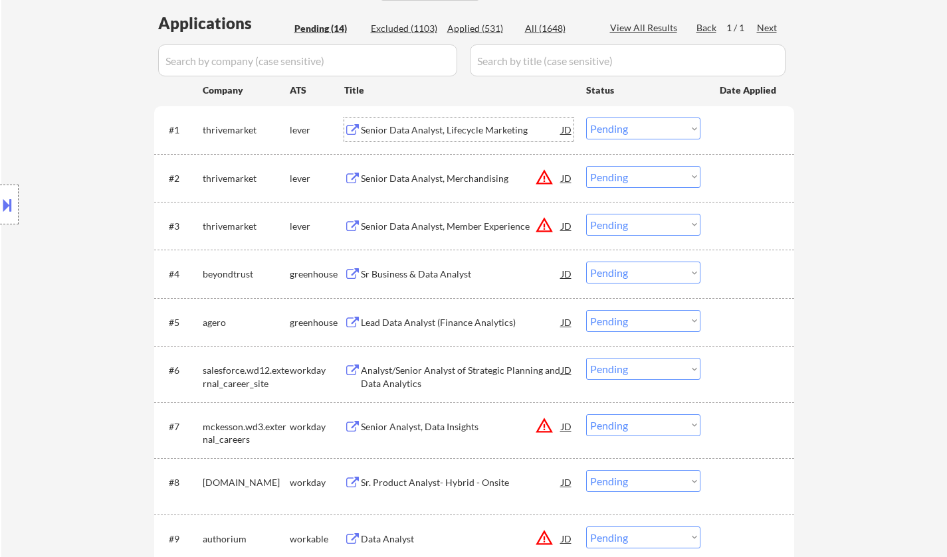
click at [645, 128] on select "Choose an option... Pending Applied Excluded (Questions) Excluded (Expired) Exc…" at bounding box center [643, 129] width 114 height 22
click at [586, 118] on select "Choose an option... Pending Applied Excluded (Questions) Excluded (Expired) Exc…" at bounding box center [643, 129] width 114 height 22
select select ""pending""
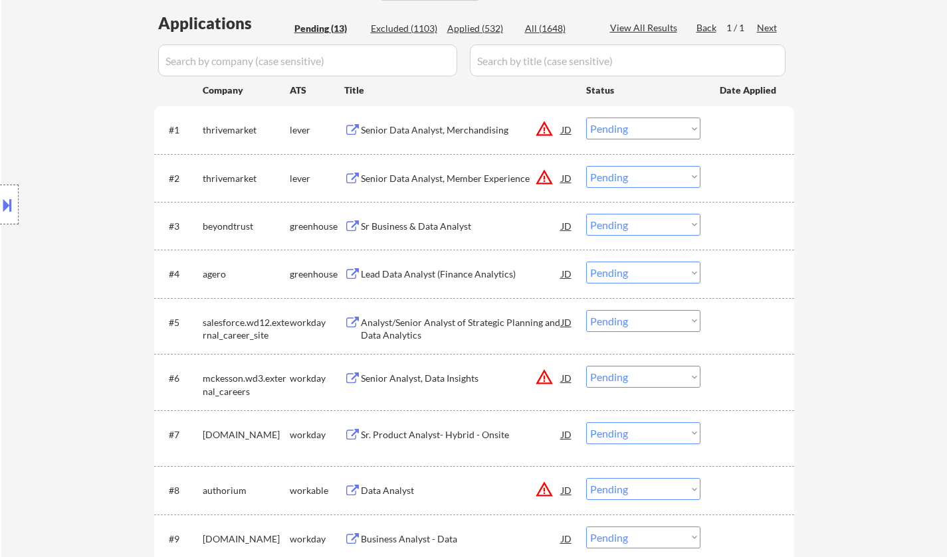
click at [449, 227] on div "Sr Business & Data Analyst" at bounding box center [461, 226] width 201 height 13
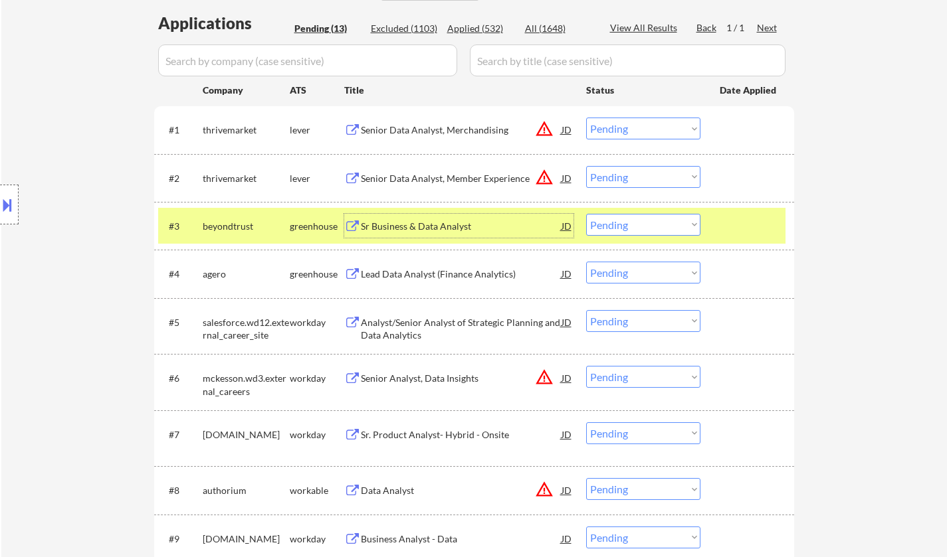
click at [574, 223] on div "#3 beyondtrust greenhouse Sr Business & Data Analyst JD warning_amber Choose an…" at bounding box center [471, 226] width 627 height 36
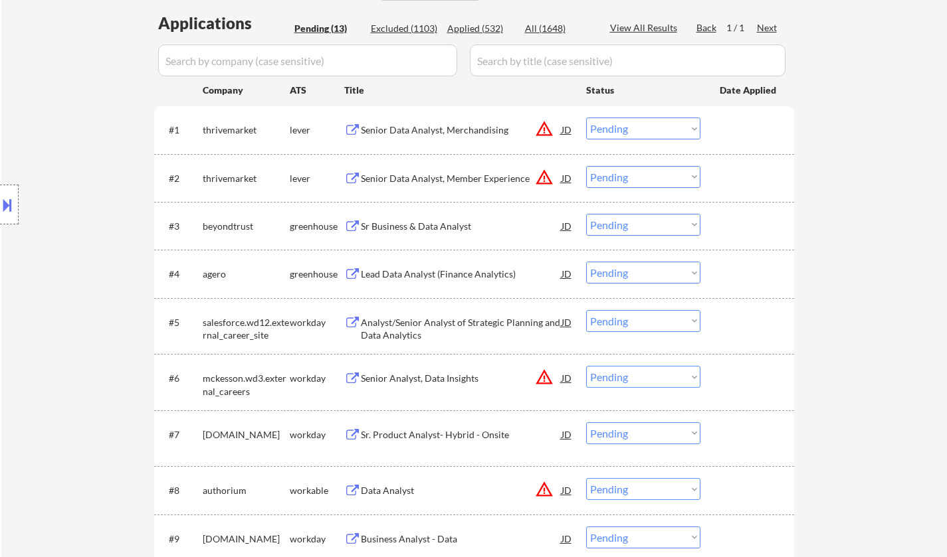
click at [571, 225] on div "JD" at bounding box center [566, 226] width 13 height 24
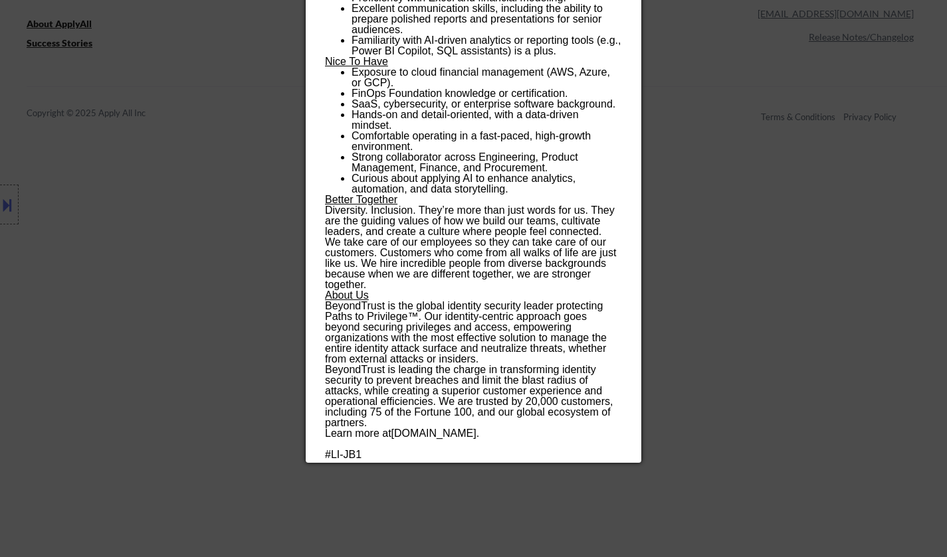
scroll to position [1301, 0]
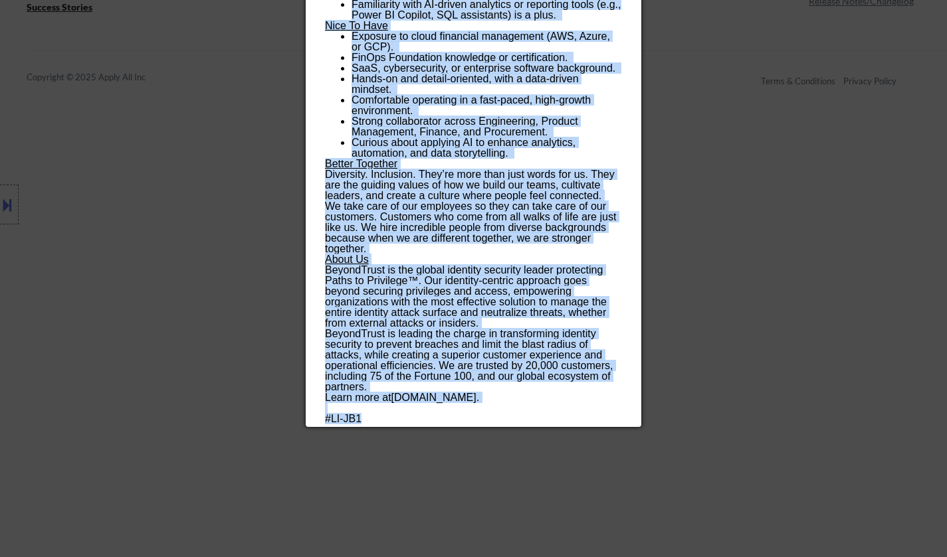
drag, startPoint x: 326, startPoint y: 58, endPoint x: 529, endPoint y: 420, distance: 414.6
copy div "Sr Business & Data Analyst beyondtrust Remote United States AI Location Check ✅…"
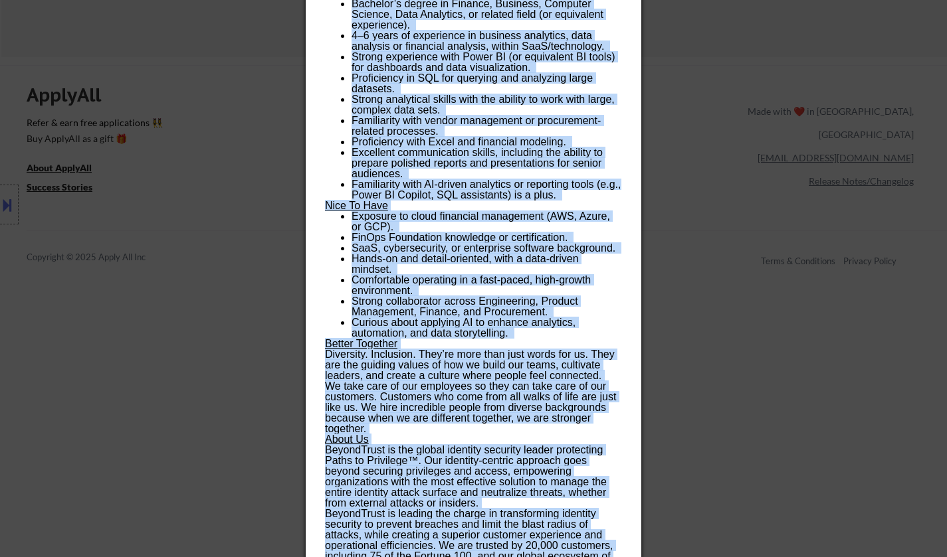
scroll to position [968, 0]
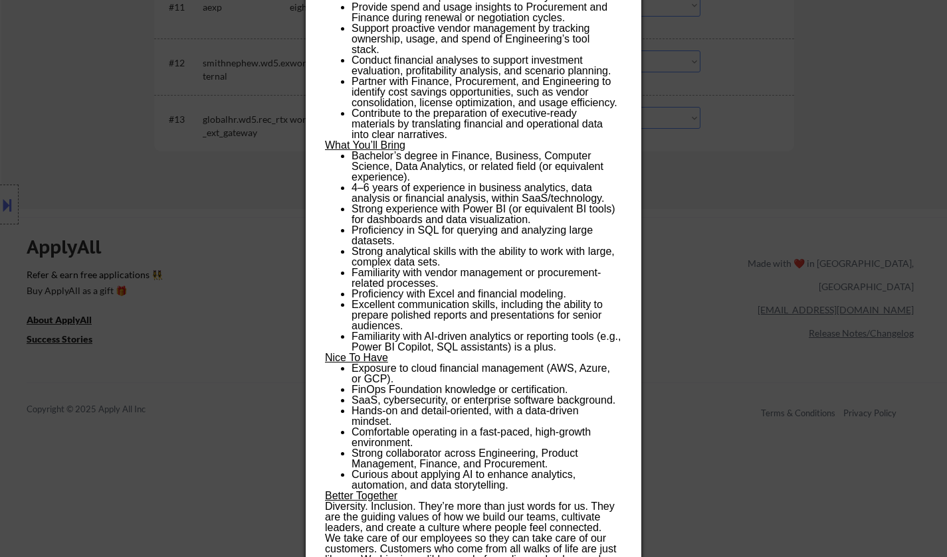
click at [707, 228] on div at bounding box center [473, 278] width 947 height 557
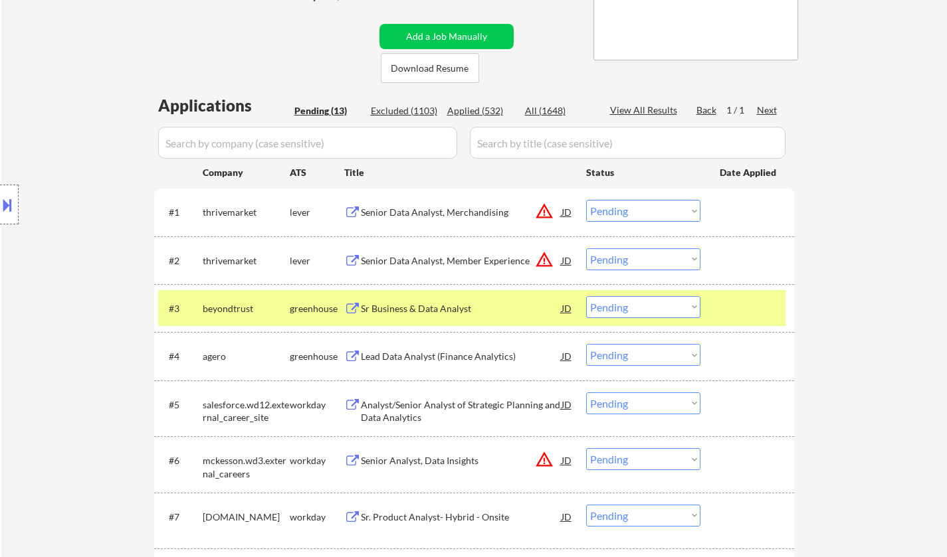
scroll to position [266, 0]
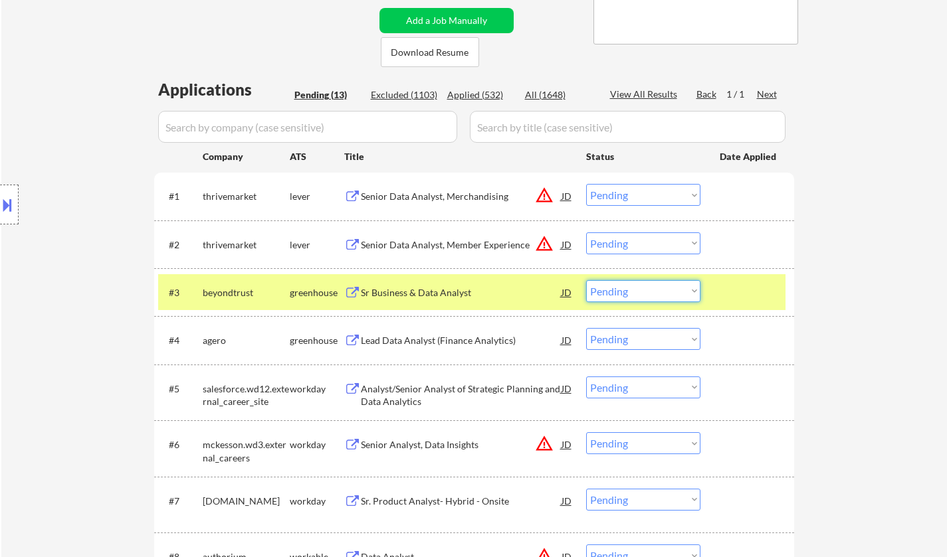
click at [633, 296] on select "Choose an option... Pending Applied Excluded (Questions) Excluded (Expired) Exc…" at bounding box center [643, 291] width 114 height 22
click at [586, 280] on select "Choose an option... Pending Applied Excluded (Questions) Excluded (Expired) Exc…" at bounding box center [643, 291] width 114 height 22
select select ""pending""
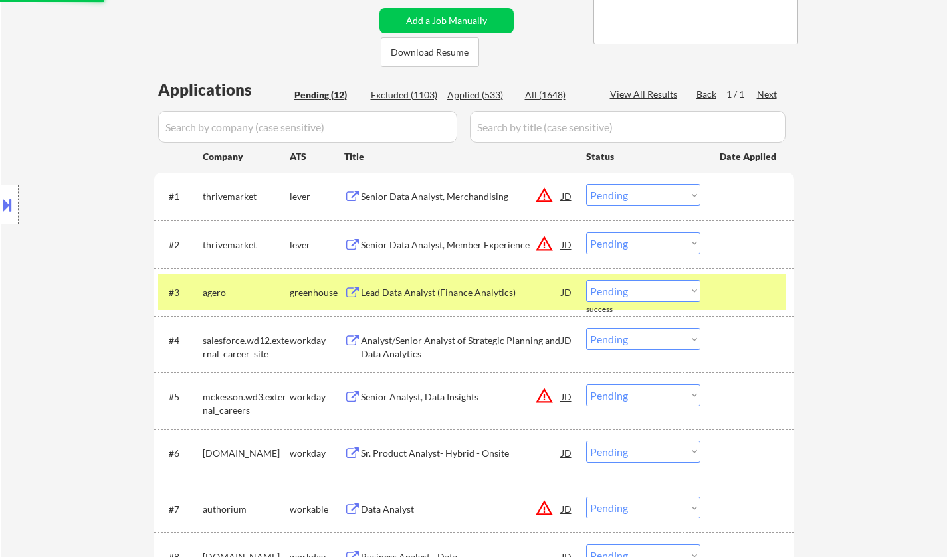
click at [15, 197] on div at bounding box center [9, 205] width 19 height 40
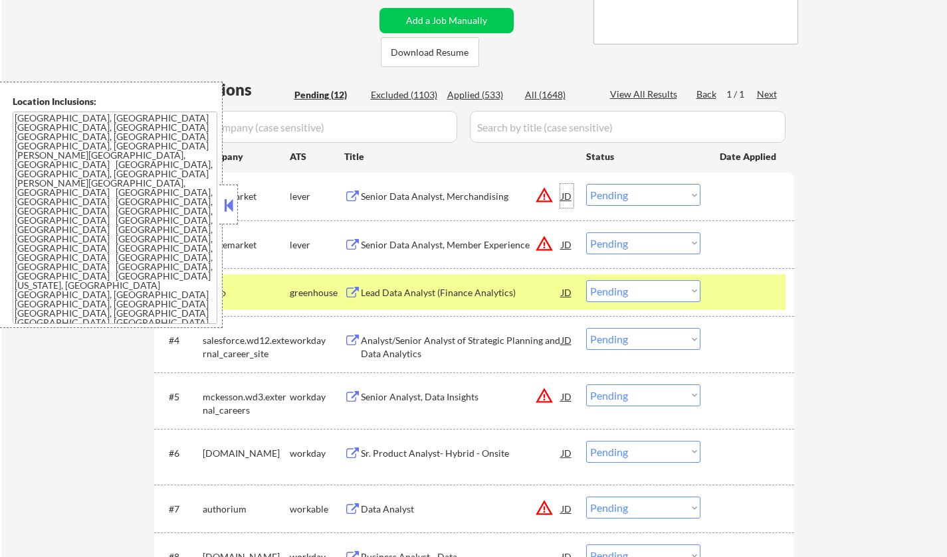
click at [572, 196] on div "JD" at bounding box center [566, 196] width 13 height 24
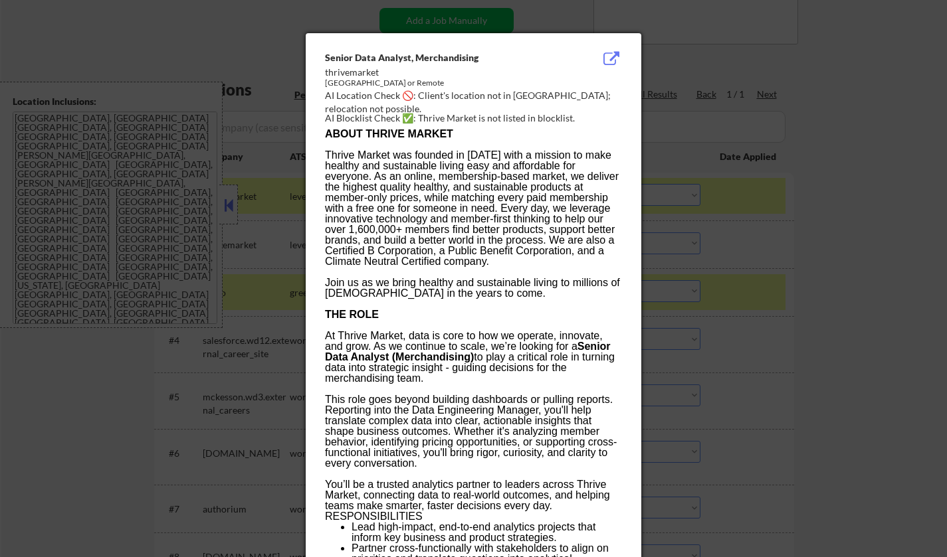
click at [808, 290] on div at bounding box center [473, 278] width 947 height 557
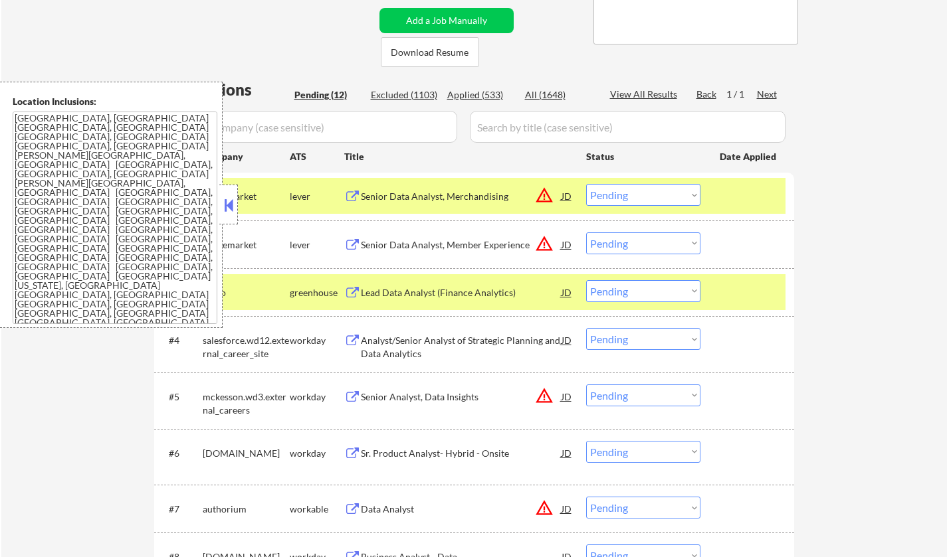
click at [673, 199] on select "Choose an option... Pending Applied Excluded (Questions) Excluded (Expired) Exc…" at bounding box center [643, 195] width 114 height 22
click at [586, 184] on select "Choose an option... Pending Applied Excluded (Questions) Excluded (Expired) Exc…" at bounding box center [643, 195] width 114 height 22
click at [227, 211] on button at bounding box center [228, 205] width 15 height 20
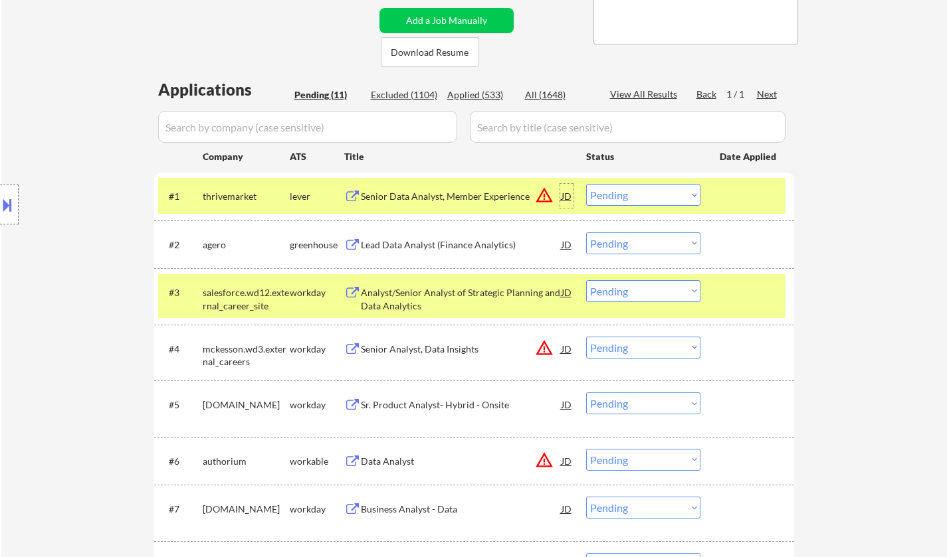
click at [567, 197] on div "JD" at bounding box center [566, 196] width 13 height 24
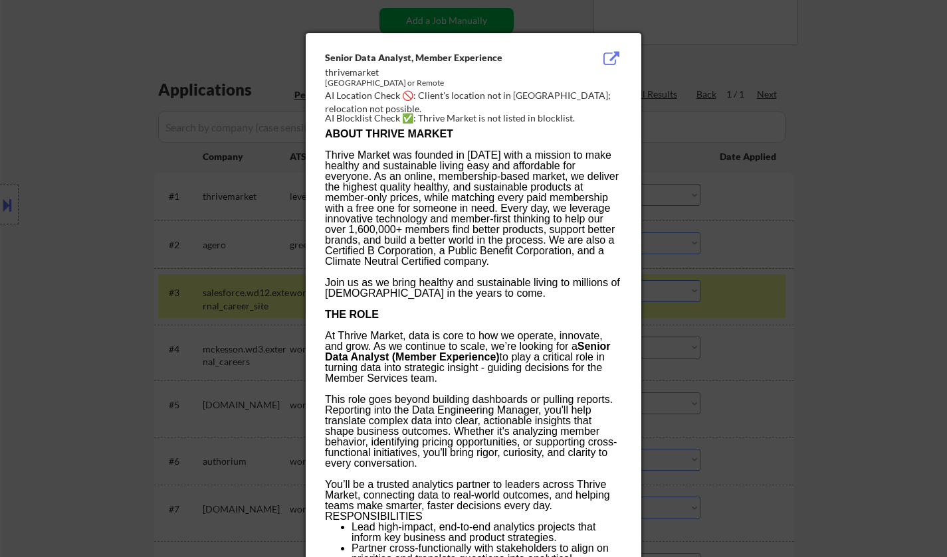
click at [862, 300] on div at bounding box center [473, 278] width 947 height 557
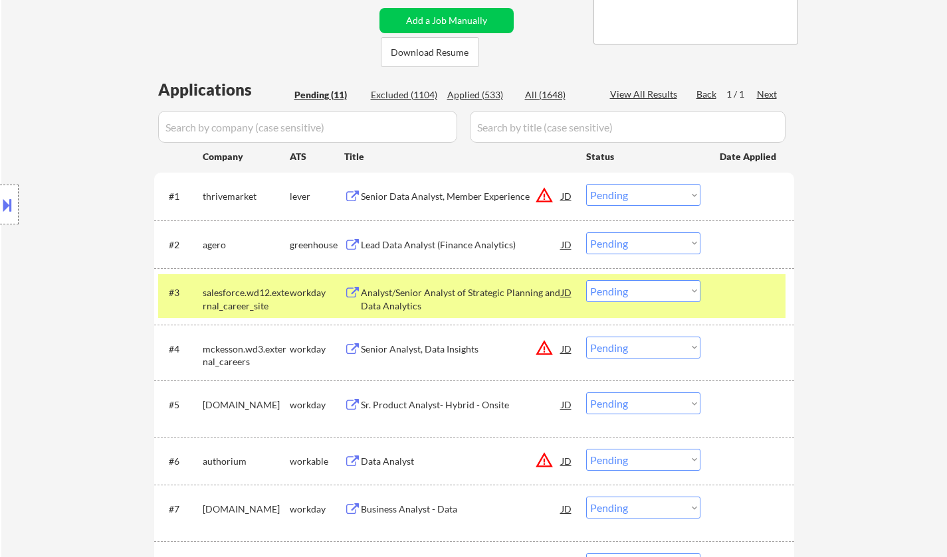
drag, startPoint x: 650, startPoint y: 190, endPoint x: 660, endPoint y: 204, distance: 16.8
click at [650, 190] on select "Choose an option... Pending Applied Excluded (Questions) Excluded (Expired) Exc…" at bounding box center [643, 195] width 114 height 22
click at [586, 184] on select "Choose an option... Pending Applied Excluded (Questions) Excluded (Expired) Exc…" at bounding box center [643, 195] width 114 height 22
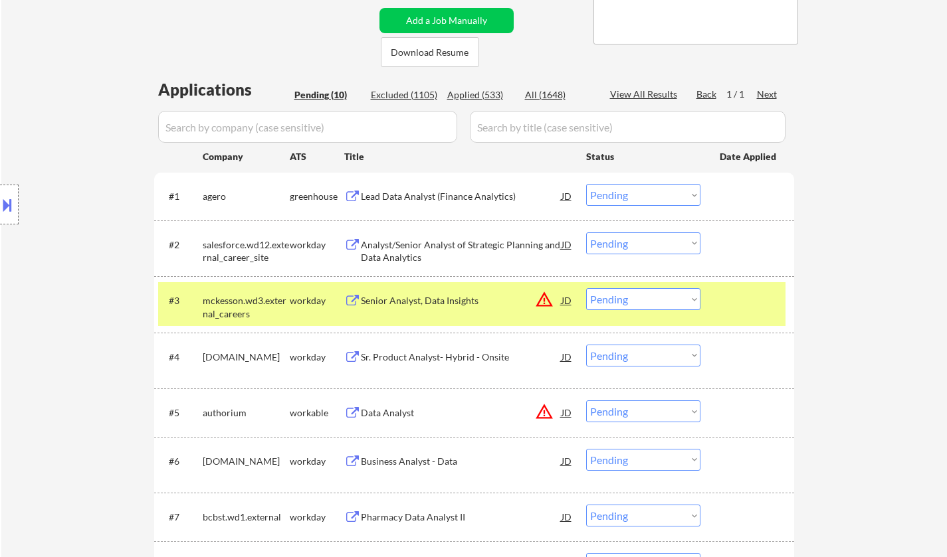
scroll to position [133, 0]
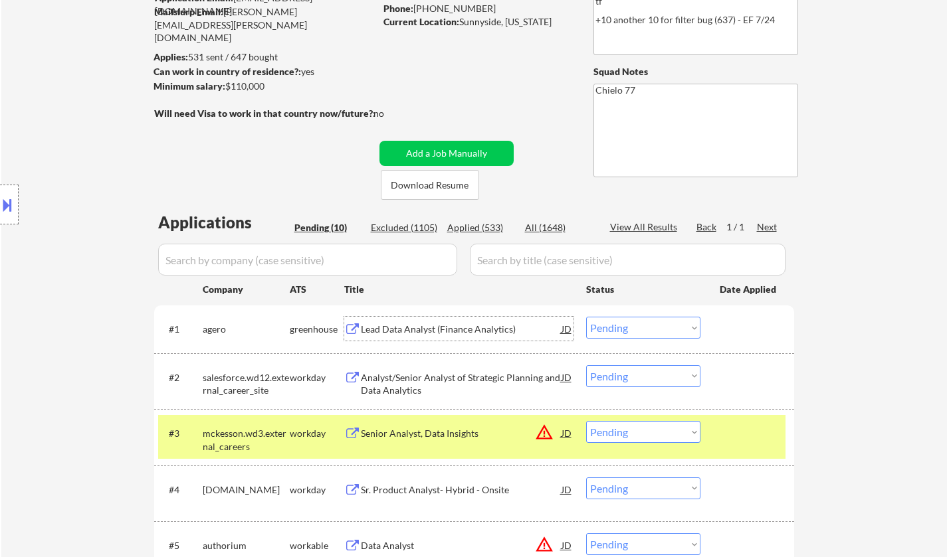
click at [434, 330] on div "Lead Data Analyst (Finance Analytics)" at bounding box center [461, 329] width 201 height 13
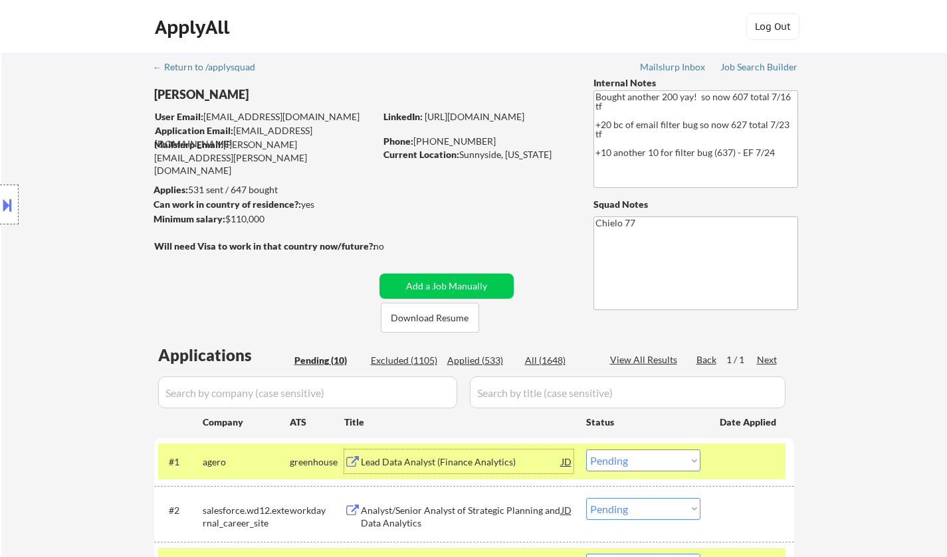
scroll to position [332, 0]
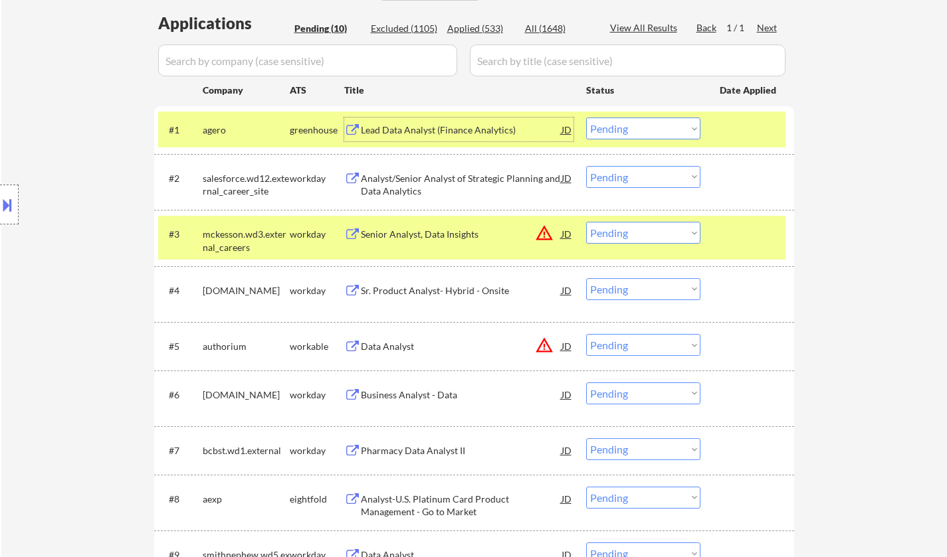
click at [623, 132] on select "Choose an option... Pending Applied Excluded (Questions) Excluded (Expired) Exc…" at bounding box center [643, 129] width 114 height 22
click at [586, 118] on select "Choose an option... Pending Applied Excluded (Questions) Excluded (Expired) Exc…" at bounding box center [643, 129] width 114 height 22
select select ""pending""
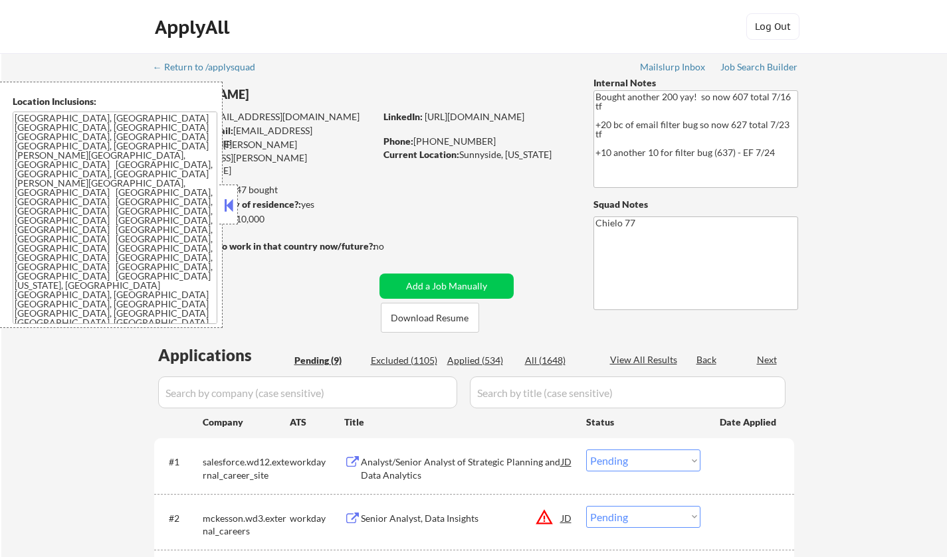
select select ""pending""
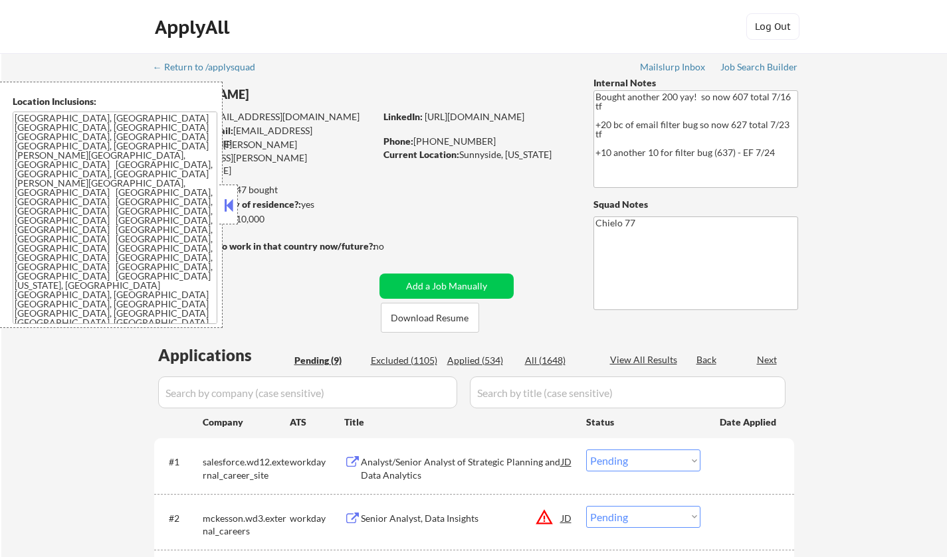
select select ""pending""
click at [230, 207] on button at bounding box center [228, 205] width 15 height 20
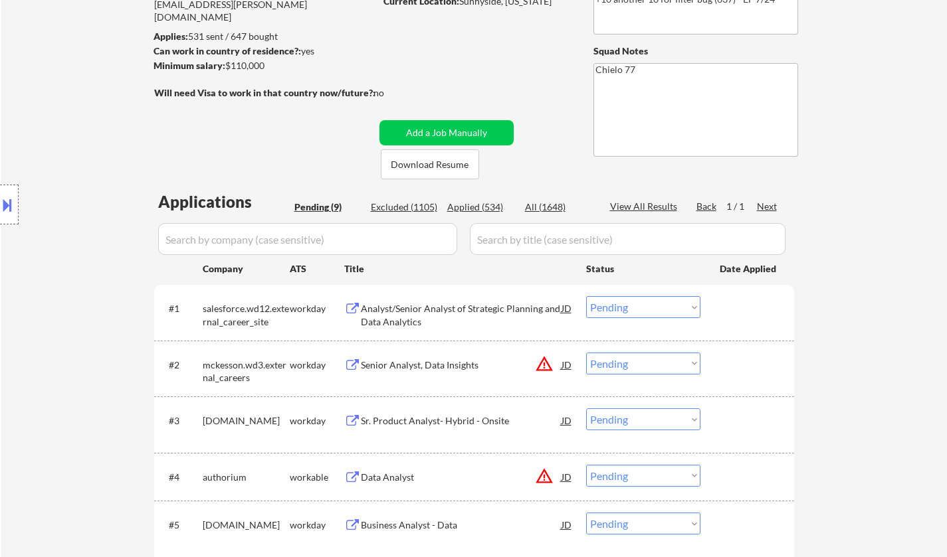
scroll to position [266, 0]
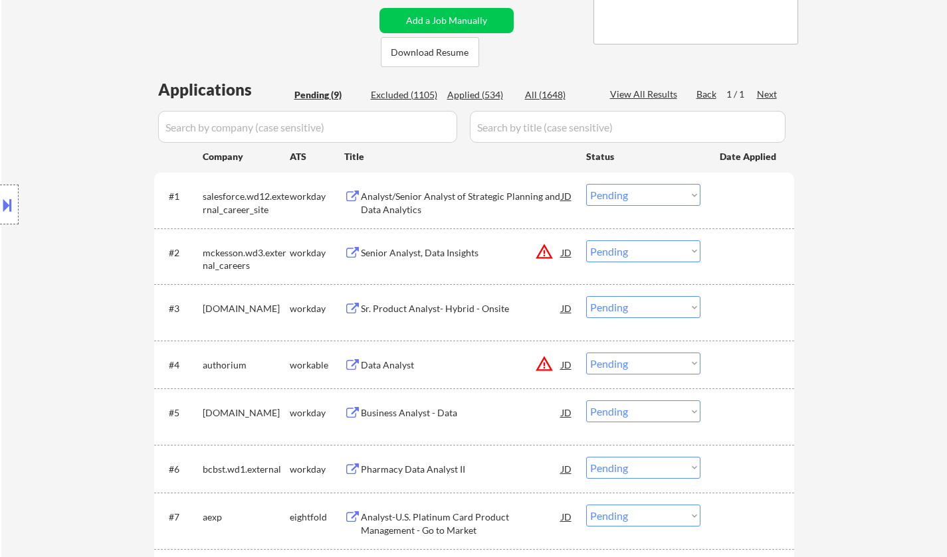
click at [403, 209] on div "Analyst/Senior Analyst of Strategic Planning and Data Analytics" at bounding box center [461, 203] width 201 height 26
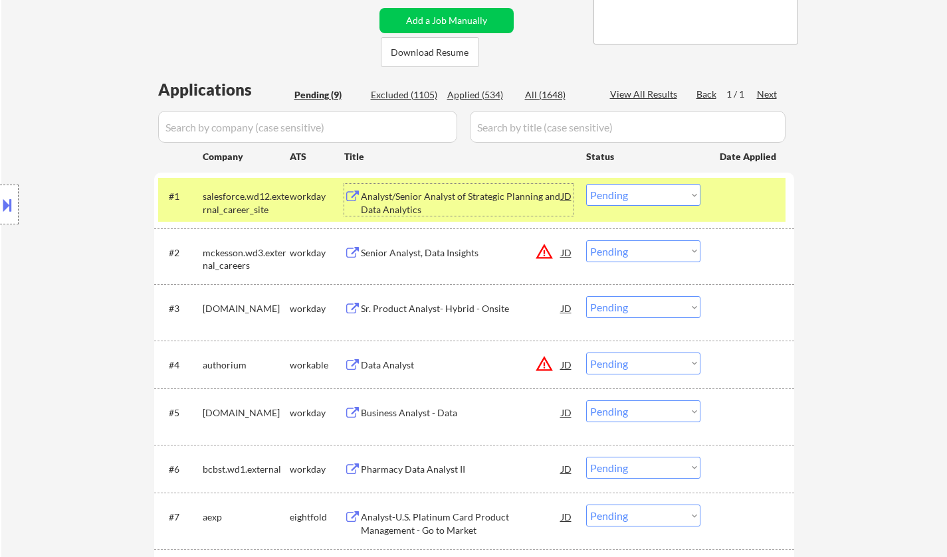
click at [648, 197] on select "Choose an option... Pending Applied Excluded (Questions) Excluded (Expired) Exc…" at bounding box center [643, 195] width 114 height 22
click at [586, 184] on select "Choose an option... Pending Applied Excluded (Questions) Excluded (Expired) Exc…" at bounding box center [643, 195] width 114 height 22
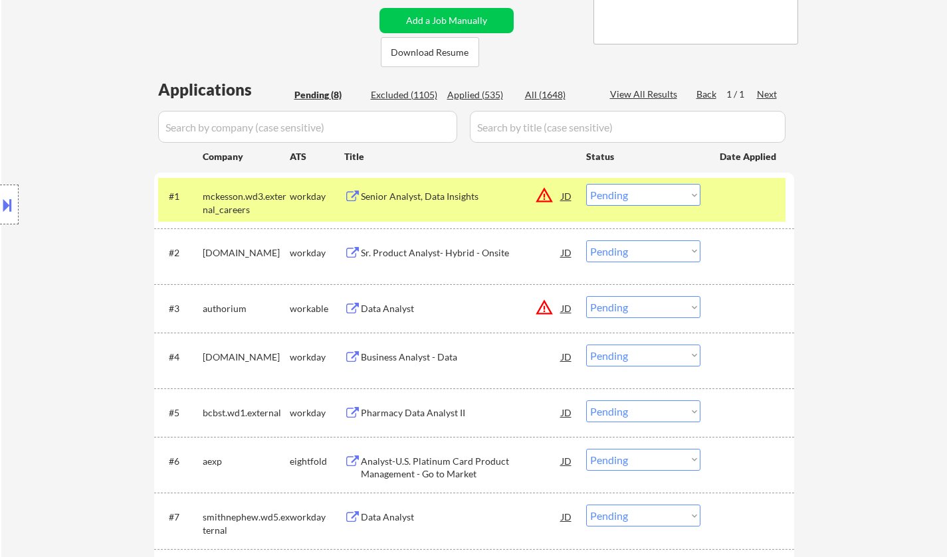
click at [567, 195] on div "JD" at bounding box center [566, 196] width 13 height 24
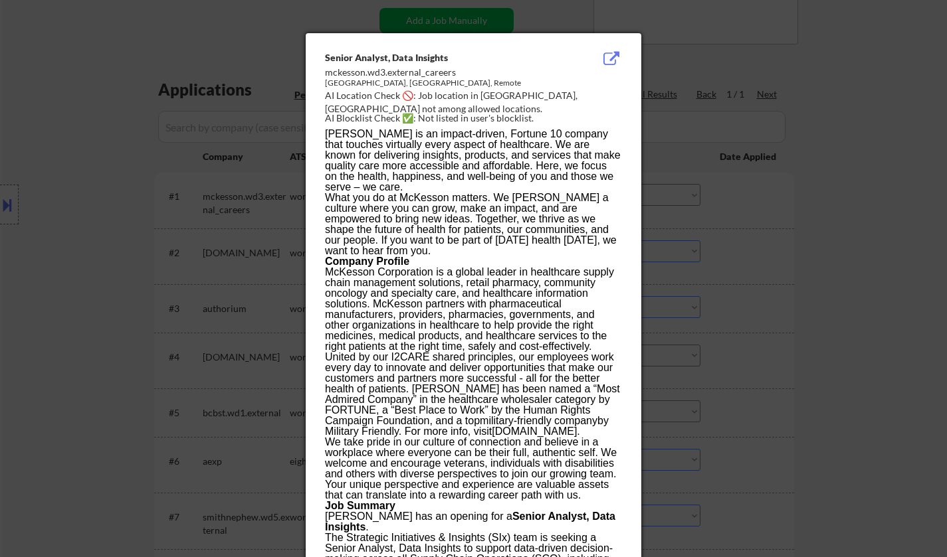
drag, startPoint x: 765, startPoint y: 418, endPoint x: 739, endPoint y: 299, distance: 122.3
click at [765, 418] on div at bounding box center [473, 278] width 947 height 557
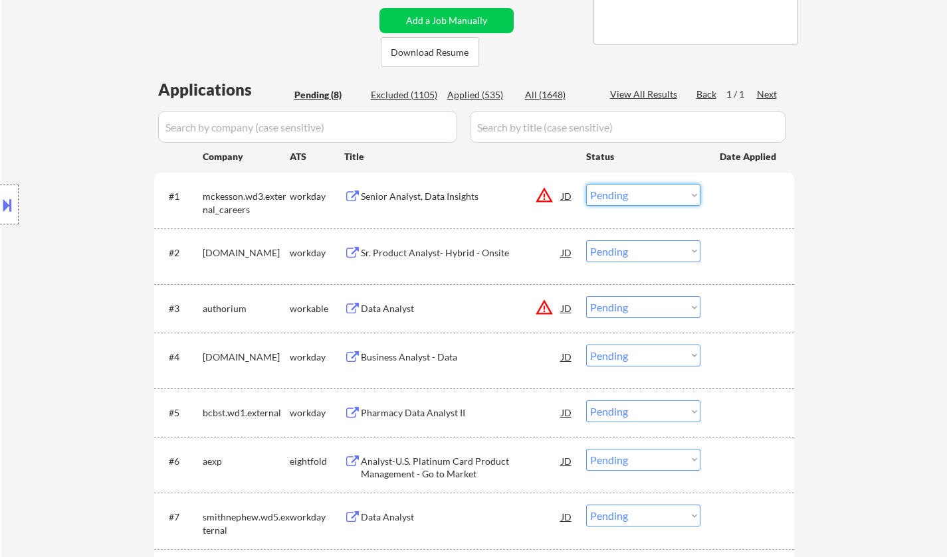
click at [650, 201] on select "Choose an option... Pending Applied Excluded (Questions) Excluded (Expired) Exc…" at bounding box center [643, 195] width 114 height 22
click at [586, 184] on select "Choose an option... Pending Applied Excluded (Questions) Excluded (Expired) Exc…" at bounding box center [643, 195] width 114 height 22
select select ""pending""
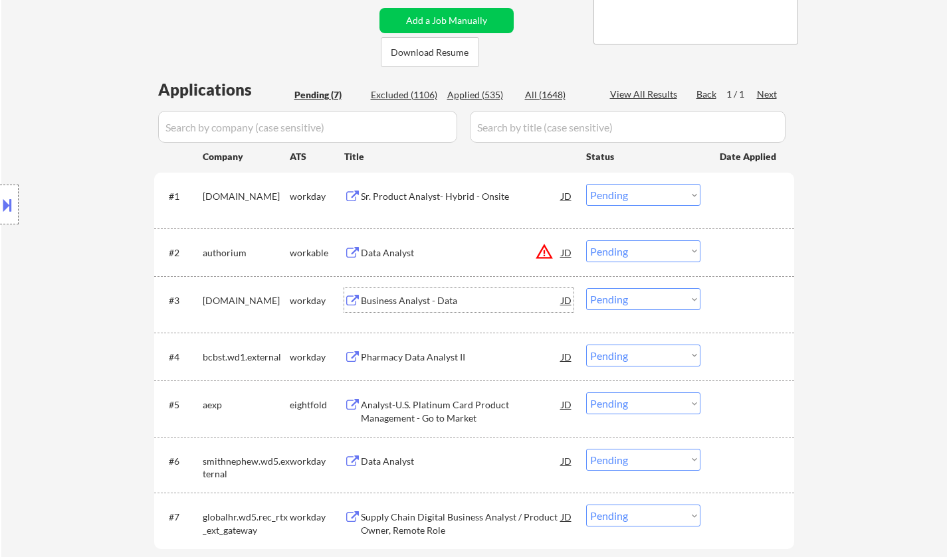
drag, startPoint x: 413, startPoint y: 303, endPoint x: 416, endPoint y: 311, distance: 8.6
click at [413, 306] on div "Business Analyst - Data" at bounding box center [461, 300] width 201 height 13
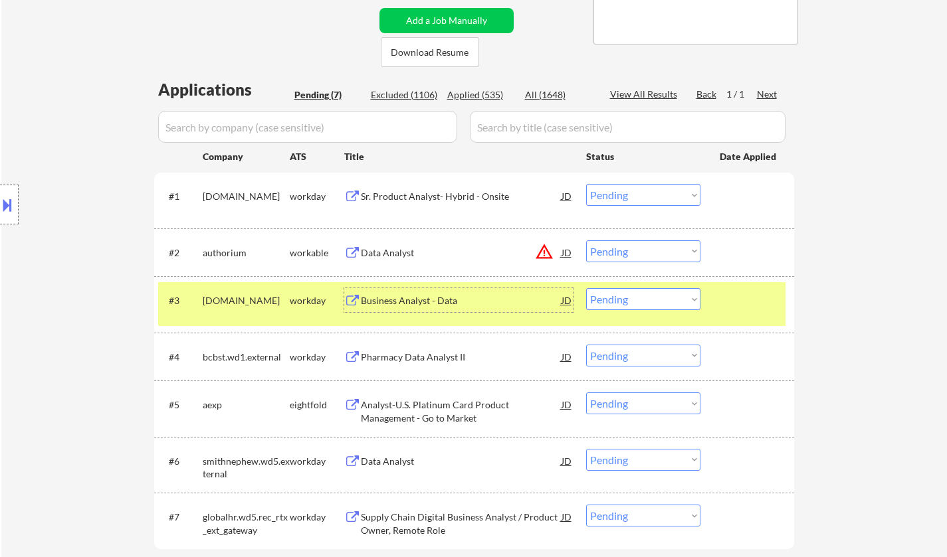
click at [643, 296] on select "Choose an option... Pending Applied Excluded (Questions) Excluded (Expired) Exc…" at bounding box center [643, 299] width 114 height 22
click at [586, 288] on select "Choose an option... Pending Applied Excluded (Questions) Excluded (Expired) Exc…" at bounding box center [643, 299] width 114 height 22
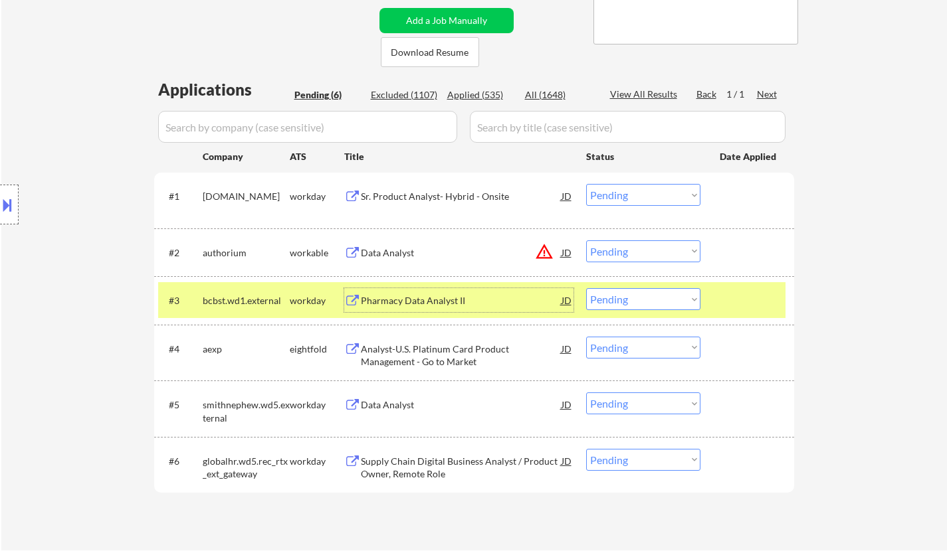
click at [415, 302] on div "Pharmacy Data Analyst II" at bounding box center [461, 300] width 201 height 13
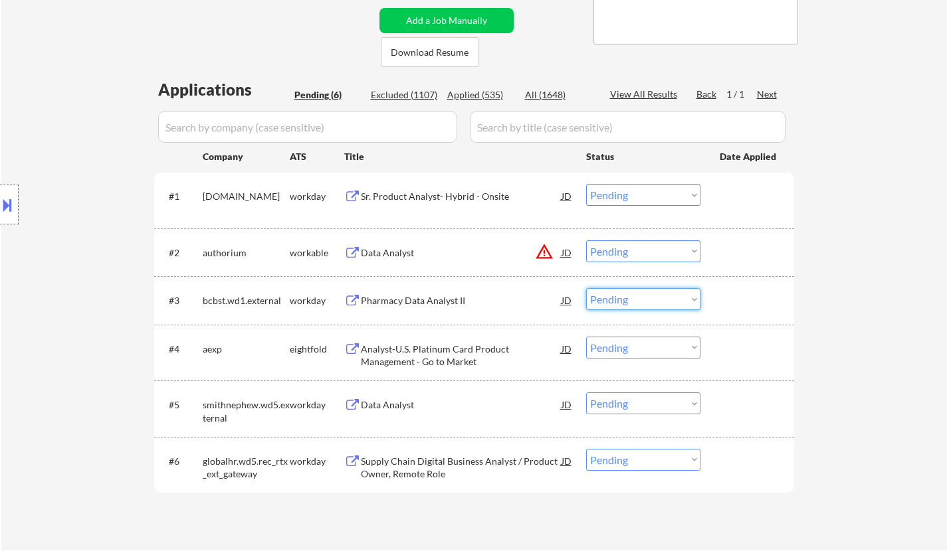
drag, startPoint x: 626, startPoint y: 300, endPoint x: 638, endPoint y: 308, distance: 13.8
click at [626, 300] on select "Choose an option... Pending Applied Excluded (Questions) Excluded (Expired) Exc…" at bounding box center [643, 299] width 114 height 22
click at [586, 288] on select "Choose an option... Pending Applied Excluded (Questions) Excluded (Expired) Exc…" at bounding box center [643, 299] width 114 height 22
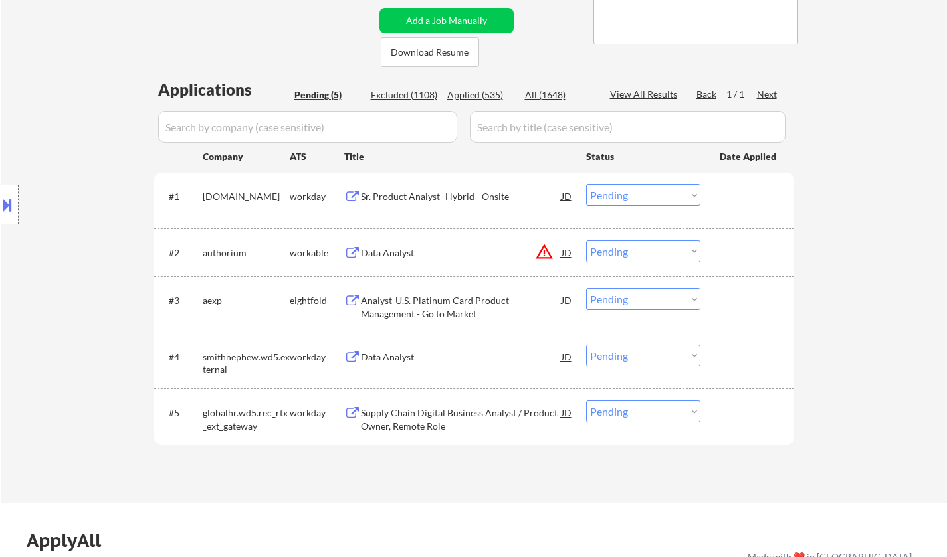
click at [402, 354] on div "Data Analyst" at bounding box center [461, 357] width 201 height 13
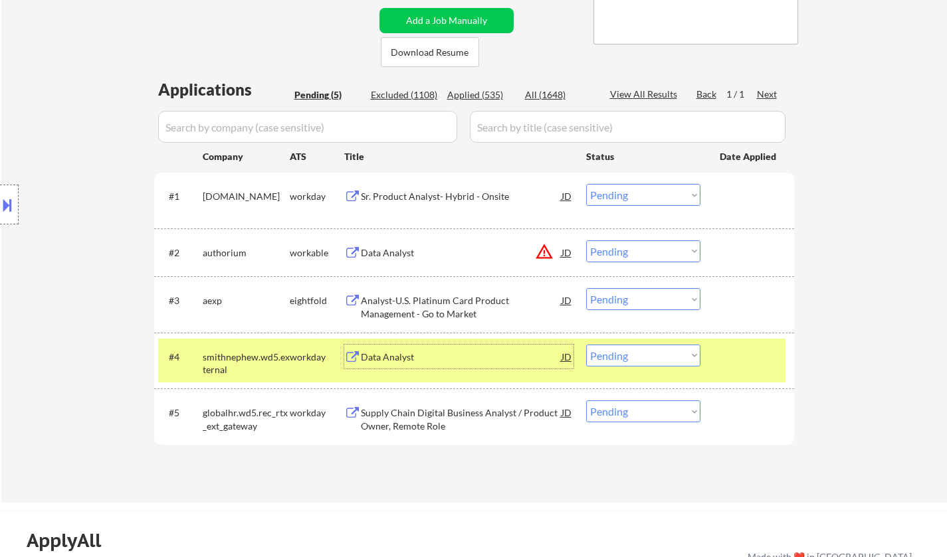
drag, startPoint x: 641, startPoint y: 299, endPoint x: 662, endPoint y: 309, distance: 23.5
click at [642, 299] on select "Choose an option... Pending Applied Excluded (Questions) Excluded (Expired) Exc…" at bounding box center [643, 299] width 114 height 22
click at [586, 288] on select "Choose an option... Pending Applied Excluded (Questions) Excluded (Expired) Exc…" at bounding box center [643, 299] width 114 height 22
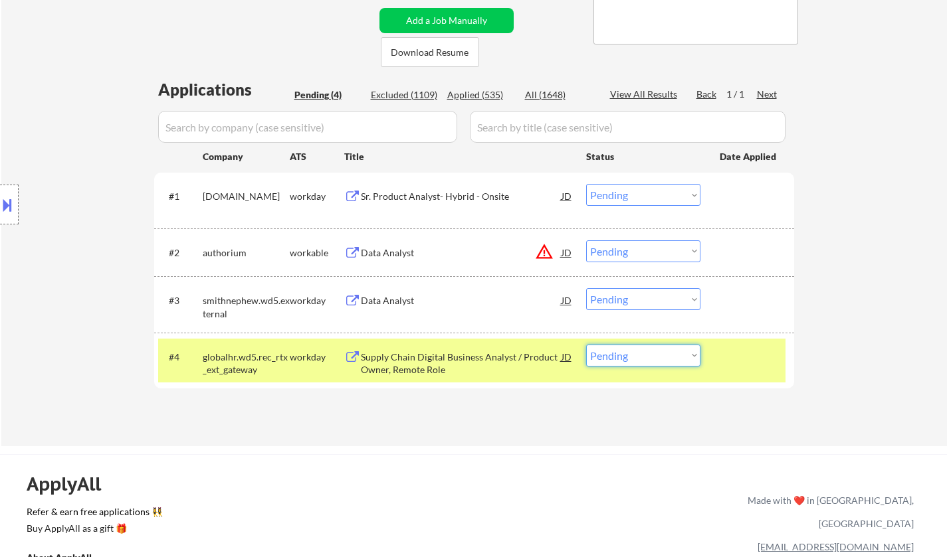
click at [635, 353] on select "Choose an option... Pending Applied Excluded (Questions) Excluded (Expired) Exc…" at bounding box center [643, 356] width 114 height 22
drag, startPoint x: 638, startPoint y: 294, endPoint x: 650, endPoint y: 307, distance: 17.8
click at [638, 296] on select "Choose an option... Pending Applied Excluded (Questions) Excluded (Expired) Exc…" at bounding box center [643, 299] width 114 height 22
click at [586, 288] on select "Choose an option... Pending Applied Excluded (Questions) Excluded (Expired) Exc…" at bounding box center [643, 299] width 114 height 22
select select ""pending""
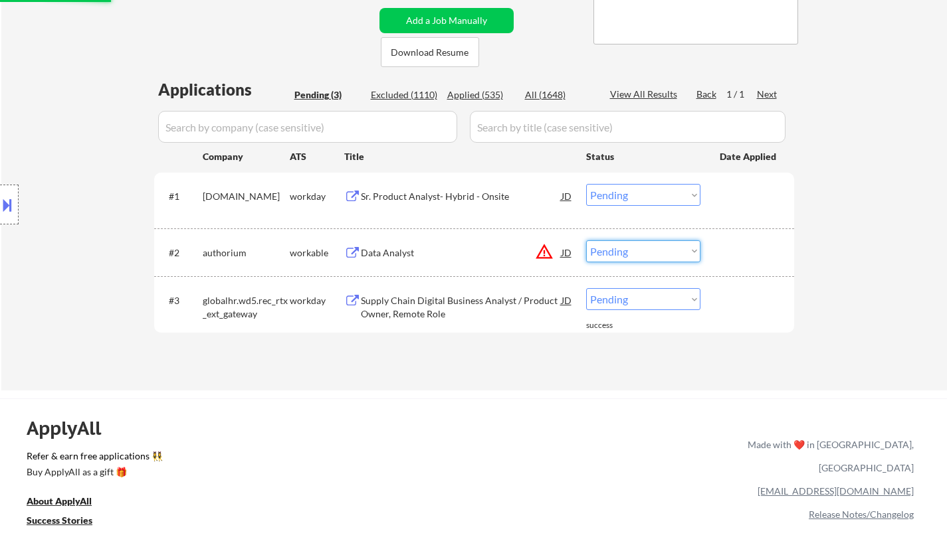
click at [672, 257] on select "Choose an option... Pending Applied Excluded (Questions) Excluded (Expired) Exc…" at bounding box center [643, 251] width 114 height 22
click at [586, 240] on select "Choose an option... Pending Applied Excluded (Questions) Excluded (Expired) Exc…" at bounding box center [643, 251] width 114 height 22
select select ""pending""
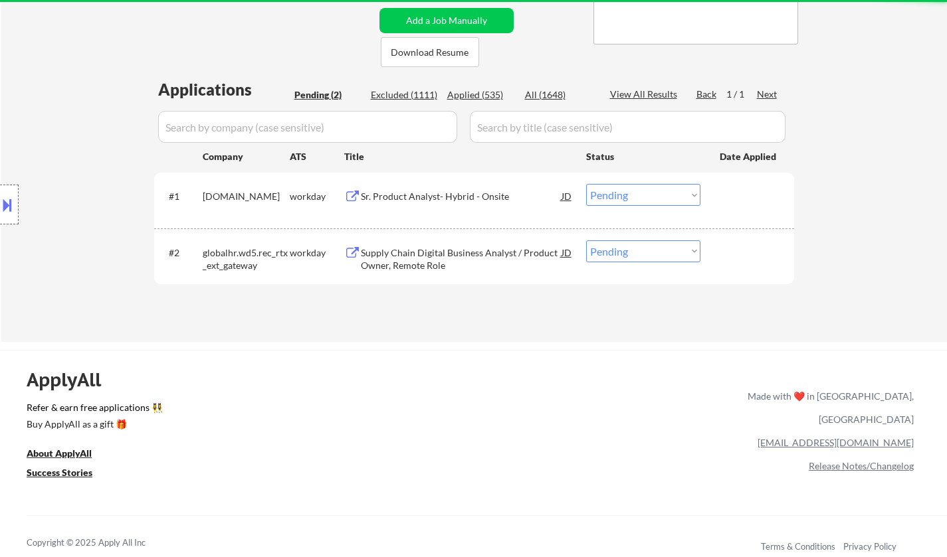
click at [434, 196] on div "Sr. Product Analyst- Hybrid - Onsite" at bounding box center [461, 196] width 201 height 13
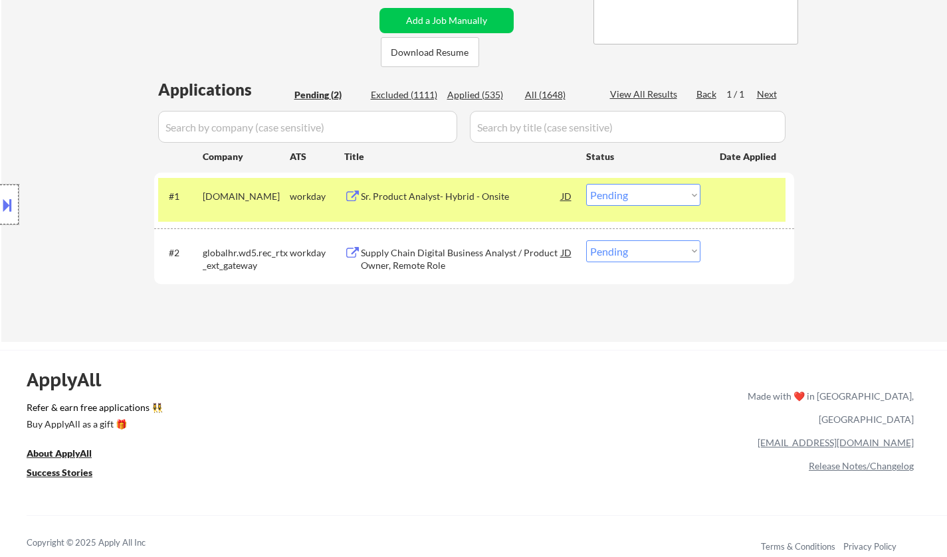
click at [0, 191] on div at bounding box center [9, 205] width 19 height 40
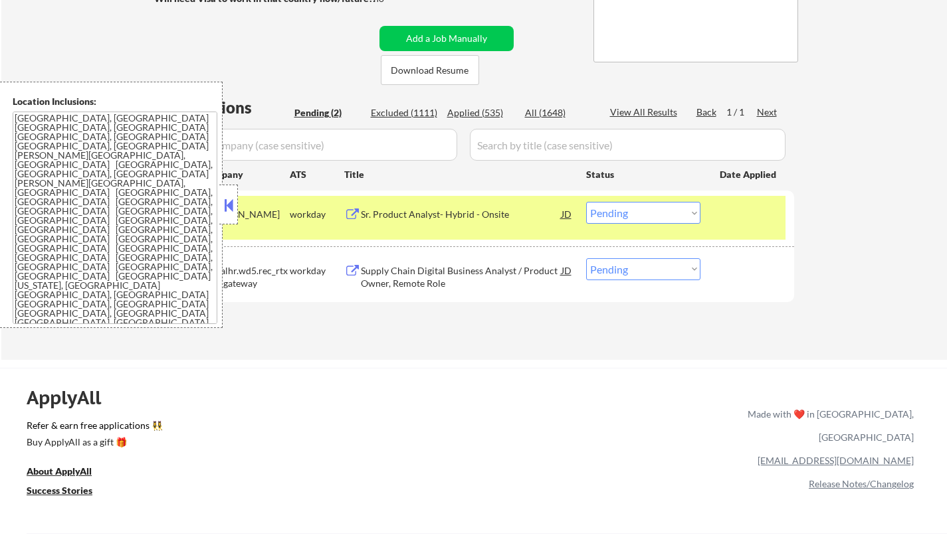
scroll to position [0, 0]
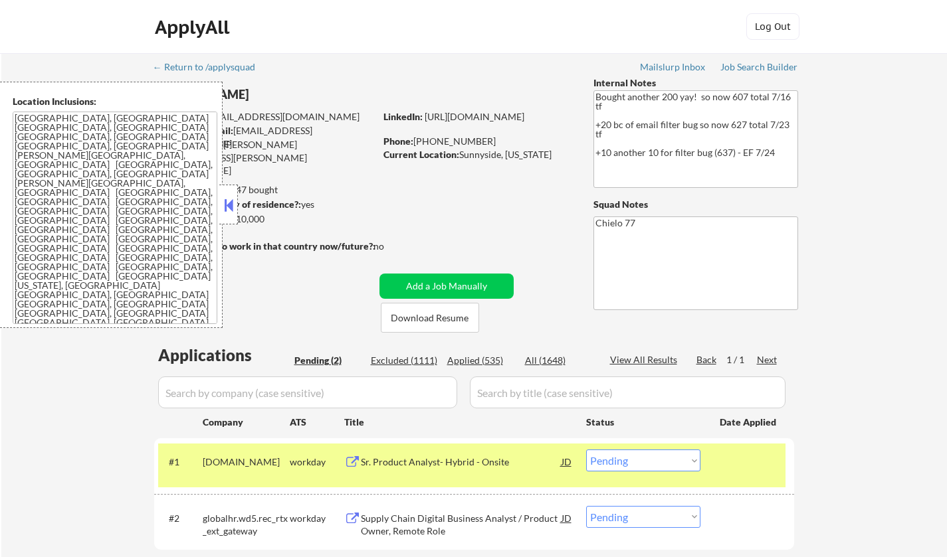
click at [228, 205] on button at bounding box center [228, 205] width 15 height 20
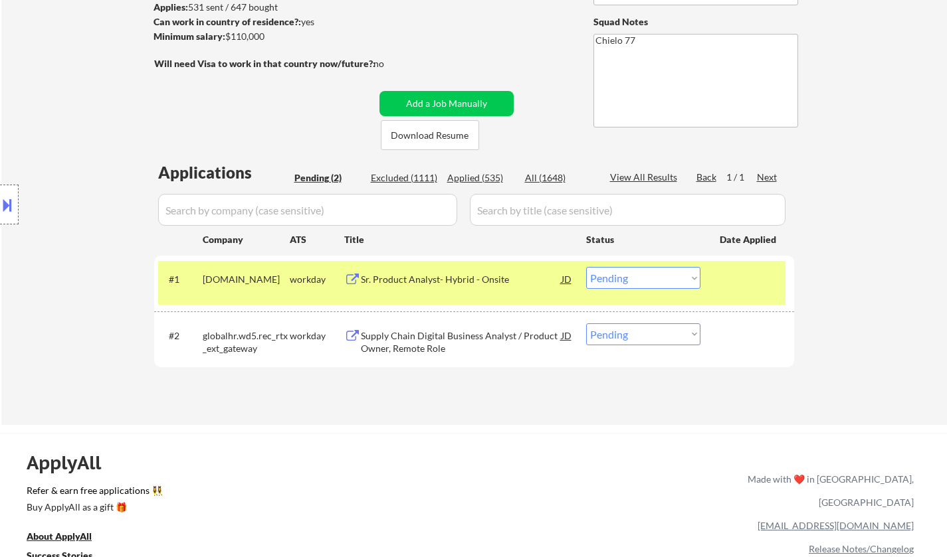
scroll to position [266, 0]
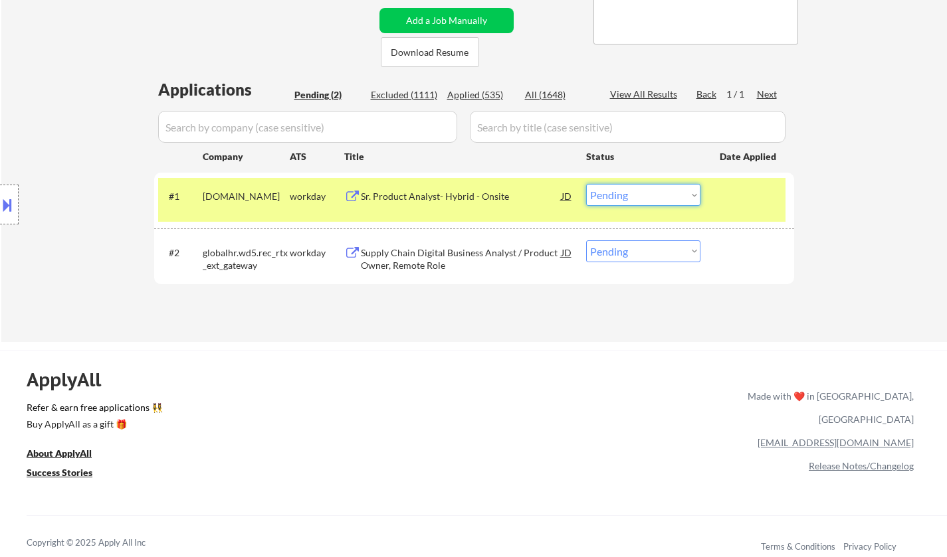
drag, startPoint x: 636, startPoint y: 198, endPoint x: 639, endPoint y: 205, distance: 8.0
click at [636, 198] on select "Choose an option... Pending Applied Excluded (Questions) Excluded (Expired) Exc…" at bounding box center [643, 195] width 114 height 22
click at [586, 184] on select "Choose an option... Pending Applied Excluded (Questions) Excluded (Expired) Exc…" at bounding box center [643, 195] width 114 height 22
click at [441, 252] on div "Supply Chain Digital Business Analyst / Product Owner, Remote Role" at bounding box center [461, 259] width 201 height 26
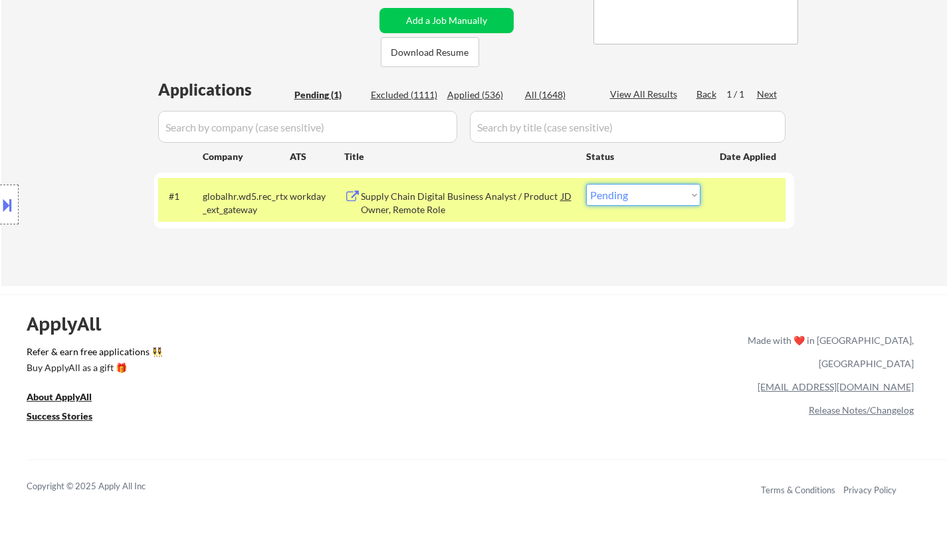
drag, startPoint x: 656, startPoint y: 192, endPoint x: 715, endPoint y: 272, distance: 99.2
click at [658, 191] on select "Choose an option... Pending Applied Excluded (Questions) Excluded (Expired) Exc…" at bounding box center [643, 195] width 114 height 22
select select ""excluded__bad_match_""
click at [586, 184] on select "Choose an option... Pending Applied Excluded (Questions) Excluded (Expired) Exc…" at bounding box center [643, 195] width 114 height 22
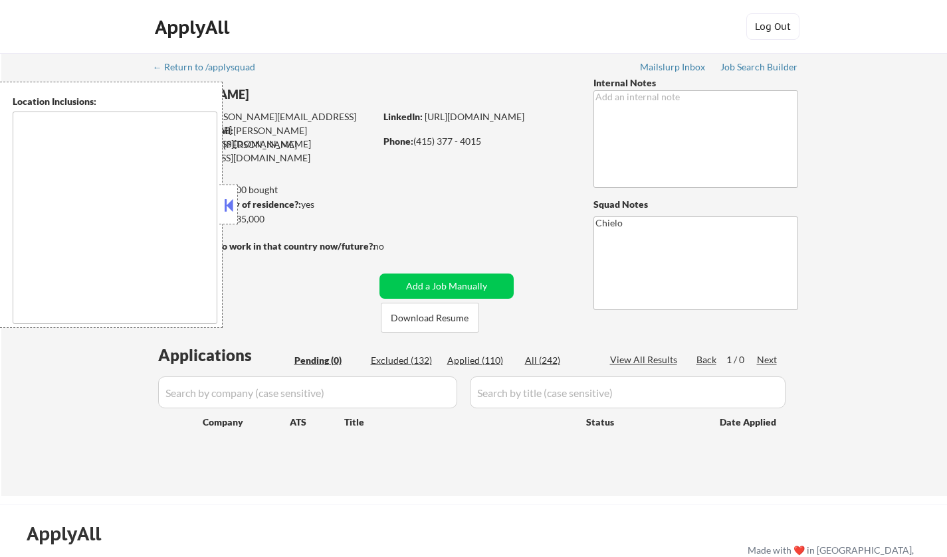
type textarea "[GEOGRAPHIC_DATA], [GEOGRAPHIC_DATA] [GEOGRAPHIC_DATA], [GEOGRAPHIC_DATA] [GEOG…"
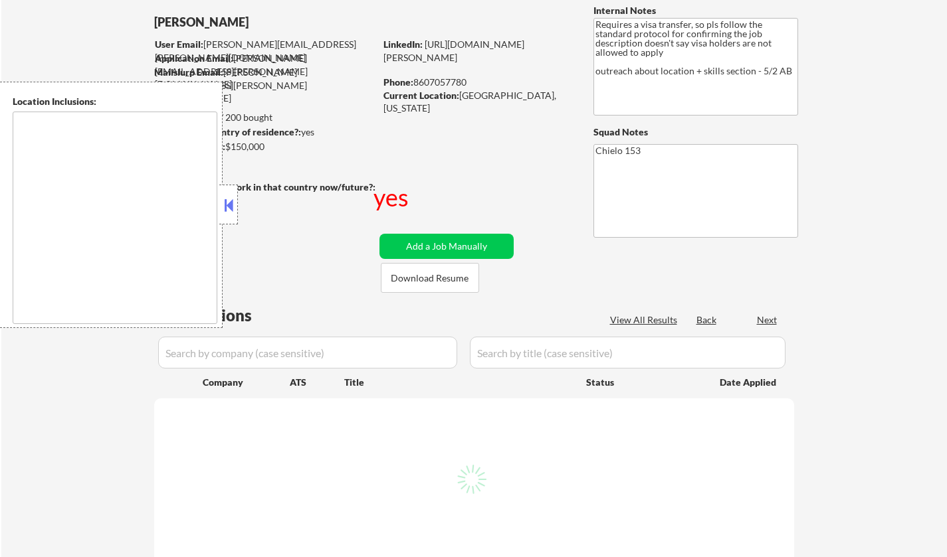
scroll to position [199, 0]
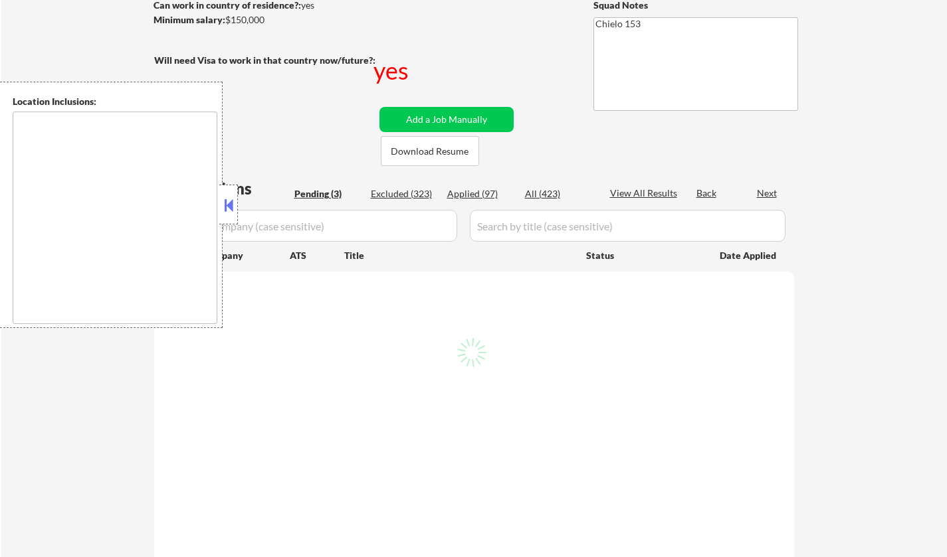
click at [228, 209] on button at bounding box center [228, 205] width 15 height 20
select select ""pending""
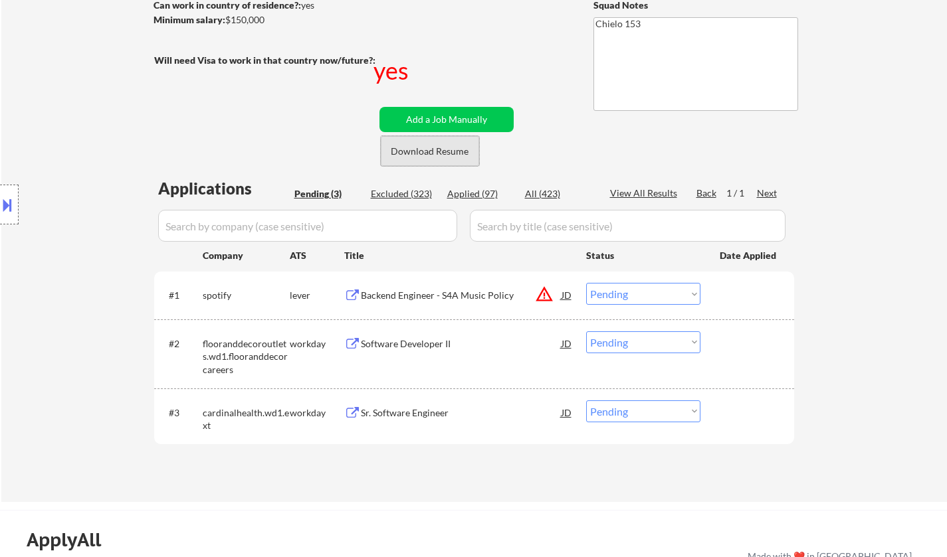
click at [419, 155] on button "Download Resume" at bounding box center [430, 151] width 98 height 30
click at [405, 416] on div "Sr. Software Engineer" at bounding box center [461, 413] width 201 height 13
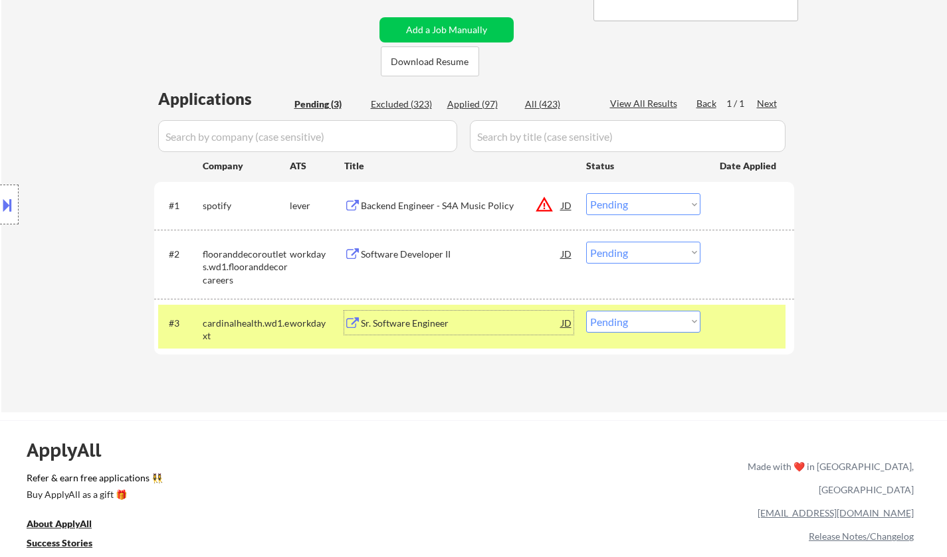
scroll to position [332, 0]
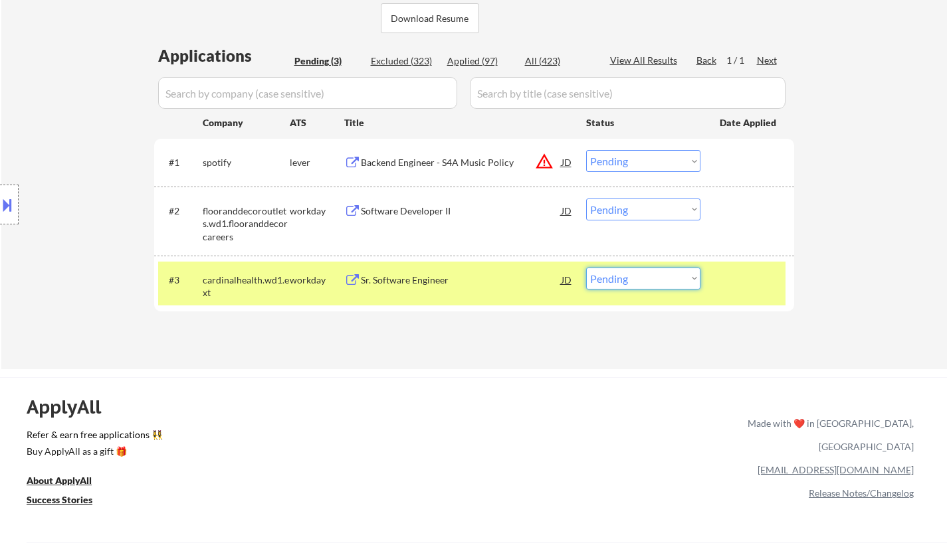
click at [654, 288] on select "Choose an option... Pending Applied Excluded (Questions) Excluded (Expired) Exc…" at bounding box center [643, 279] width 114 height 22
select select ""applied""
click at [586, 268] on select "Choose an option... Pending Applied Excluded (Questions) Excluded (Expired) Exc…" at bounding box center [643, 279] width 114 height 22
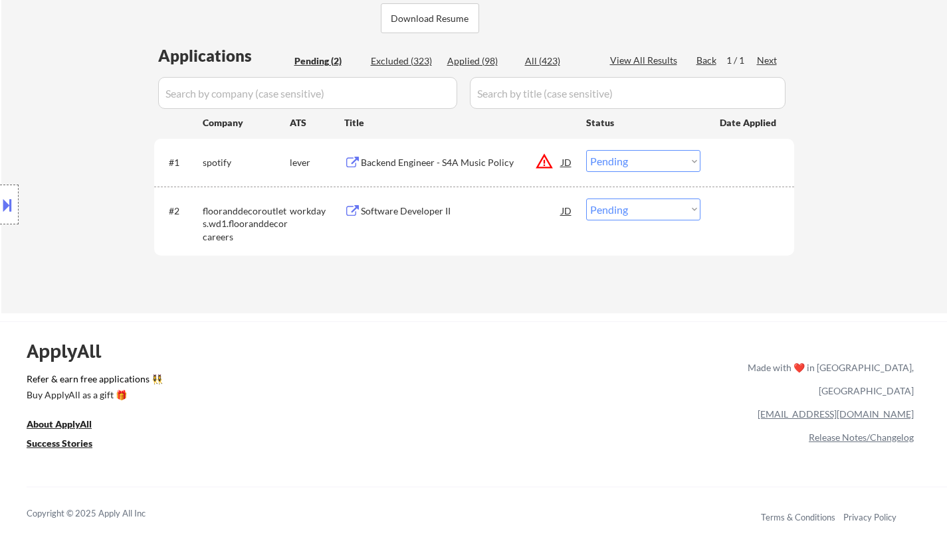
click at [418, 215] on div "Software Developer II" at bounding box center [461, 211] width 201 height 13
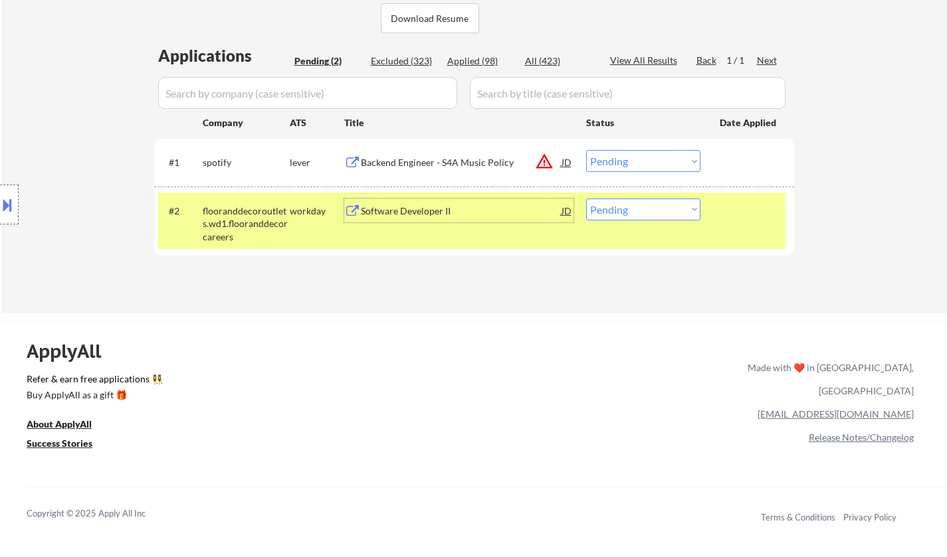
click at [0, 207] on button at bounding box center [7, 205] width 15 height 22
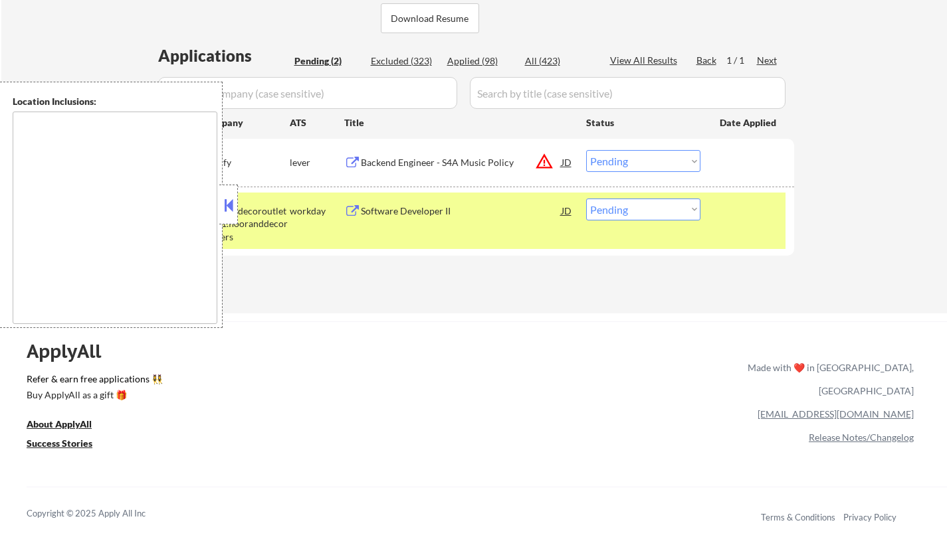
drag, startPoint x: 226, startPoint y: 208, endPoint x: 237, endPoint y: 187, distance: 24.1
click at [227, 206] on button at bounding box center [228, 205] width 15 height 20
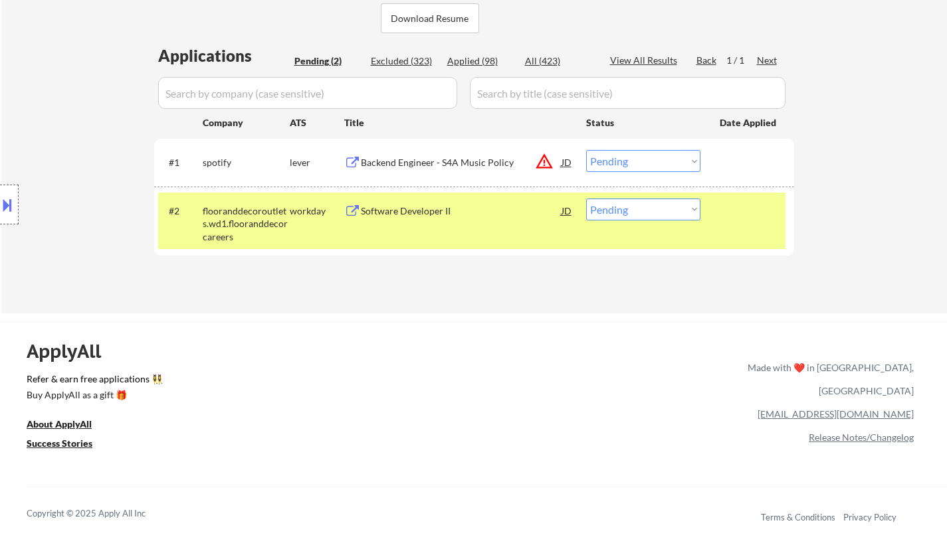
click at [405, 210] on div "Software Developer II" at bounding box center [461, 211] width 201 height 13
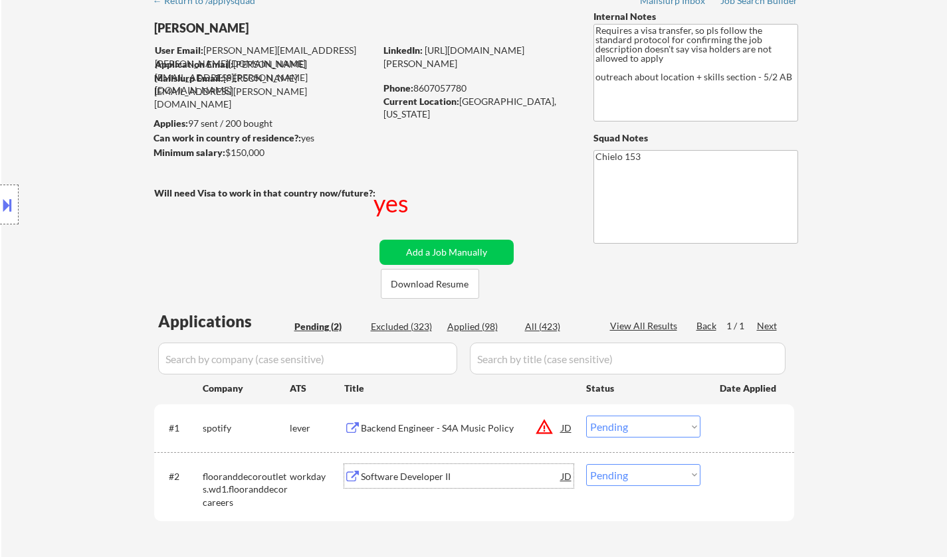
scroll to position [266, 0]
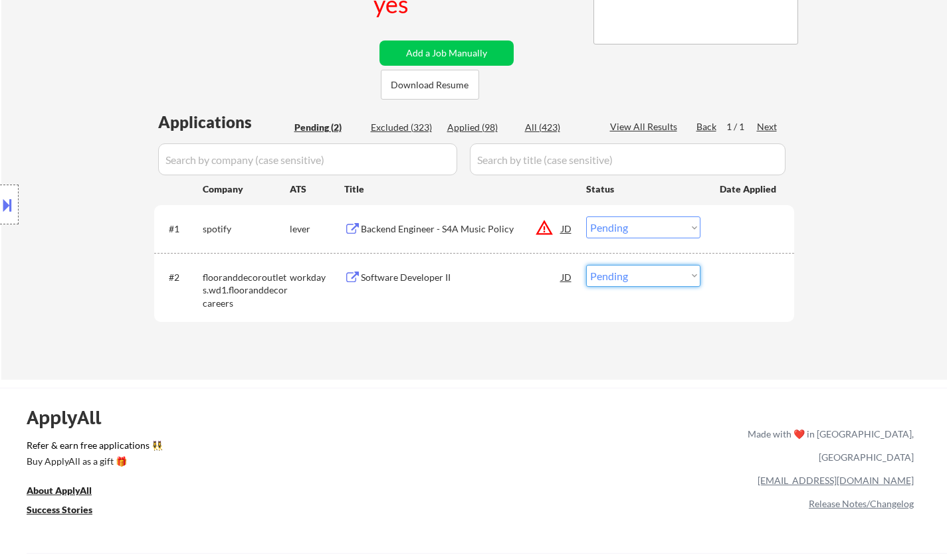
click at [648, 281] on select "Choose an option... Pending Applied Excluded (Questions) Excluded (Expired) Exc…" at bounding box center [643, 276] width 114 height 22
select select ""applied""
click at [586, 265] on select "Choose an option... Pending Applied Excluded (Questions) Excluded (Expired) Exc…" at bounding box center [643, 276] width 114 height 22
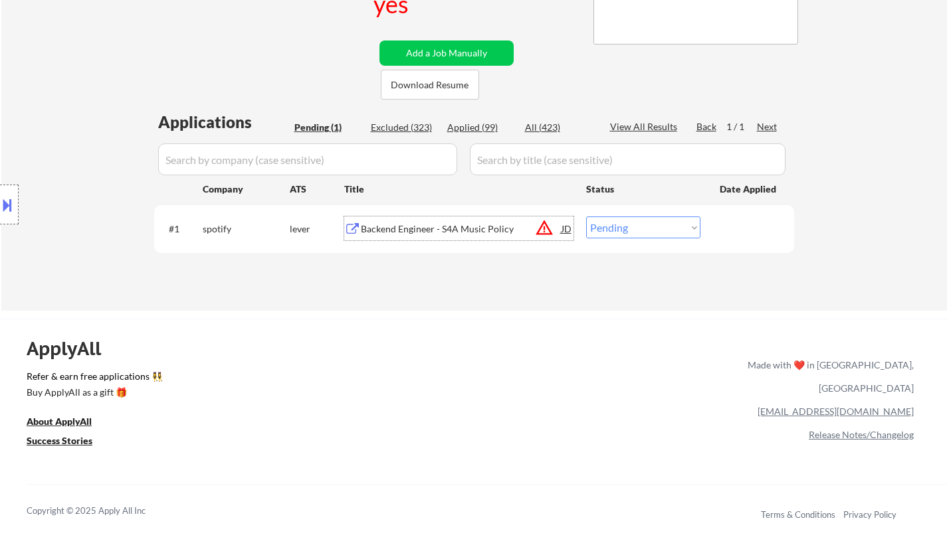
click at [468, 227] on div "Backend Engineer - S4A Music Policy" at bounding box center [461, 229] width 201 height 13
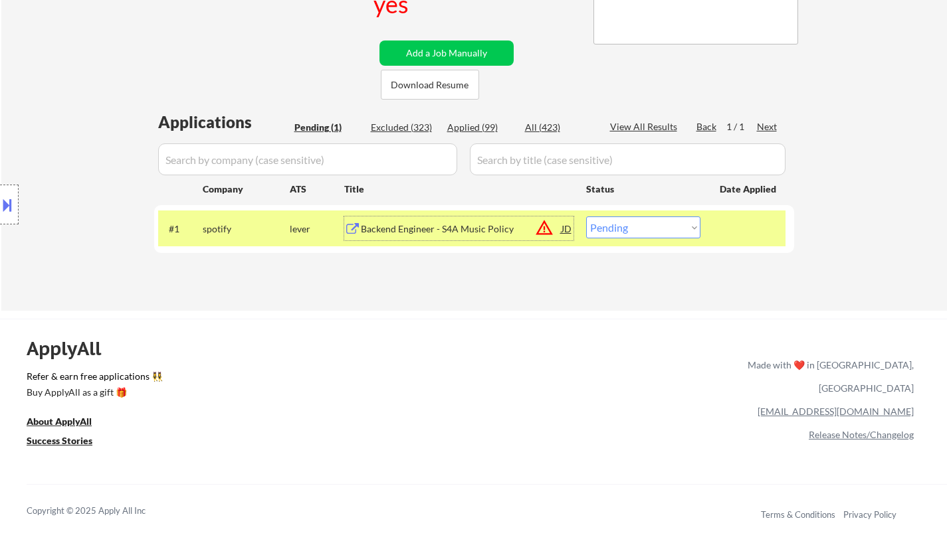
click at [640, 232] on select "Choose an option... Pending Applied Excluded (Questions) Excluded (Expired) Exc…" at bounding box center [643, 228] width 114 height 22
select select ""applied""
click at [586, 217] on select "Choose an option... Pending Applied Excluded (Questions) Excluded (Expired) Exc…" at bounding box center [643, 228] width 114 height 22
